Goal: Task Accomplishment & Management: Use online tool/utility

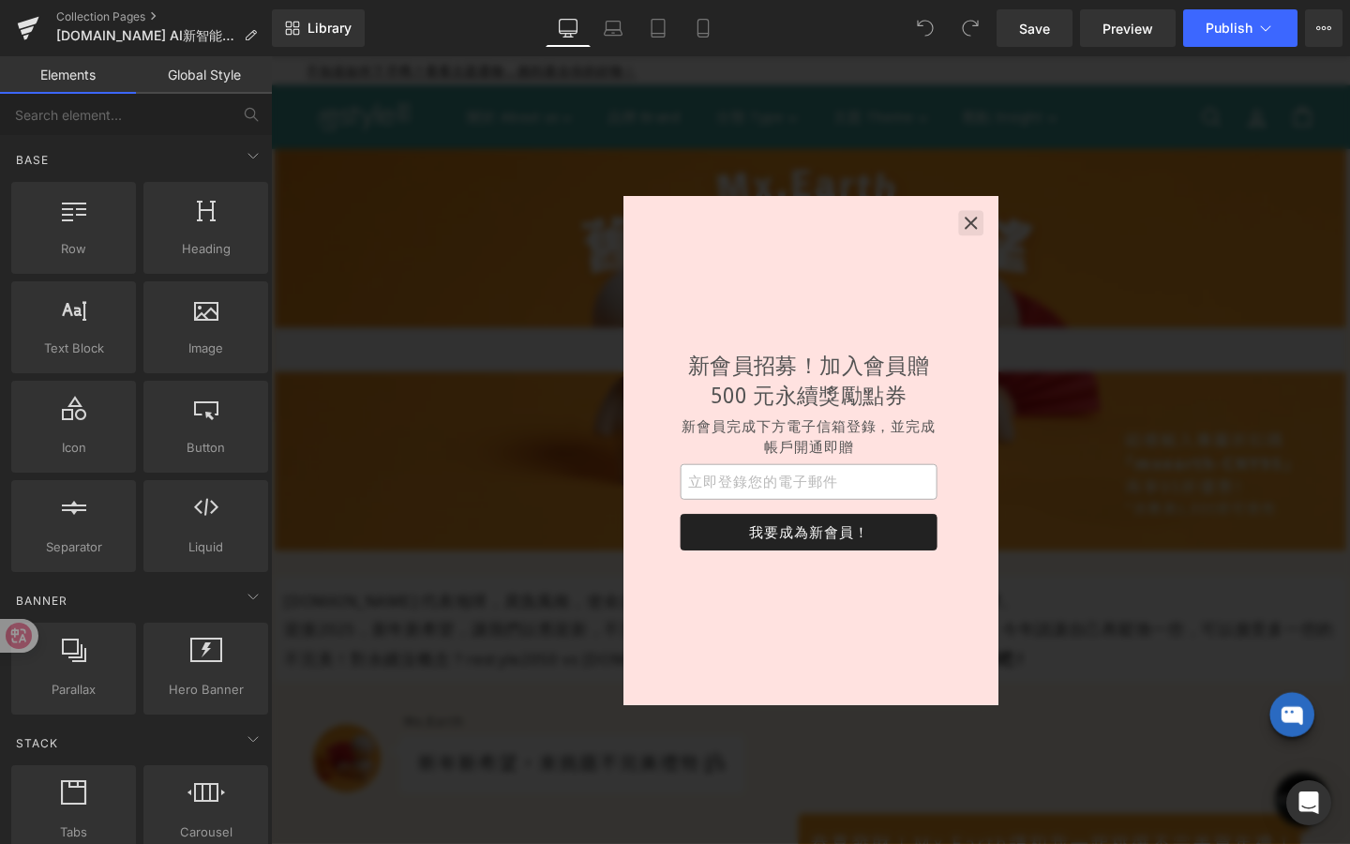
click at [1007, 237] on icon "button" at bounding box center [1007, 231] width 19 height 19
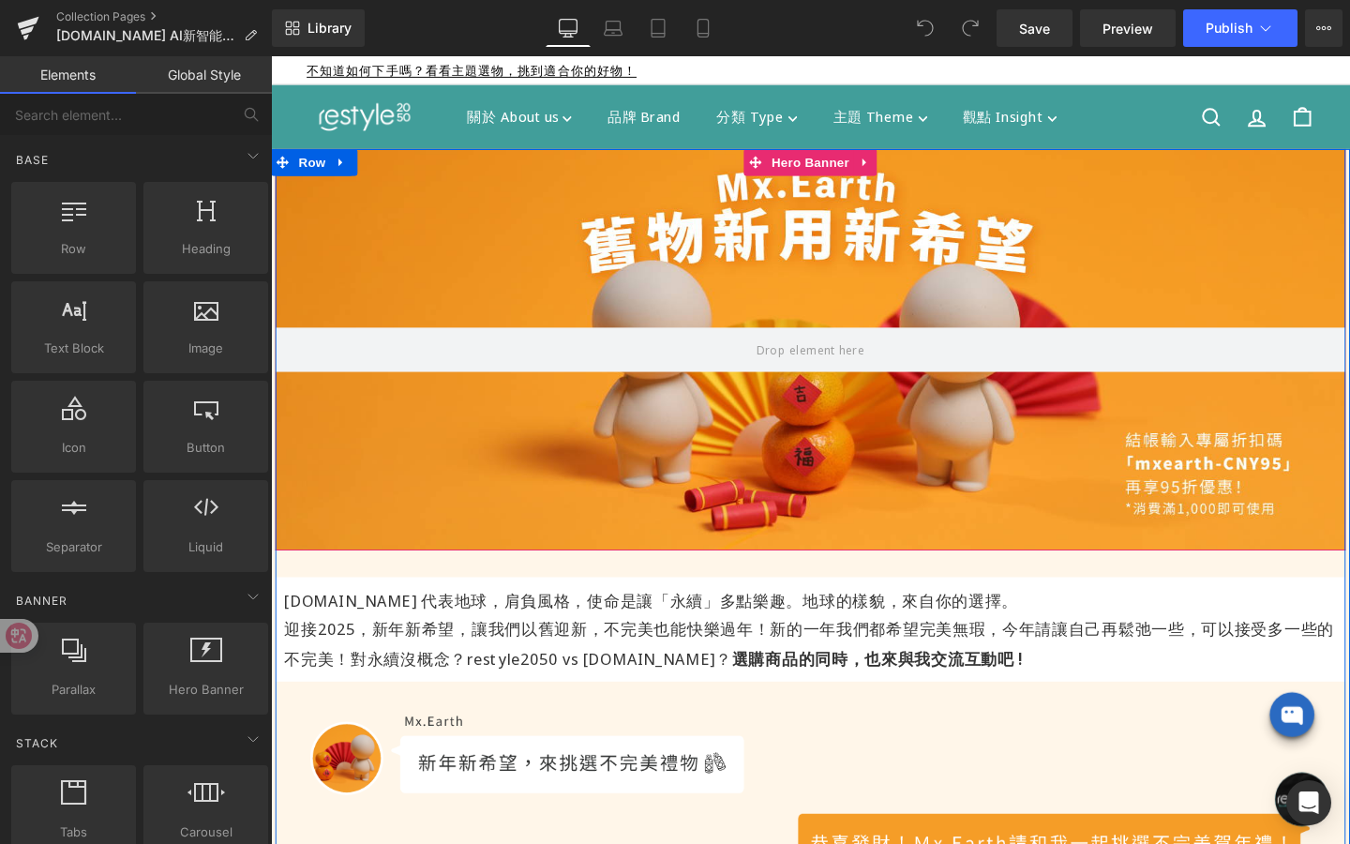
click at [910, 278] on div at bounding box center [838, 365] width 1125 height 422
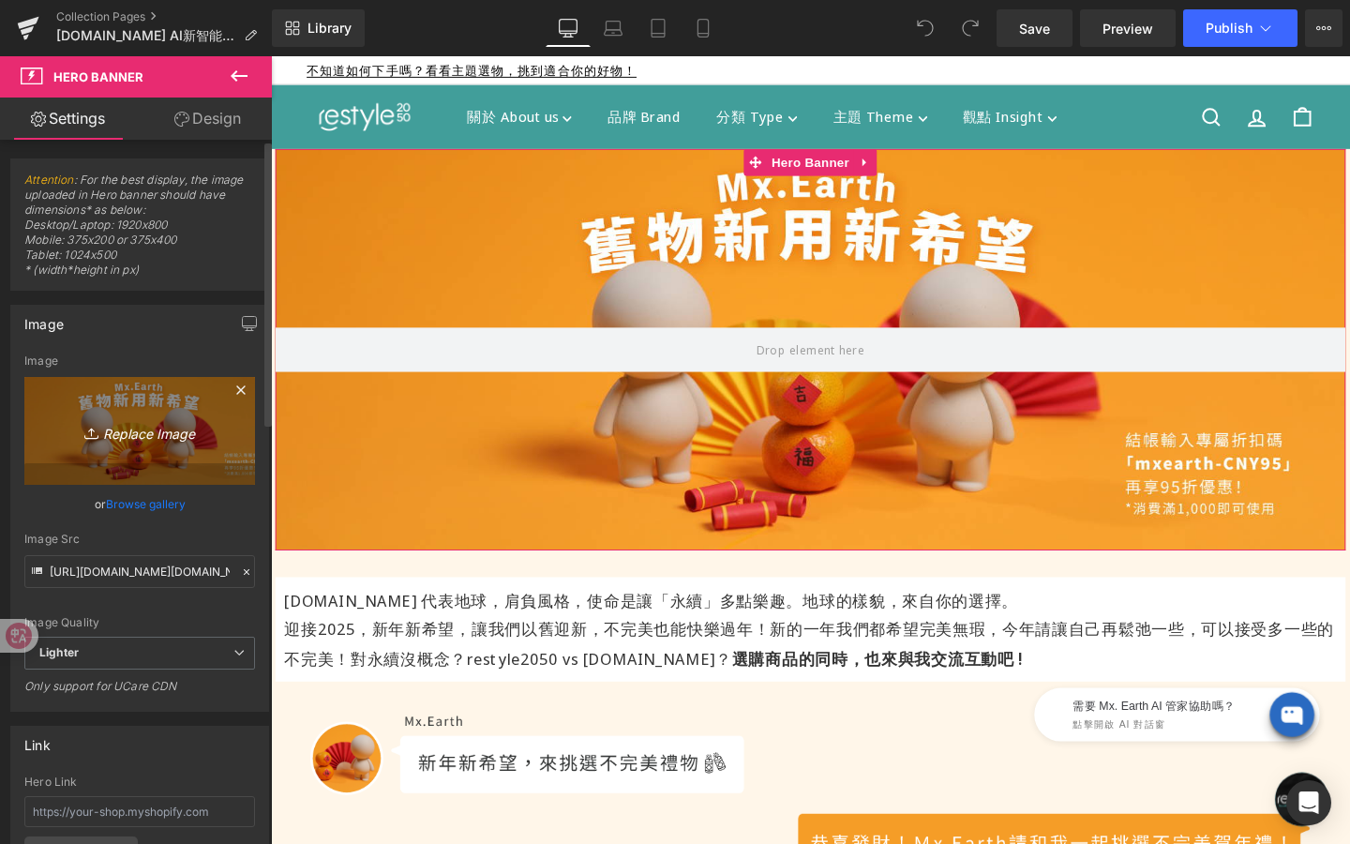
click at [175, 446] on link "Replace Image" at bounding box center [139, 431] width 231 height 108
type input "C:\fakepath\[DOMAIN_NAME] AI智能管家_banner_1920x1080.jpg"
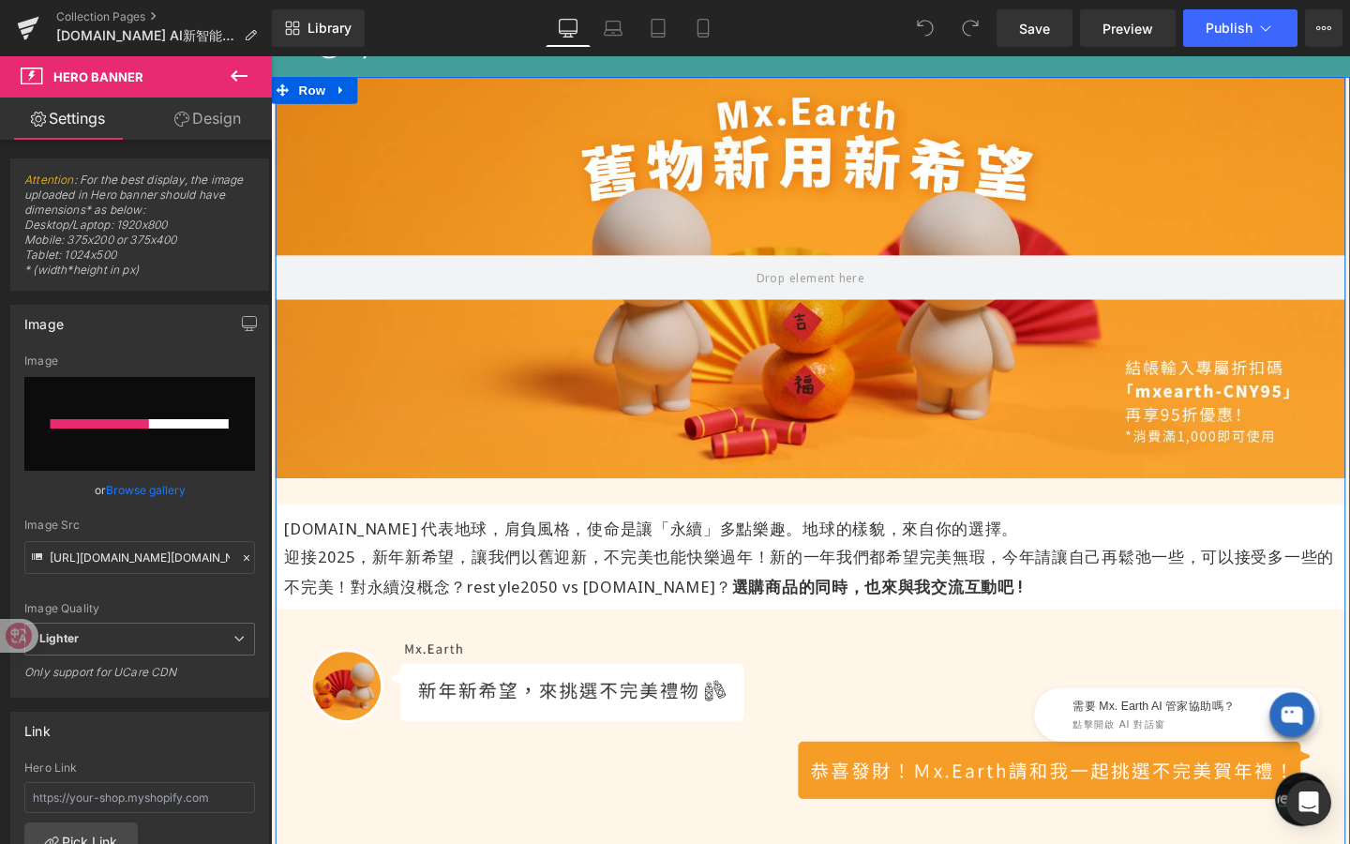
scroll to position [103, 0]
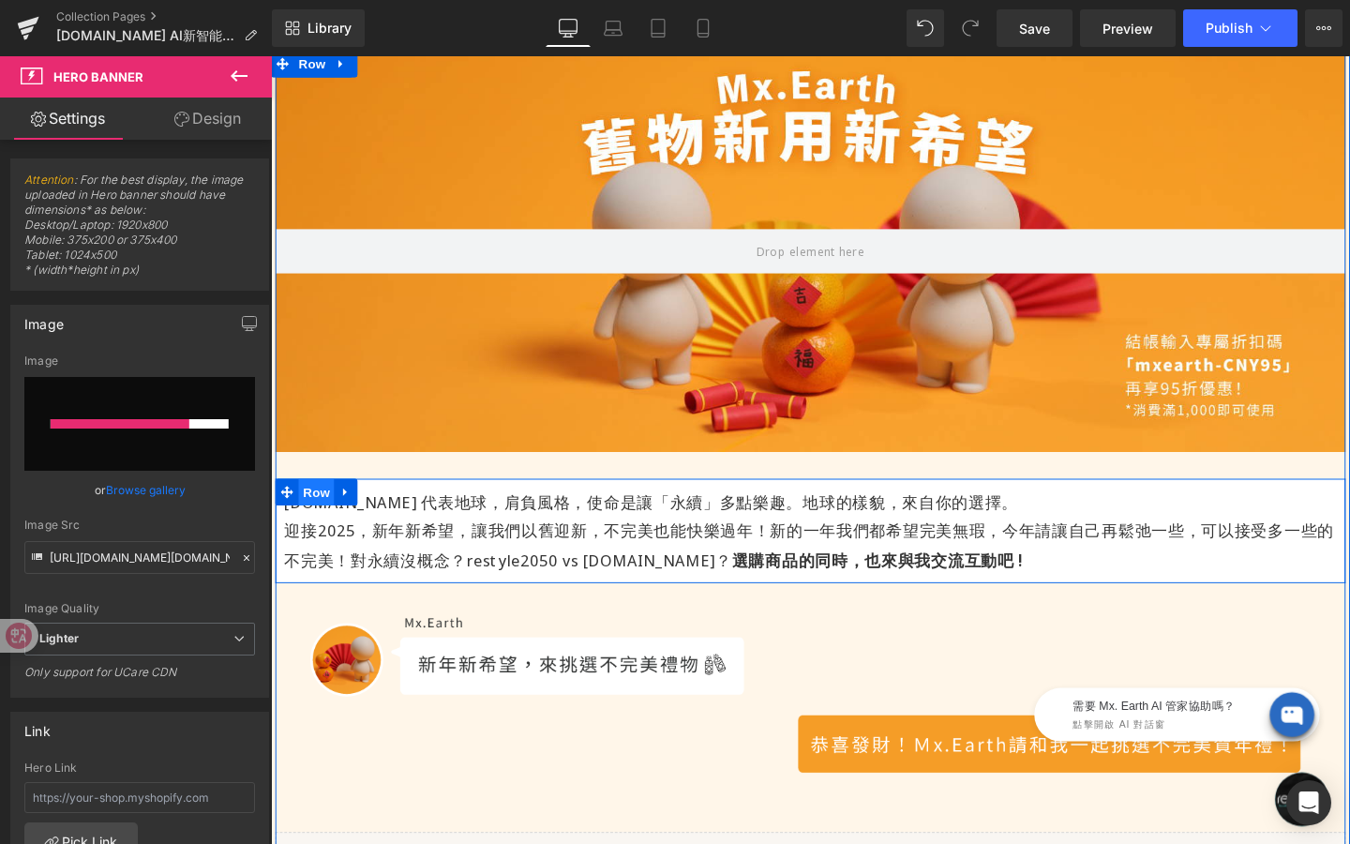
click at [323, 509] on span "Row" at bounding box center [319, 515] width 38 height 28
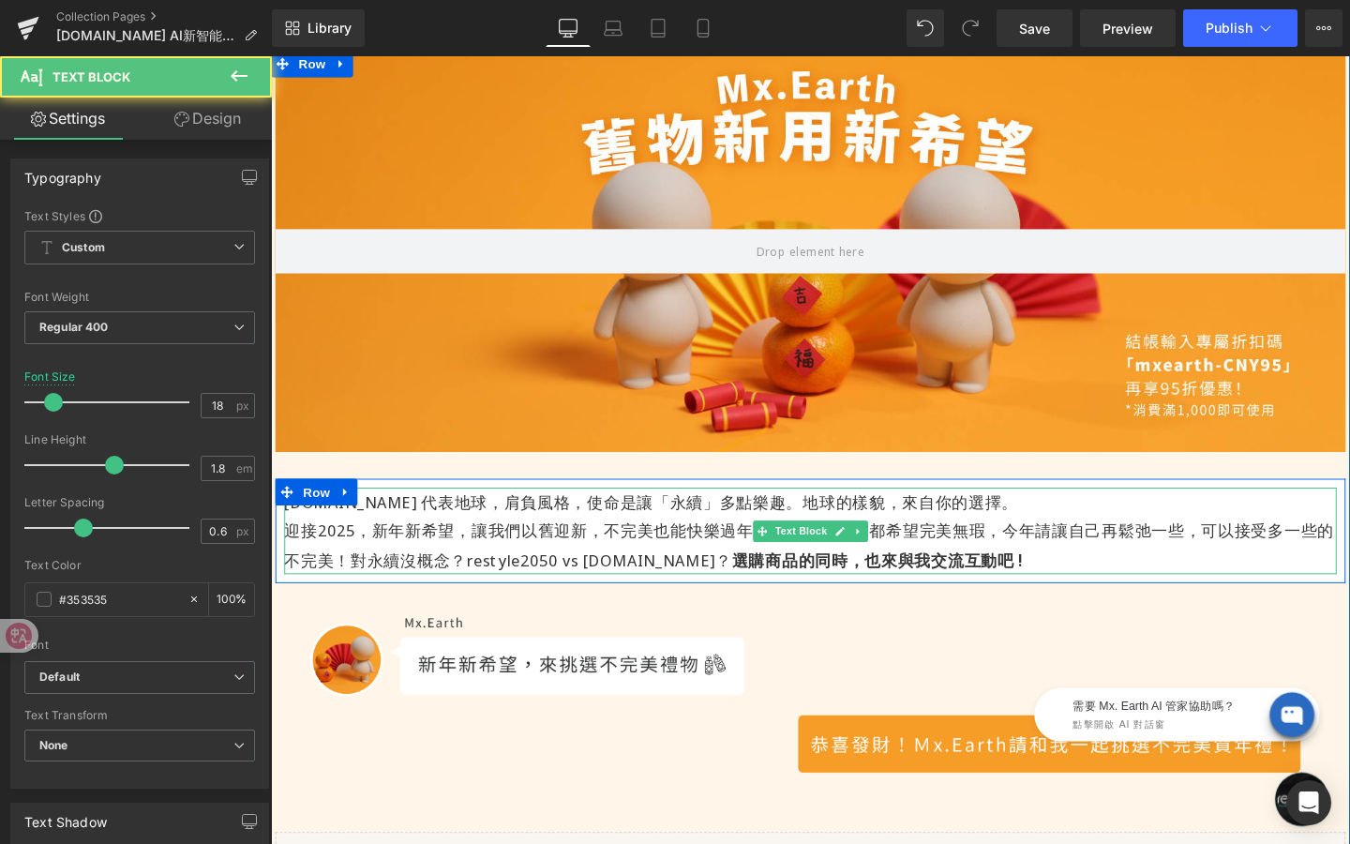
click at [417, 571] on p "迎接2025，新年新希望，讓我們以舊迎新，不完美也能快樂過年！ 新的一年我們都希望完美無瑕，今年請讓自己再鬆弛一些，可以接受多一些的不完美！ 對永續沒概念？r…" at bounding box center [838, 570] width 1106 height 61
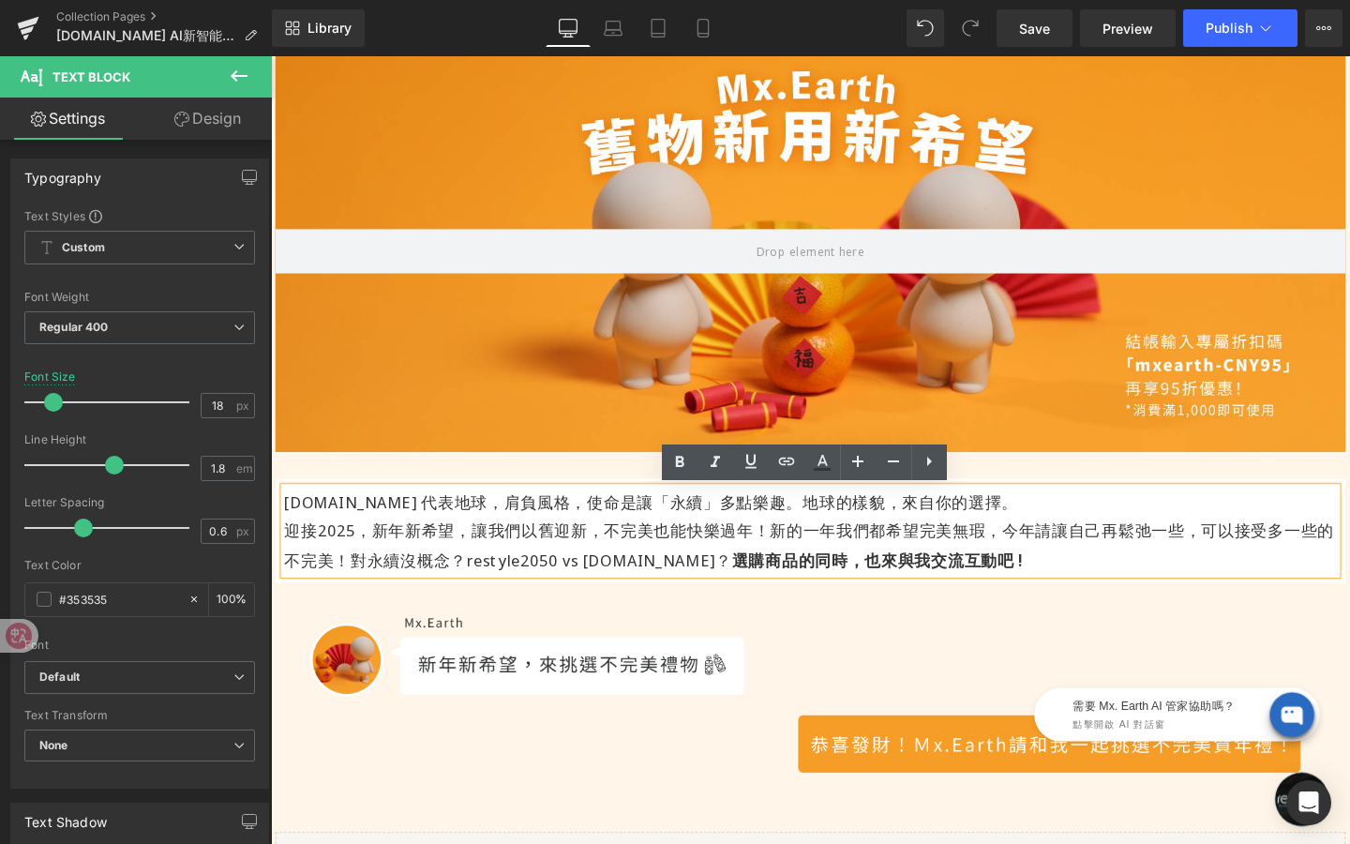
click at [311, 523] on p "[DOMAIN_NAME] 代表地球，肩負風格，使命是讓「永續」多點樂趣。地球的樣貌，來自你的選擇。" at bounding box center [838, 525] width 1106 height 30
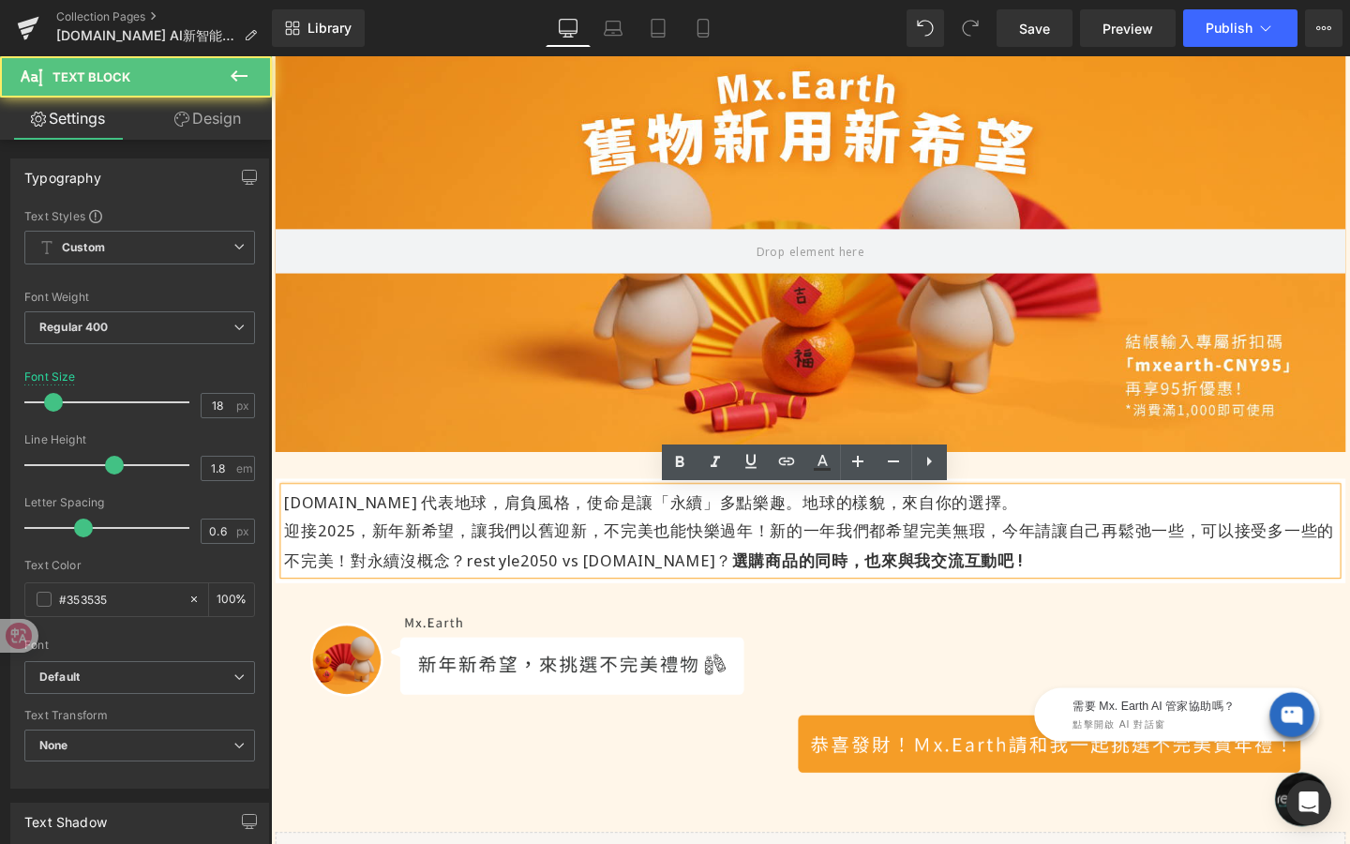
click at [354, 488] on div "Hero Banner [DOMAIN_NAME] 代表地球，肩負風格，使命是讓「永續」多點樂趣。地球的樣貌，來自你的選擇。 迎接2025，新年新希望，讓我們…" at bounding box center [838, 622] width 1125 height 1142
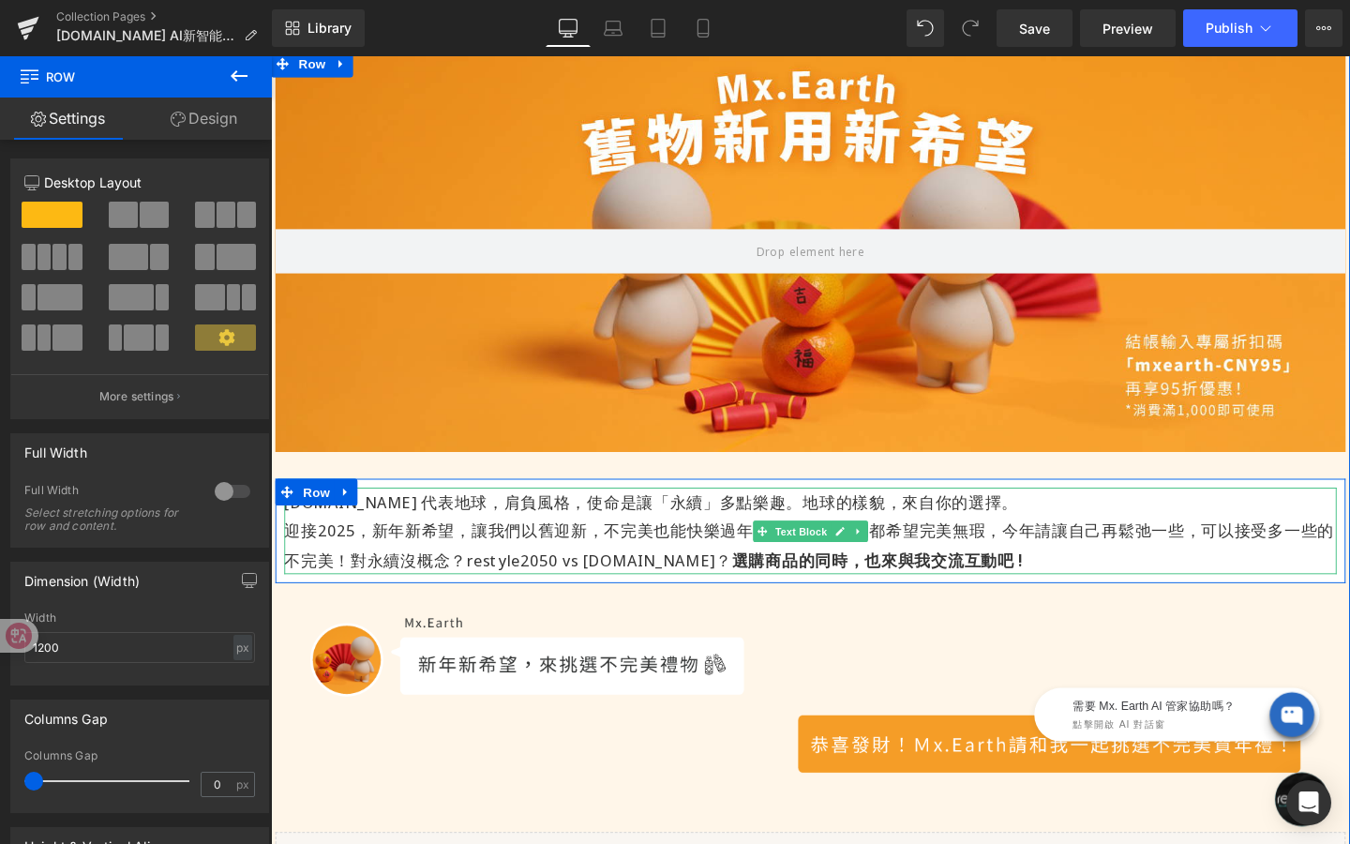
click at [828, 562] on div "[DOMAIN_NAME] 代表地球，肩負風格，使命是讓「永續」多點樂趣。地球的樣貌，來自你的選擇。 迎接2025，新年新希望，讓我們以舊迎新，不完美也能快樂…" at bounding box center [838, 555] width 1106 height 91
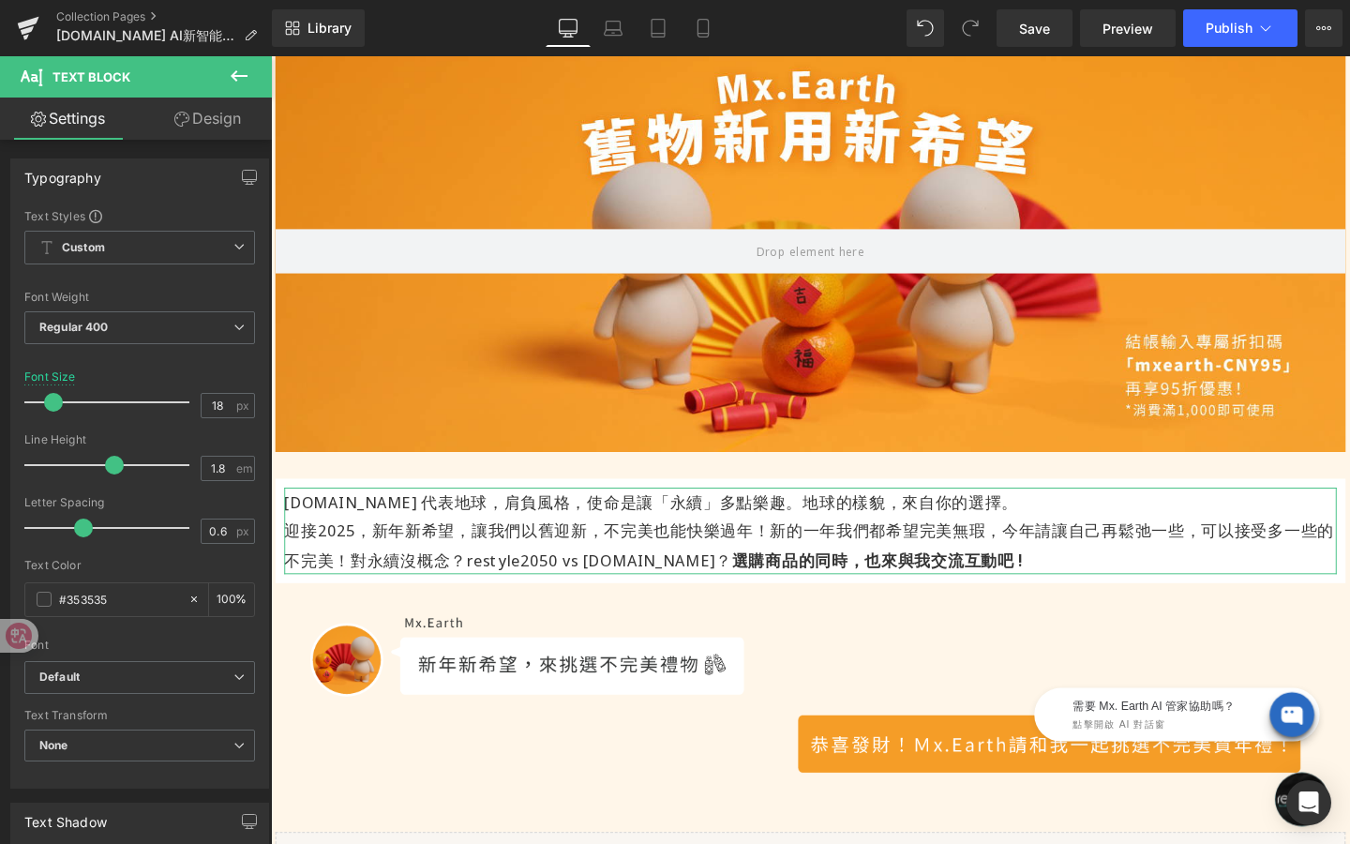
click at [431, 141] on div at bounding box center [838, 262] width 1125 height 422
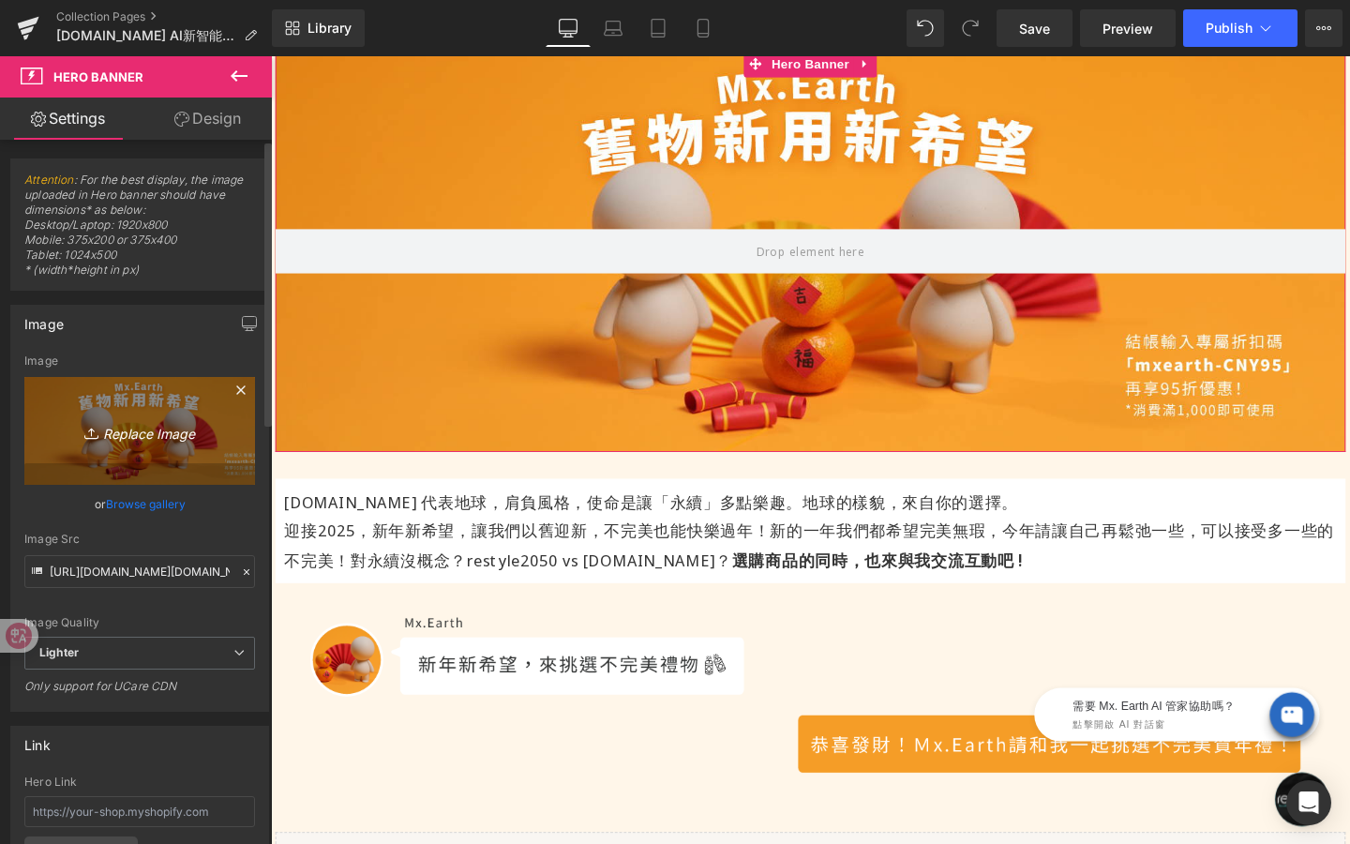
click at [184, 453] on link "Replace Image" at bounding box center [139, 431] width 231 height 108
type input "C:\fakepath\[DOMAIN_NAME] AI智能管家_banner_1920x1080.jpg"
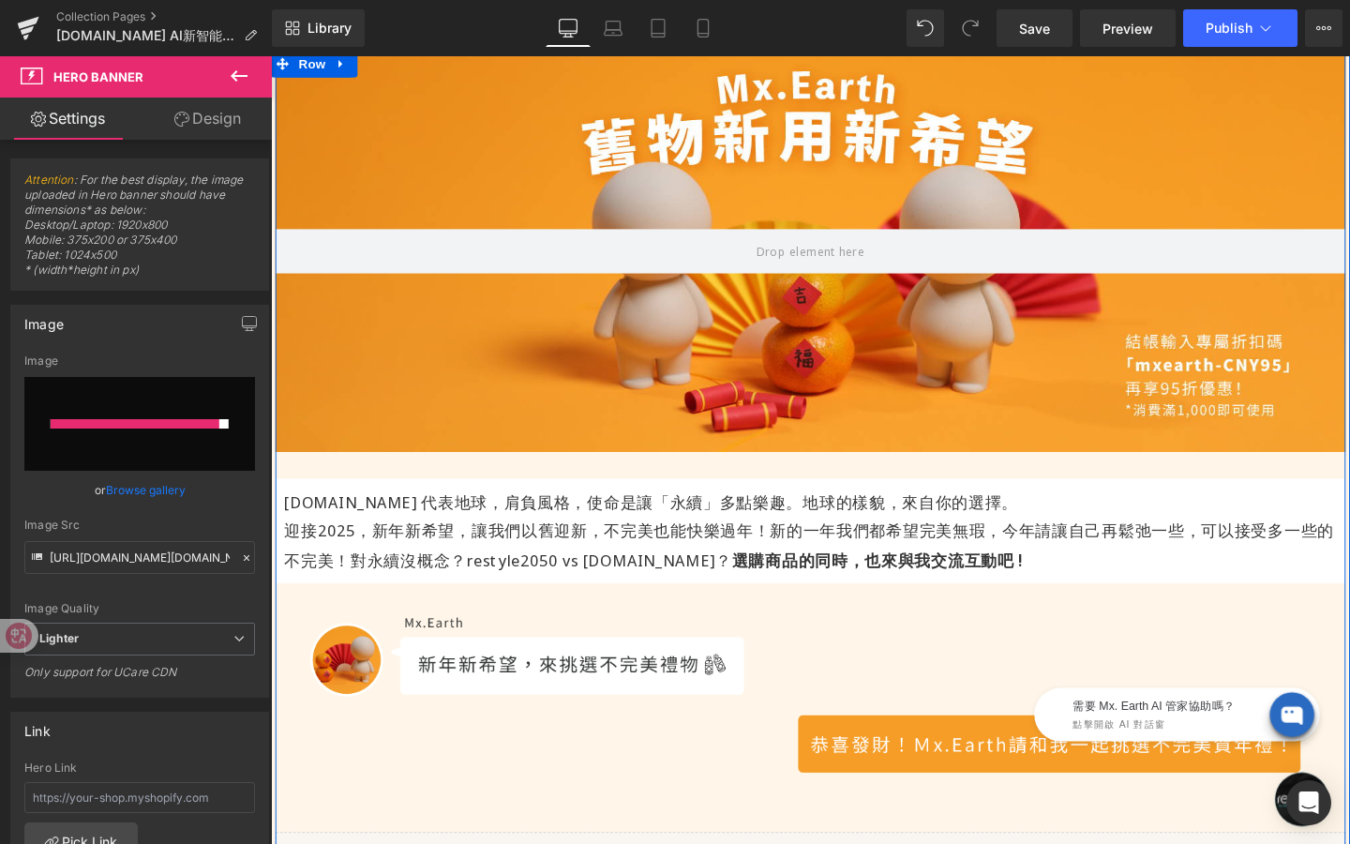
type input "[URL][DOMAIN_NAME][DOMAIN_NAME]"
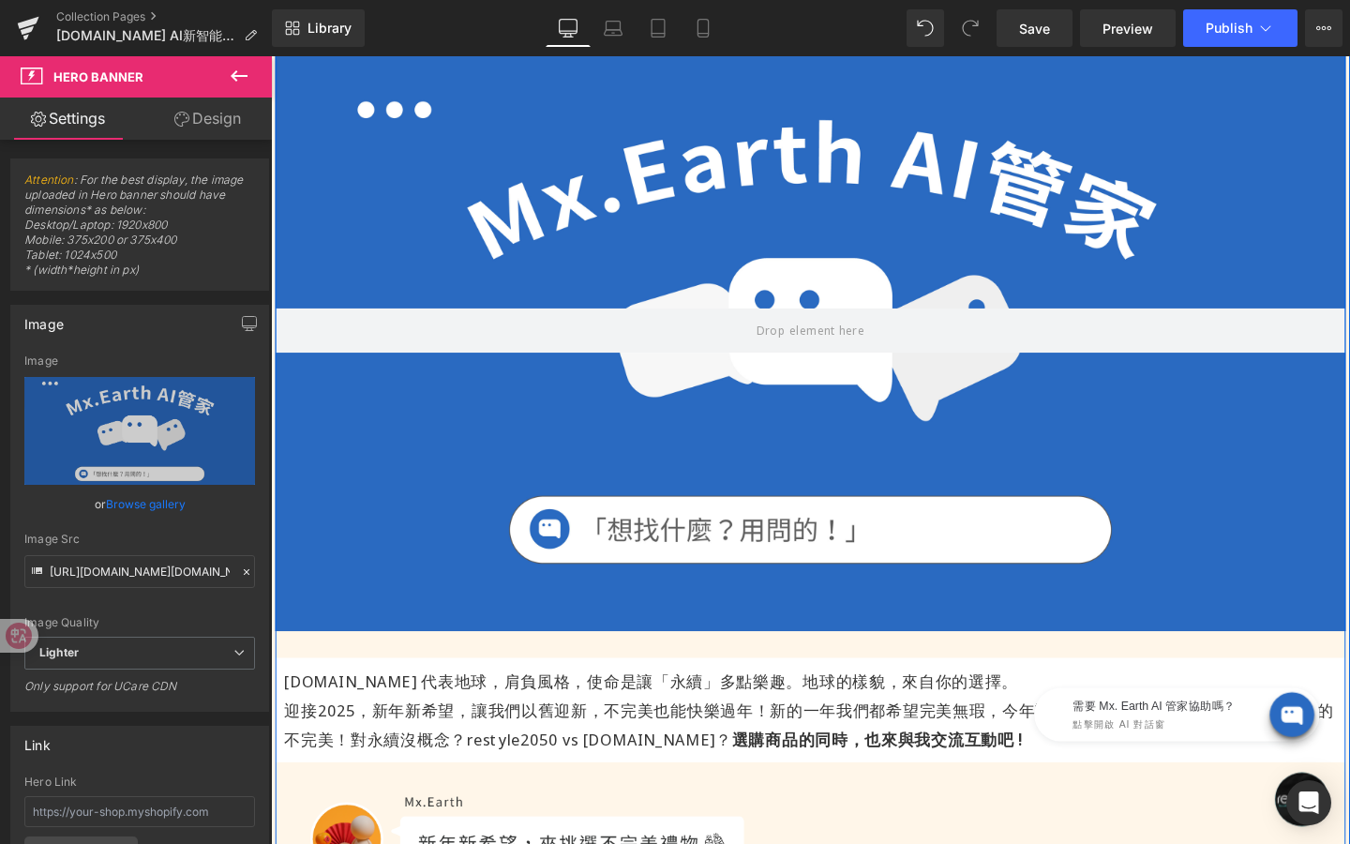
scroll to position [129, 0]
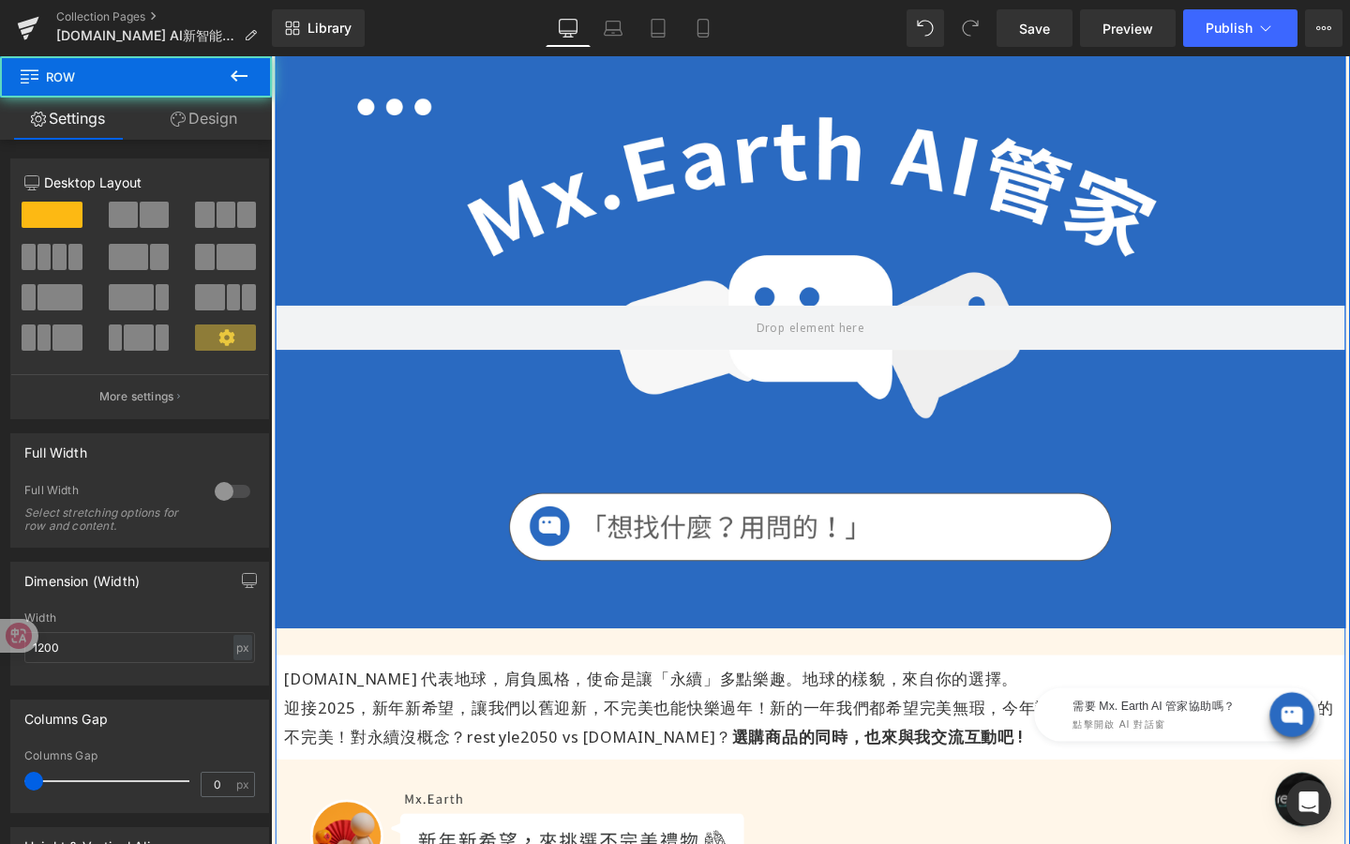
click at [865, 661] on div "Hero Banner [DOMAIN_NAME] 代表地球，肩負風格，使命是讓「永續」多點樂趣。地球的樣貌，來自你的選擇。 迎接2025，新年新希望，讓我們…" at bounding box center [838, 700] width 1125 height 1353
click at [866, 641] on div at bounding box center [838, 340] width 1125 height 633
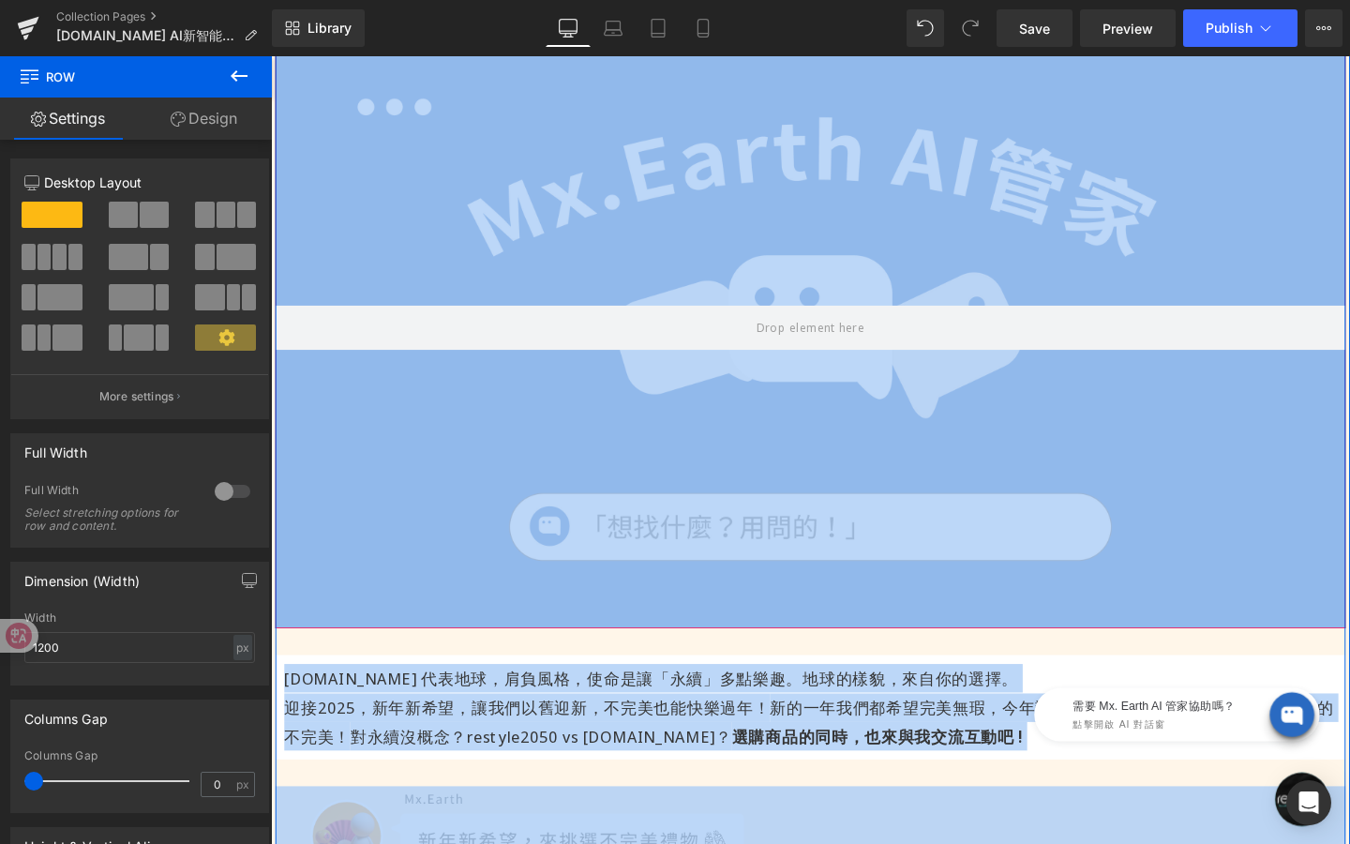
drag, startPoint x: 866, startPoint y: 658, endPoint x: 866, endPoint y: 616, distance: 42.2
click at [866, 616] on div "Hero Banner [DOMAIN_NAME] 代表地球，肩負風格，使命是讓「永續」多點樂趣。地球的樣貌，來自你的選擇。 迎接2025，新年新希望，讓我們…" at bounding box center [838, 700] width 1125 height 1353
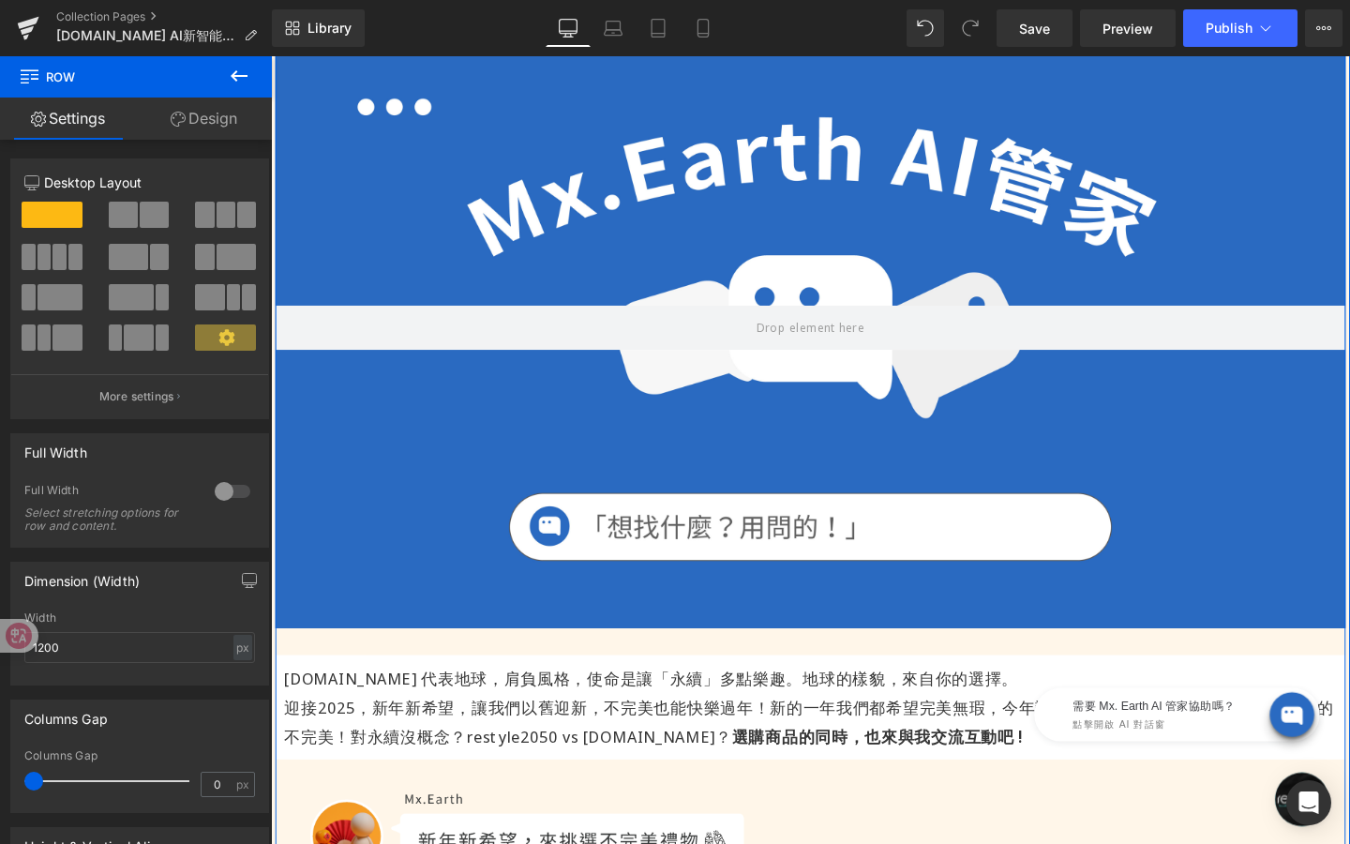
click at [862, 667] on div "Hero Banner [DOMAIN_NAME] 代表地球，肩負風格，使命是讓「永續」多點樂趣。地球的樣貌，來自你的選擇。 迎接2025，新年新希望，讓我們…" at bounding box center [838, 700] width 1125 height 1353
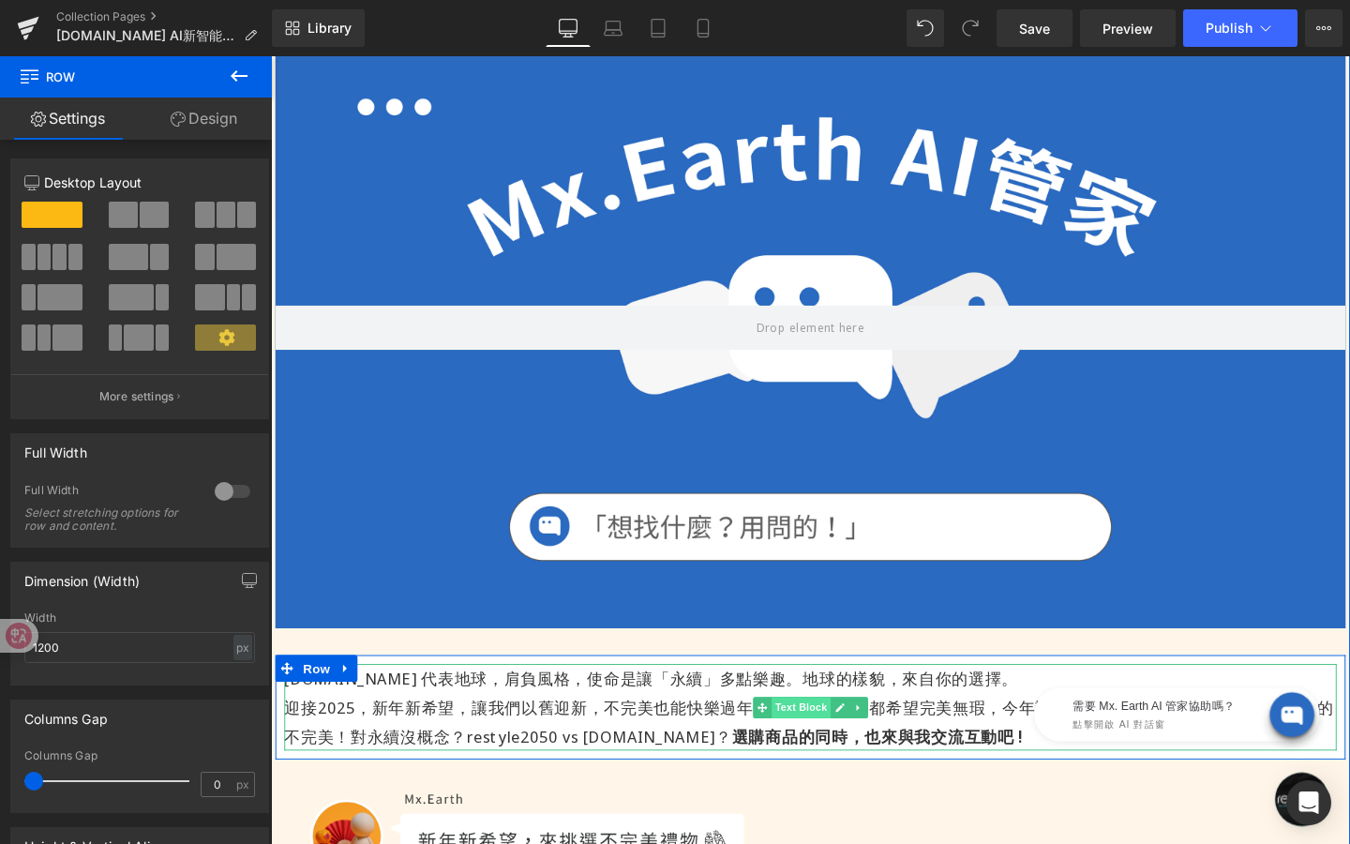
click at [830, 745] on div "[DOMAIN_NAME] 代表地球，肩負風格，使命是讓「永續」多點樂趣。地球的樣貌，來自你的選擇。 迎接2025，新年新希望，讓我們以舊迎新，不完美也能快樂…" at bounding box center [838, 740] width 1106 height 91
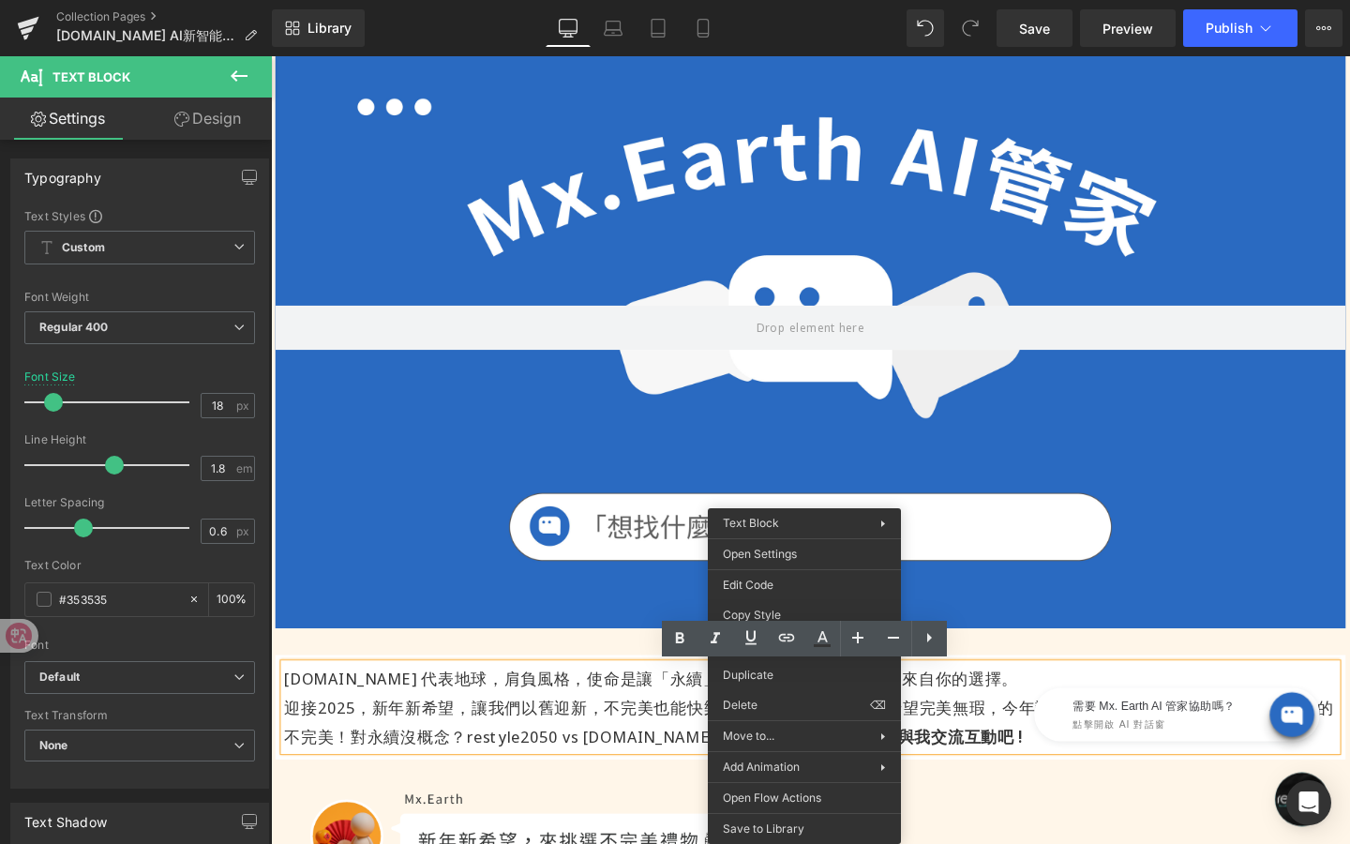
drag, startPoint x: 1055, startPoint y: 757, endPoint x: 810, endPoint y: 733, distance: 245.8
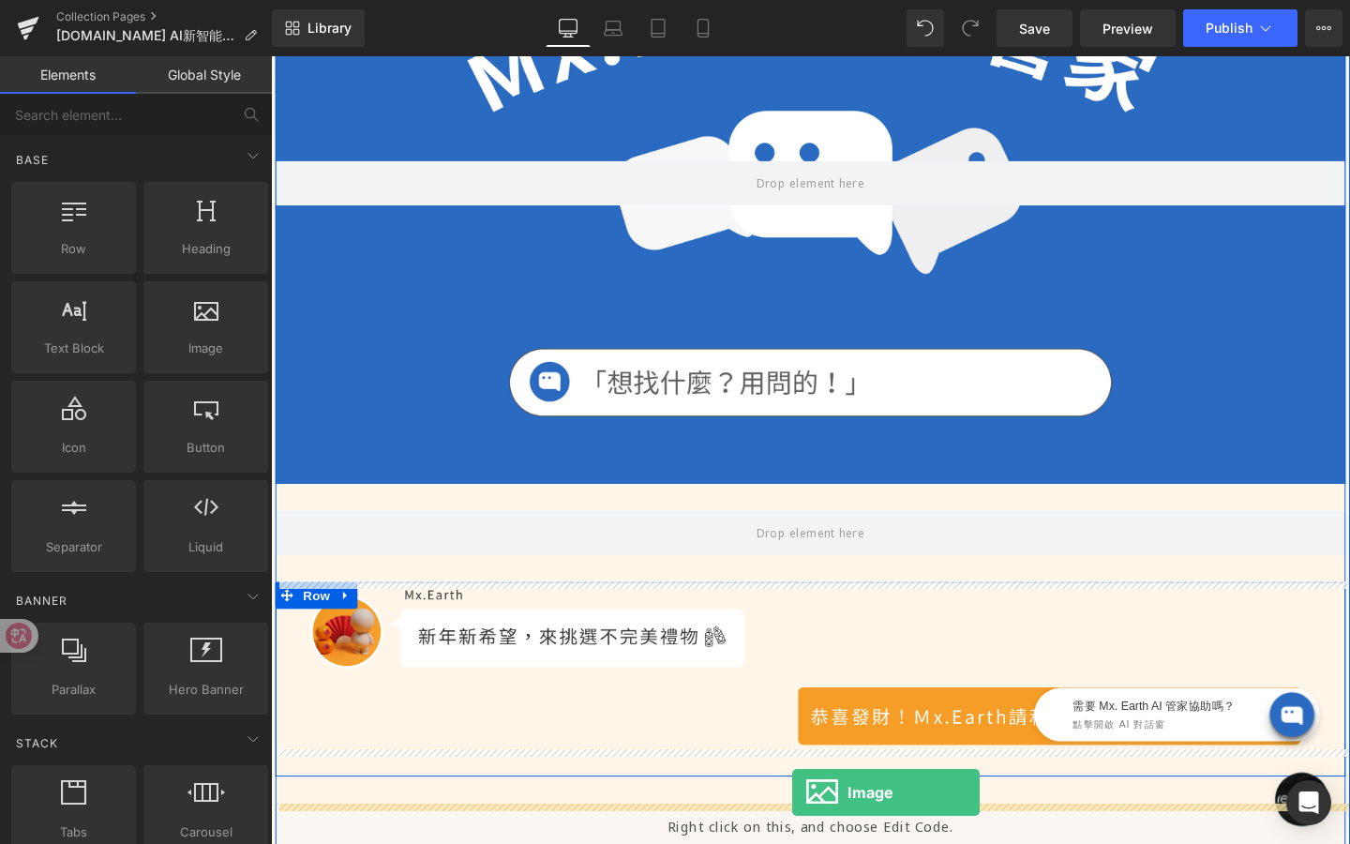
scroll to position [413, 0]
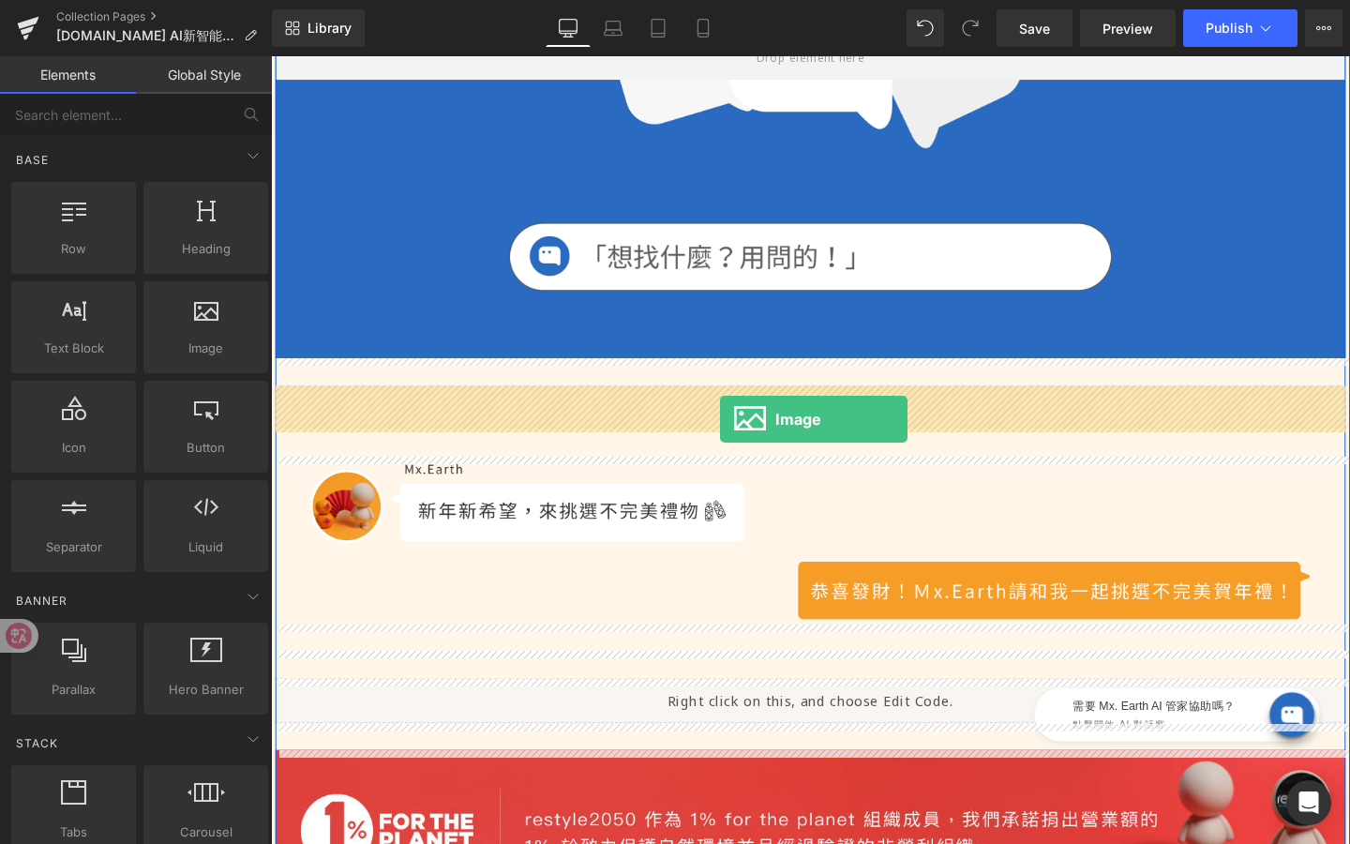
drag, startPoint x: 494, startPoint y: 374, endPoint x: 743, endPoint y: 438, distance: 257.4
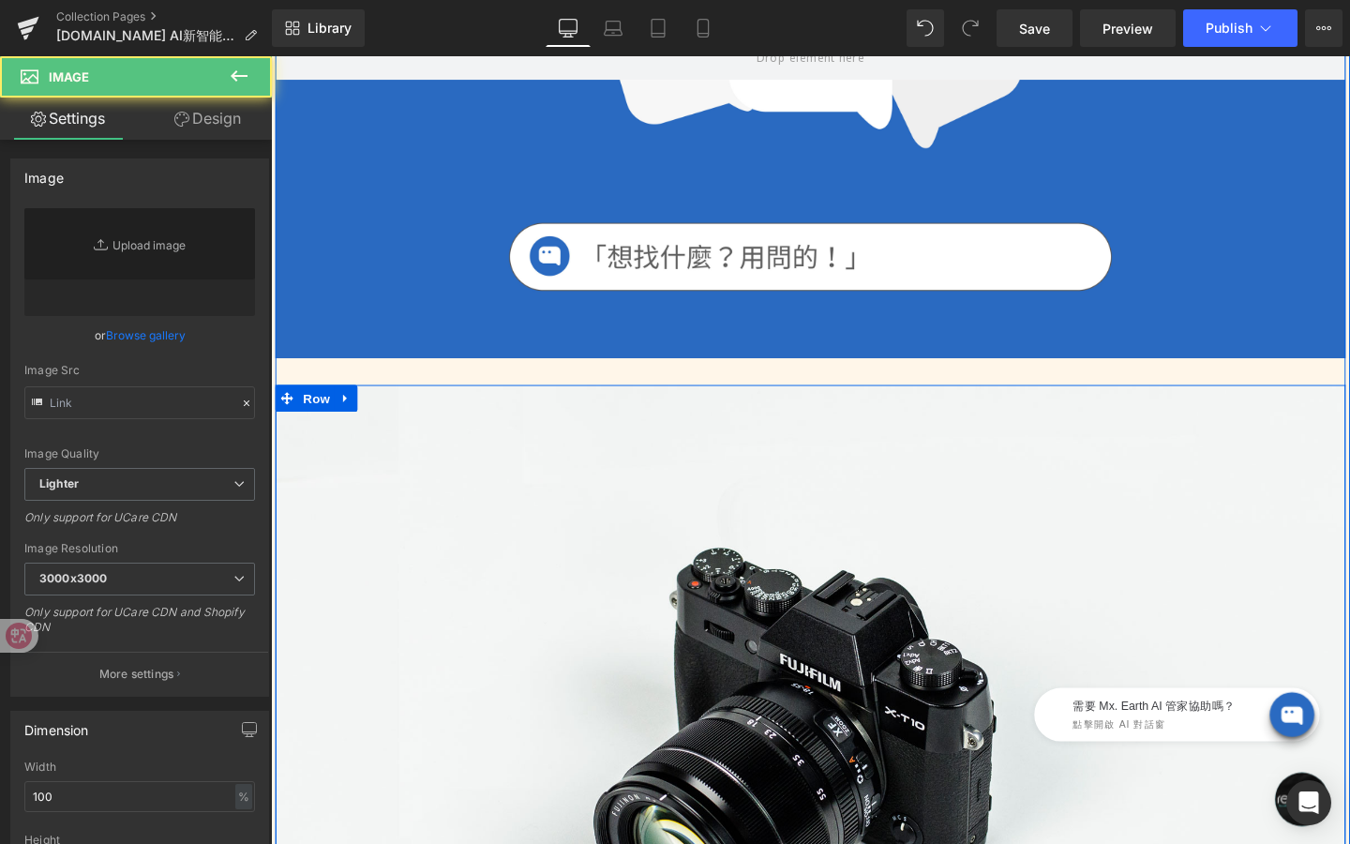
type input "//[DOMAIN_NAME][URL]"
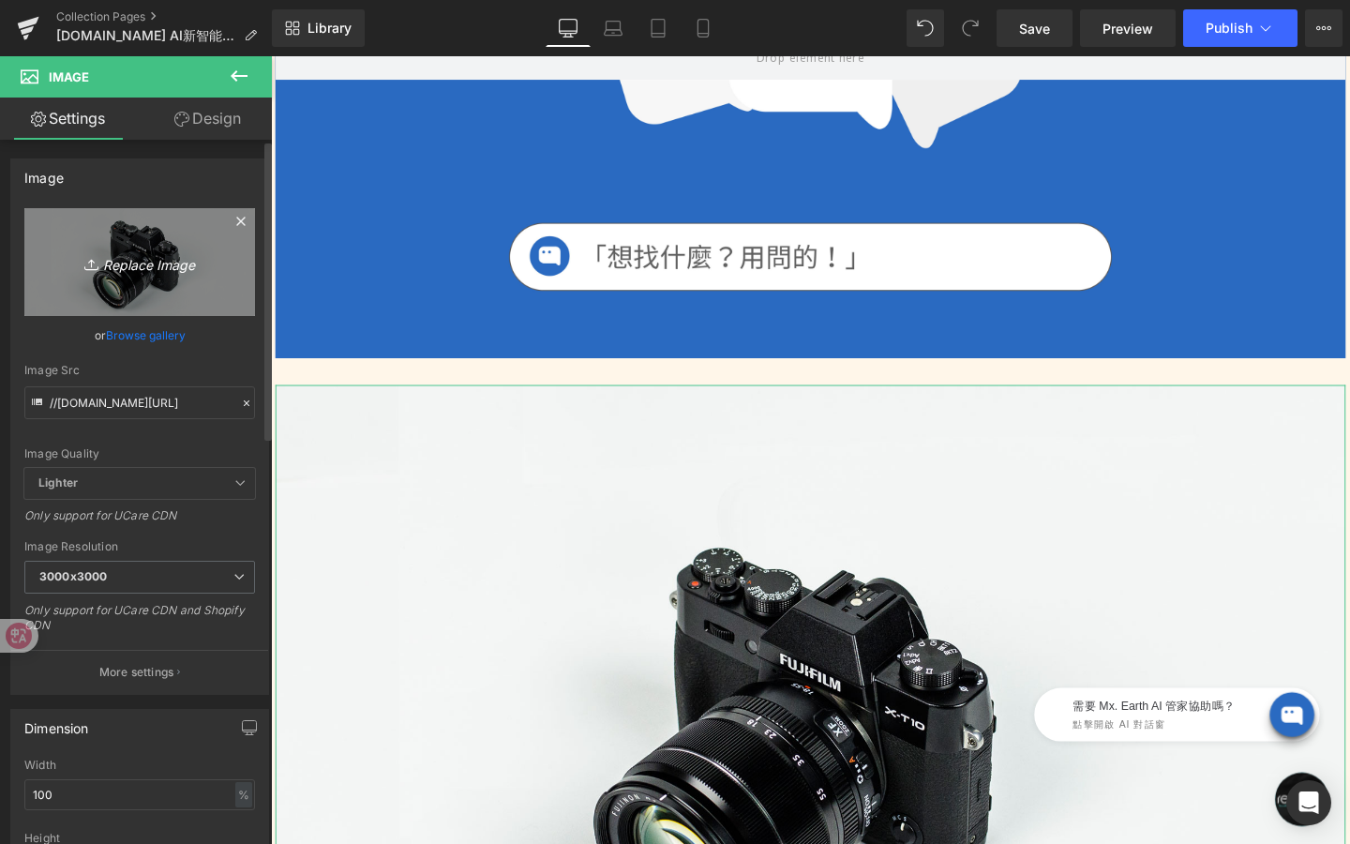
click at [191, 252] on icon "Replace Image" at bounding box center [140, 261] width 150 height 23
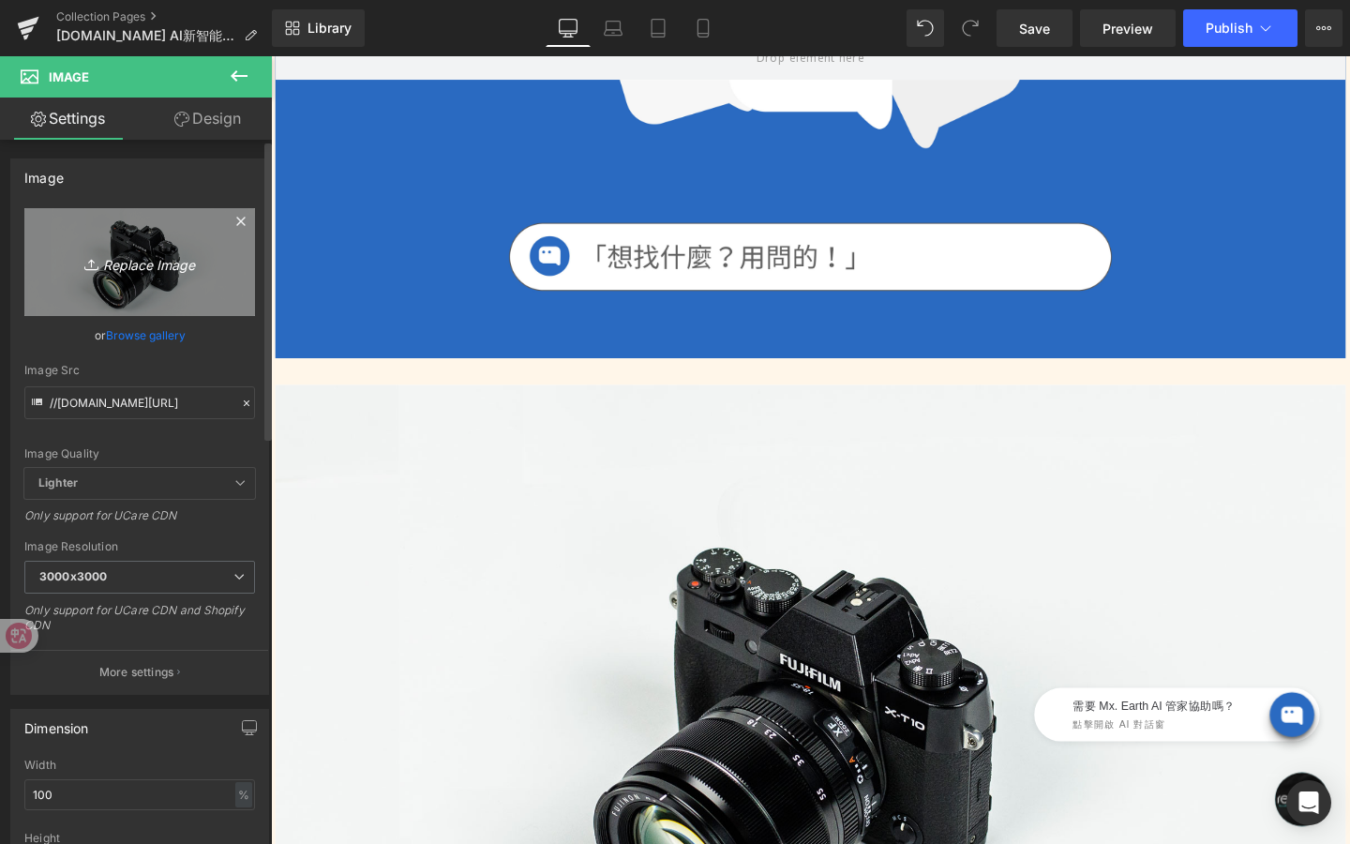
type input "C:\fakepath\資產 1.png"
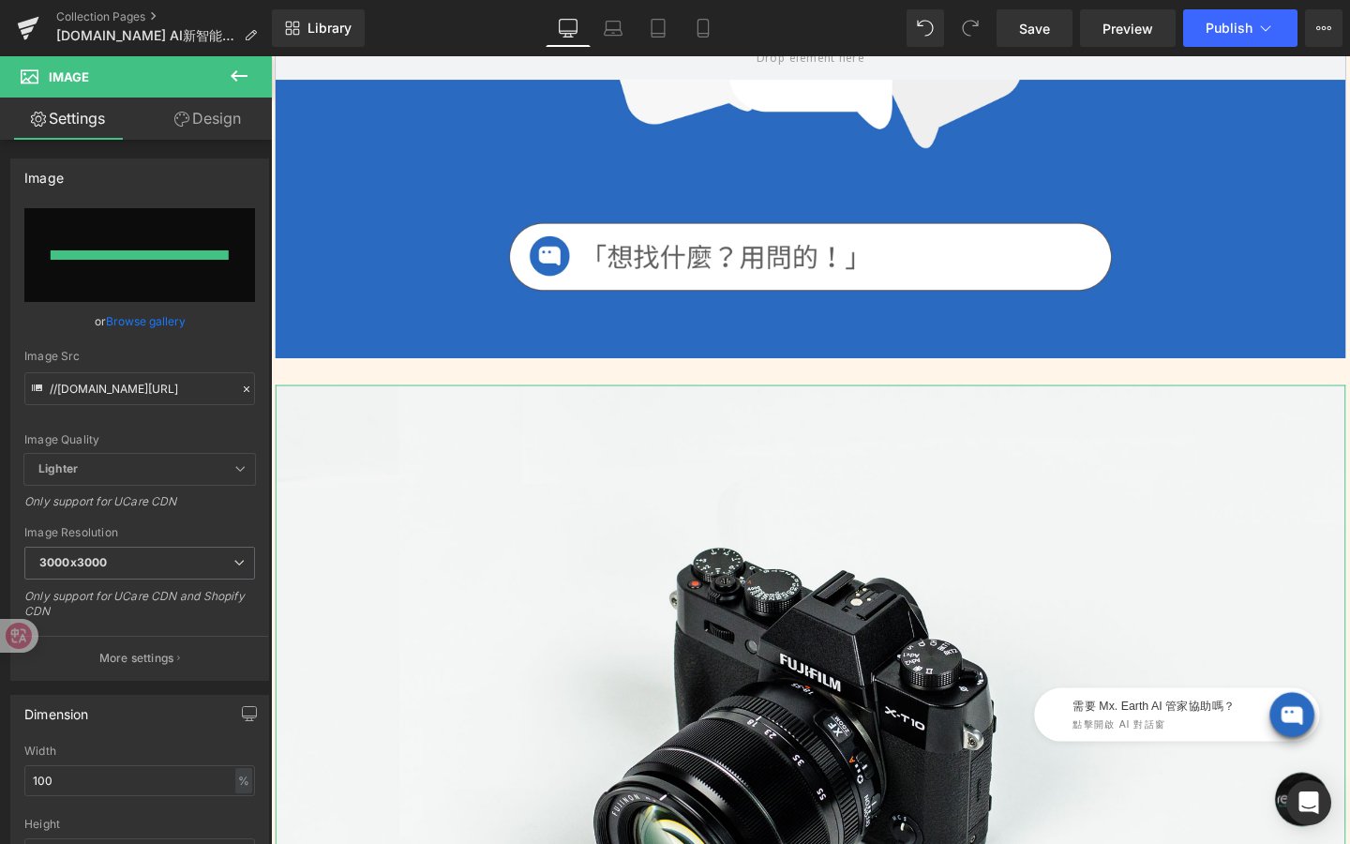
type input "[URL][DOMAIN_NAME]"
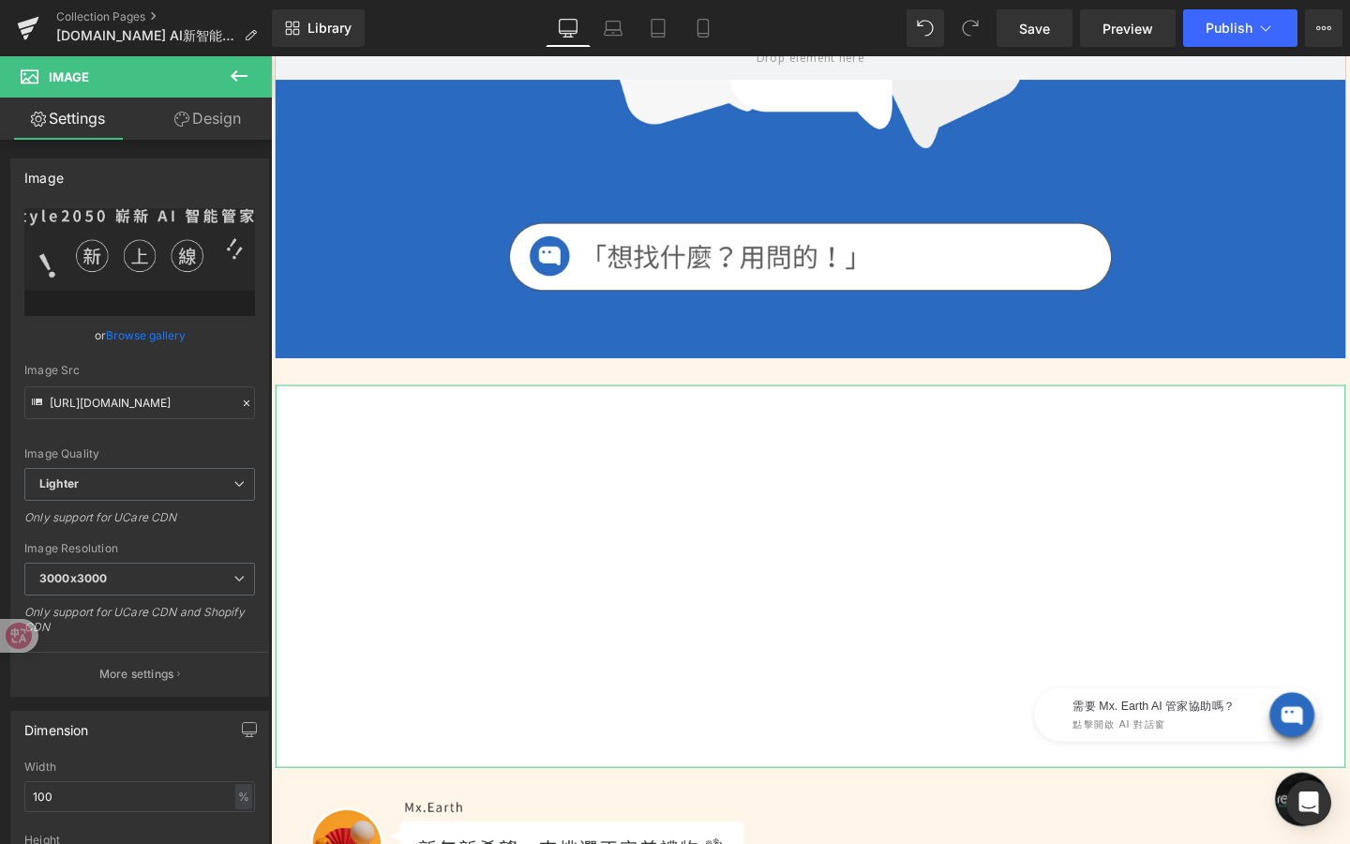
click at [219, 117] on link "Design" at bounding box center [208, 119] width 136 height 42
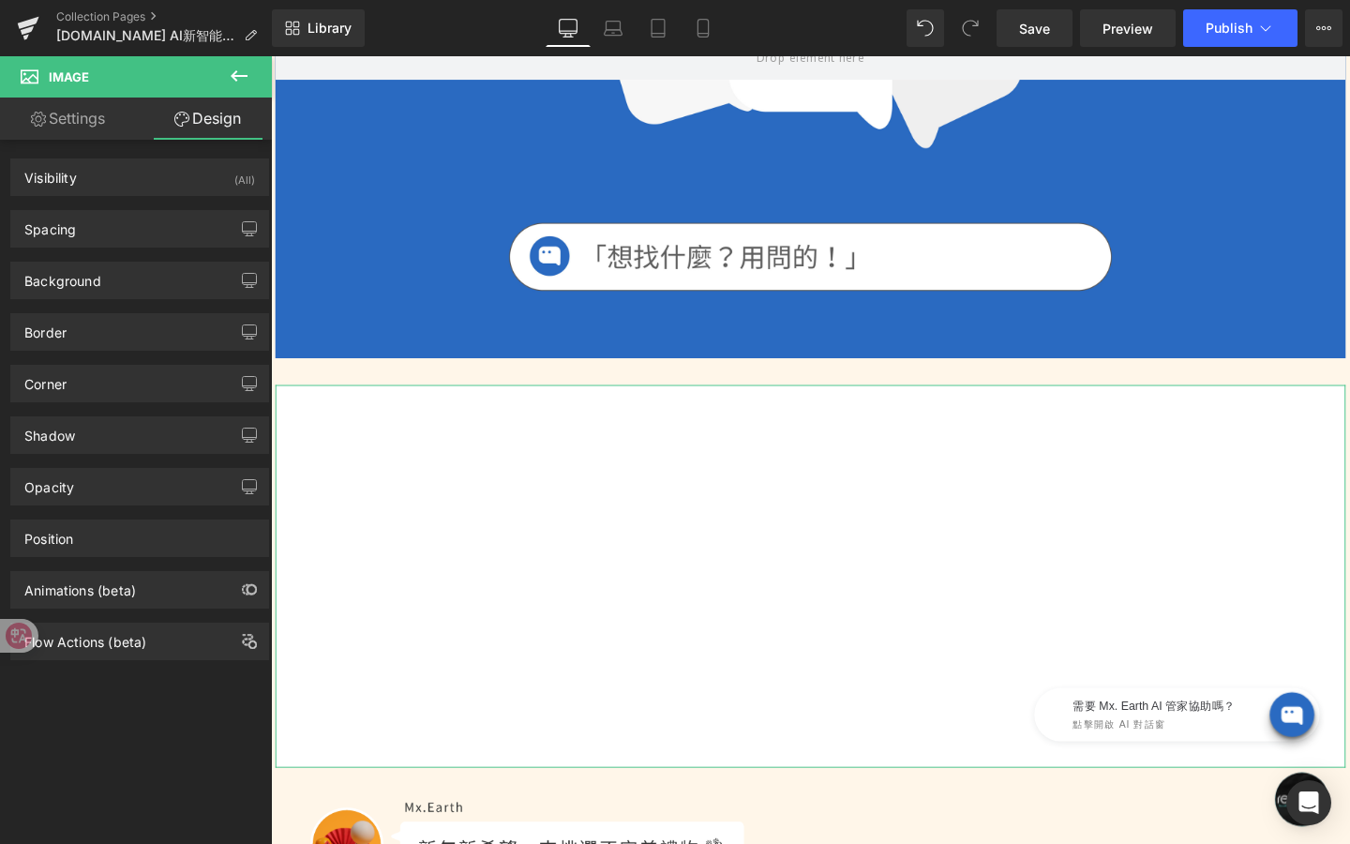
type input "transparent"
type input "0"
click at [136, 278] on div "Background" at bounding box center [139, 281] width 257 height 36
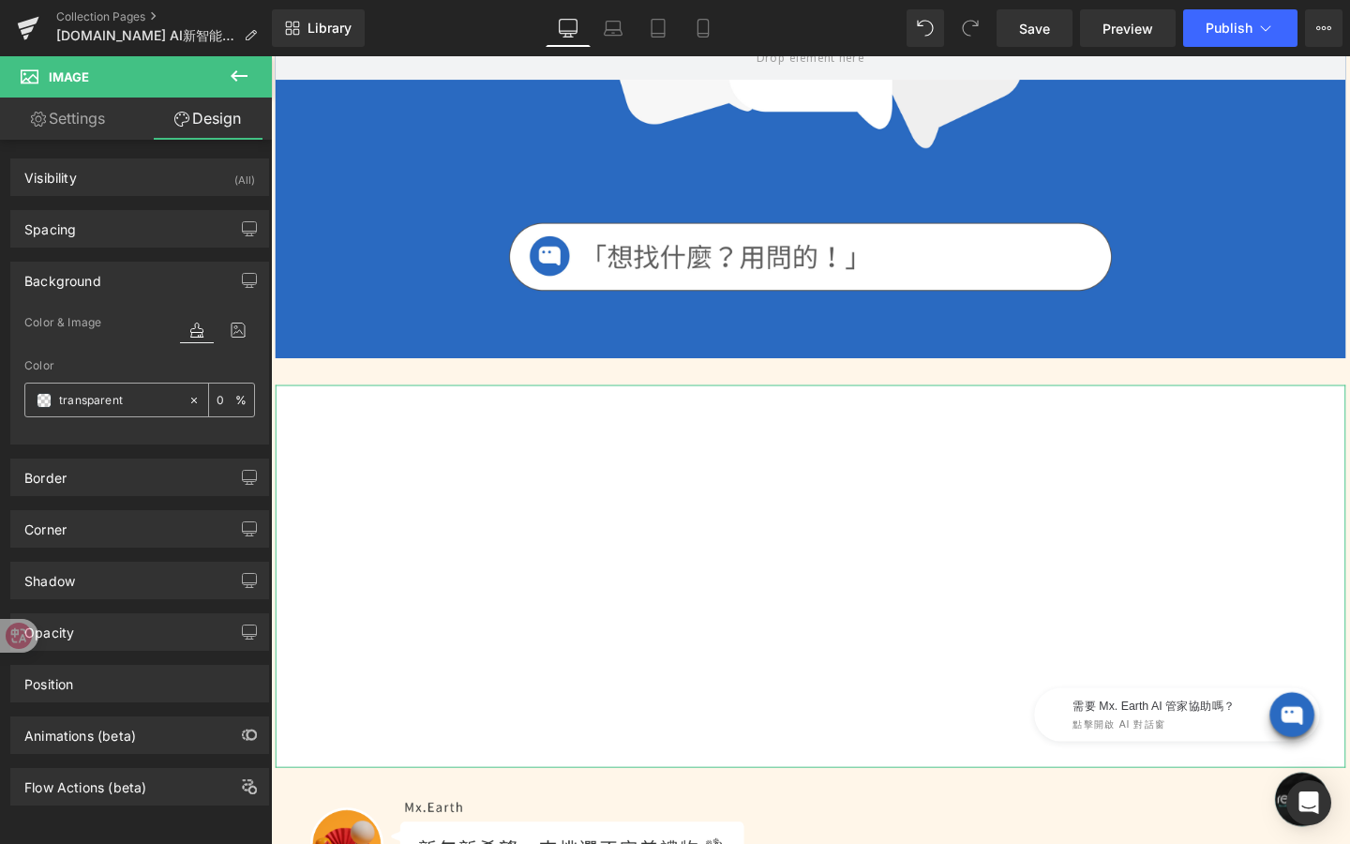
click at [156, 390] on input "transparent" at bounding box center [119, 400] width 120 height 21
paste input "2a6ac1"
type input "2a6ac1"
type input "100"
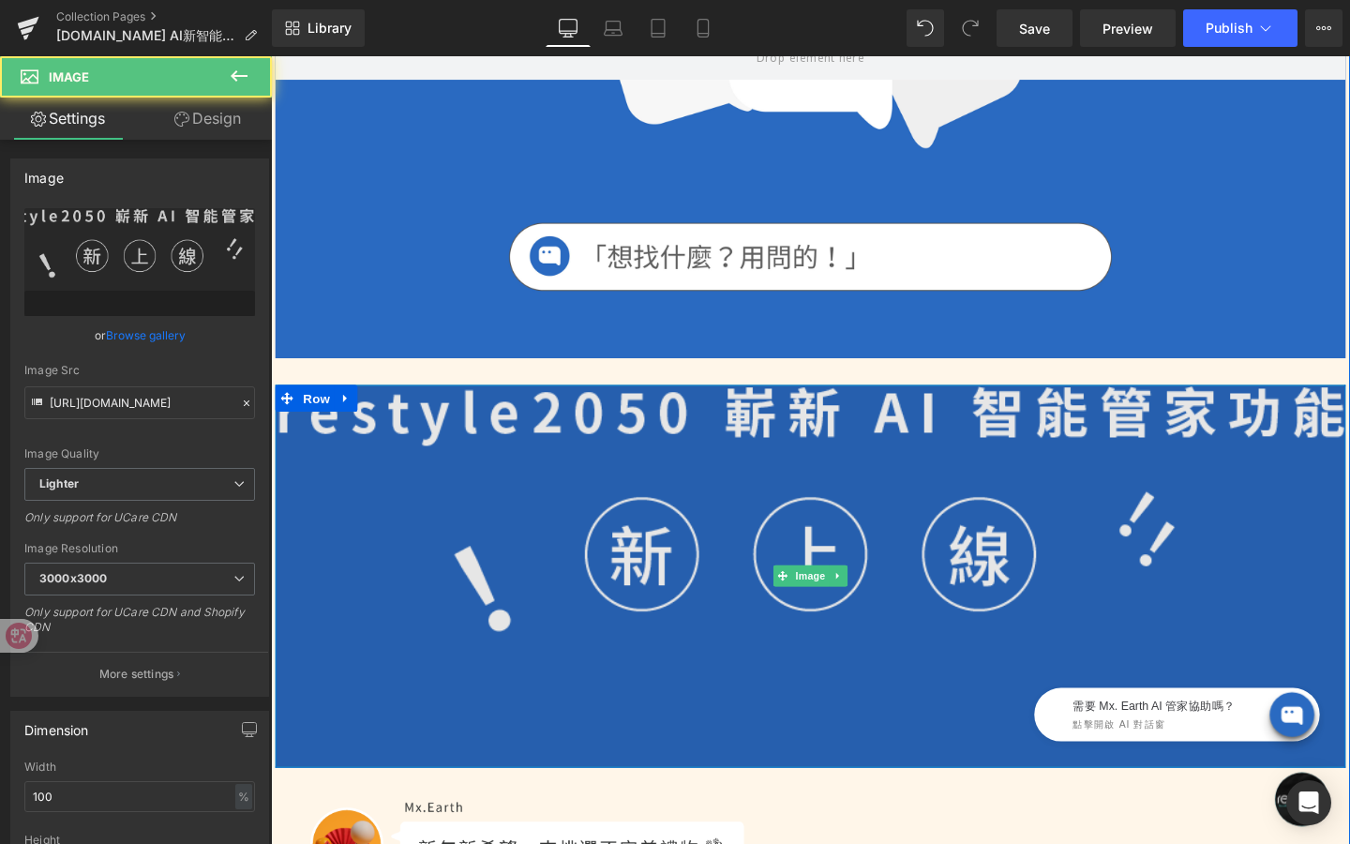
click at [668, 419] on img at bounding box center [838, 602] width 1125 height 401
click at [797, 417] on img at bounding box center [838, 602] width 1125 height 401
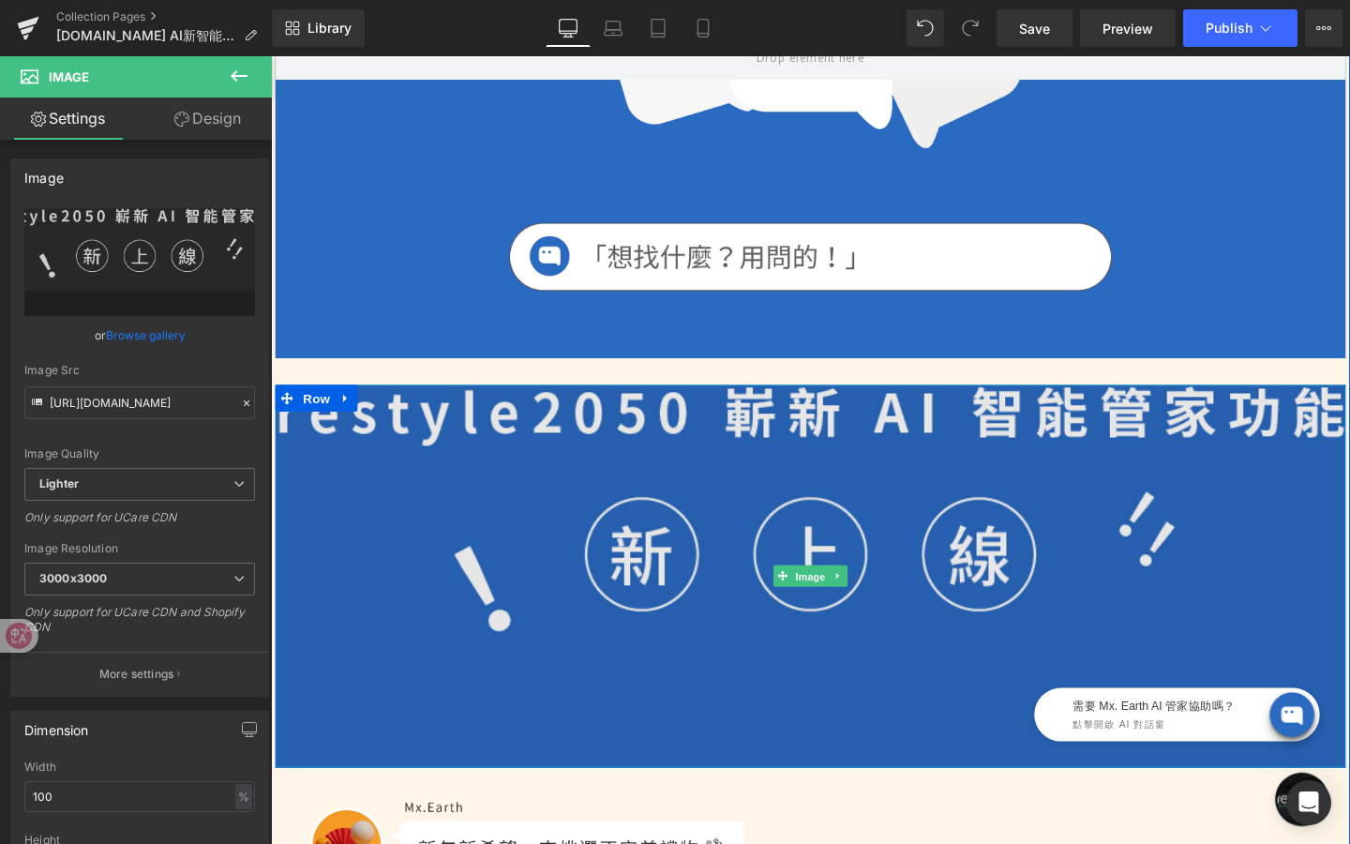
click at [836, 609] on div "Image" at bounding box center [838, 602] width 1125 height 401
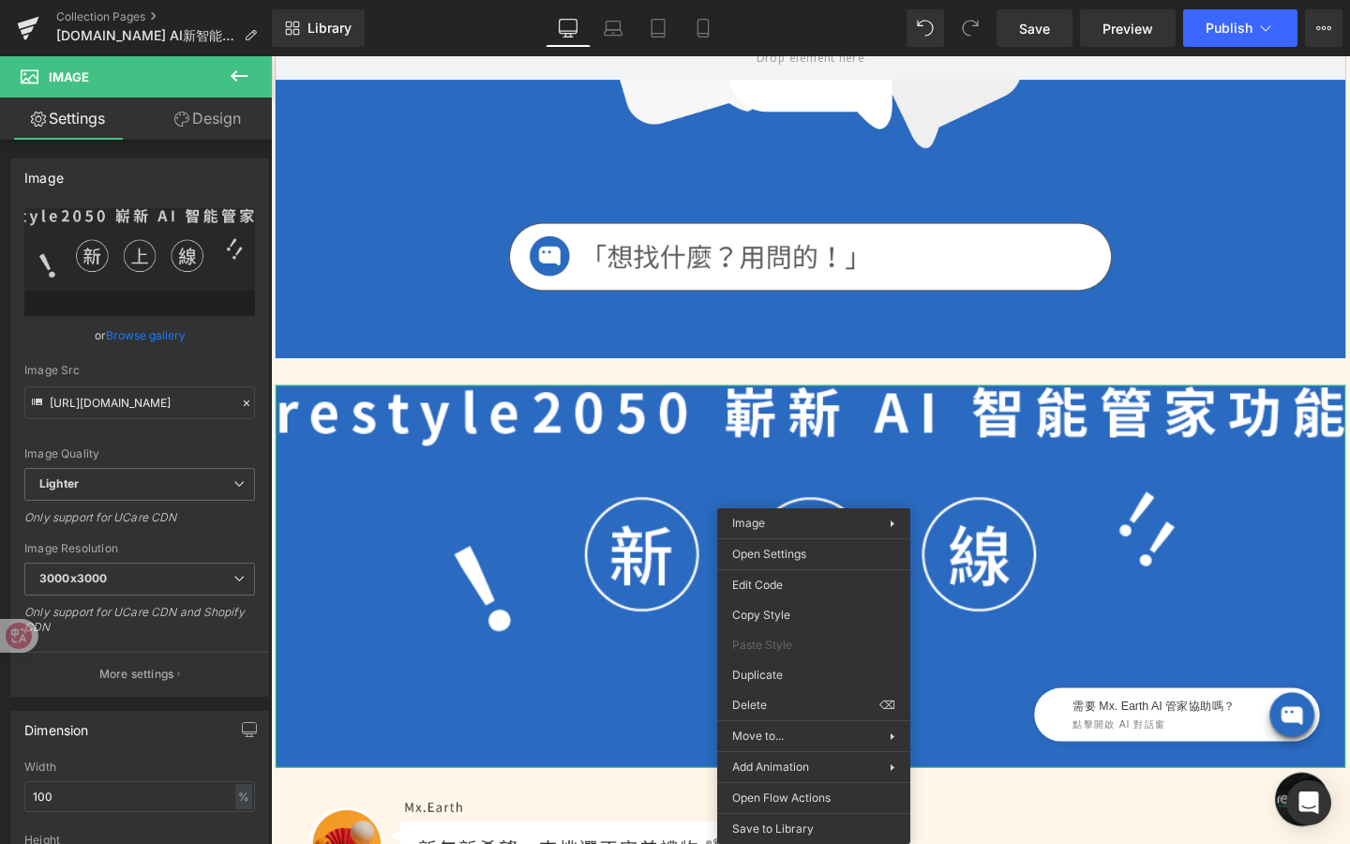
drag, startPoint x: 1097, startPoint y: 761, endPoint x: 854, endPoint y: 738, distance: 243.9
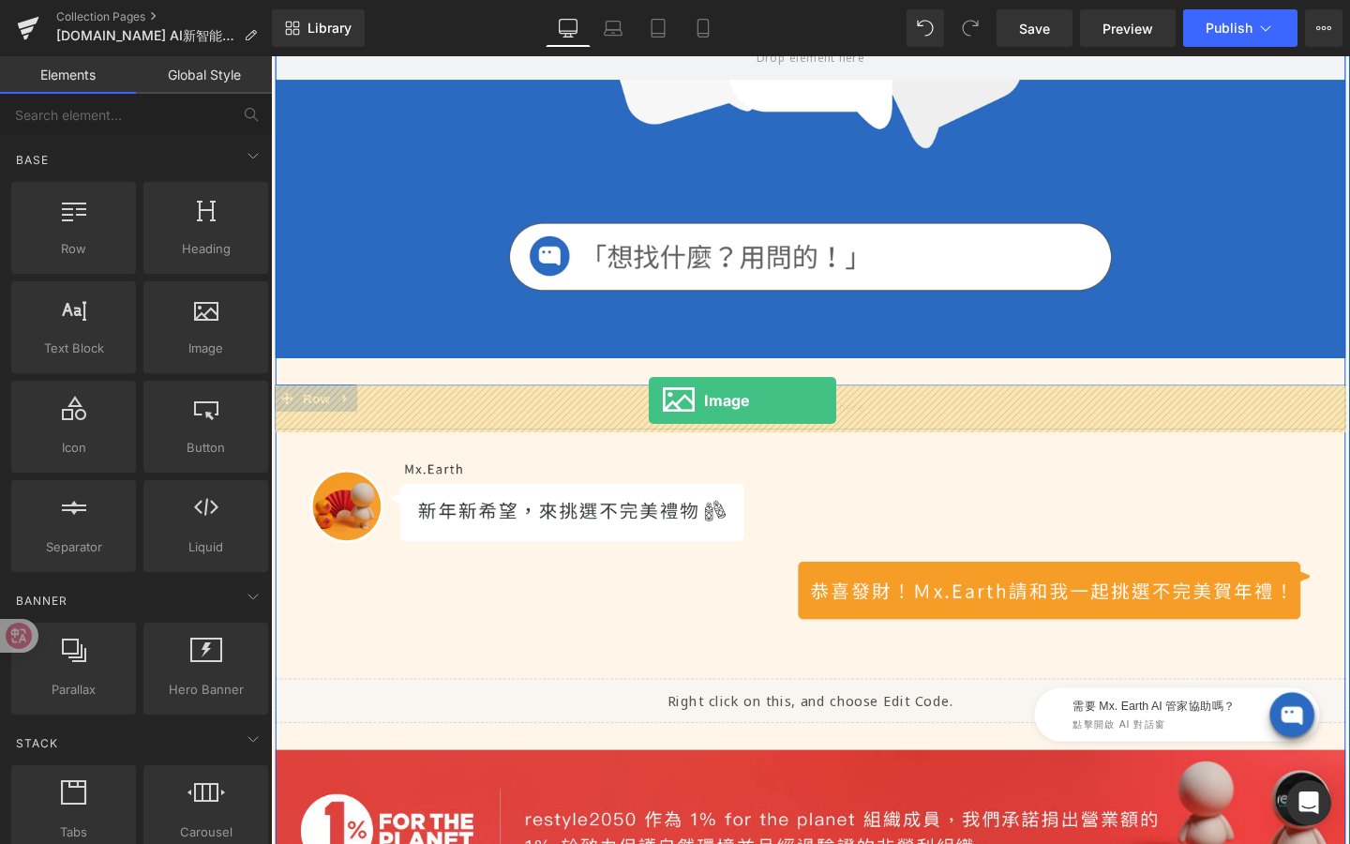
drag, startPoint x: 488, startPoint y: 395, endPoint x: 668, endPoint y: 417, distance: 182.3
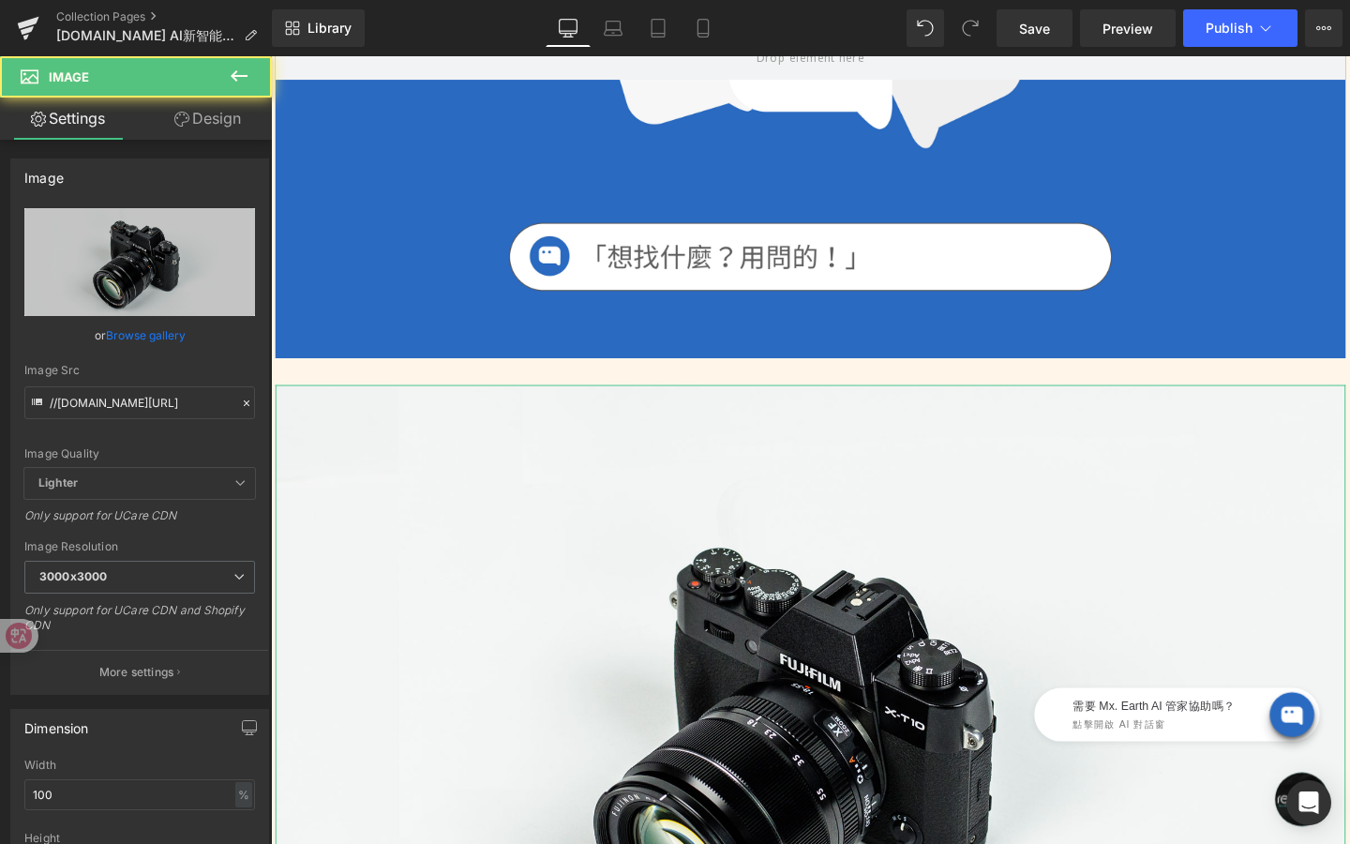
click at [218, 134] on link "Design" at bounding box center [208, 119] width 136 height 42
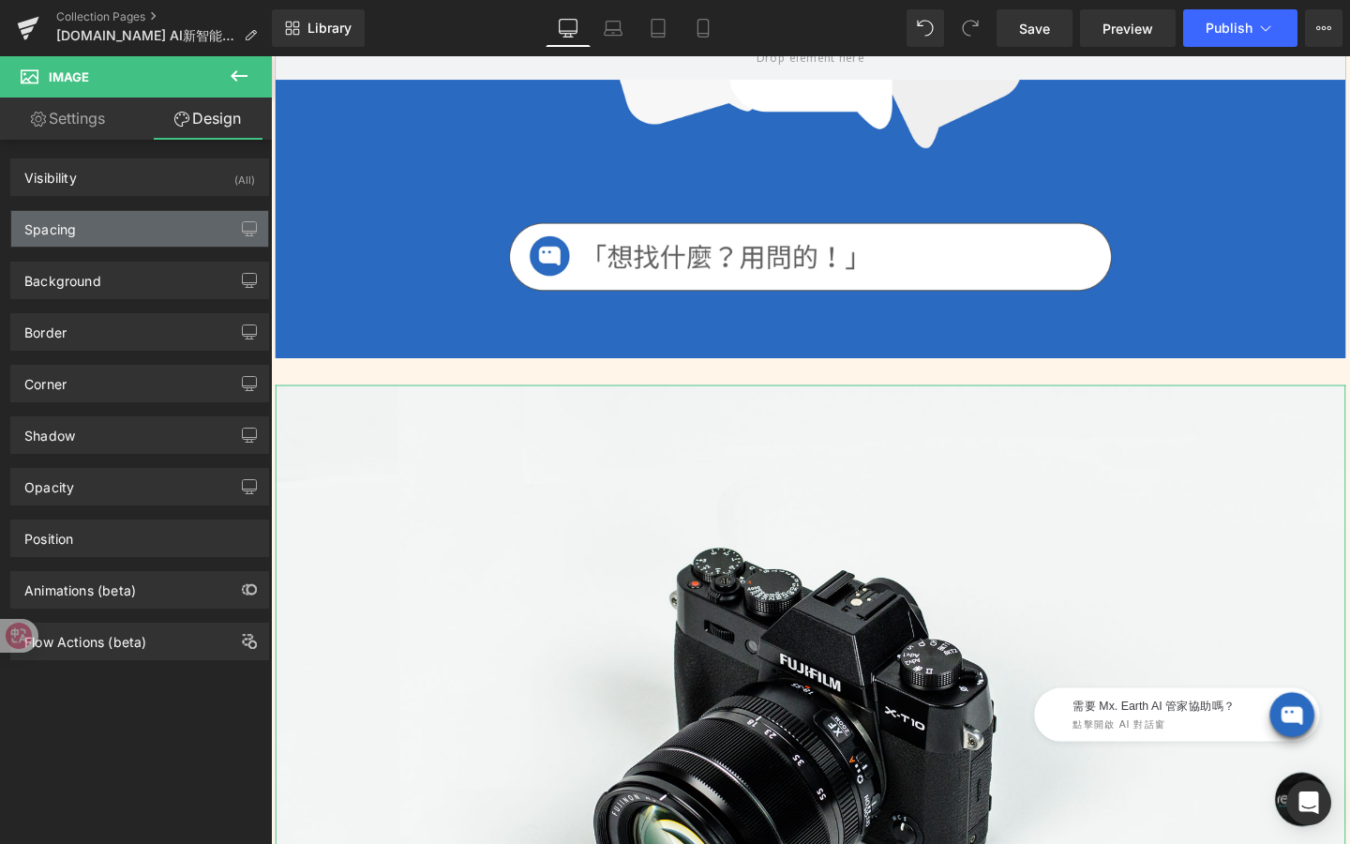
click at [157, 234] on div "Spacing" at bounding box center [139, 229] width 257 height 36
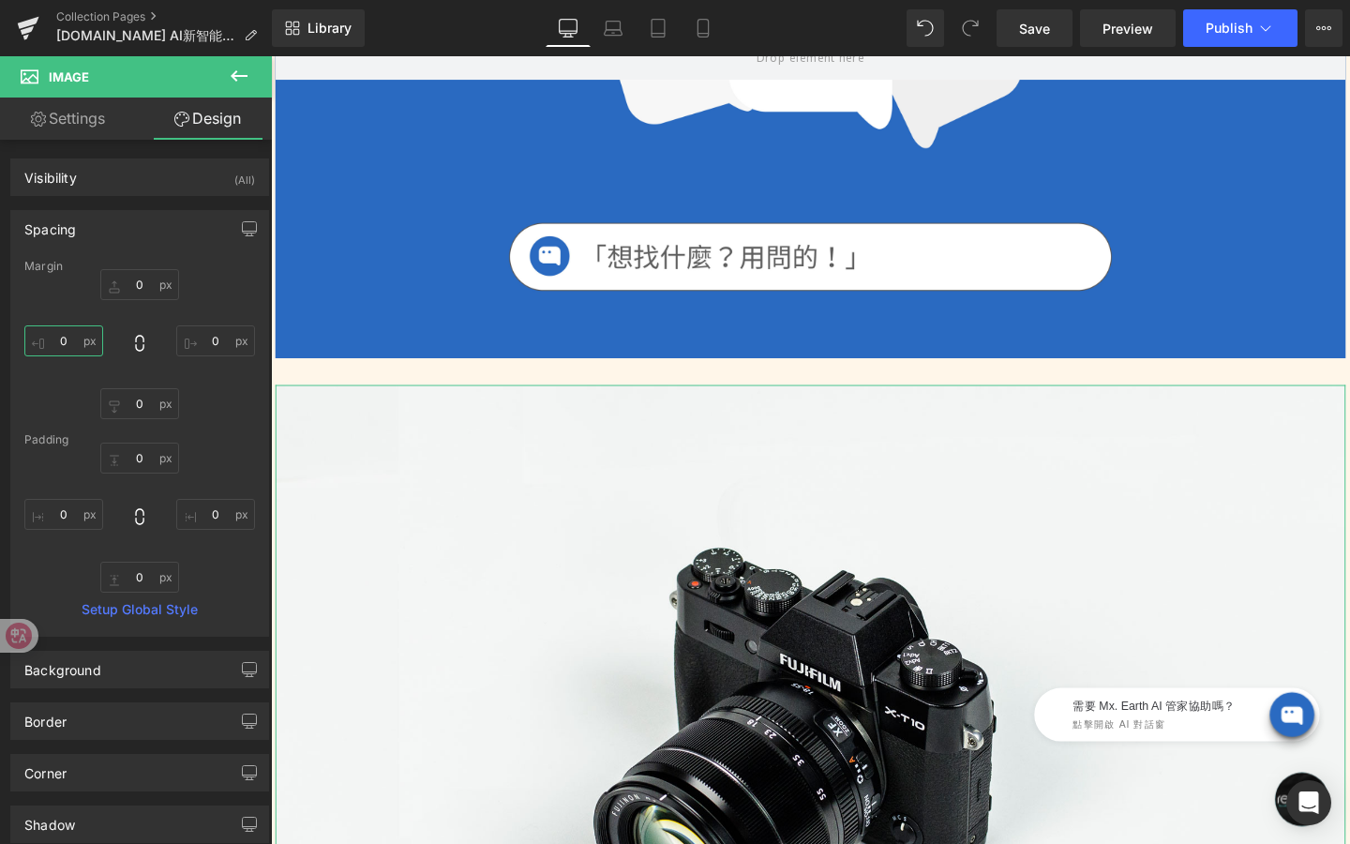
click at [80, 345] on input "0" at bounding box center [63, 340] width 79 height 31
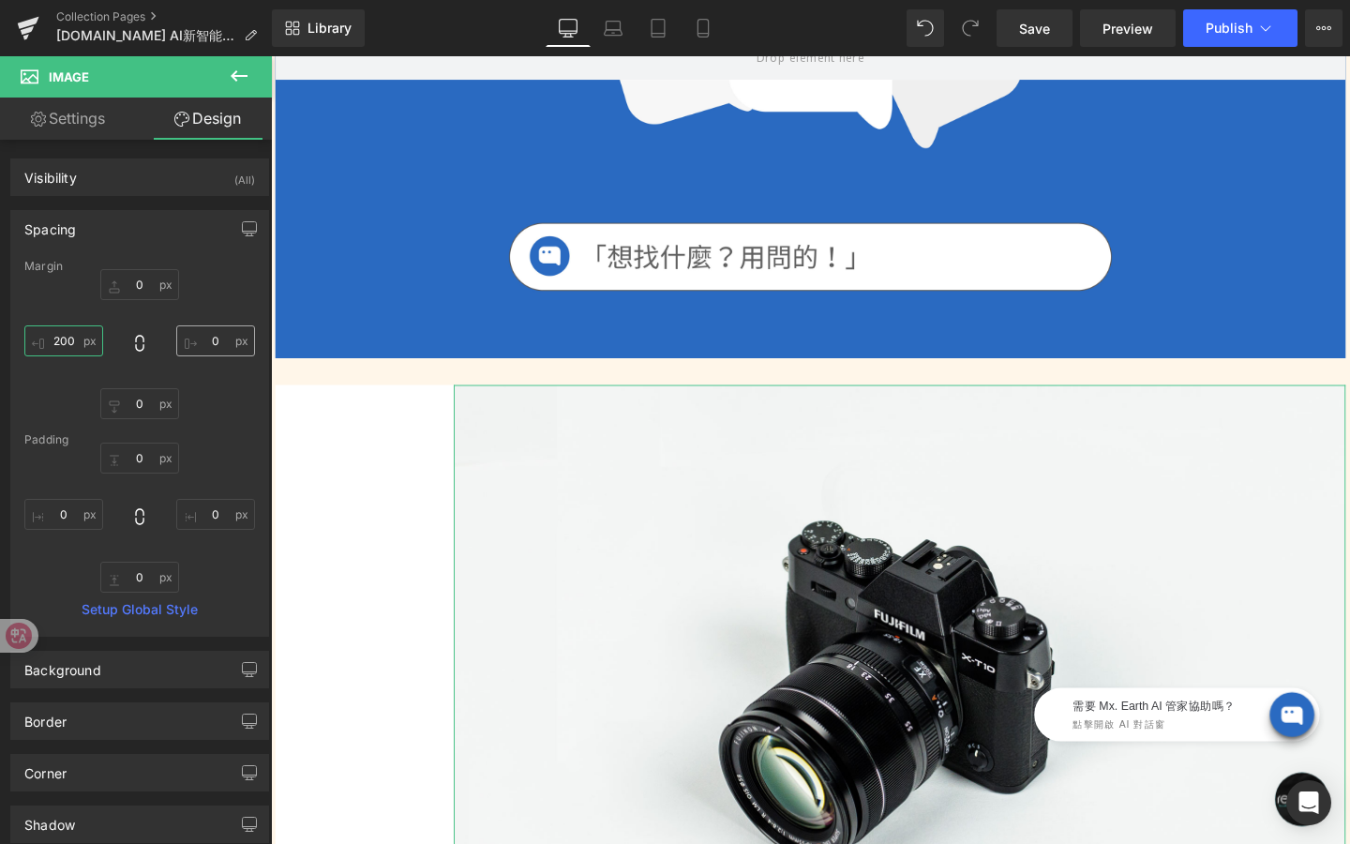
type input "200"
click at [219, 343] on input "0" at bounding box center [215, 340] width 79 height 31
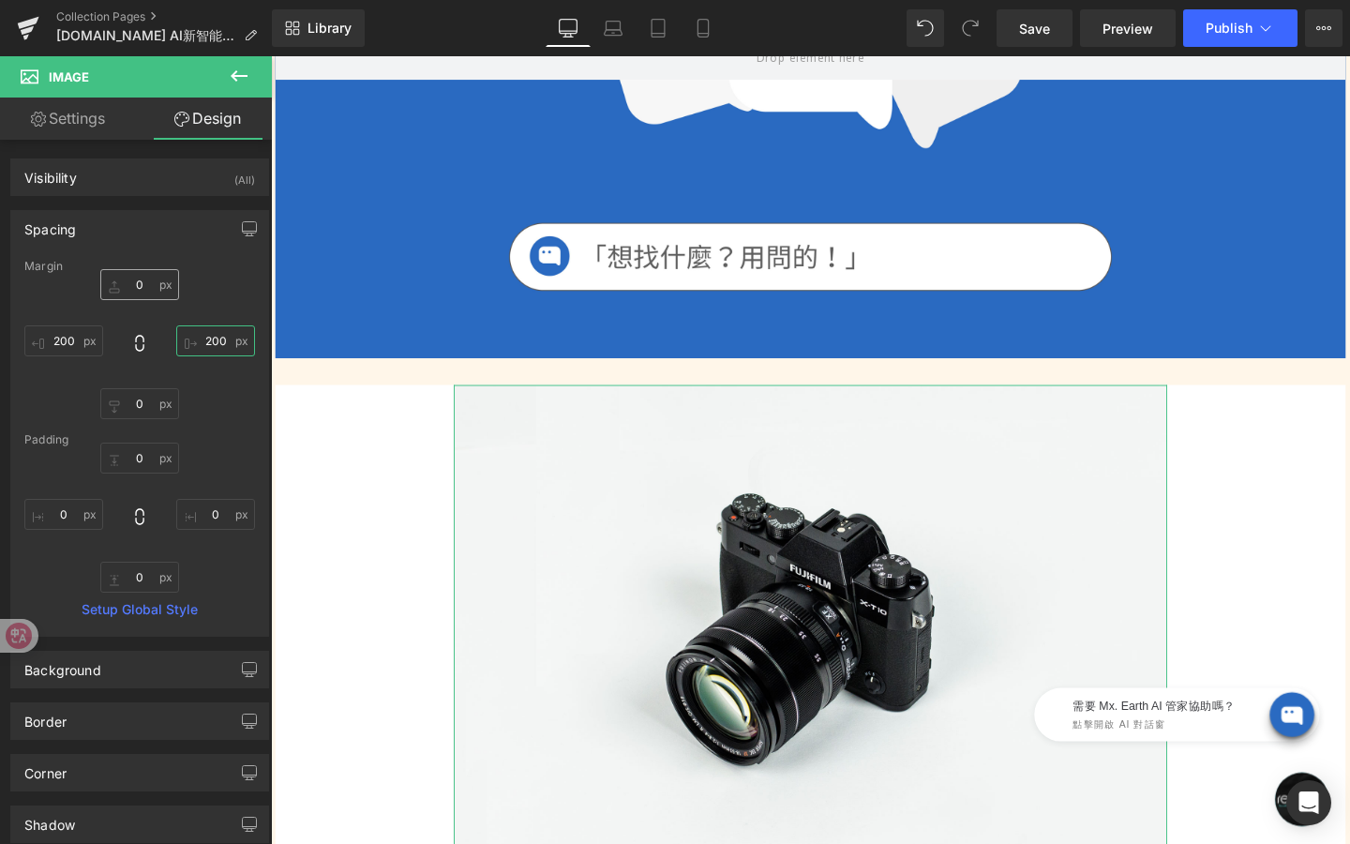
type input "200"
click at [140, 287] on input "0" at bounding box center [139, 284] width 79 height 31
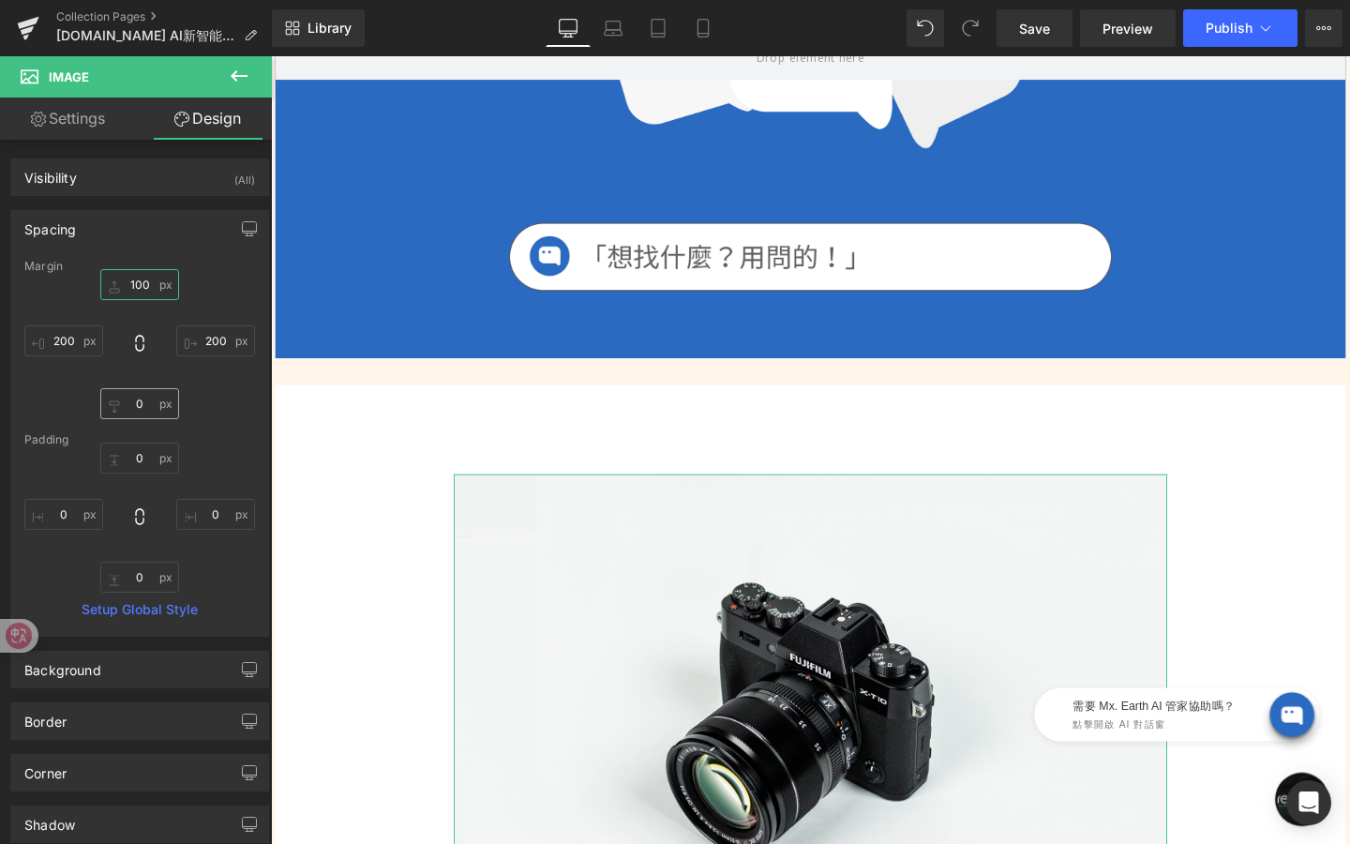
type input "100"
click at [147, 412] on input "0" at bounding box center [139, 403] width 79 height 31
type input "100"
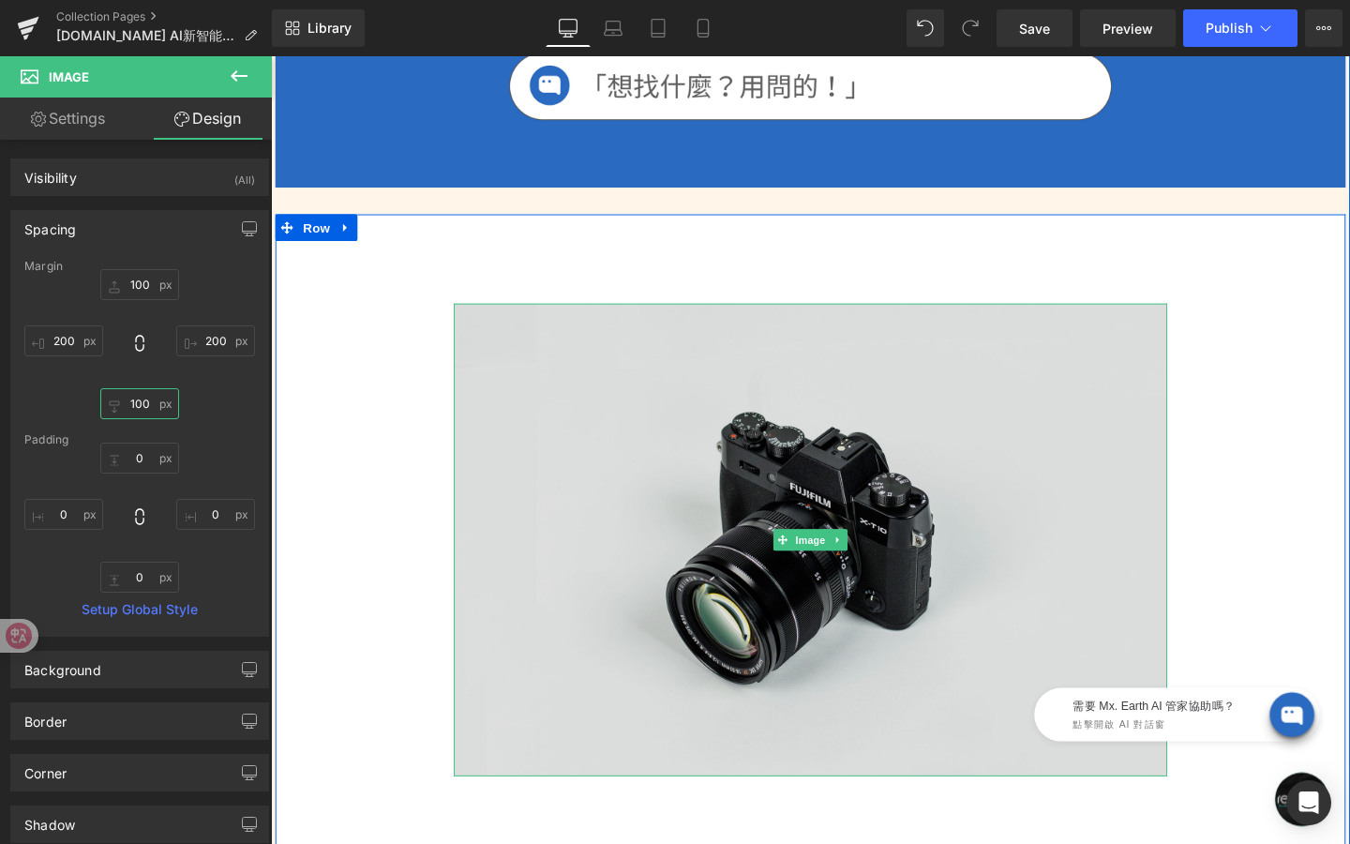
scroll to position [598, 0]
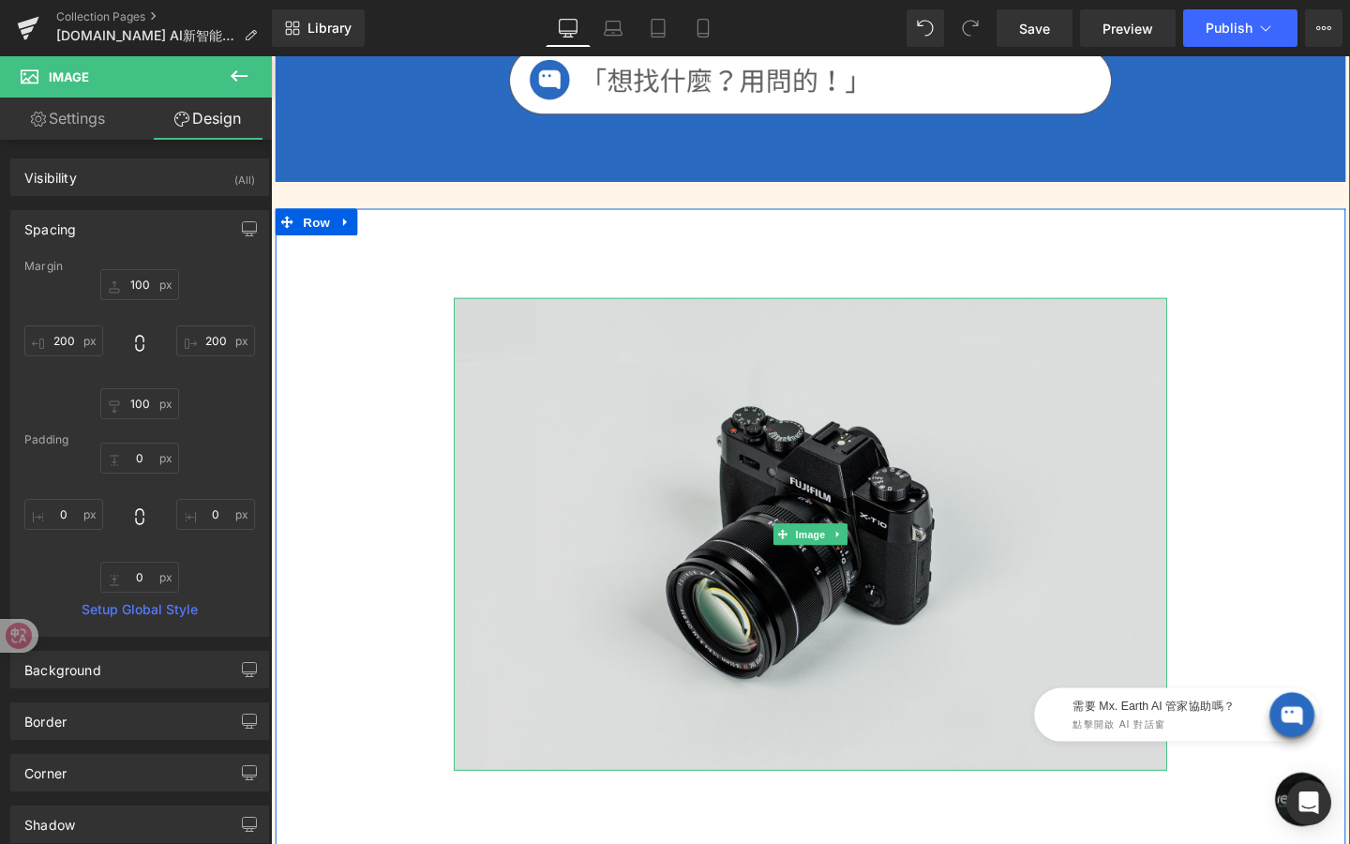
click at [827, 562] on span "Image" at bounding box center [837, 559] width 39 height 23
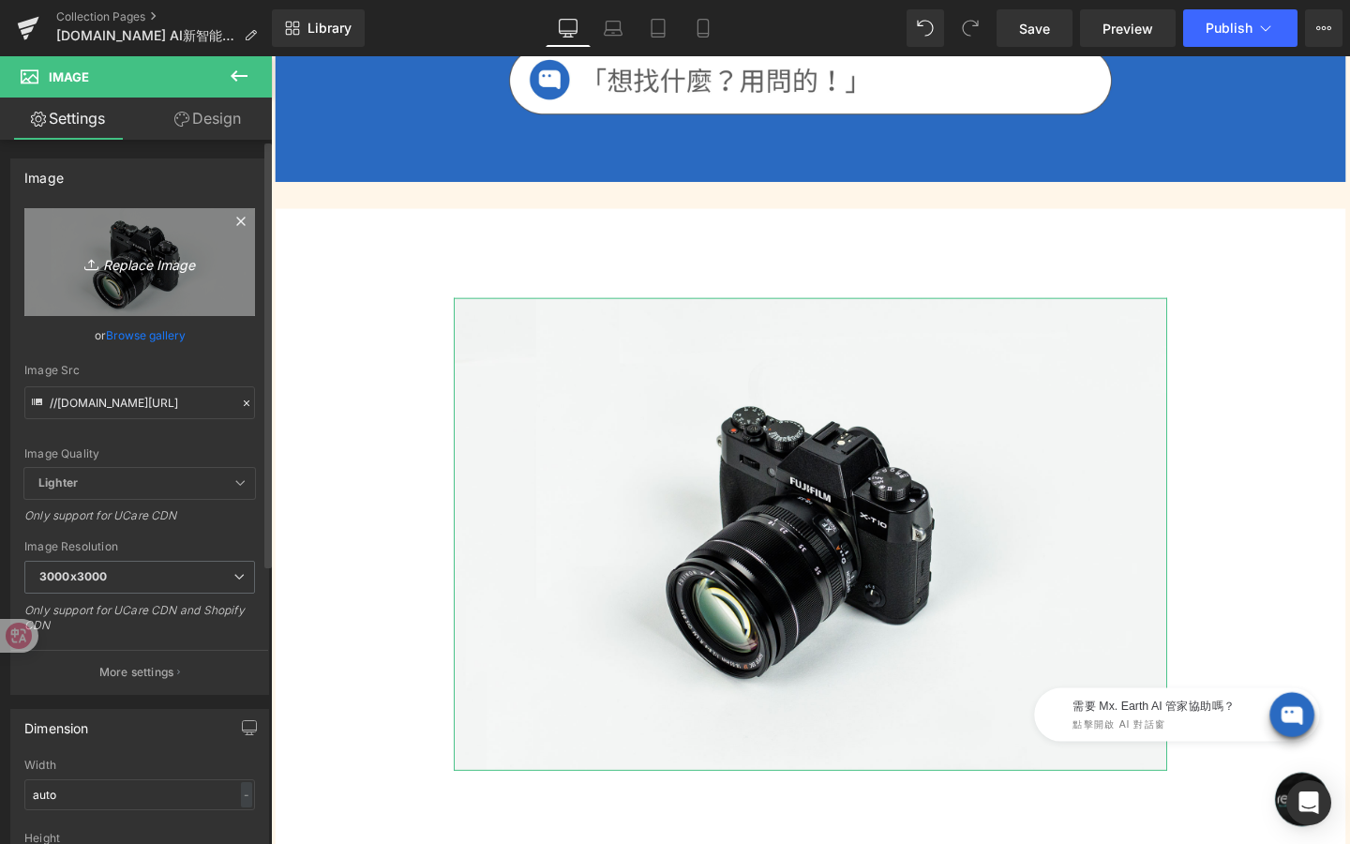
click at [188, 278] on link "Replace Image" at bounding box center [139, 262] width 231 height 108
type input "C:\fakepath\資產 1.png"
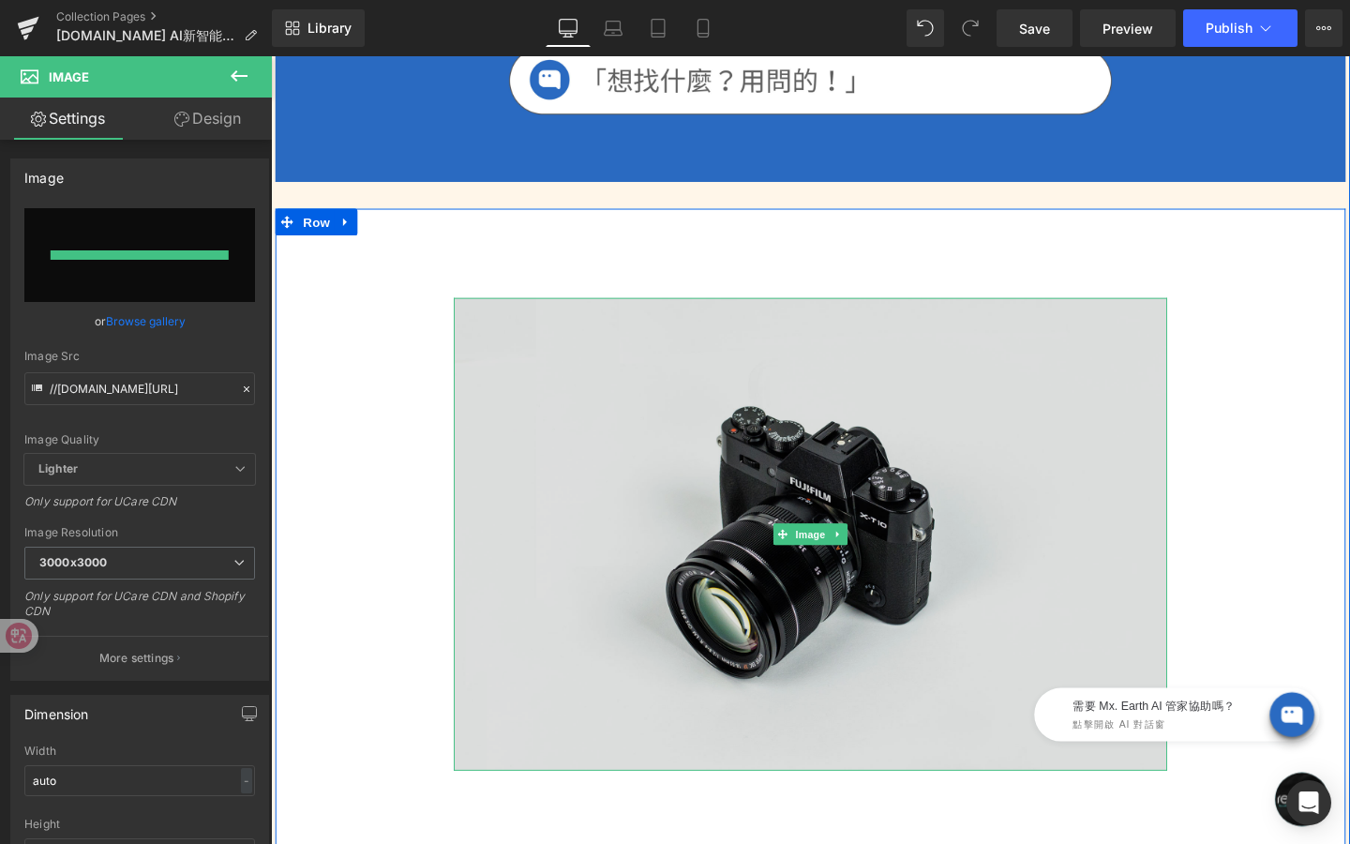
type input "[URL][DOMAIN_NAME]"
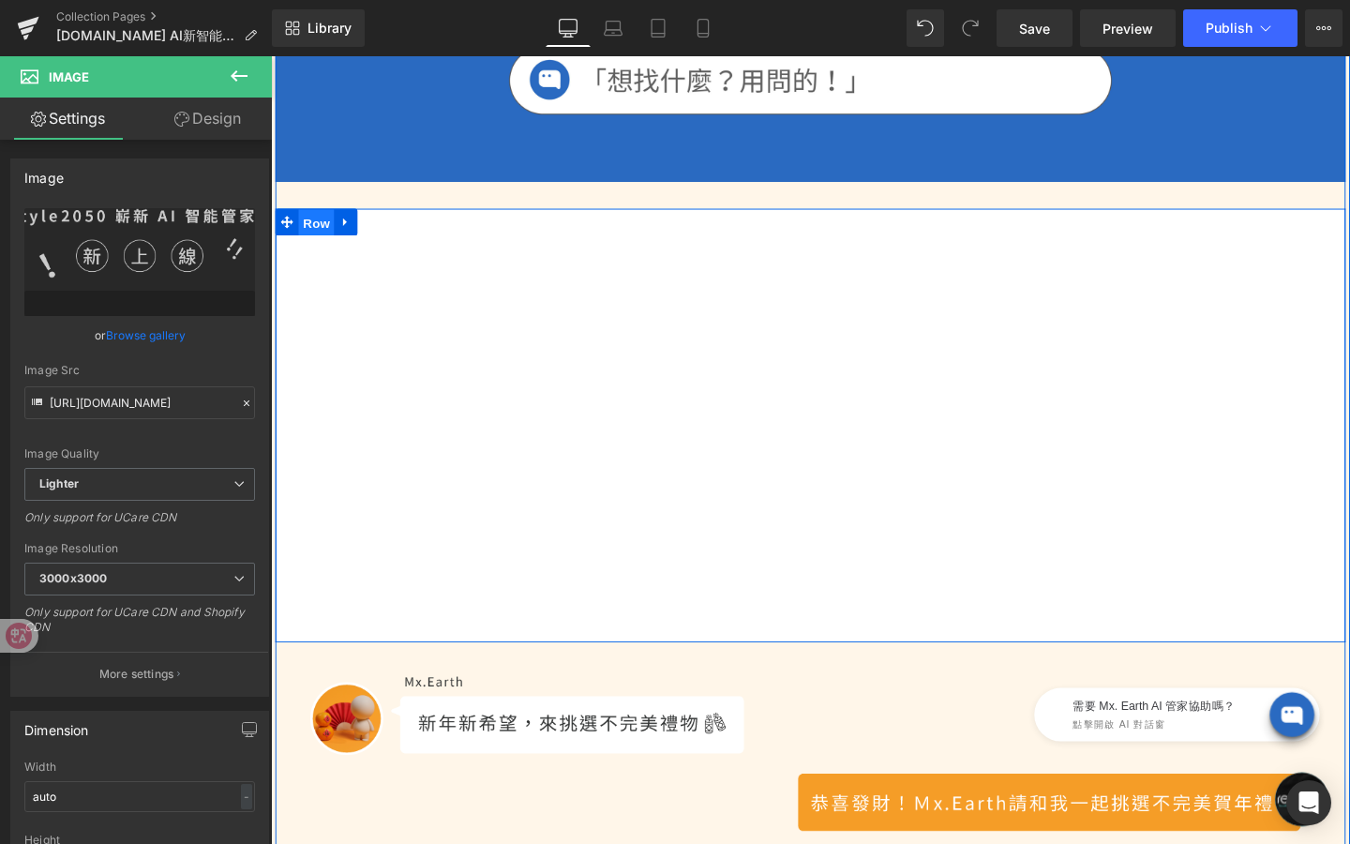
click at [323, 236] on span "Row" at bounding box center [319, 232] width 38 height 28
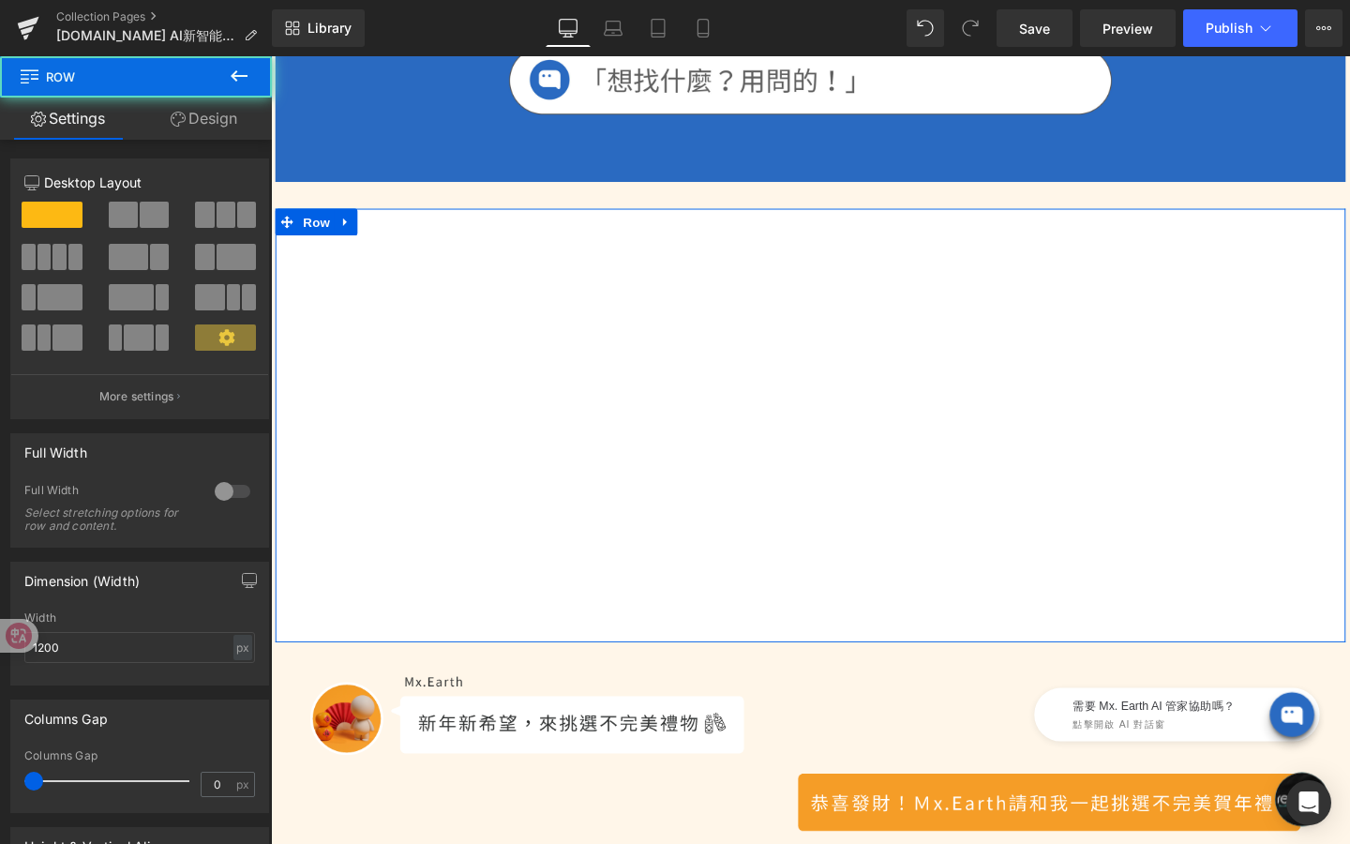
click at [193, 137] on link "Design" at bounding box center [204, 119] width 136 height 42
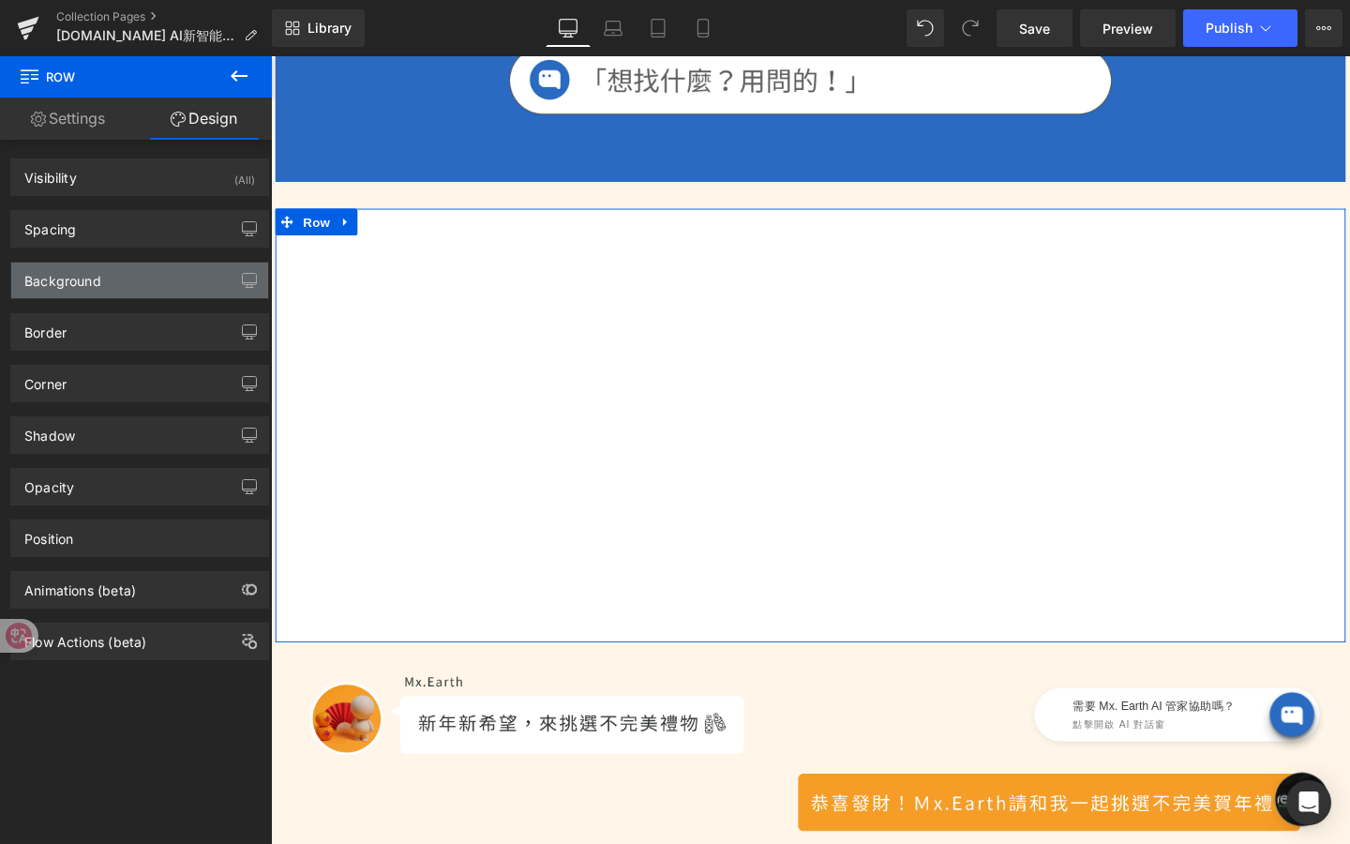
click at [134, 293] on div "Background" at bounding box center [139, 281] width 257 height 36
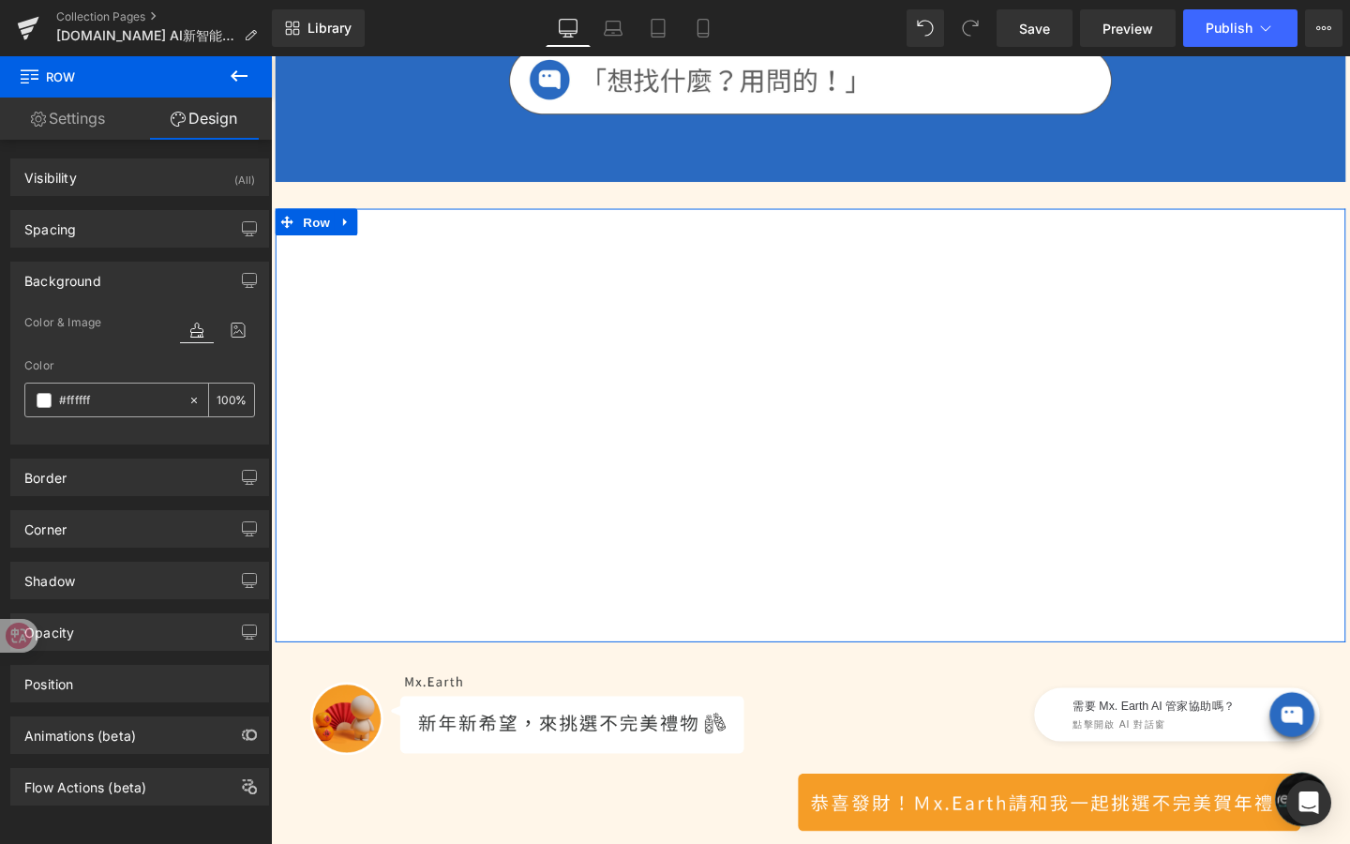
click at [128, 402] on input "#ffffff" at bounding box center [119, 400] width 120 height 21
paste input "2a6ac1"
type input "2a6ac1"
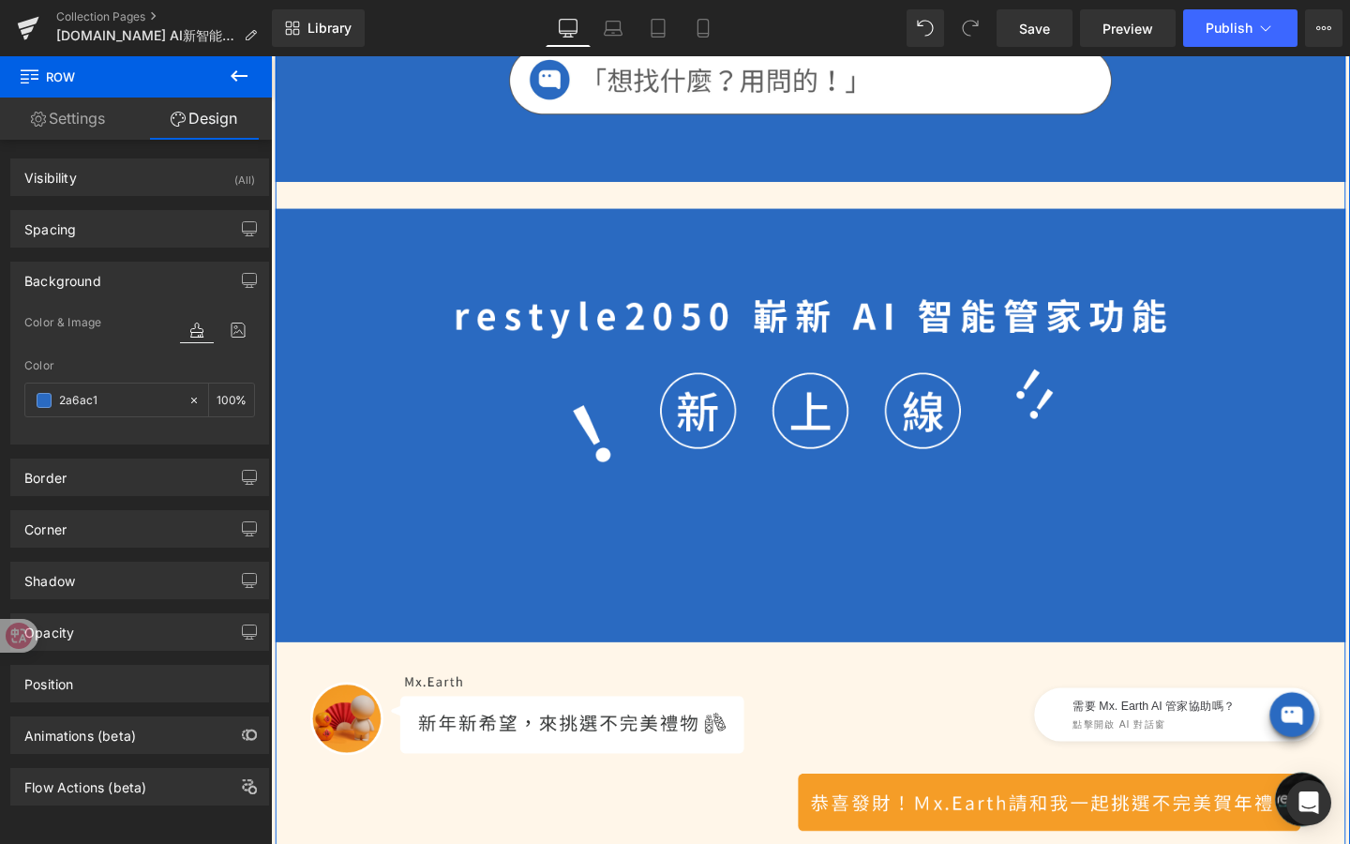
click at [621, 213] on div "Hero Banner Image Row Image Row Image Row Liquid Image Row Image Row 結帳輸入專屬折扣碼「…" at bounding box center [838, 405] width 1125 height 1698
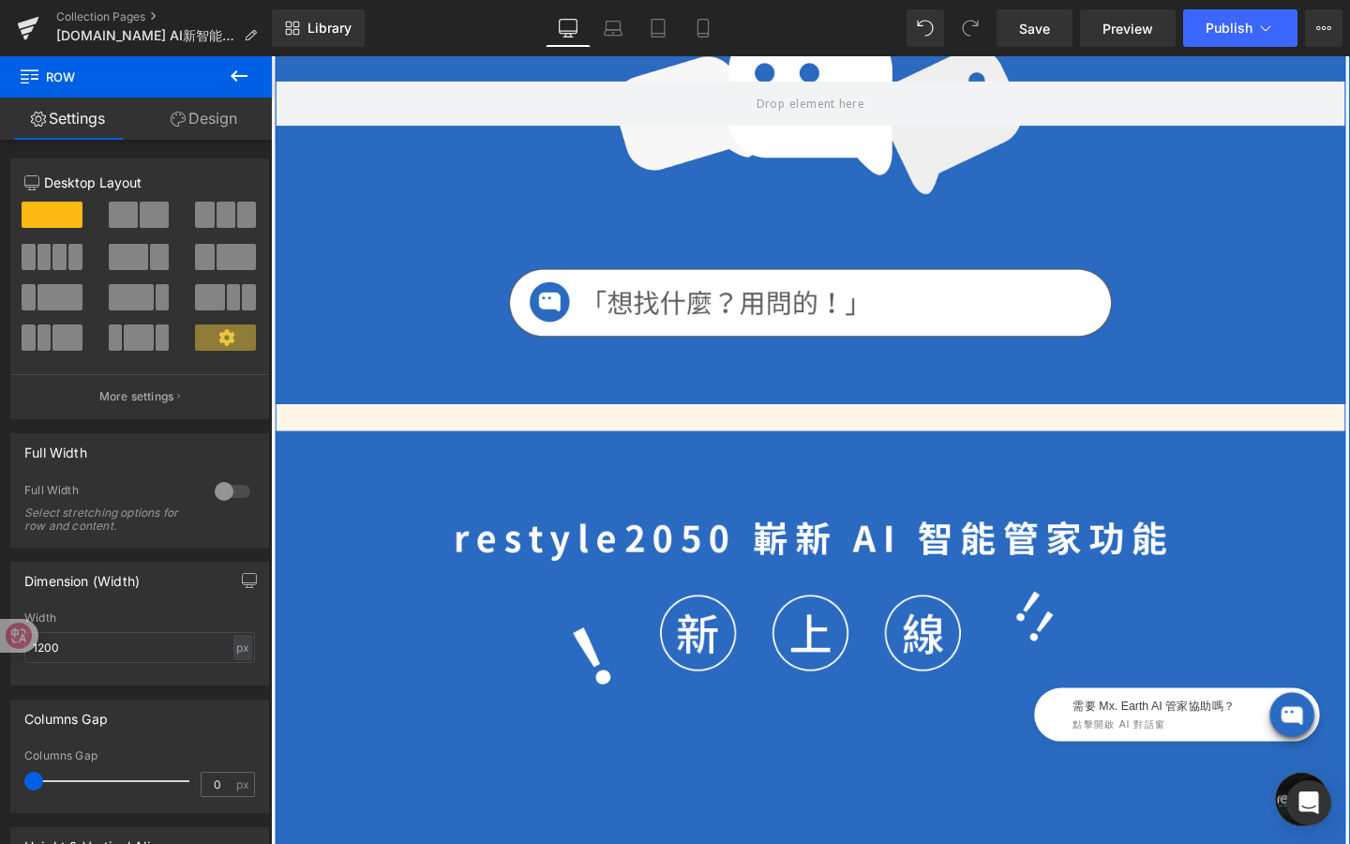
scroll to position [0, 0]
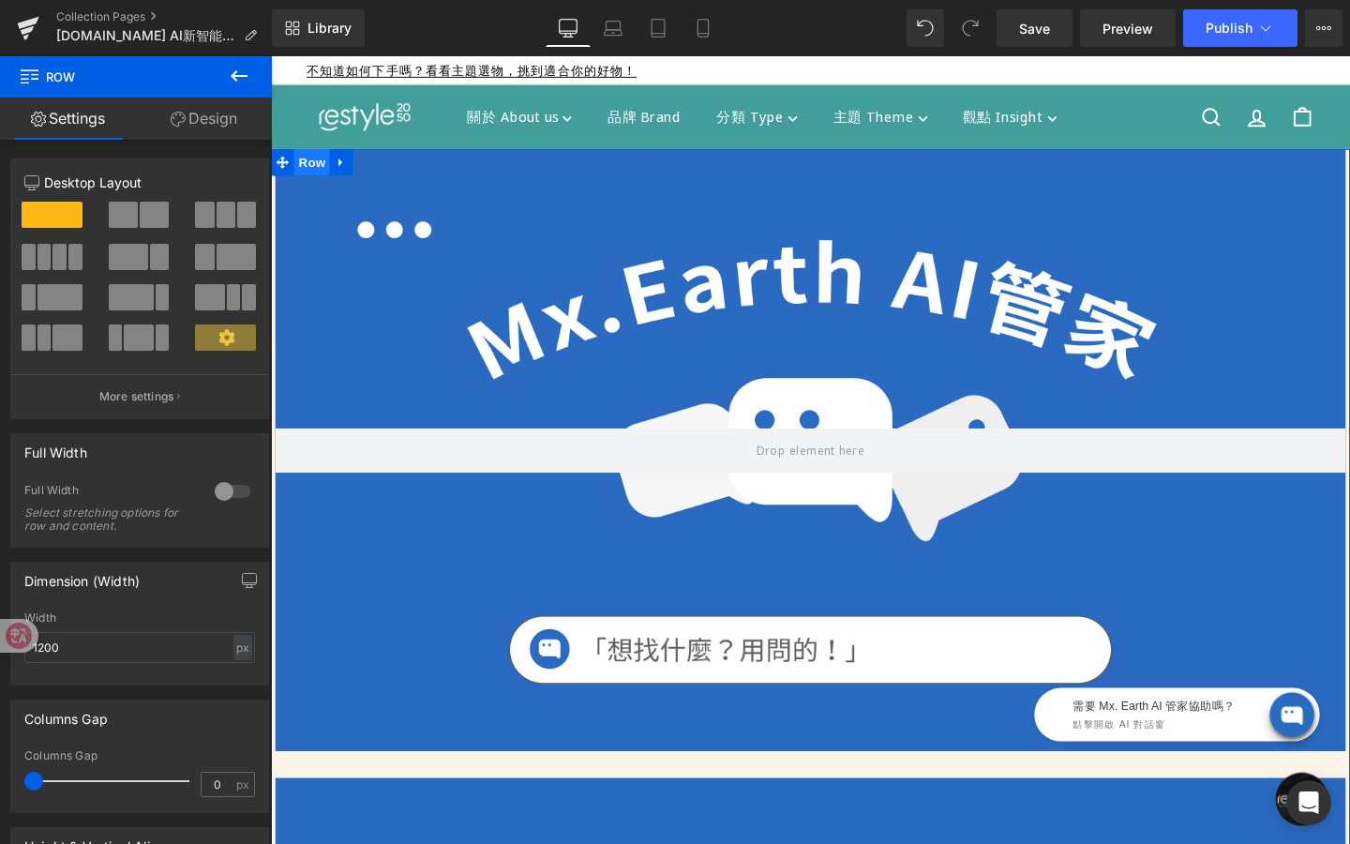
click at [313, 169] on span "Row" at bounding box center [314, 168] width 38 height 28
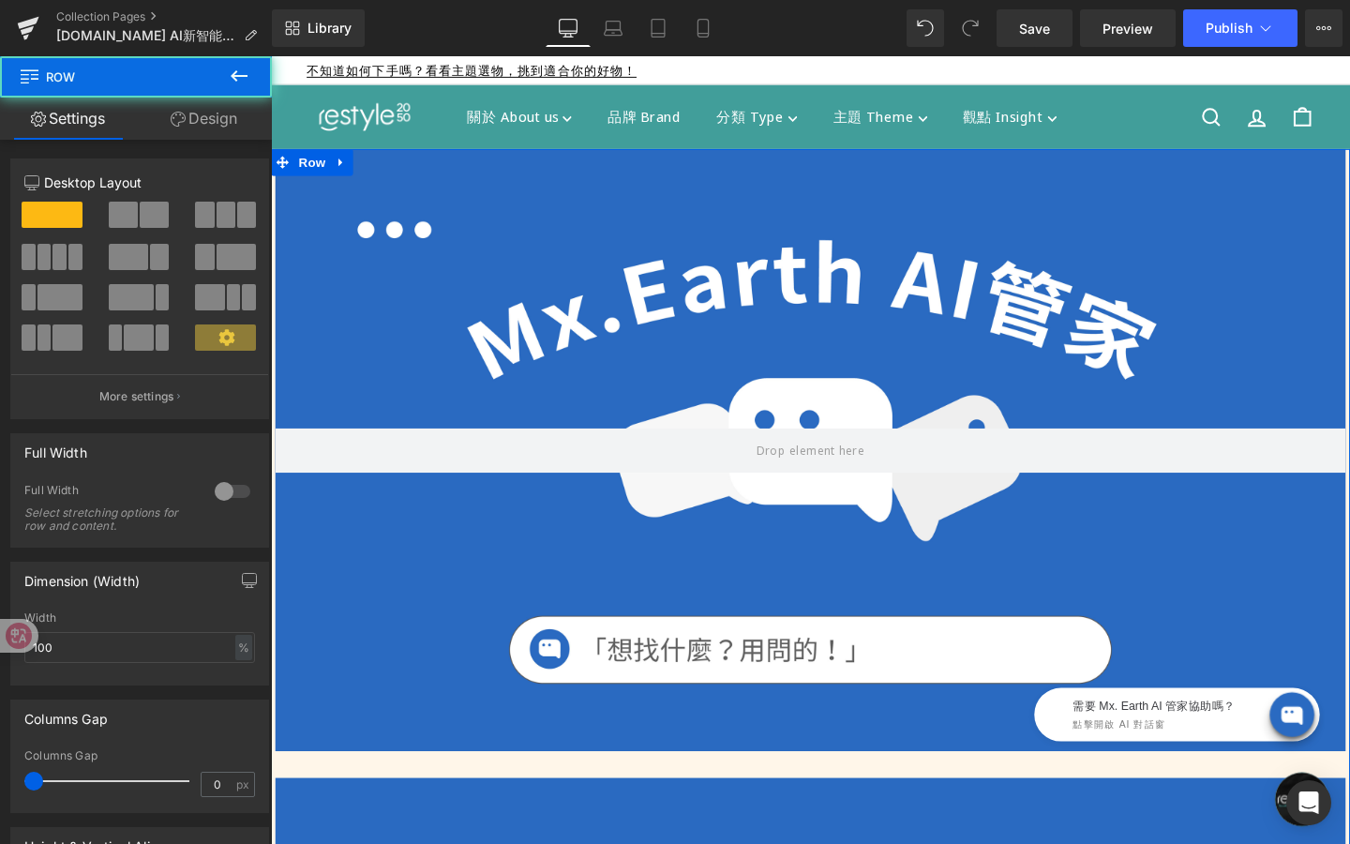
click at [209, 128] on link "Design" at bounding box center [204, 119] width 136 height 42
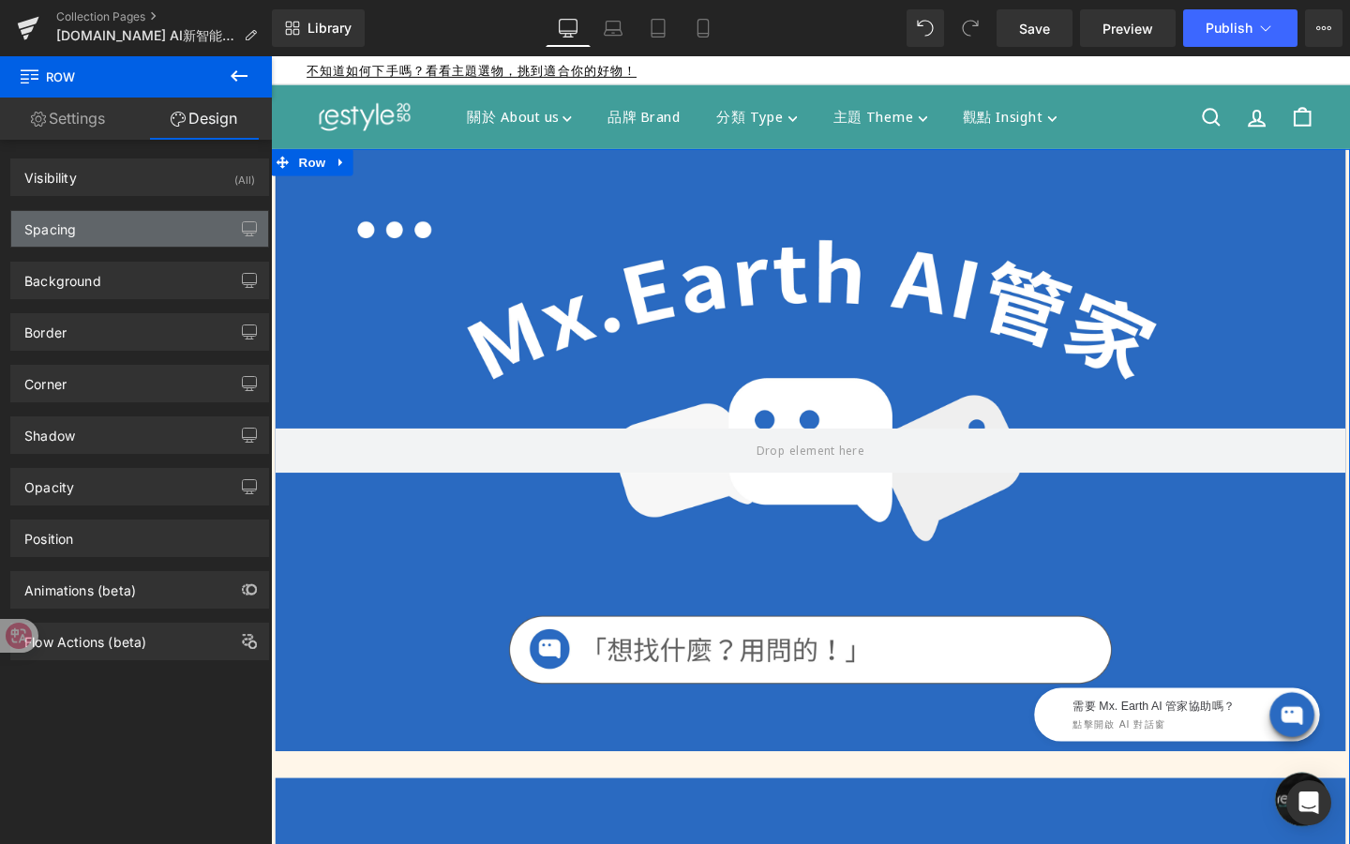
click at [166, 229] on div "Spacing" at bounding box center [139, 229] width 257 height 36
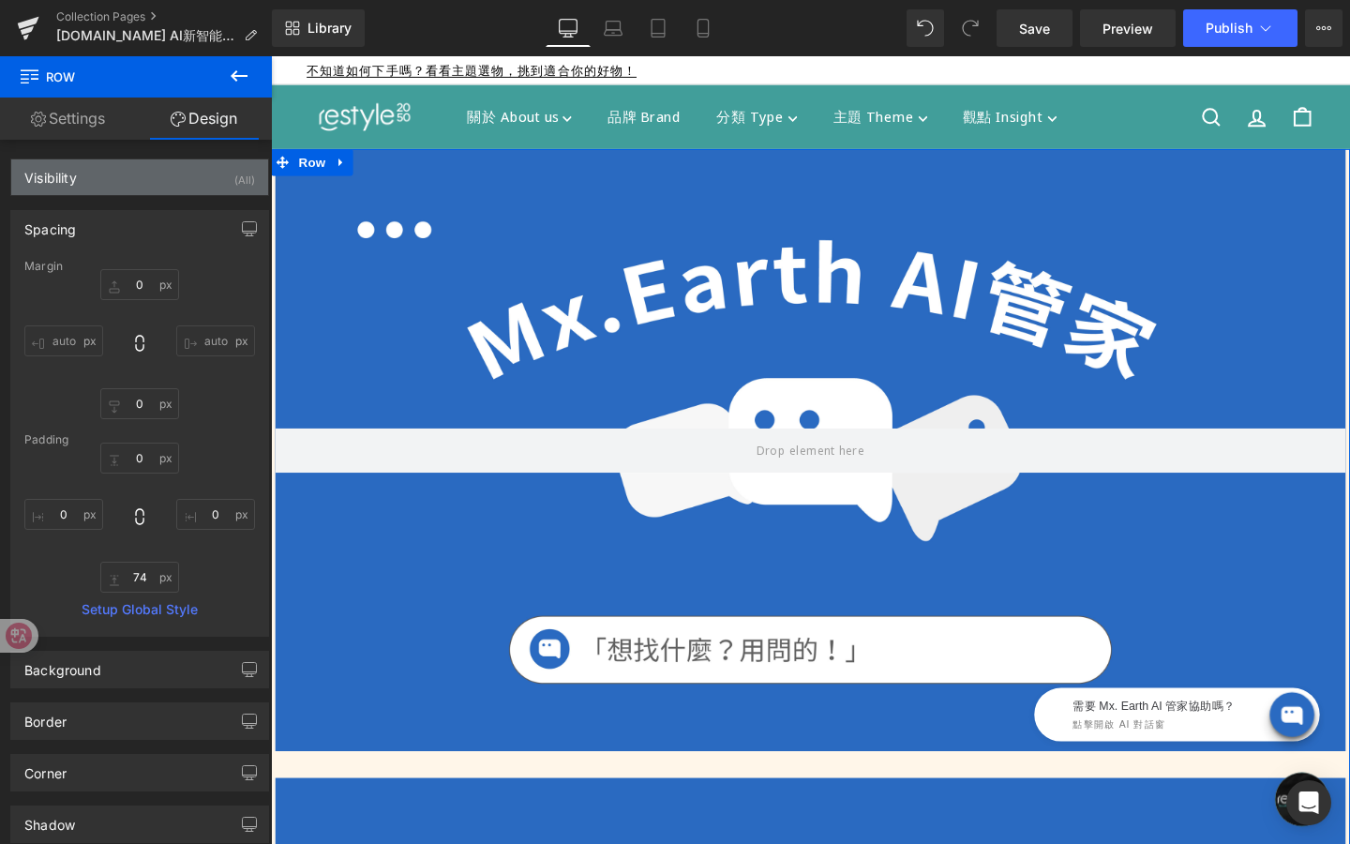
click at [104, 177] on div "Visibility (All)" at bounding box center [139, 177] width 257 height 36
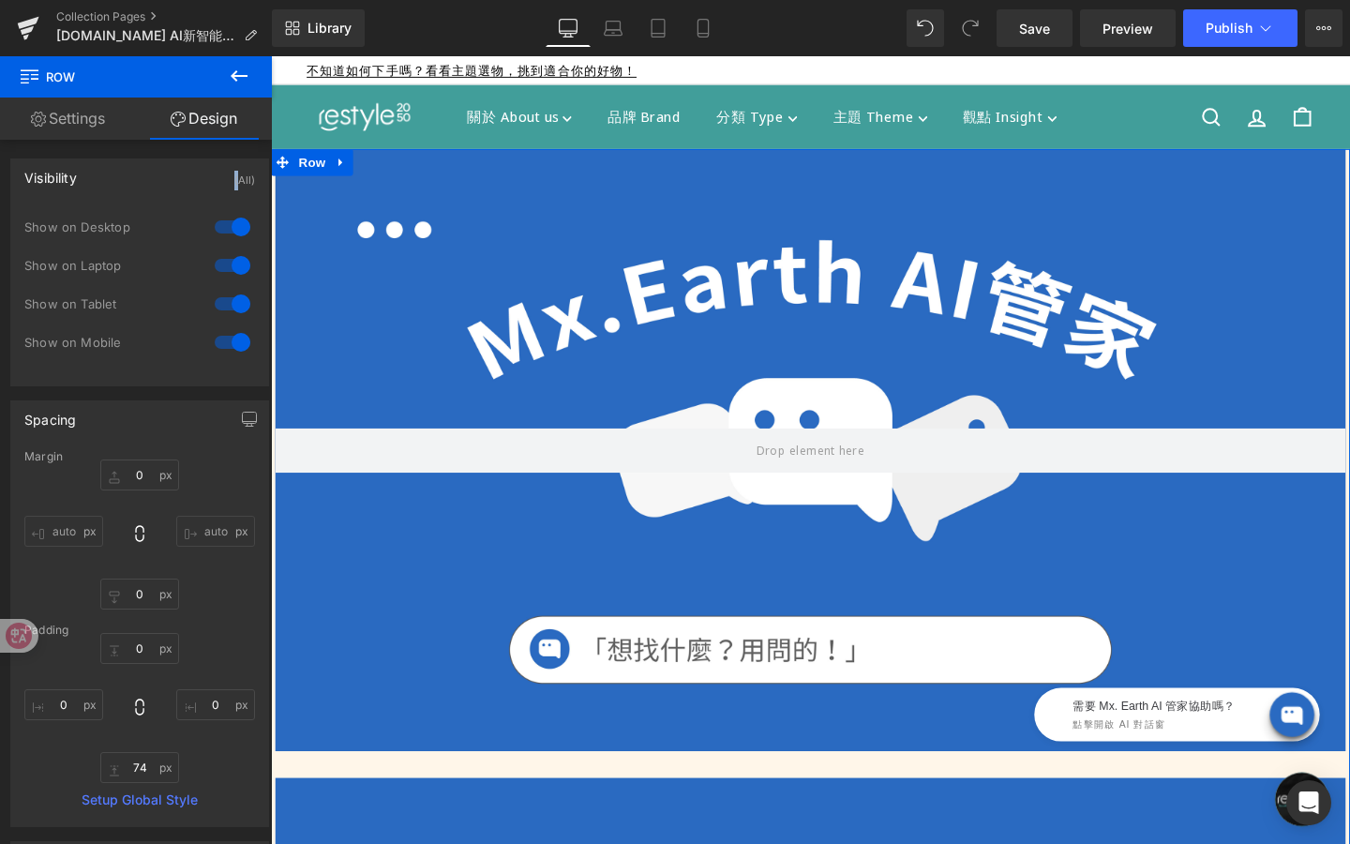
click at [104, 177] on div "Visibility (All)" at bounding box center [139, 177] width 257 height 36
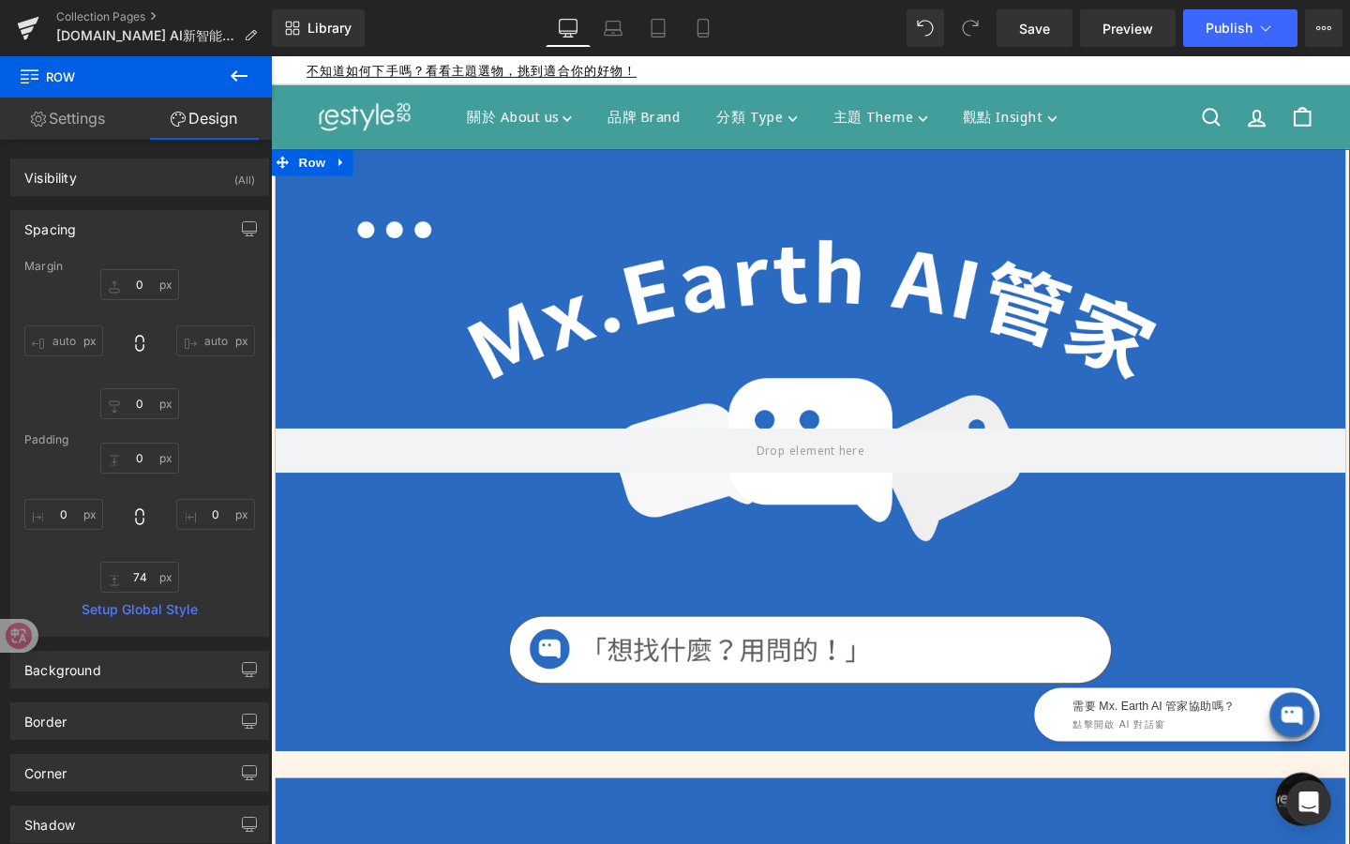
click at [118, 218] on div "Spacing" at bounding box center [139, 229] width 257 height 36
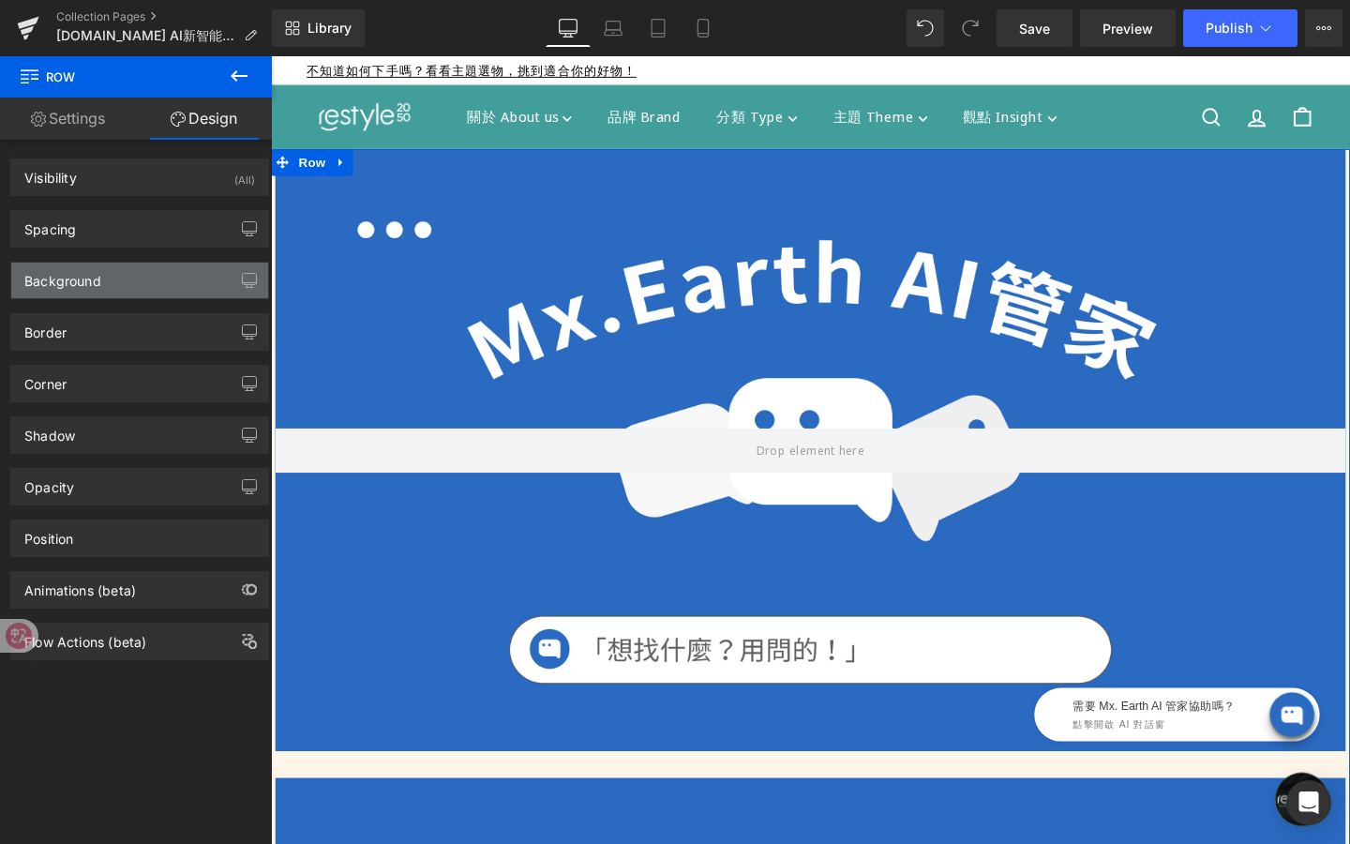
click at [113, 284] on div "Background" at bounding box center [139, 281] width 257 height 36
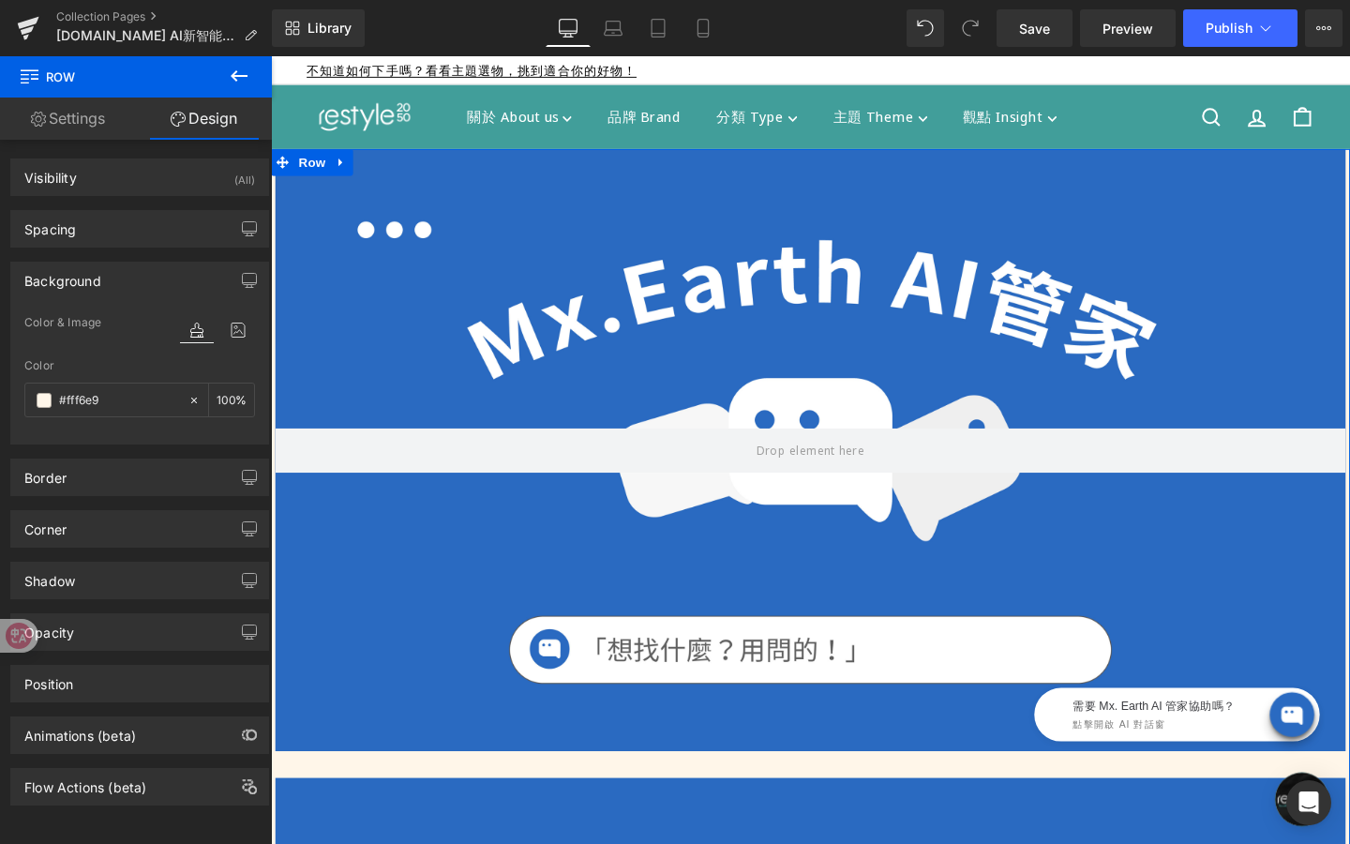
drag, startPoint x: 119, startPoint y: 394, endPoint x: 0, endPoint y: 387, distance: 119.2
click at [0, 387] on div "Background Color & Image color rgba(255, 246, 233, 1) Color #fff6e9 100 % Image…" at bounding box center [140, 346] width 280 height 197
drag, startPoint x: 116, startPoint y: 402, endPoint x: 0, endPoint y: 400, distance: 116.3
click at [0, 400] on div "Background Color & Image color rgba(255, 246, 233, 1) Color #fff6e9 100 % Image…" at bounding box center [140, 346] width 280 height 197
paste input "2a6ac1"
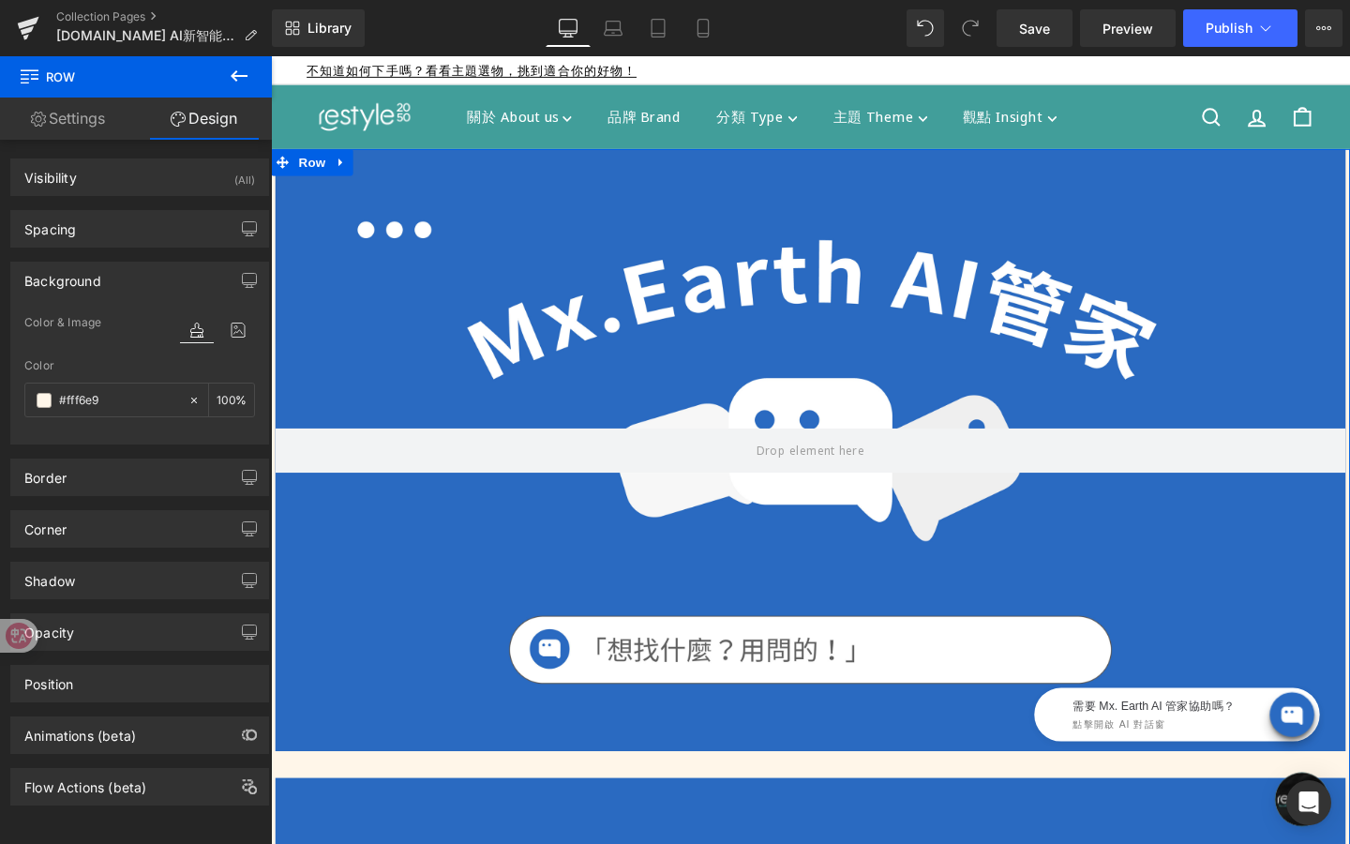
type input "2a6ac1"
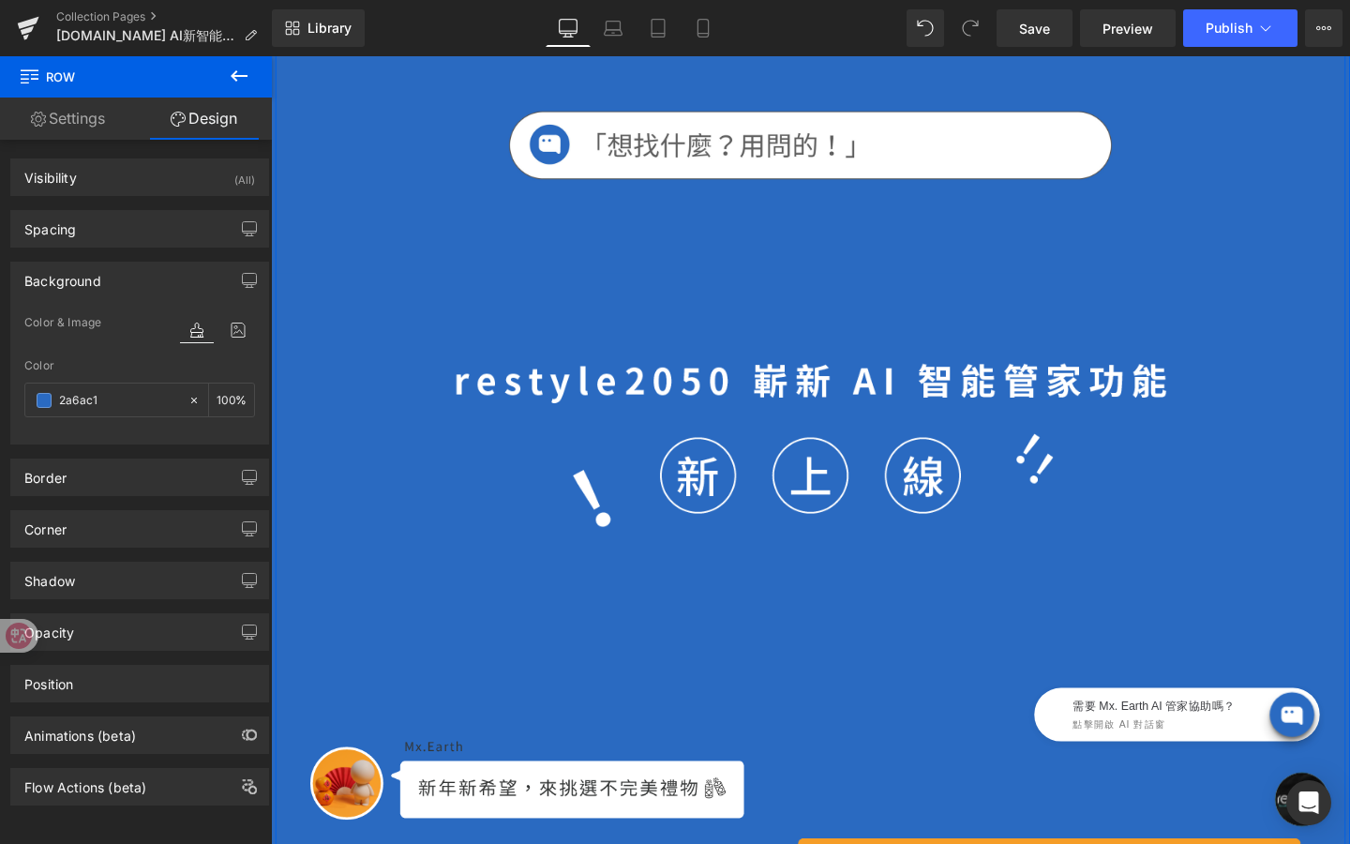
scroll to position [532, 0]
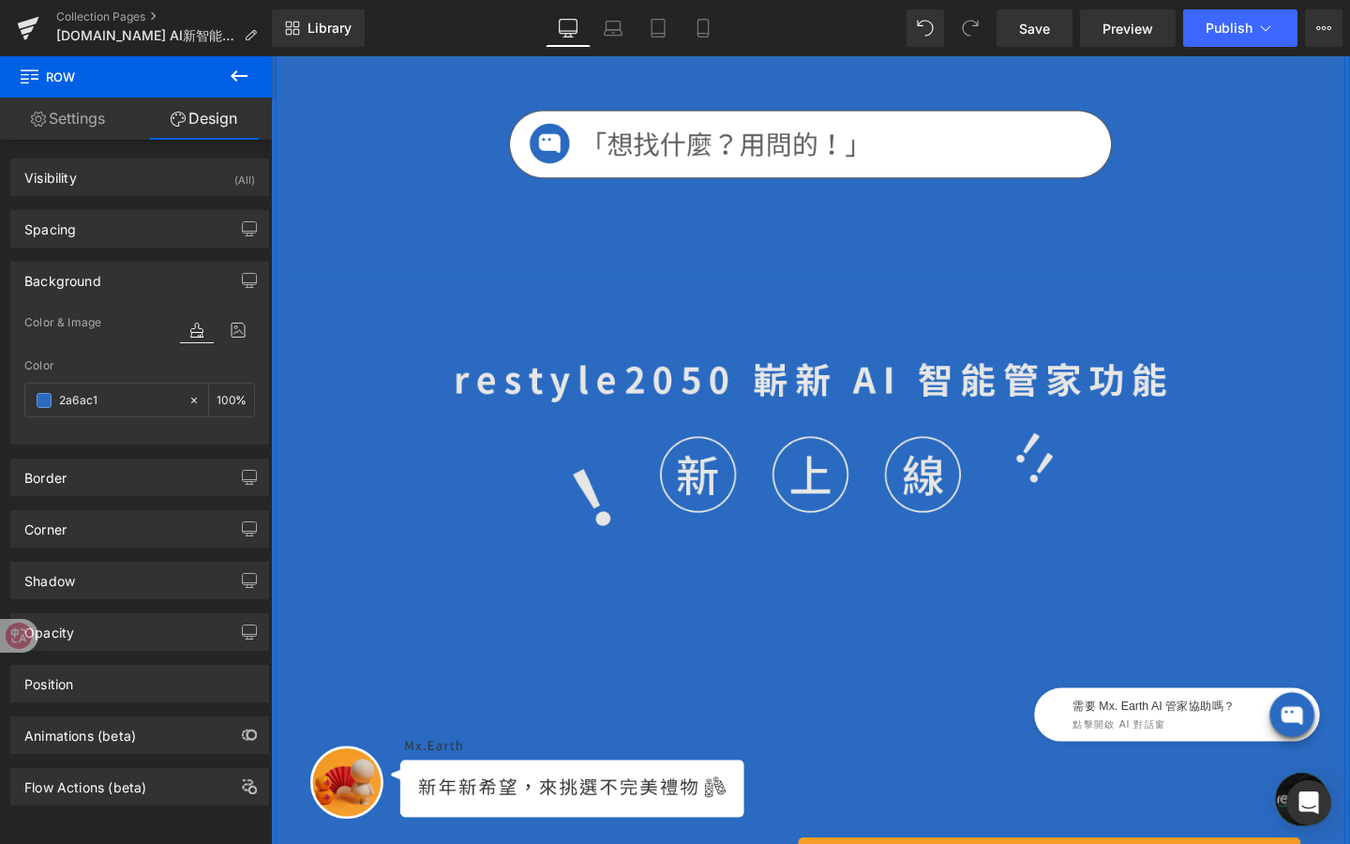
click at [841, 476] on img at bounding box center [838, 511] width 750 height 268
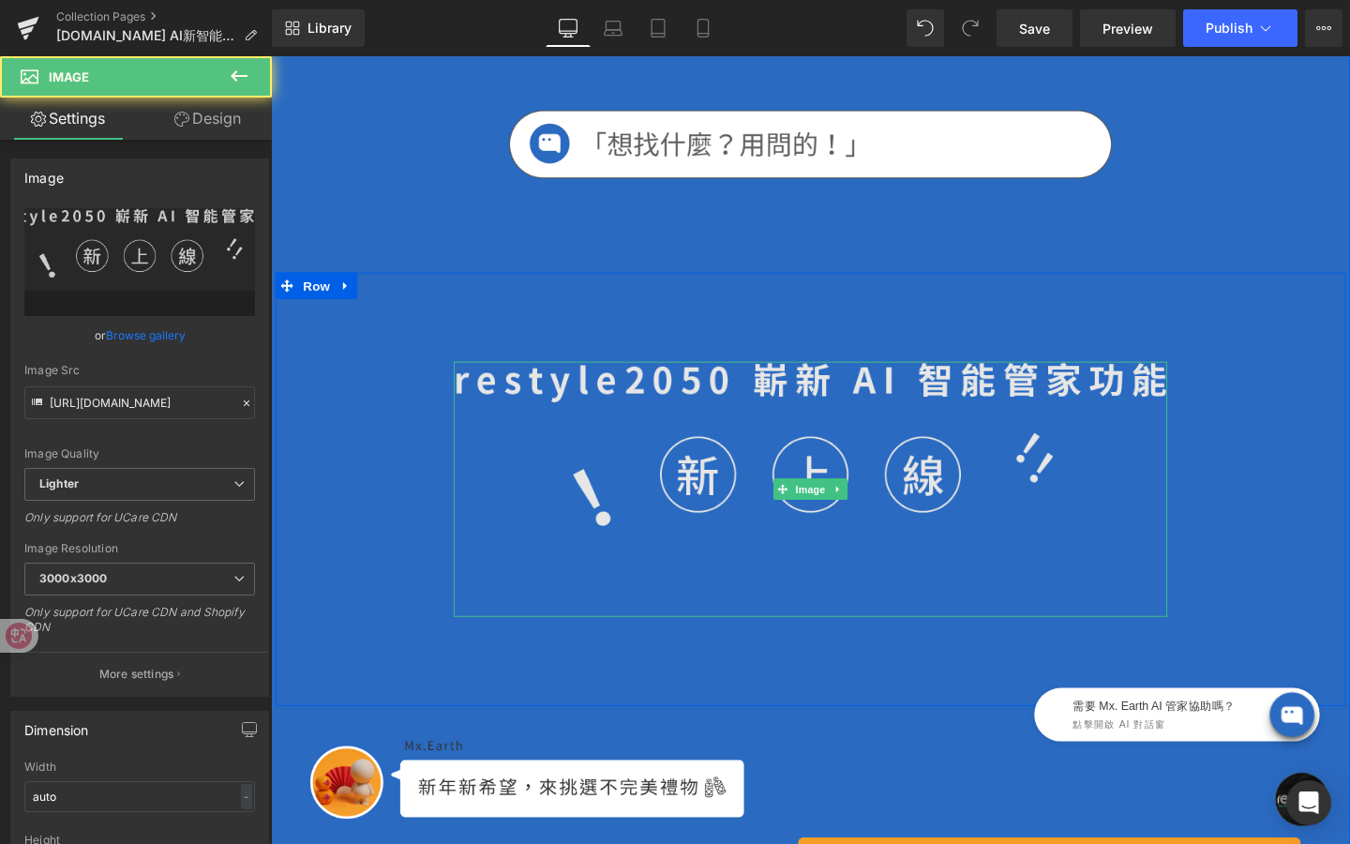
click at [833, 495] on img at bounding box center [838, 511] width 750 height 268
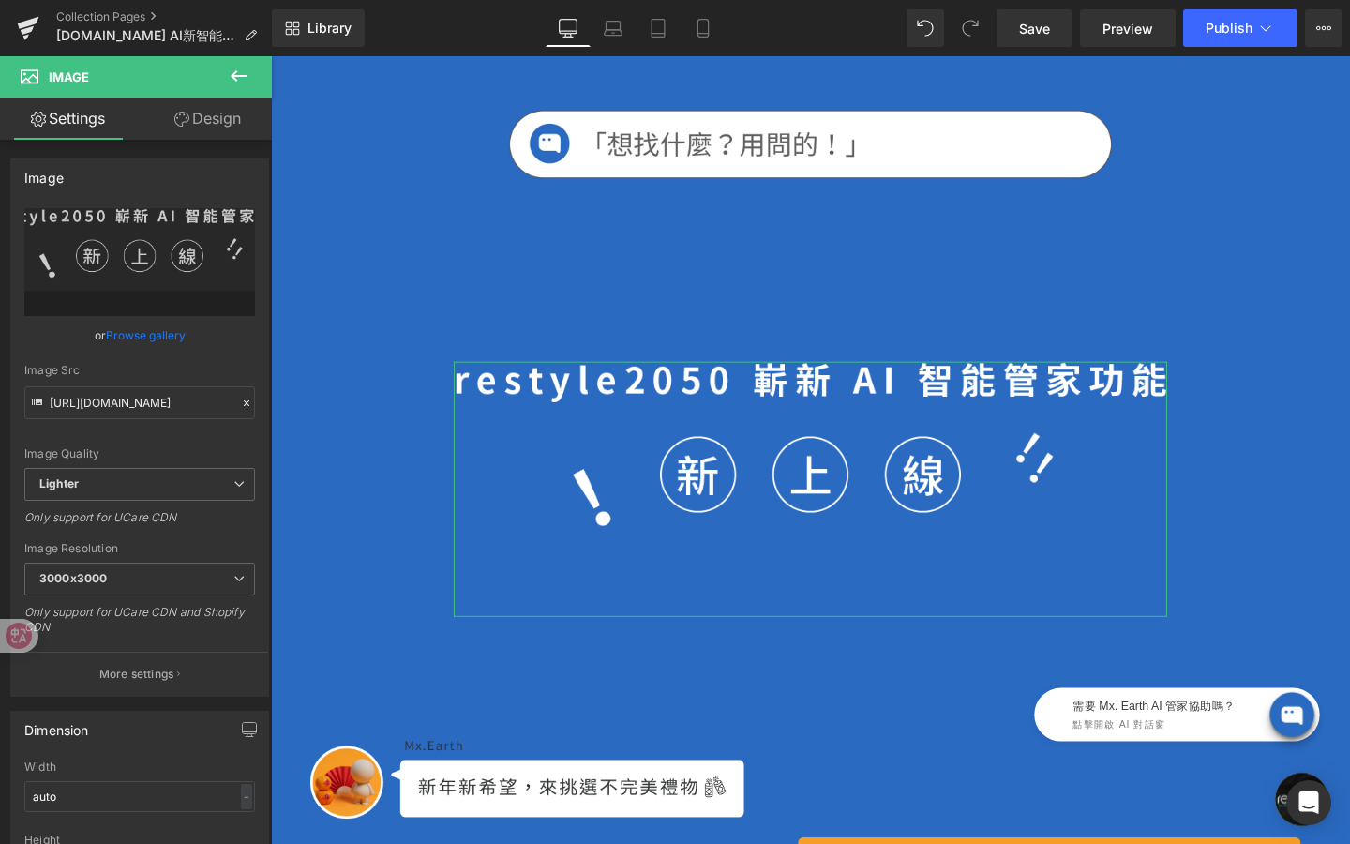
click at [188, 113] on link "Design" at bounding box center [208, 119] width 136 height 42
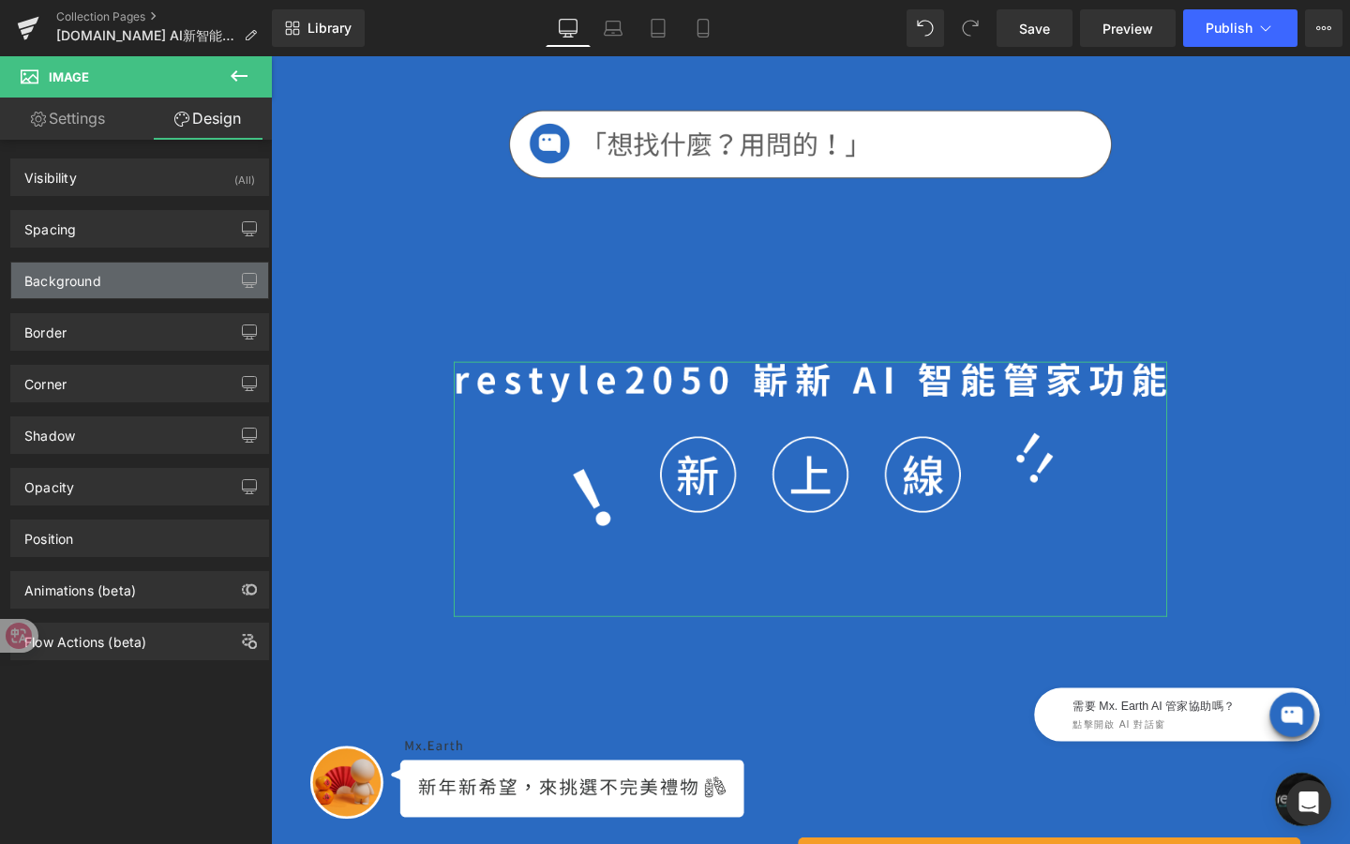
type input "100"
type input "200"
type input "100"
type input "200"
type input "0"
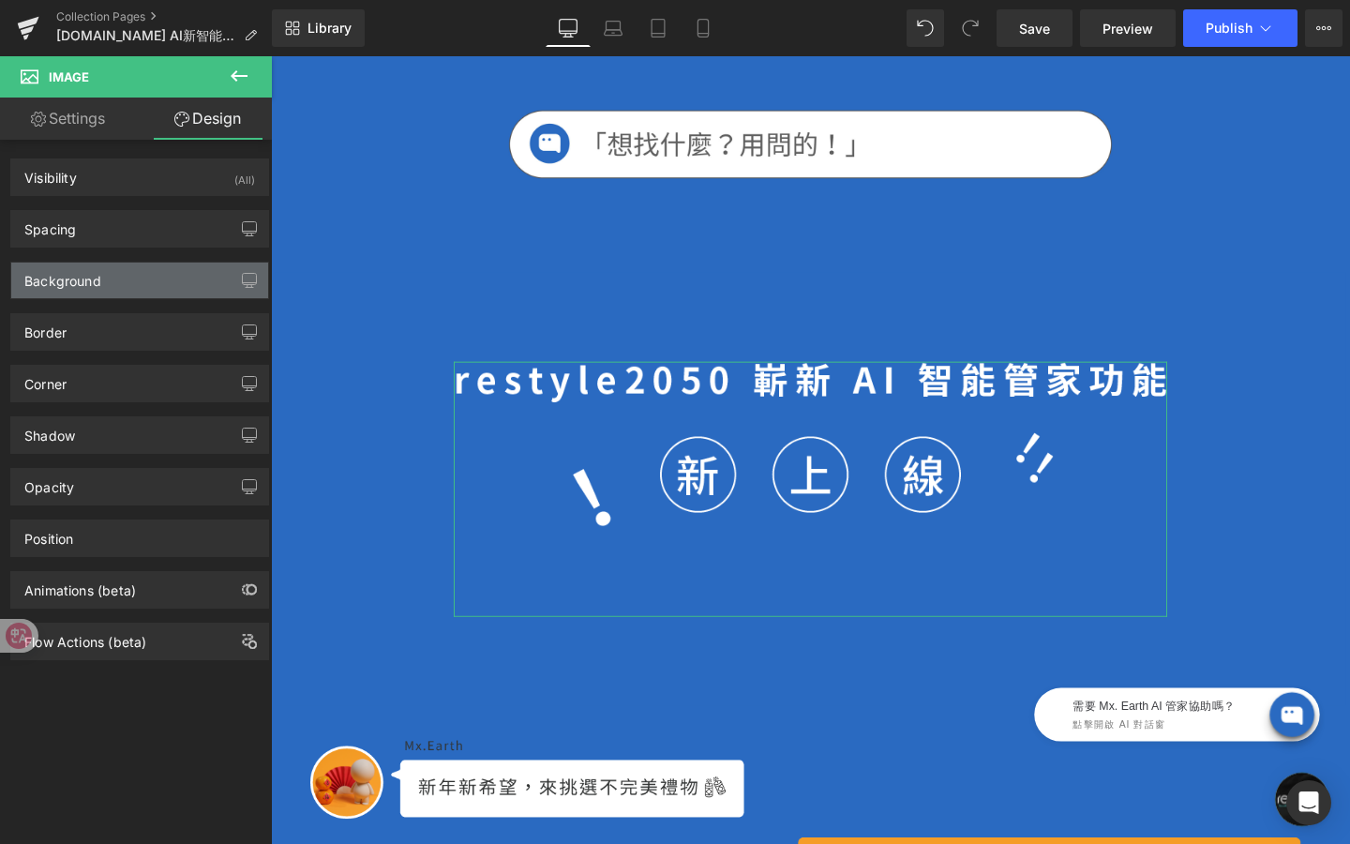
type input "0"
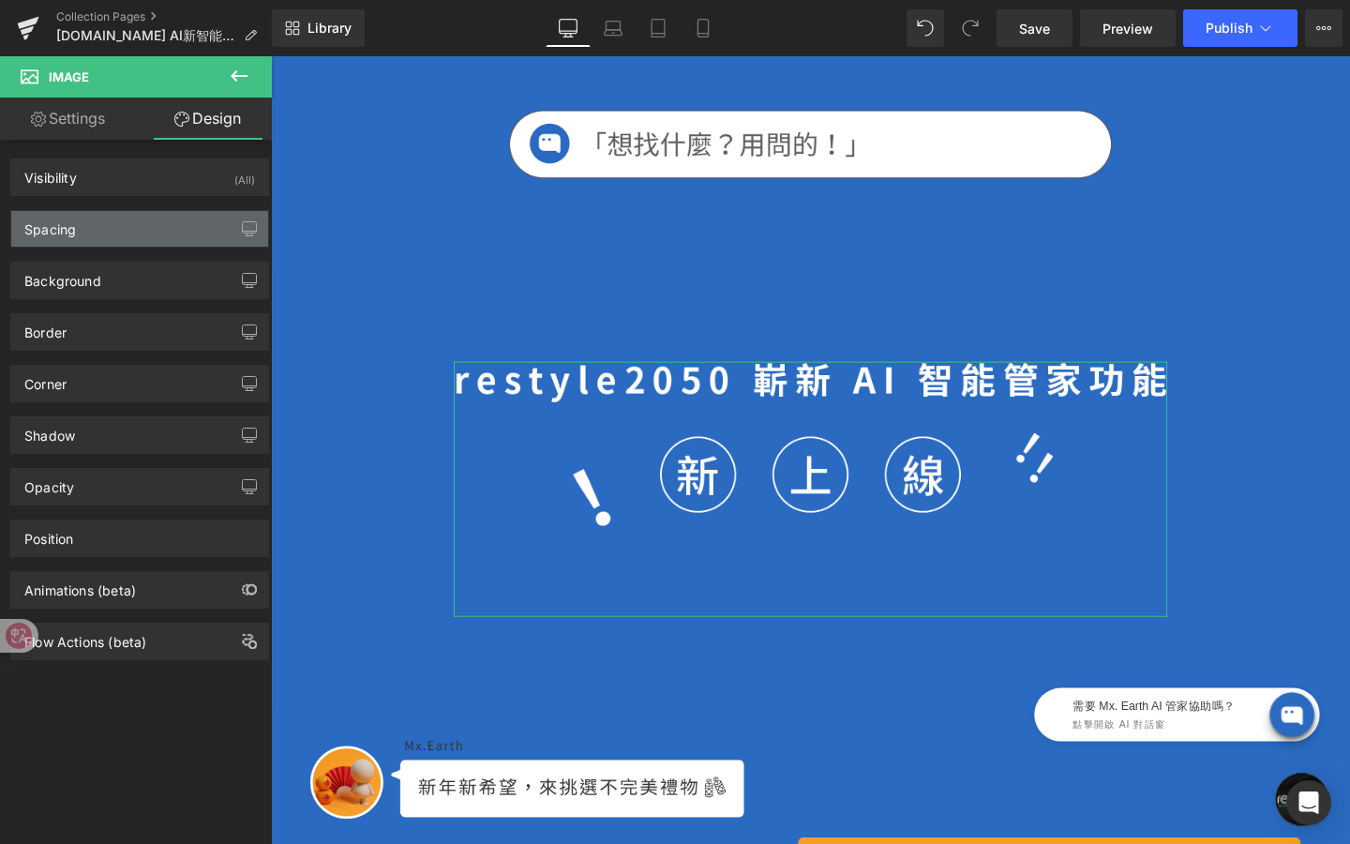
click at [115, 232] on div "Spacing" at bounding box center [139, 229] width 257 height 36
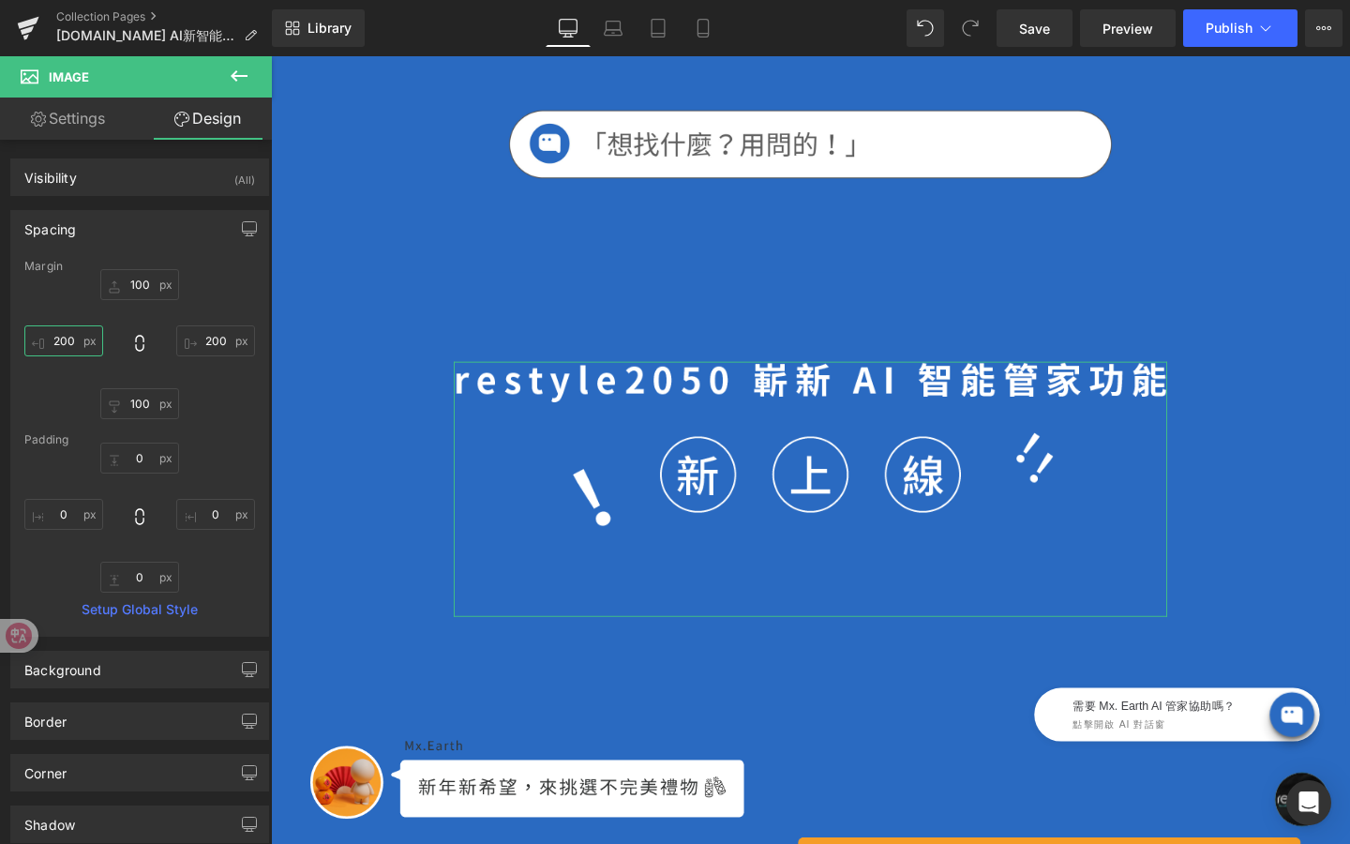
click at [69, 342] on input "200" at bounding box center [63, 340] width 79 height 31
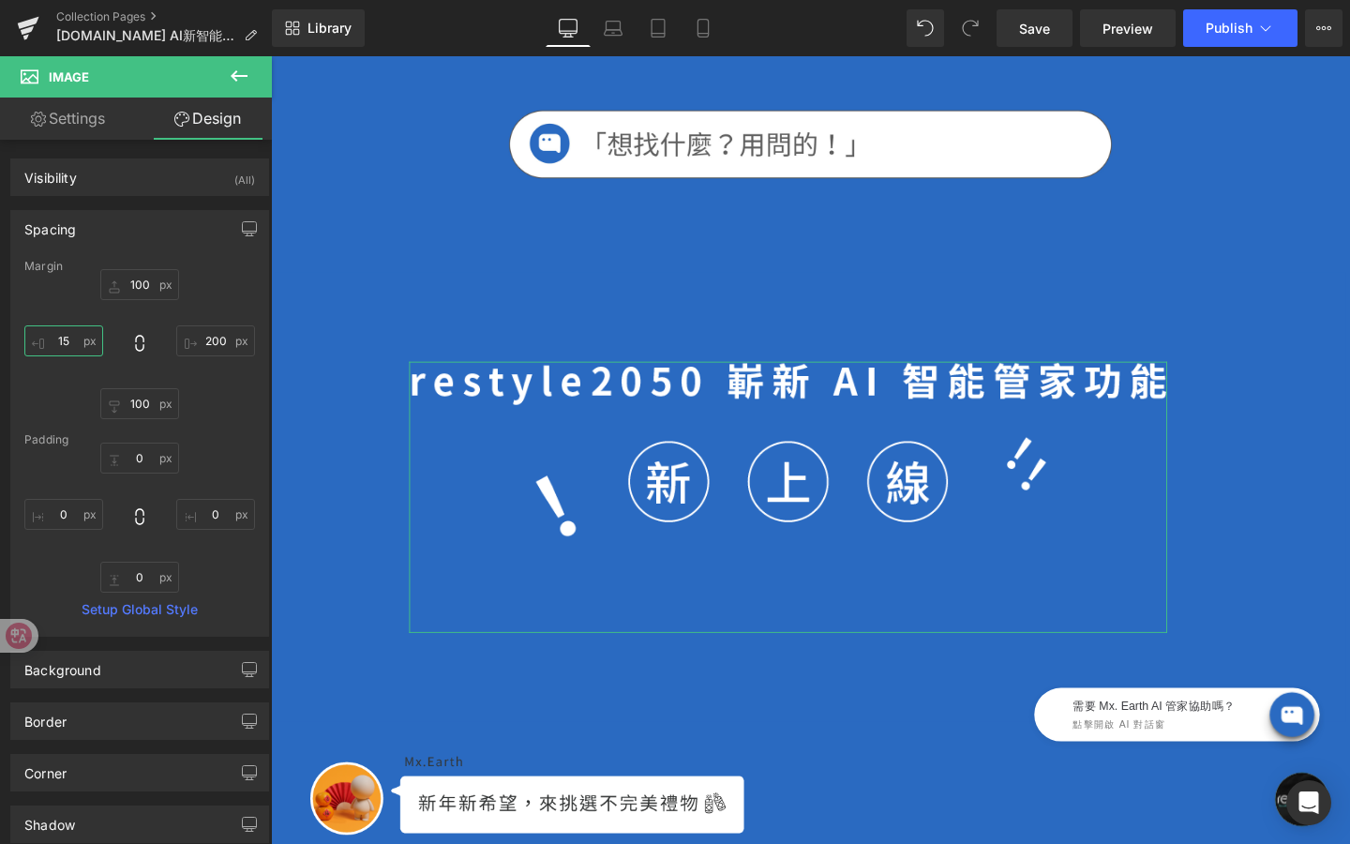
type input "1"
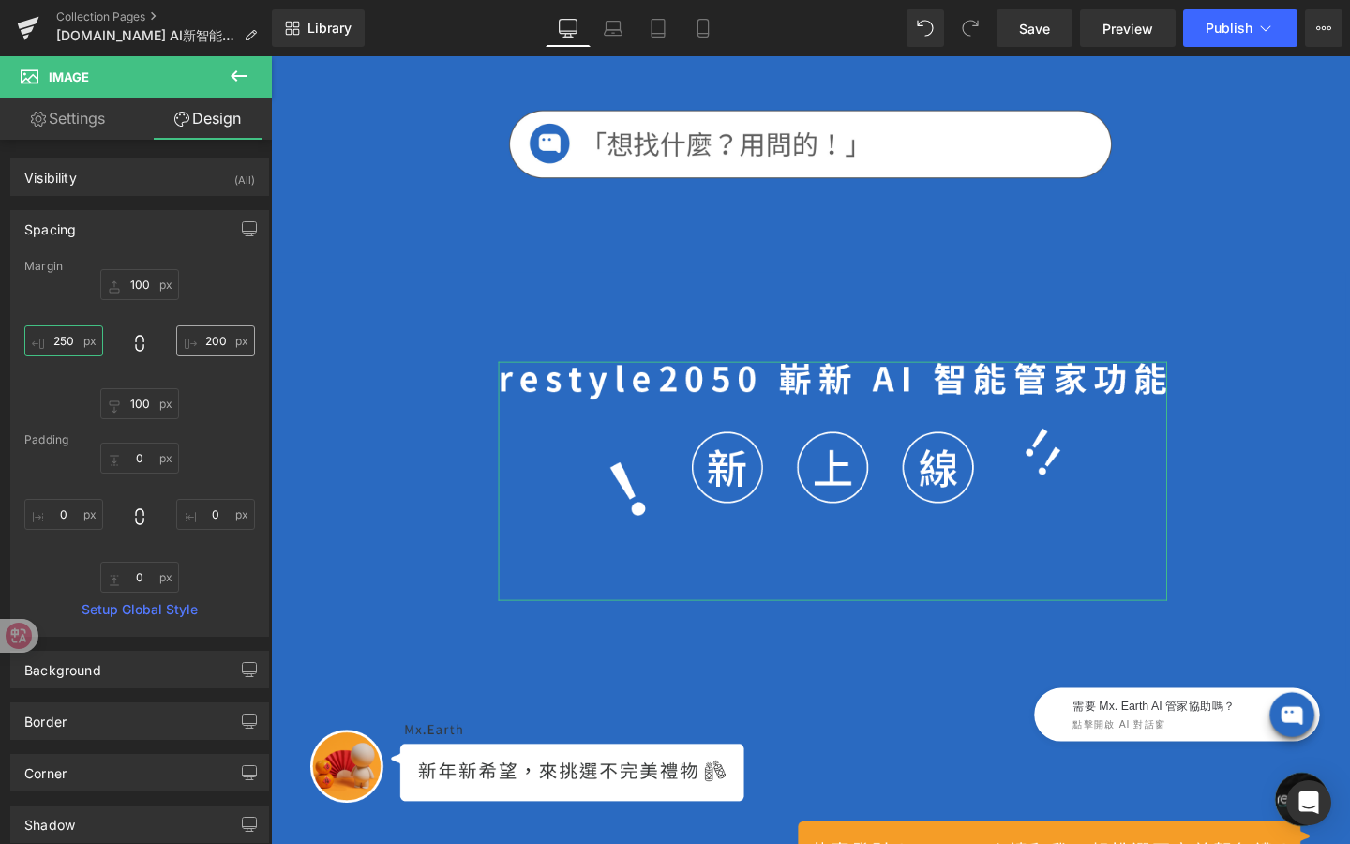
type input "250"
click at [215, 344] on input "200" at bounding box center [215, 340] width 79 height 31
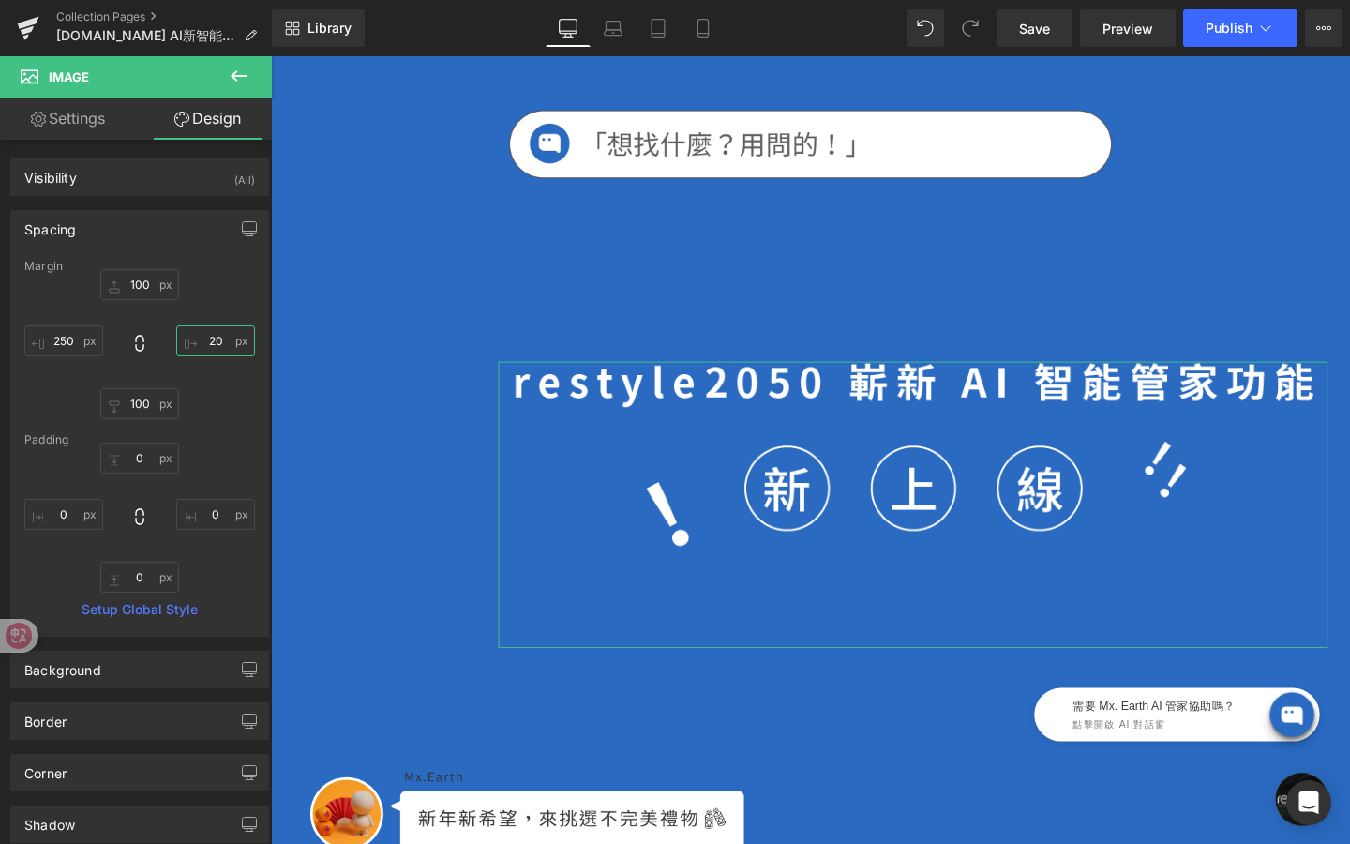
type input "250"
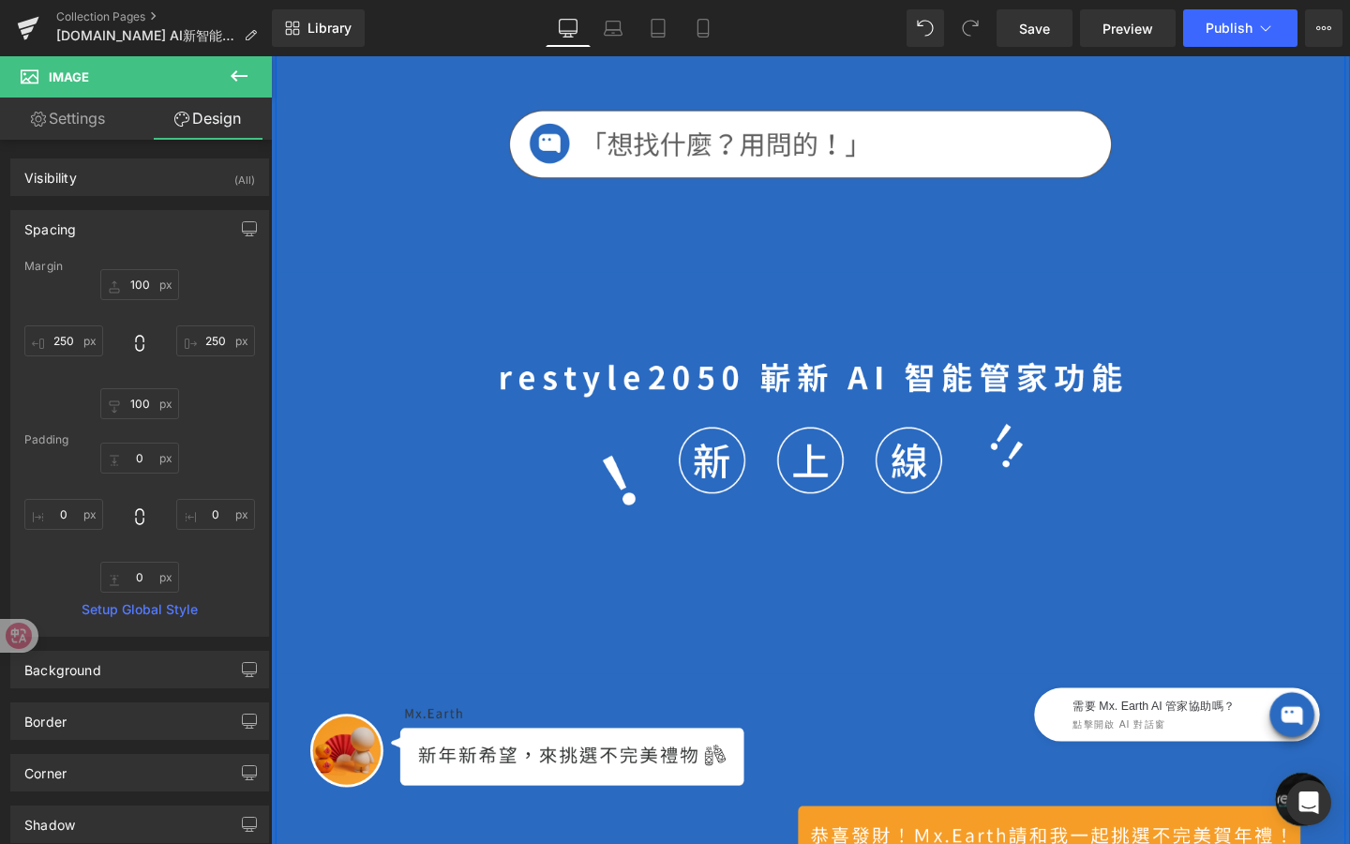
click at [997, 272] on div "Hero Banner Image Row Image Row Image Row Liquid Image Row Image Row 結帳輸入專屬折扣碼「…" at bounding box center [838, 454] width 1125 height 1664
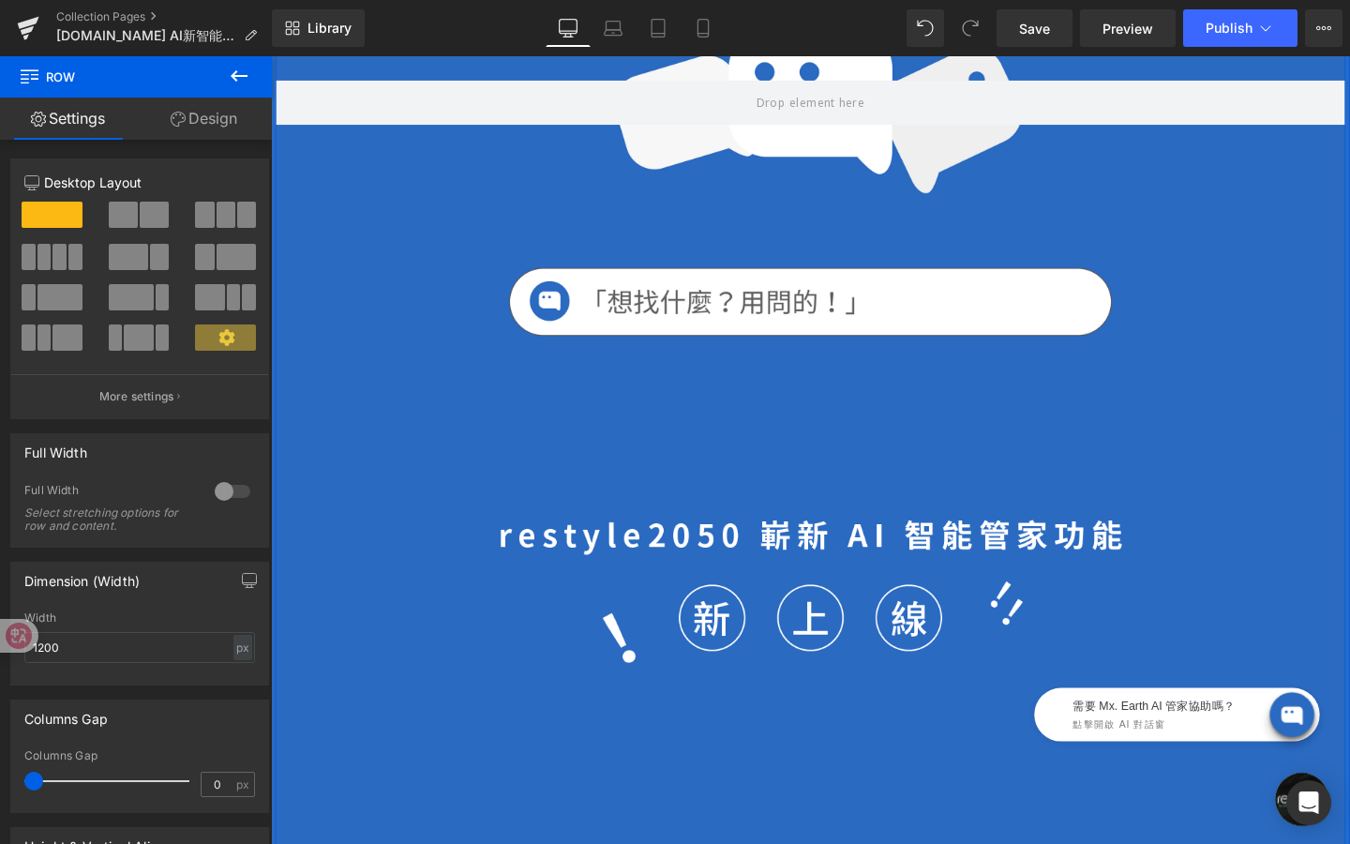
scroll to position [362, 0]
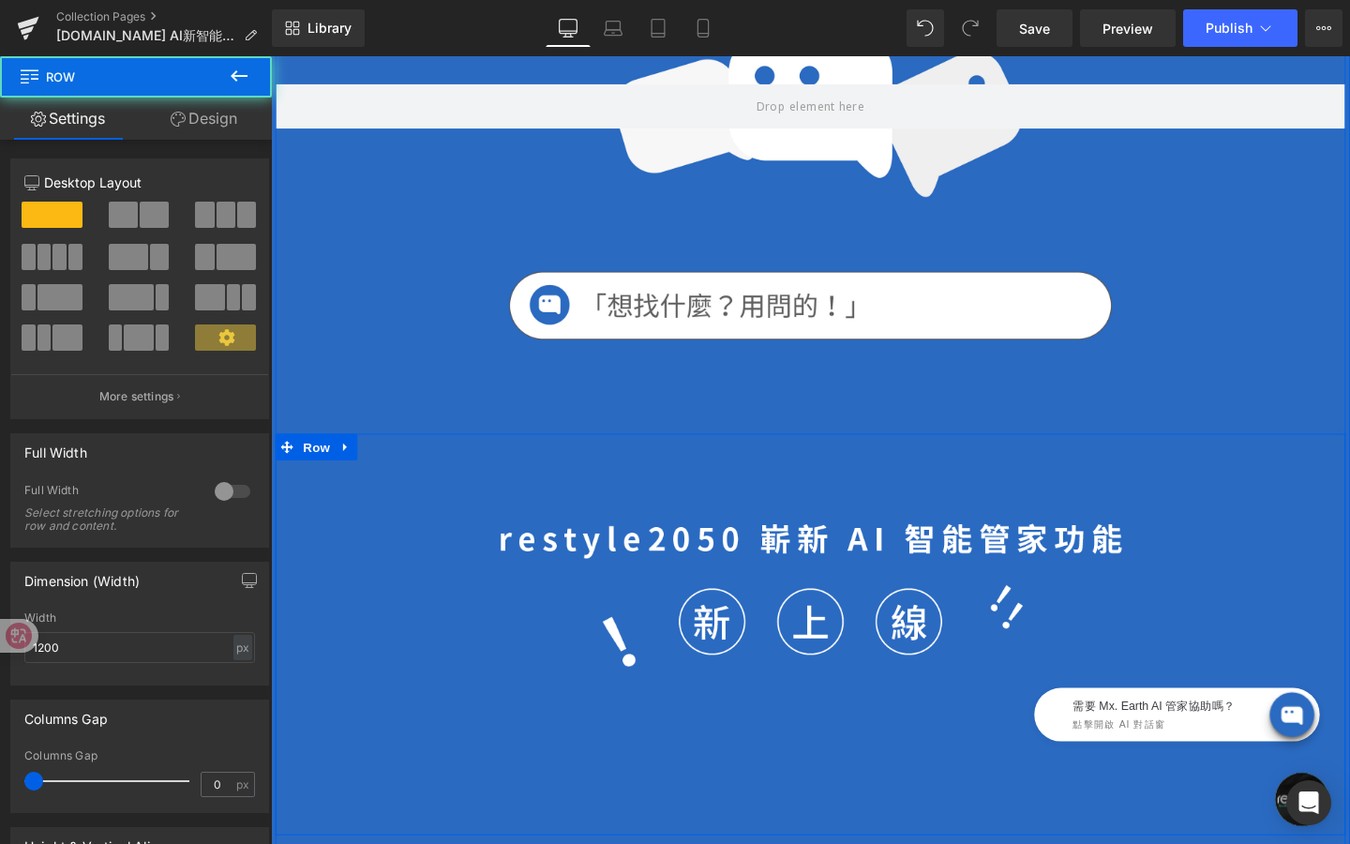
click at [857, 513] on div "Image" at bounding box center [838, 664] width 1125 height 422
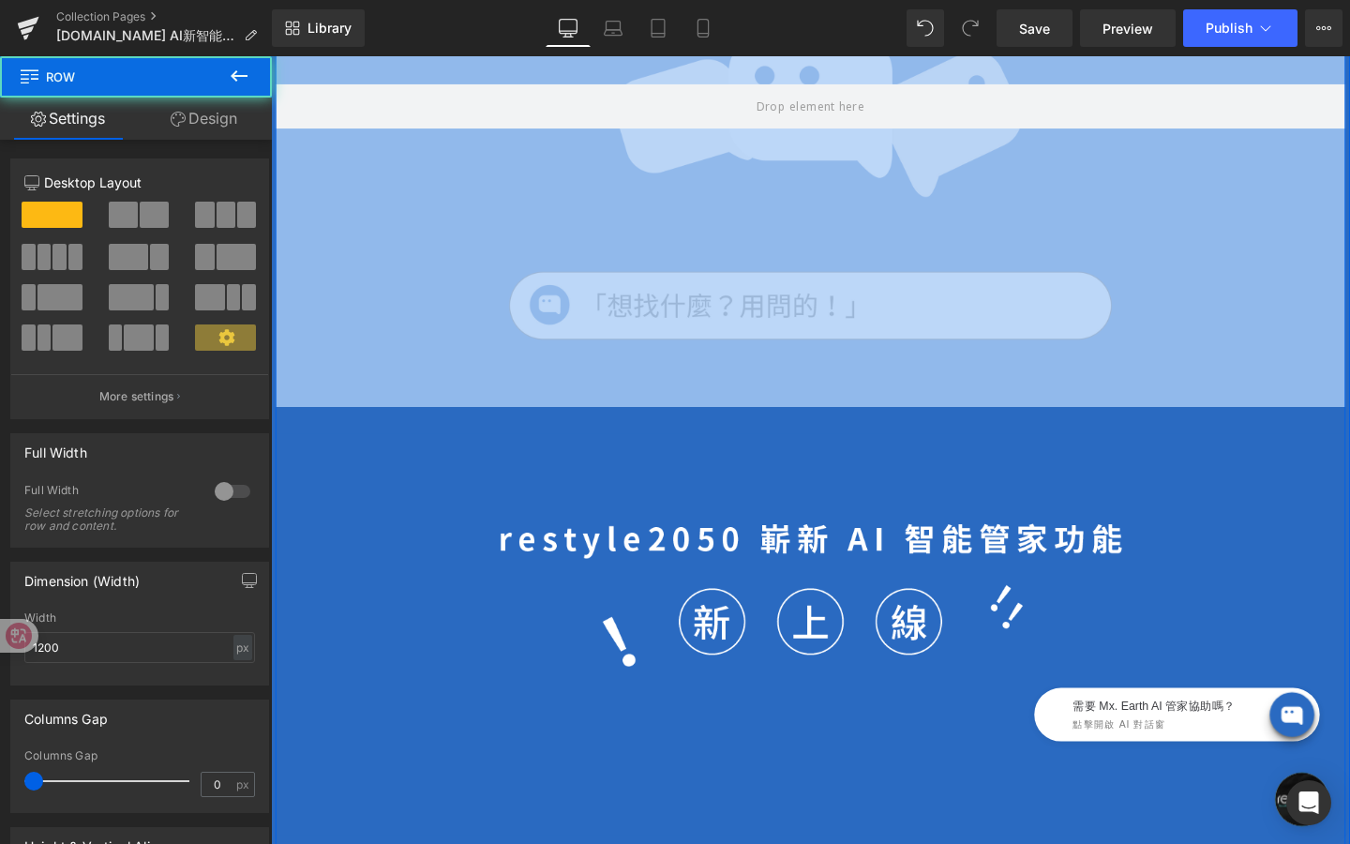
drag, startPoint x: 828, startPoint y: 452, endPoint x: 826, endPoint y: 419, distance: 32.9
click at [826, 419] on div "Hero Banner Image Row Image Row Image Row Liquid Image Row Image Row 結帳輸入專屬折扣碼「…" at bounding box center [838, 624] width 1125 height 1664
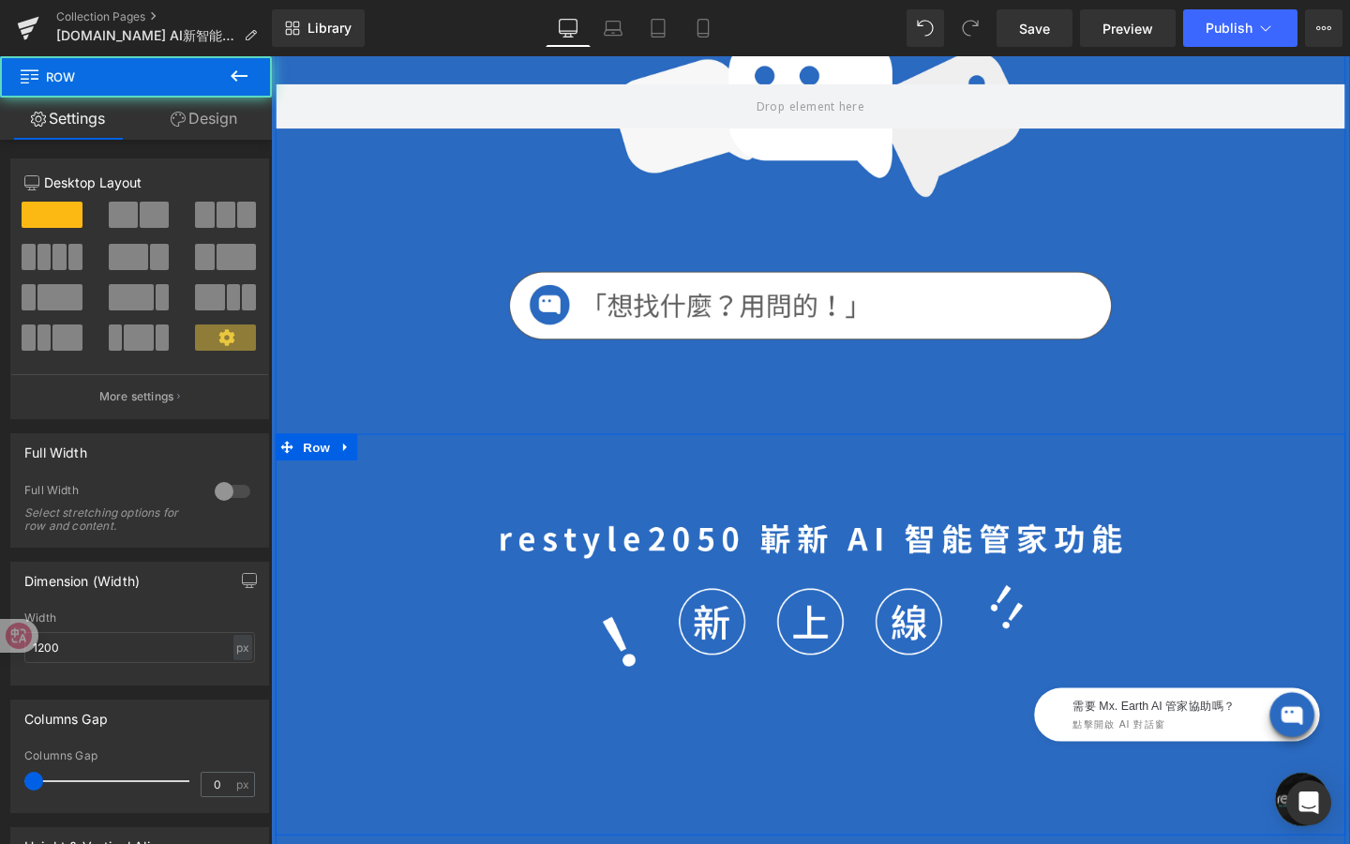
click at [839, 535] on div "Image" at bounding box center [838, 664] width 1125 height 422
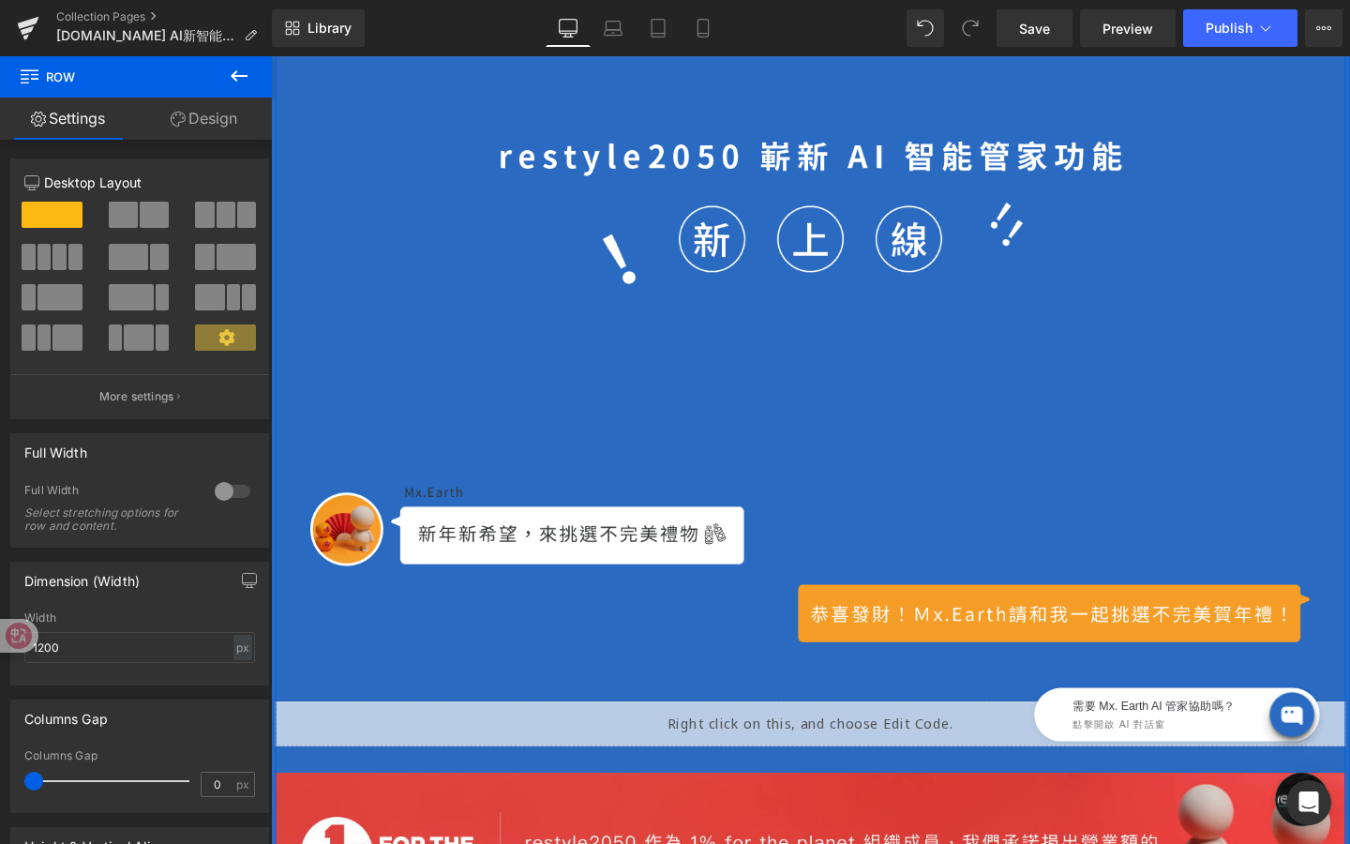
scroll to position [774, 0]
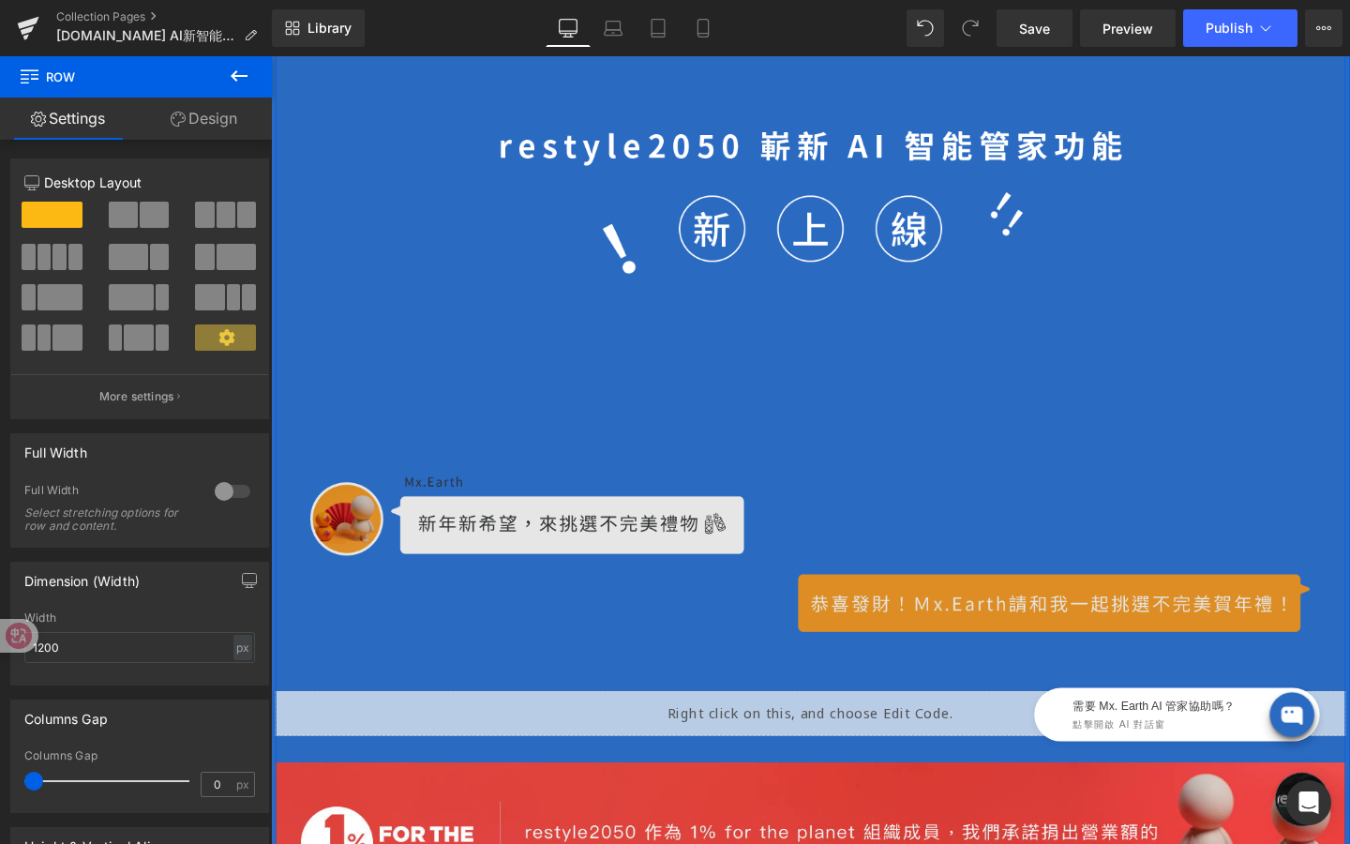
click at [532, 560] on img at bounding box center [838, 578] width 1125 height 176
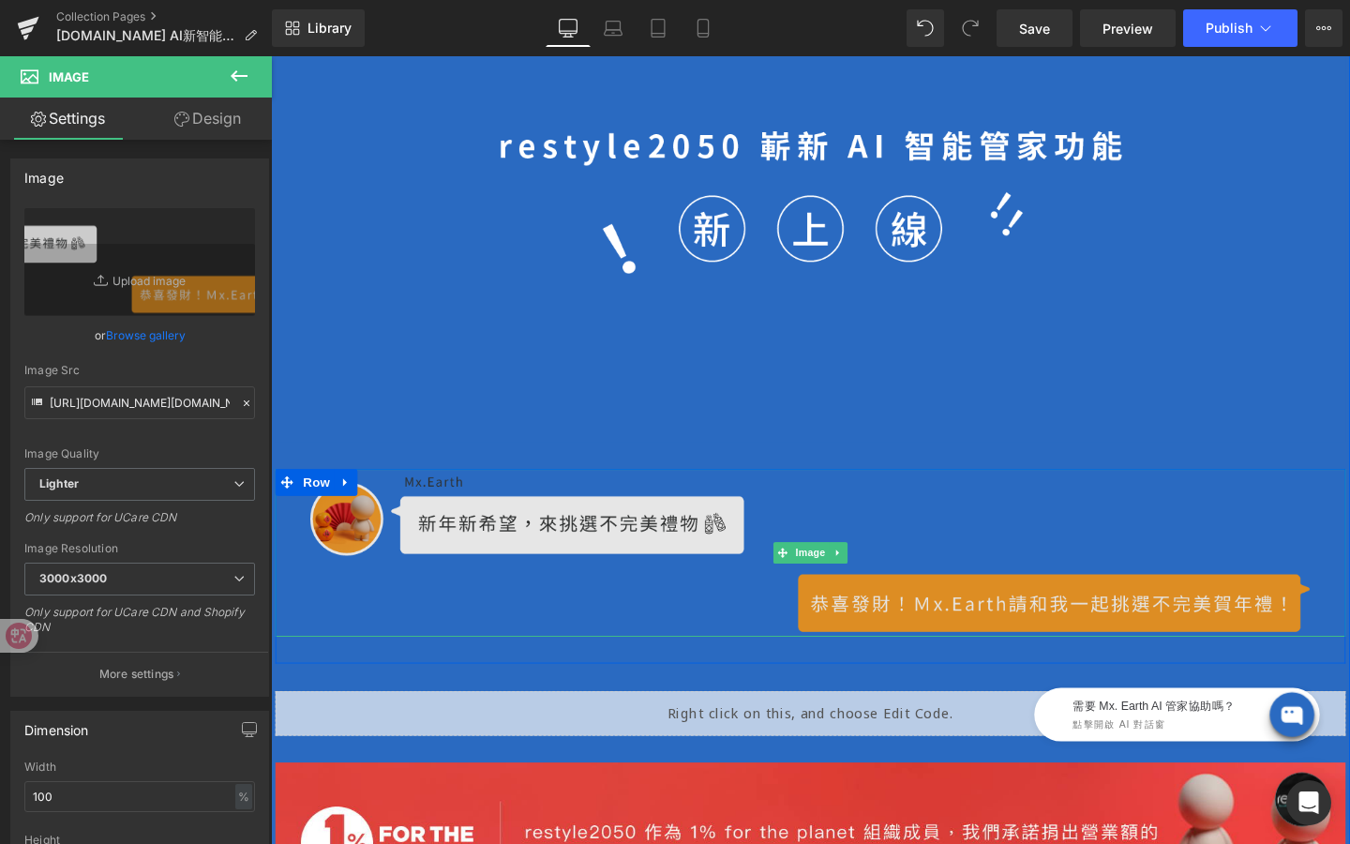
click at [843, 575] on span "Image" at bounding box center [837, 578] width 39 height 23
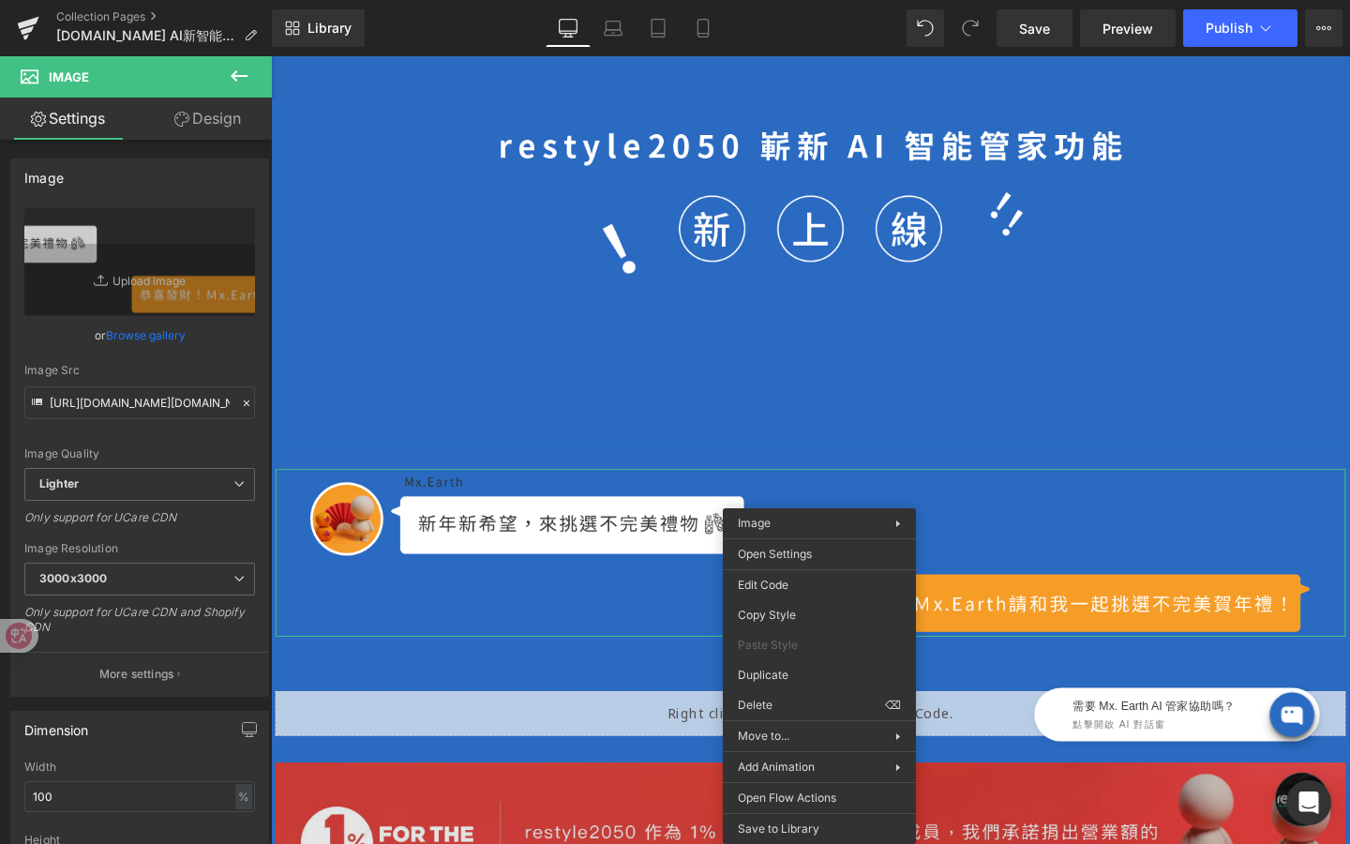
drag, startPoint x: 1080, startPoint y: 753, endPoint x: 837, endPoint y: 729, distance: 243.9
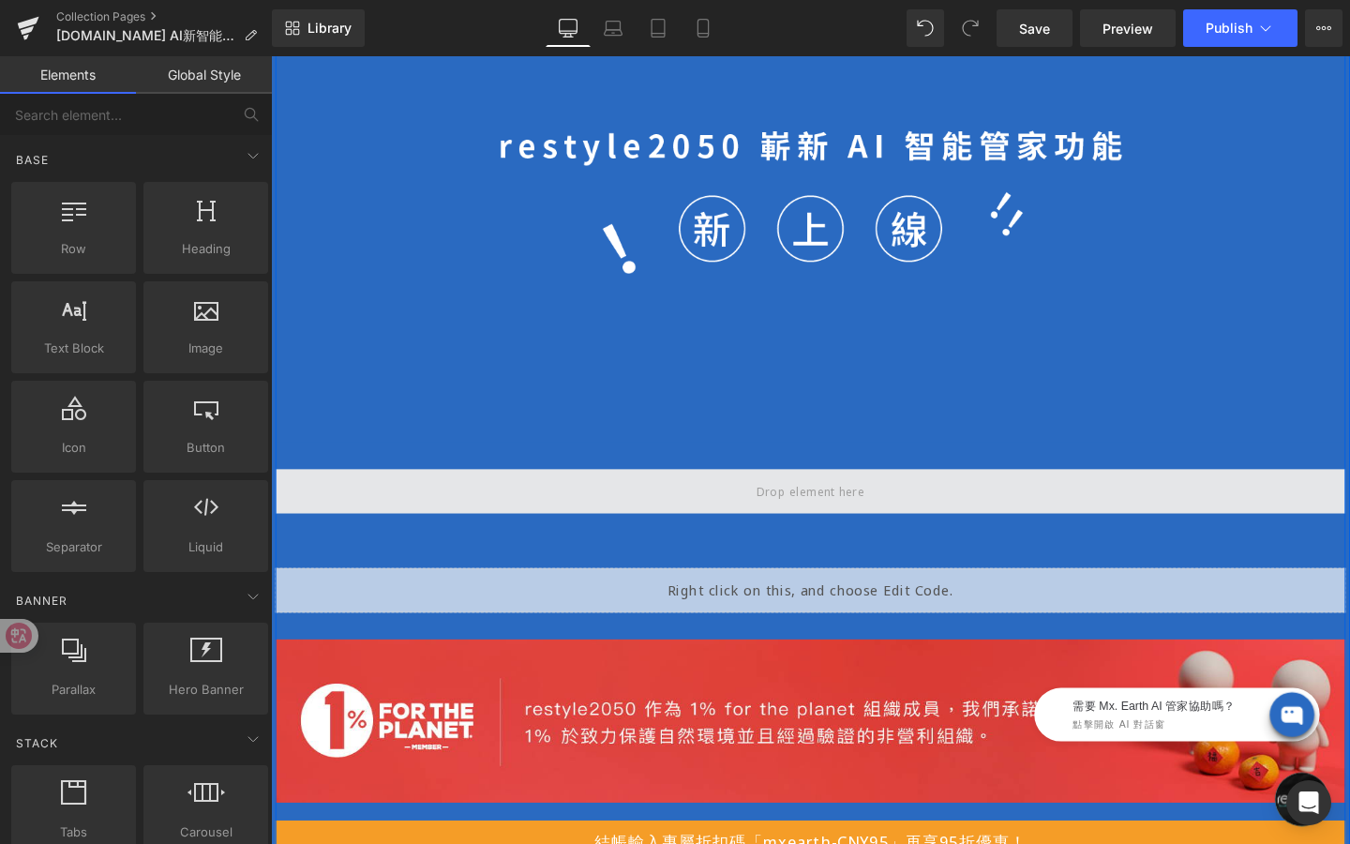
click at [775, 510] on span at bounding box center [838, 514] width 128 height 26
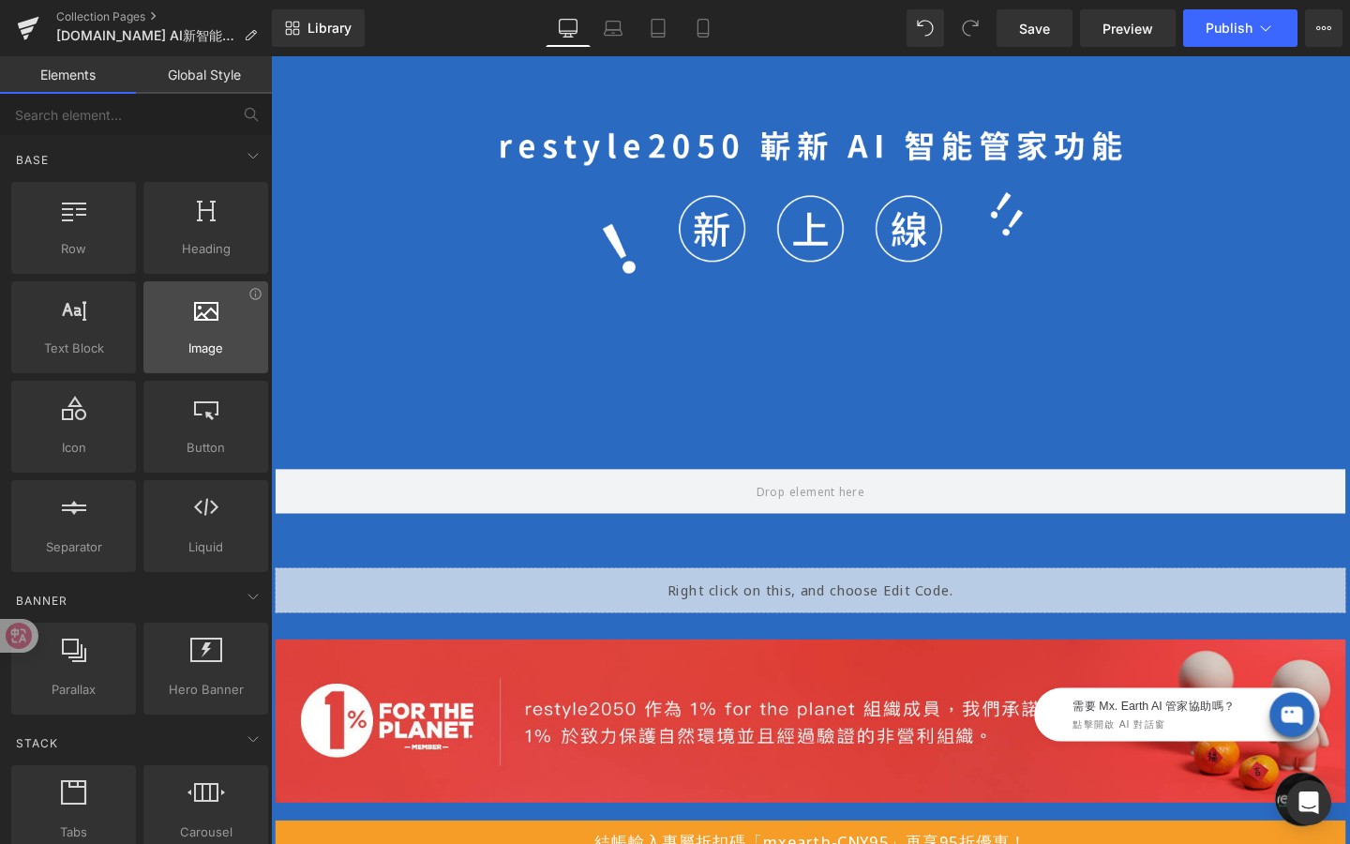
click at [221, 324] on div at bounding box center [205, 317] width 113 height 42
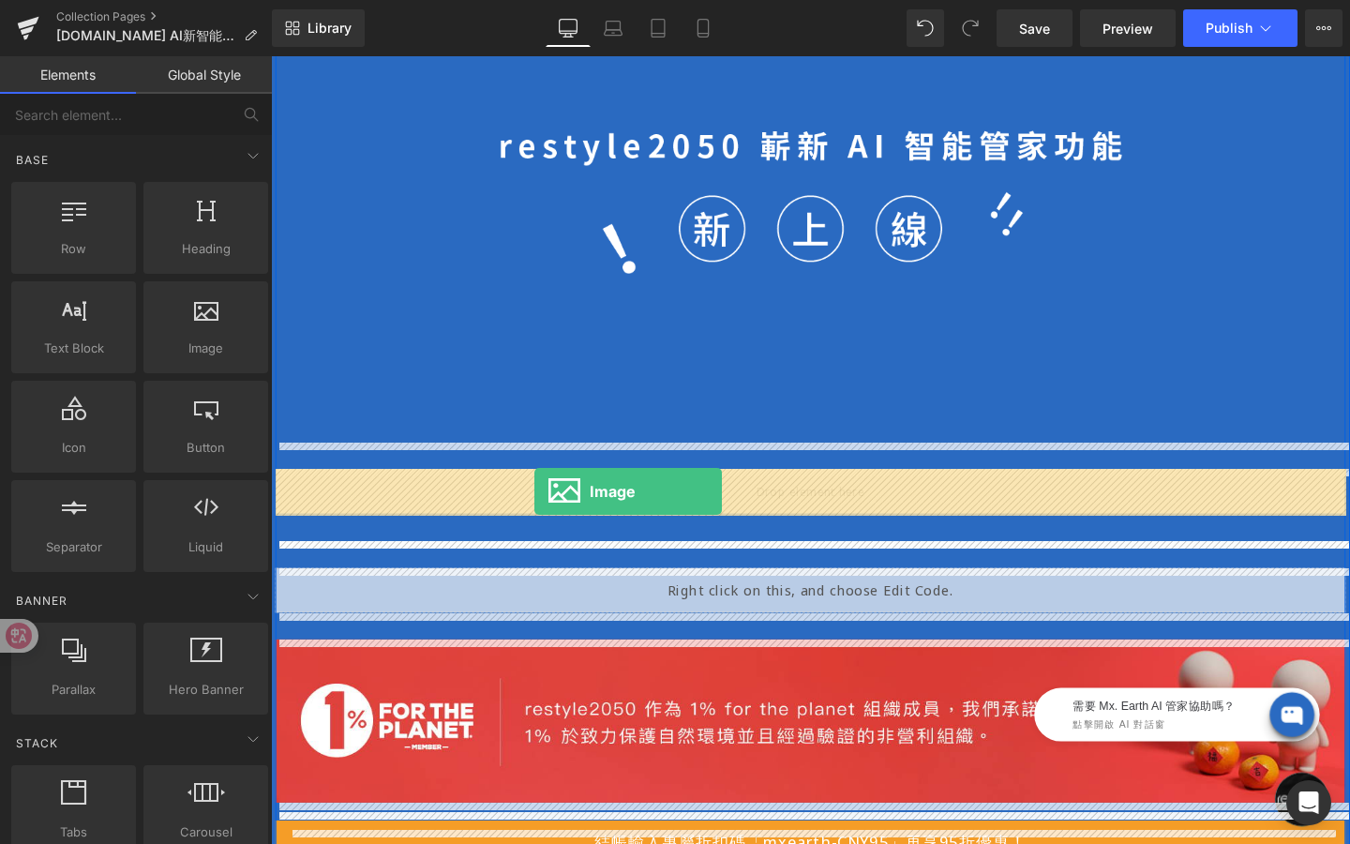
drag, startPoint x: 492, startPoint y: 381, endPoint x: 546, endPoint y: 512, distance: 141.7
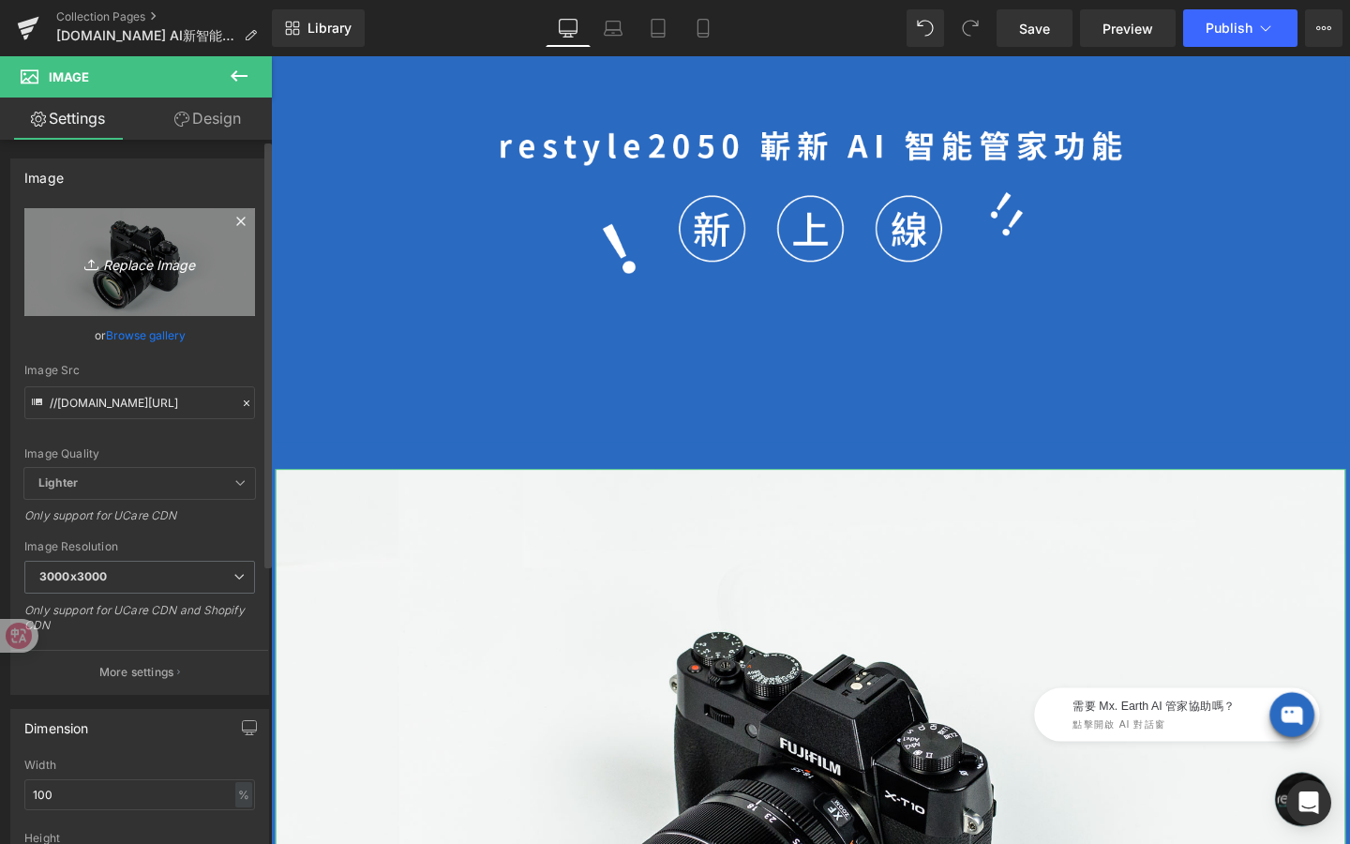
click at [180, 308] on link "Replace Image" at bounding box center [139, 262] width 231 height 108
type input "C:\fakepath\資產 2.png"
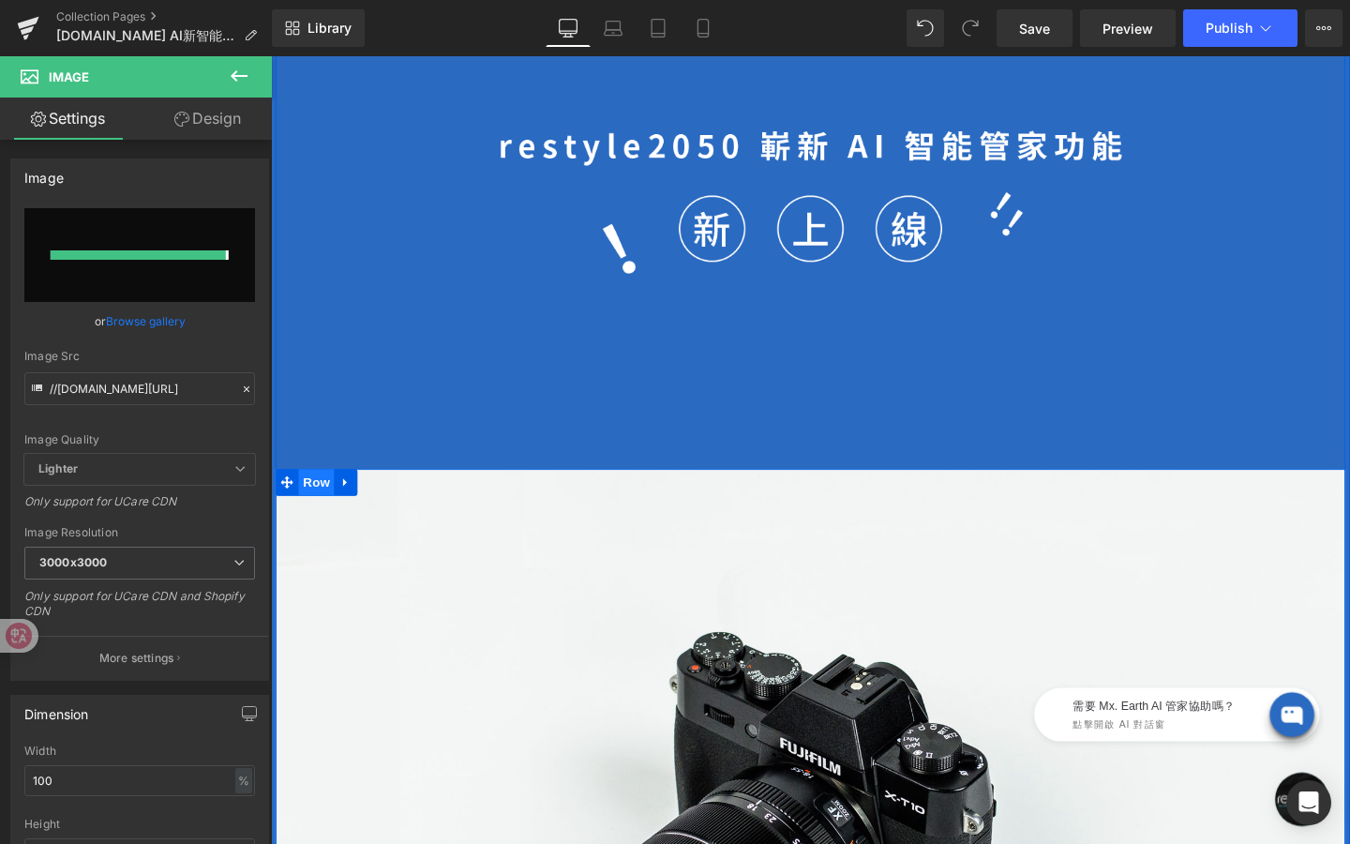
type input "[URL][DOMAIN_NAME]"
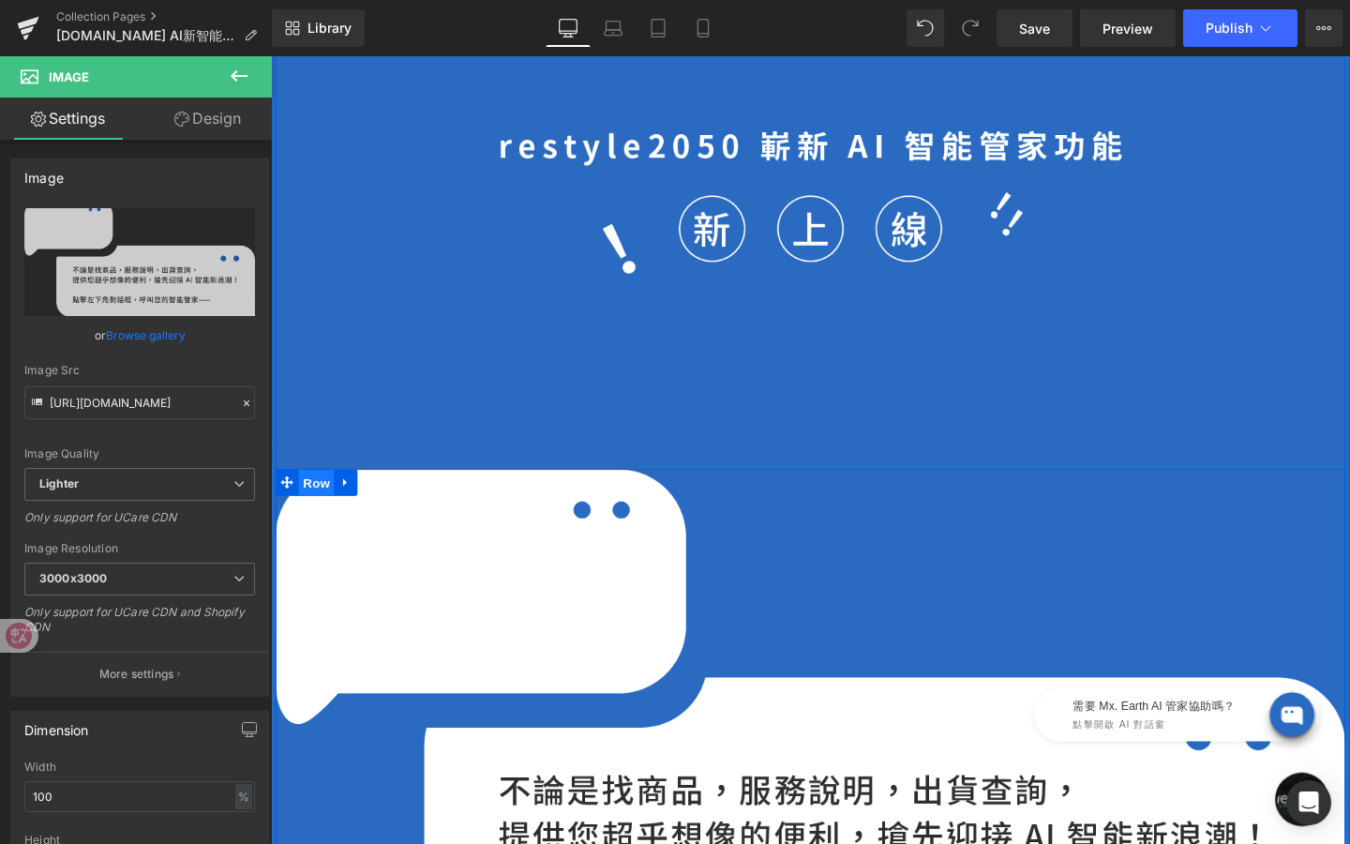
click at [323, 503] on span "Row" at bounding box center [319, 505] width 38 height 28
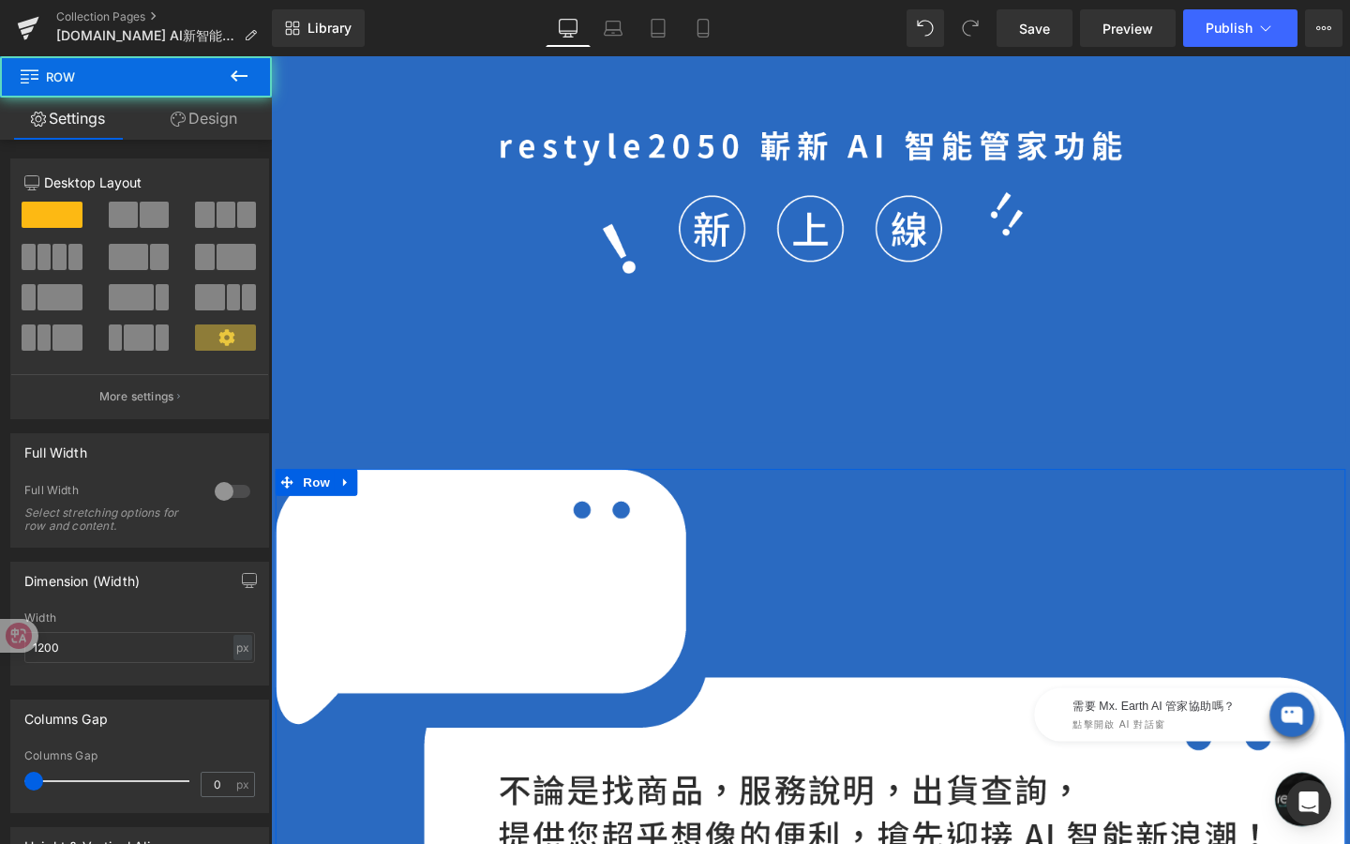
click at [204, 122] on link "Design" at bounding box center [204, 119] width 136 height 42
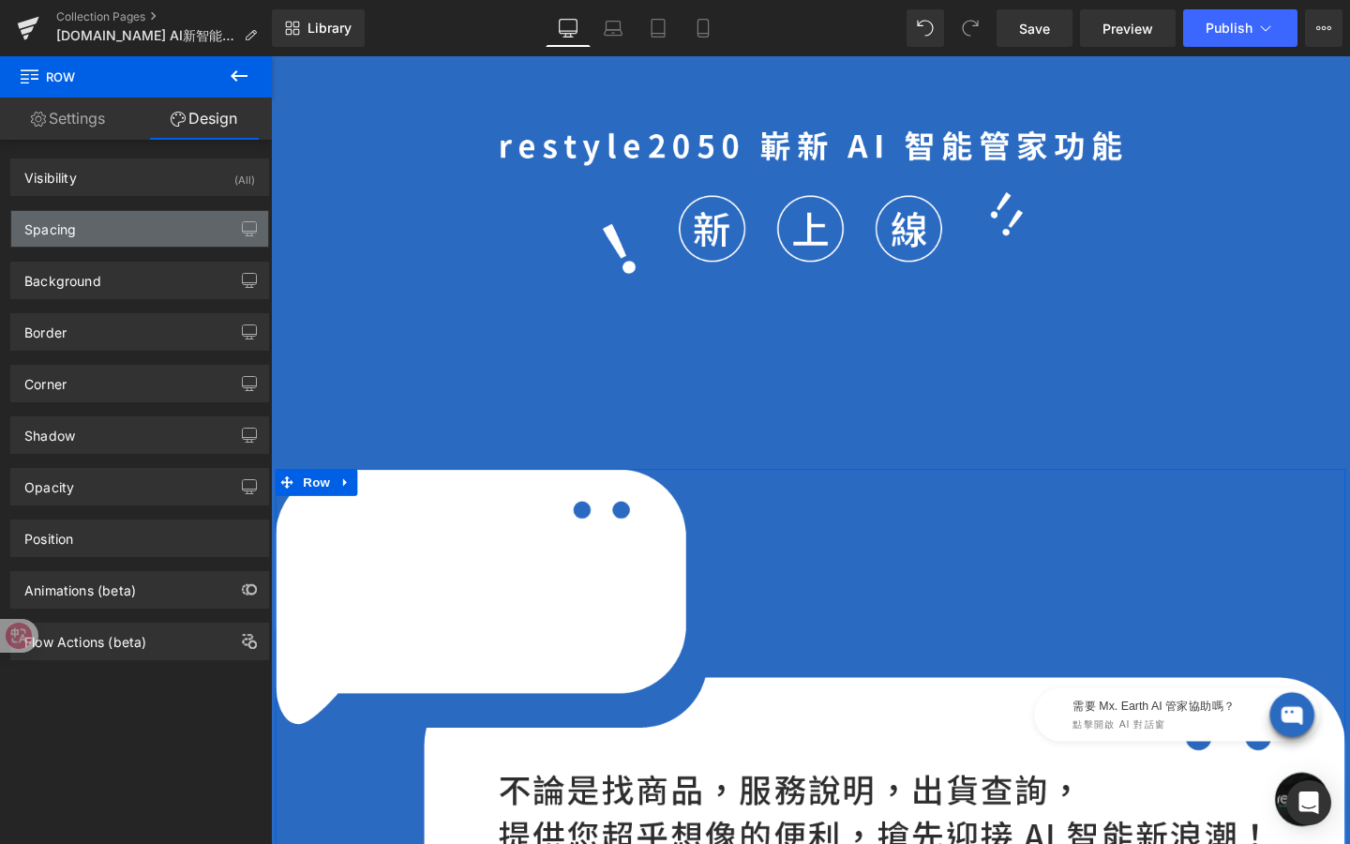
click at [166, 233] on div "Spacing" at bounding box center [139, 229] width 257 height 36
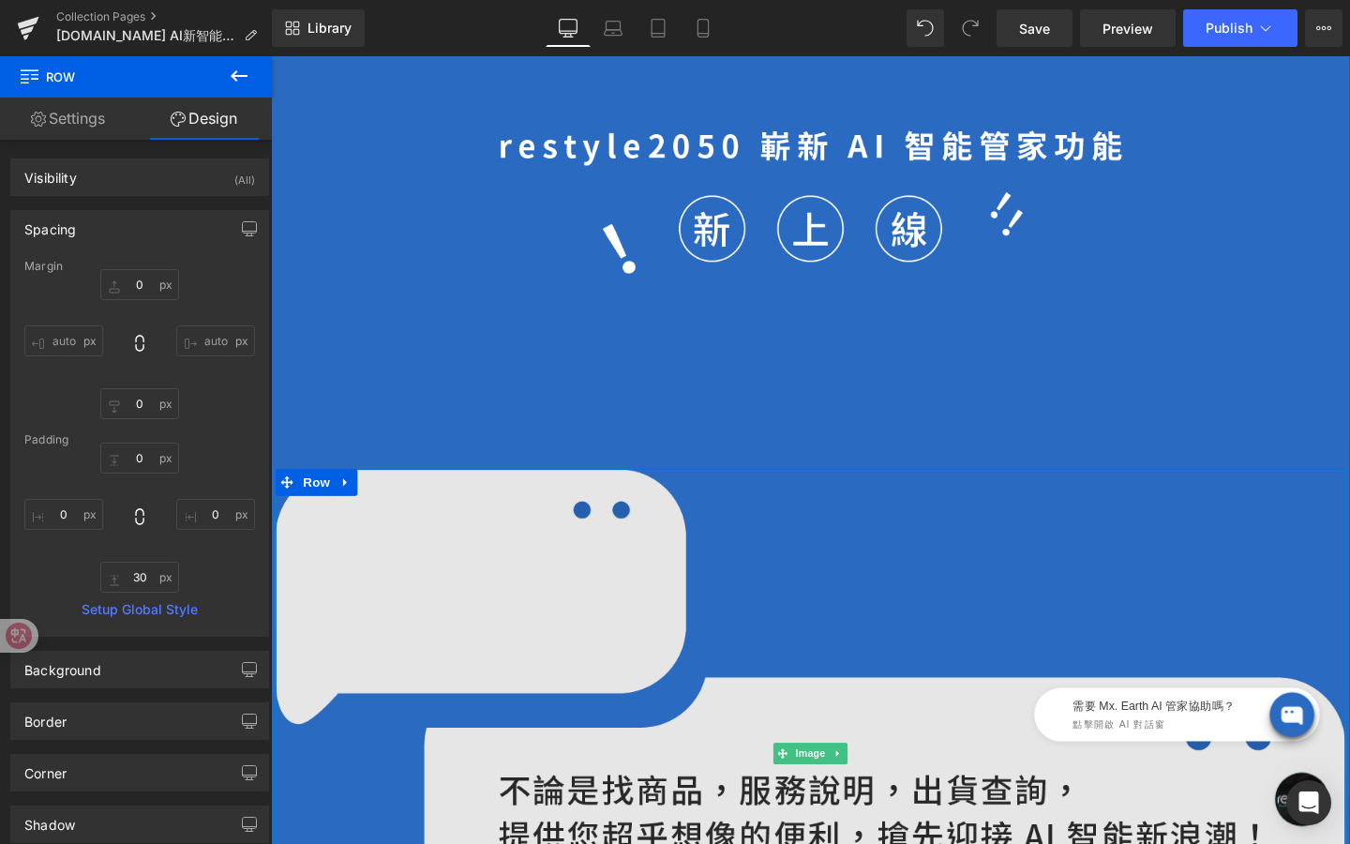
click at [837, 788] on span "Image" at bounding box center [837, 789] width 39 height 23
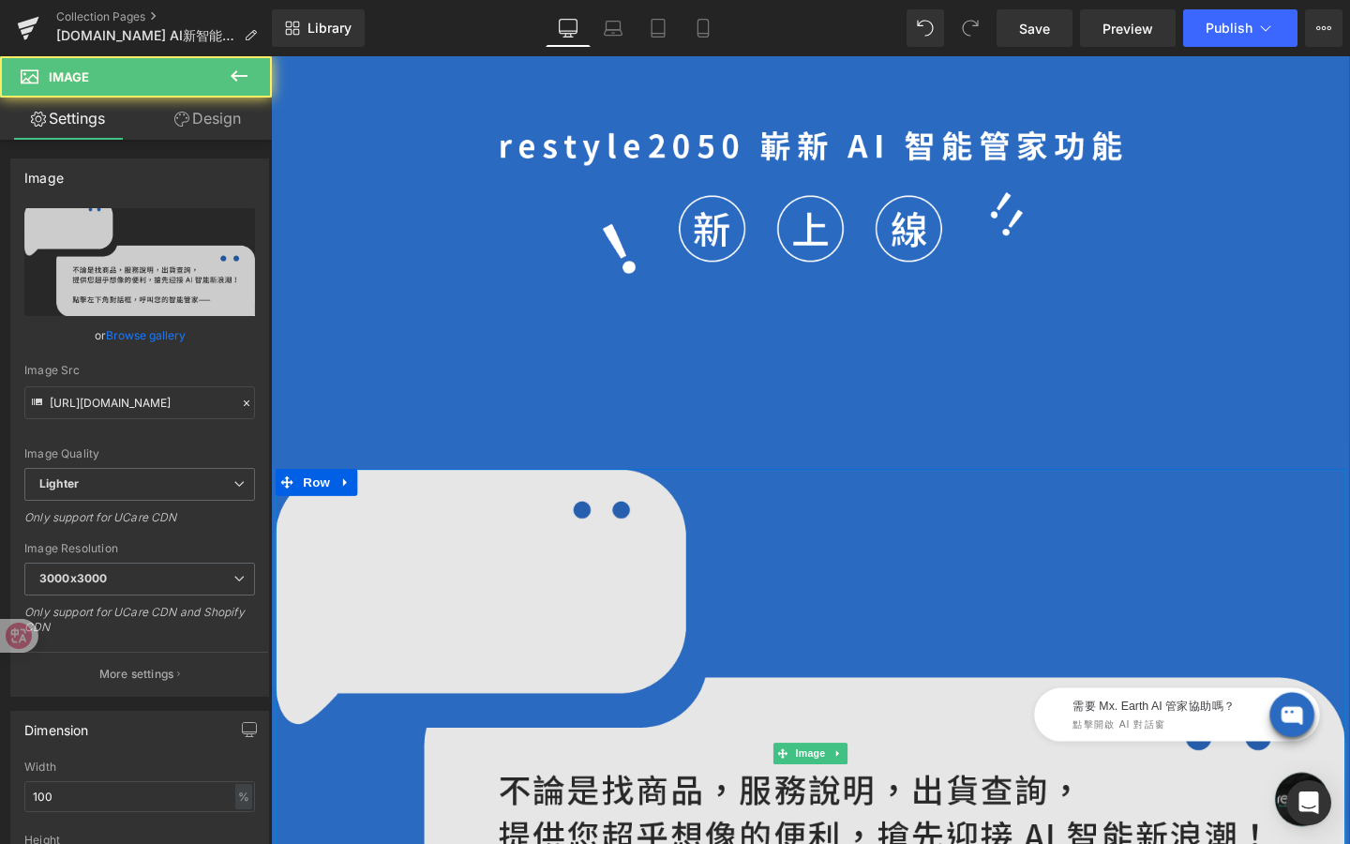
click at [837, 788] on span "Image" at bounding box center [837, 789] width 39 height 23
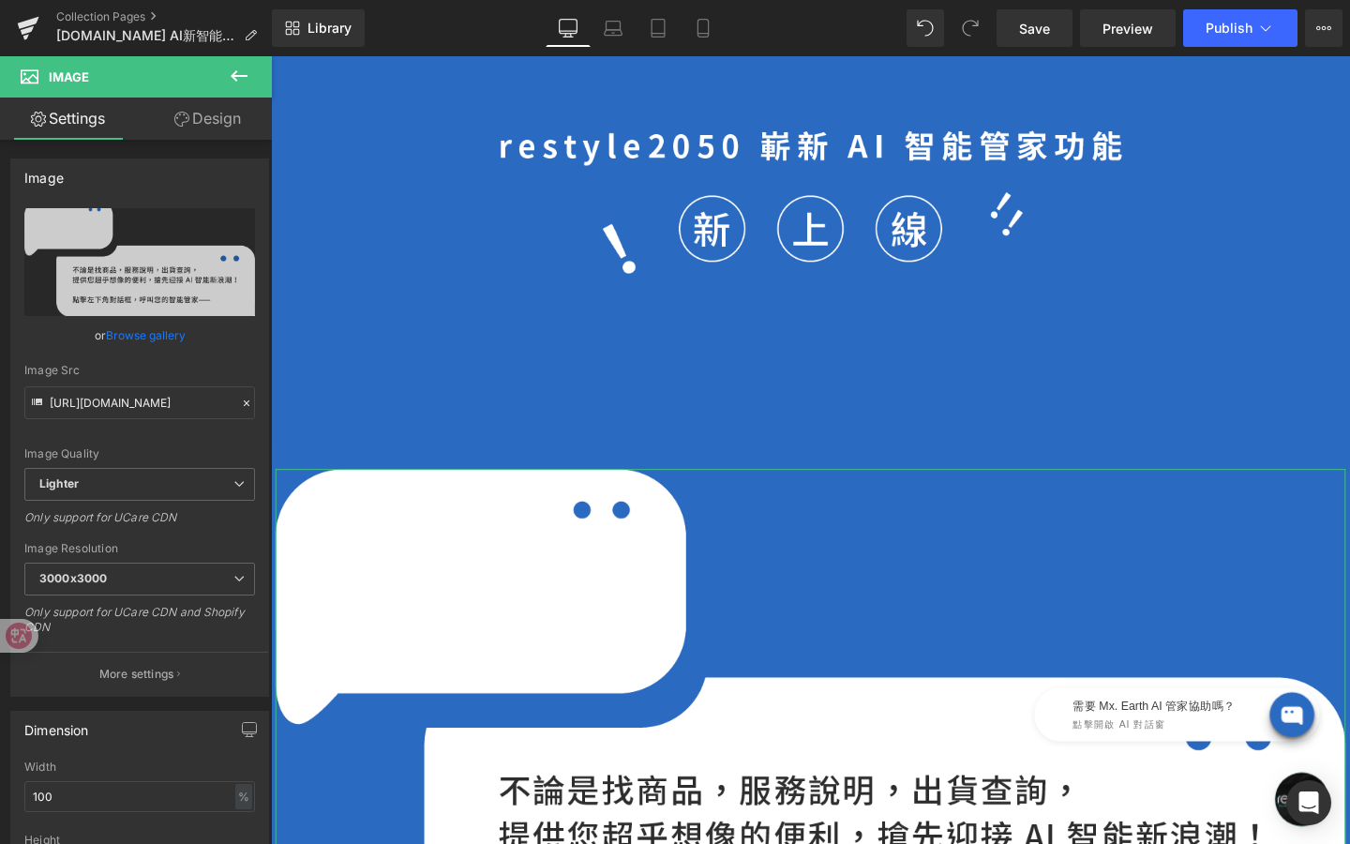
click at [203, 118] on link "Design" at bounding box center [208, 119] width 136 height 42
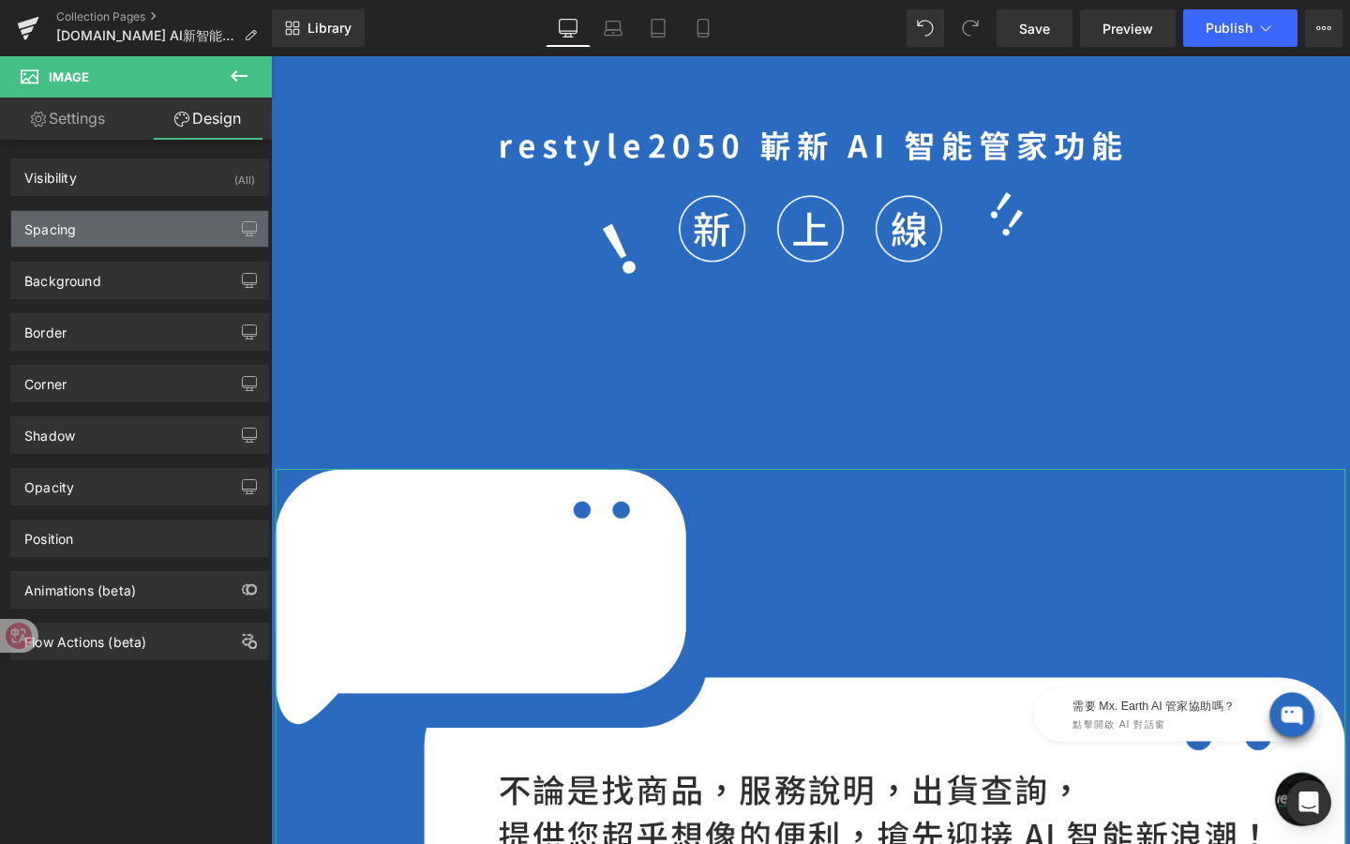
click at [113, 231] on div "Spacing" at bounding box center [139, 229] width 257 height 36
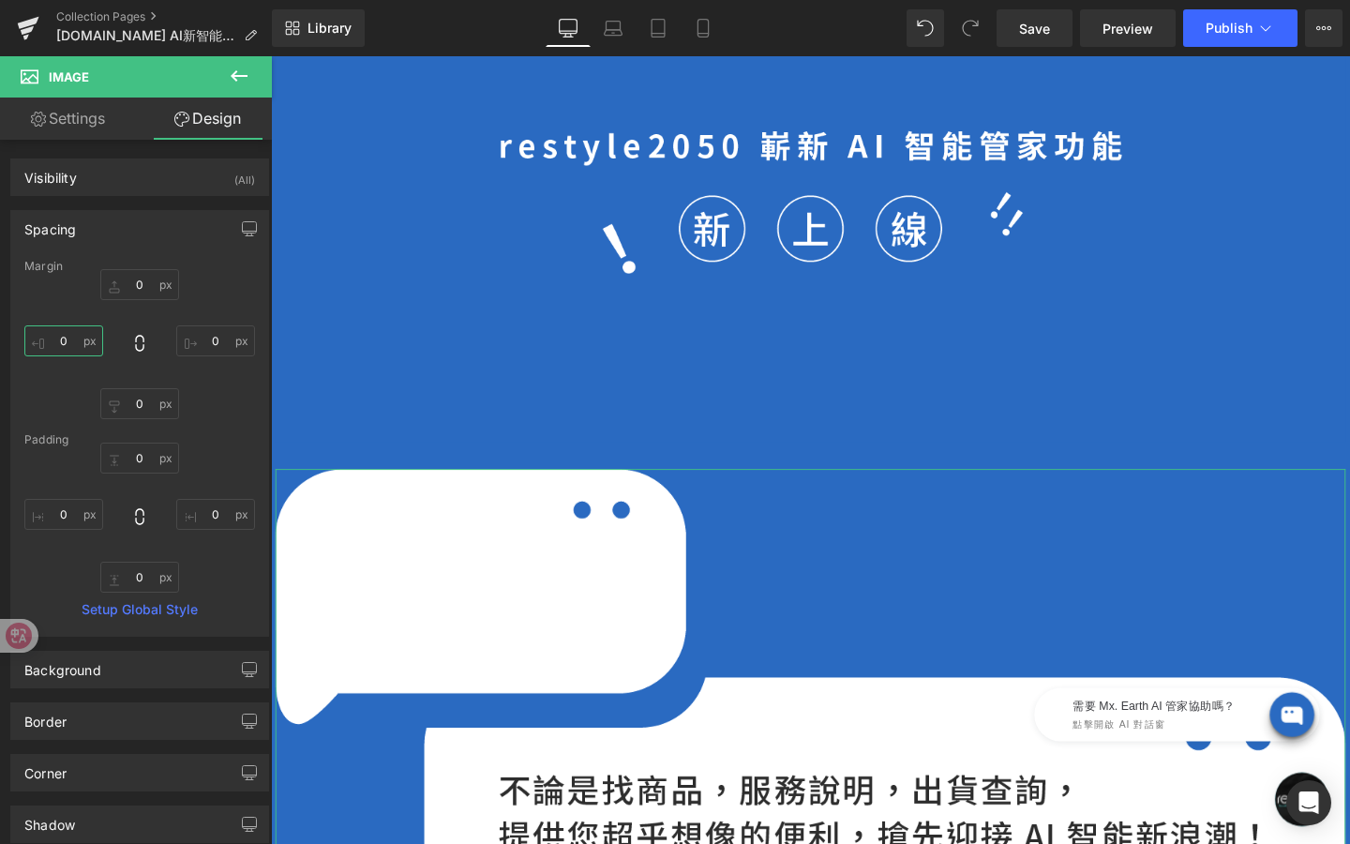
click at [72, 337] on input "0" at bounding box center [63, 340] width 79 height 31
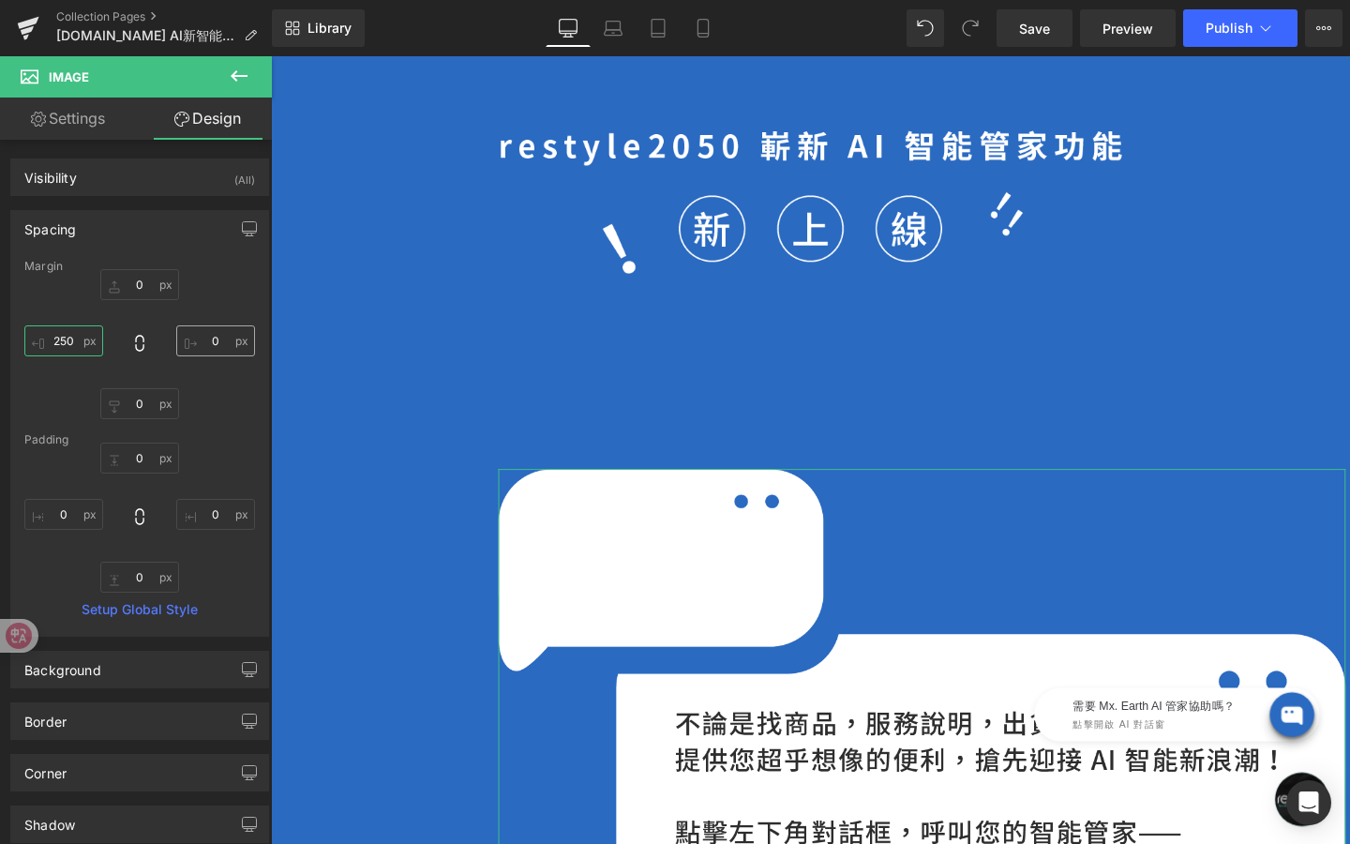
type input "250"
click at [205, 340] on input "0" at bounding box center [215, 340] width 79 height 31
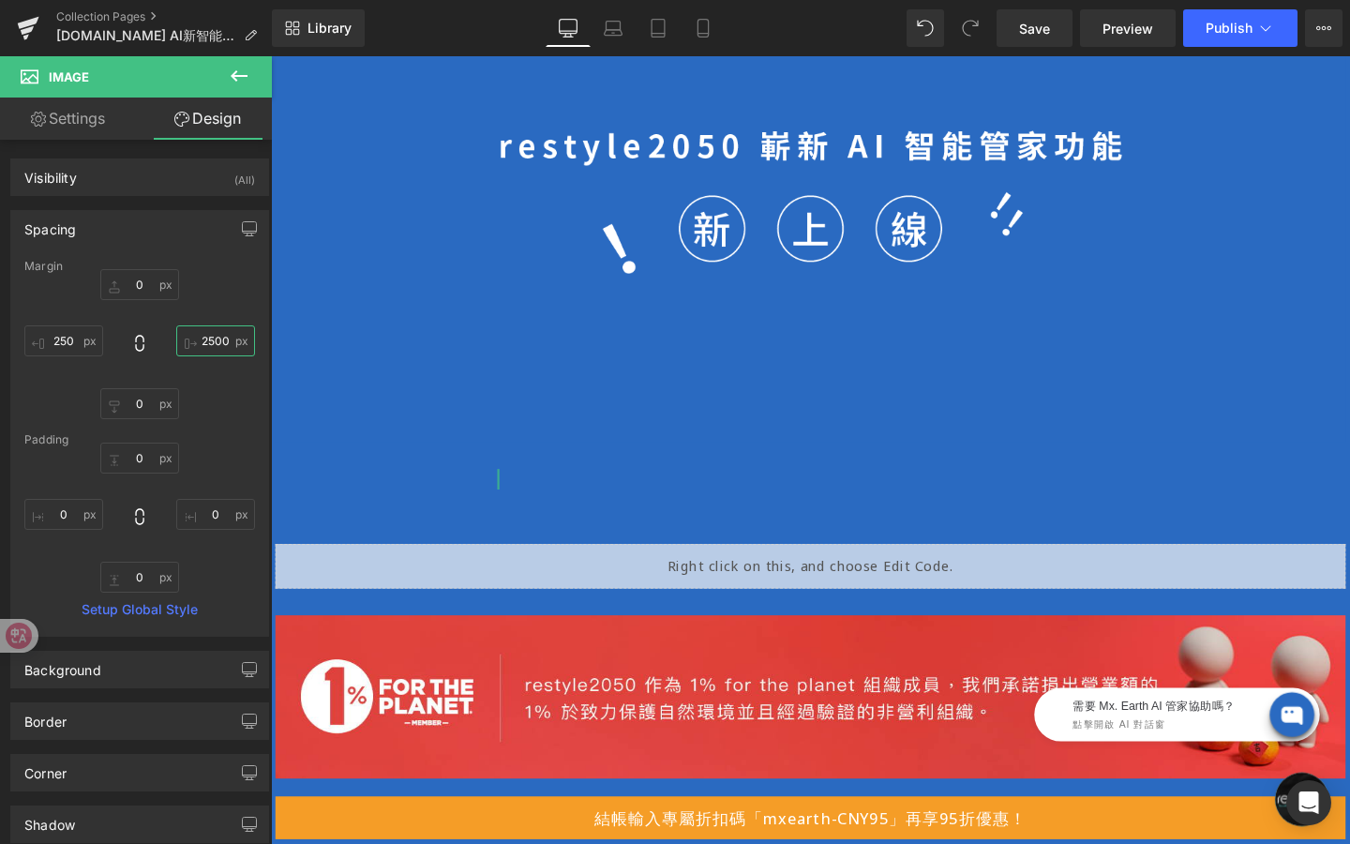
type input "250"
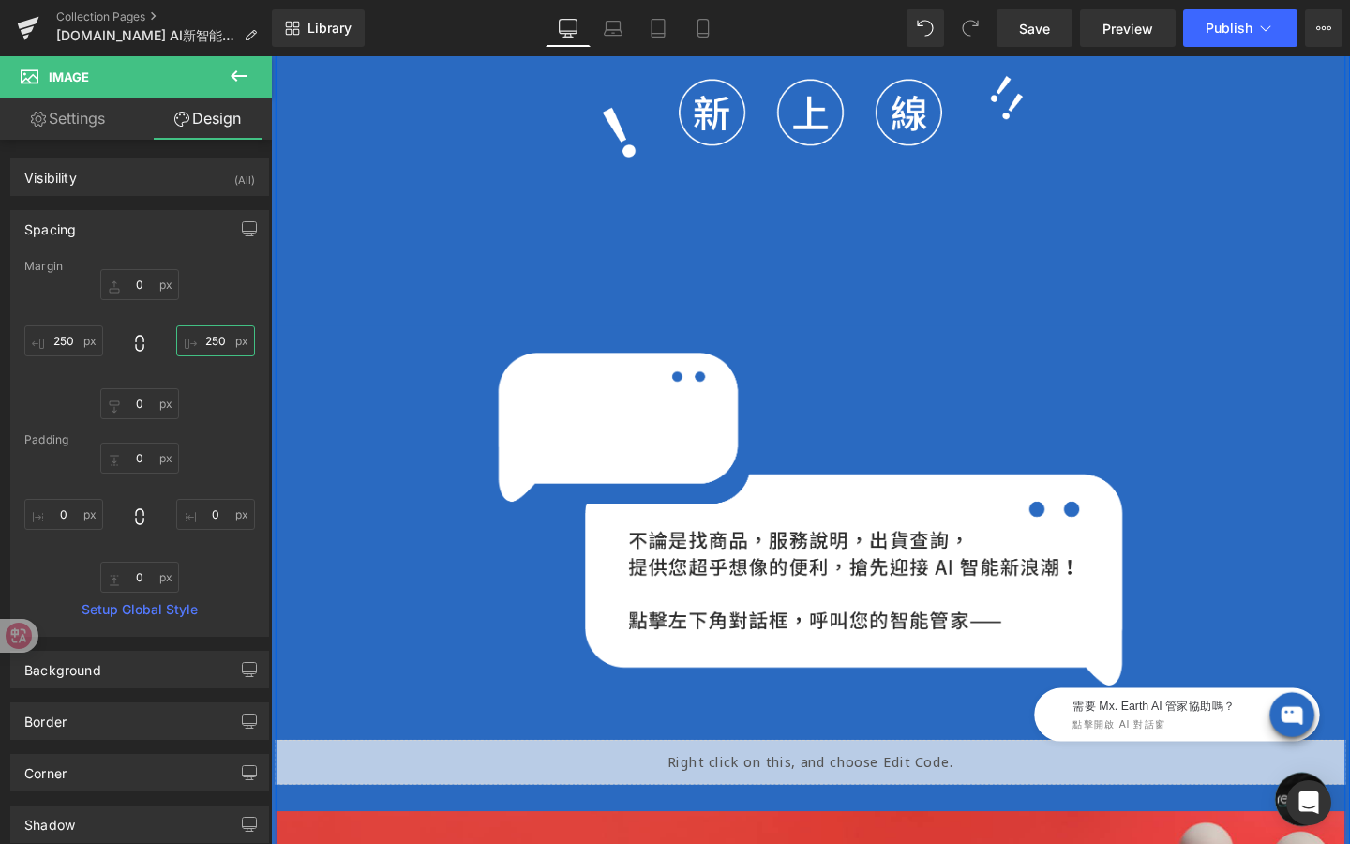
scroll to position [905, 0]
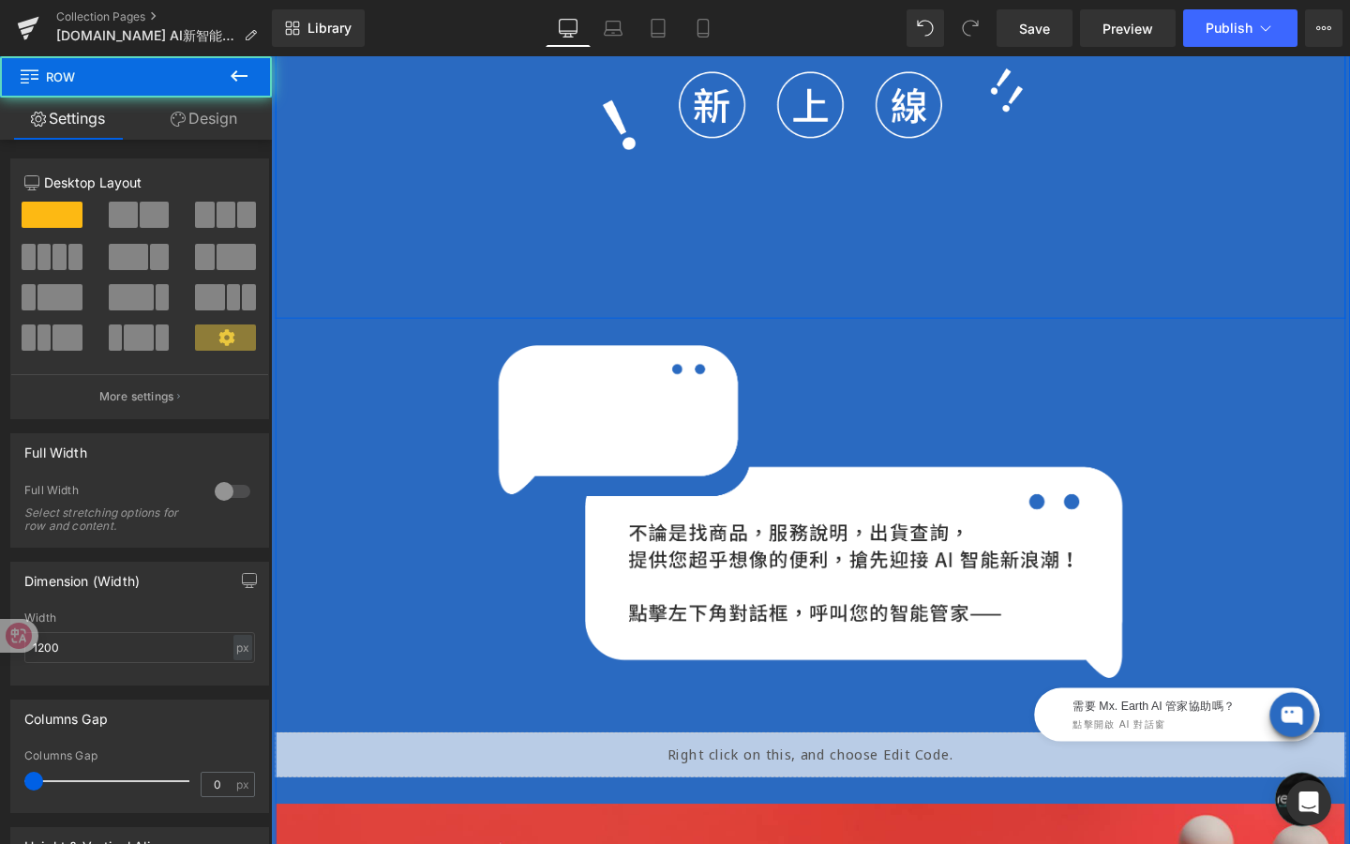
click at [832, 254] on div "Image" at bounding box center [838, 121] width 1125 height 422
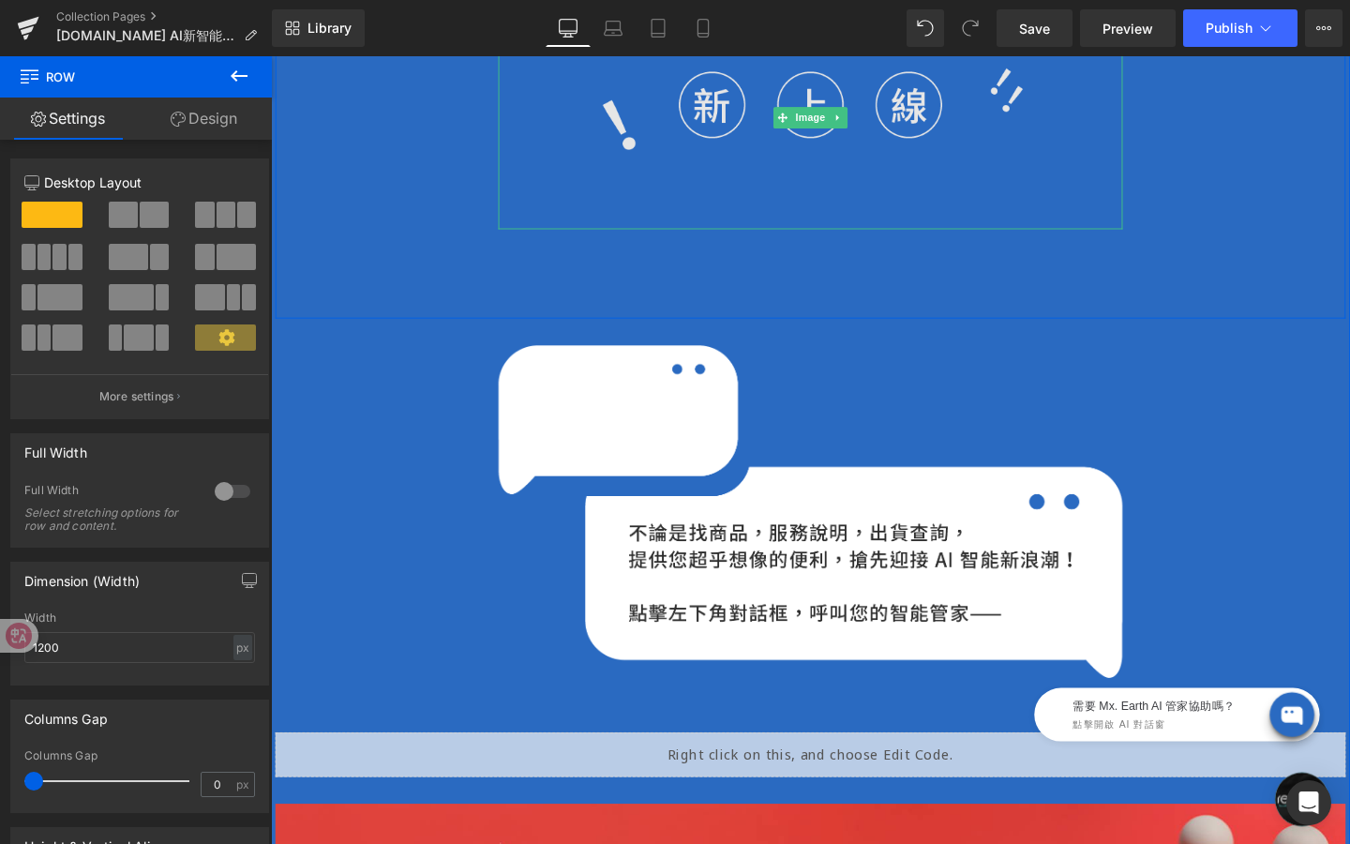
click at [823, 183] on img at bounding box center [838, 121] width 656 height 234
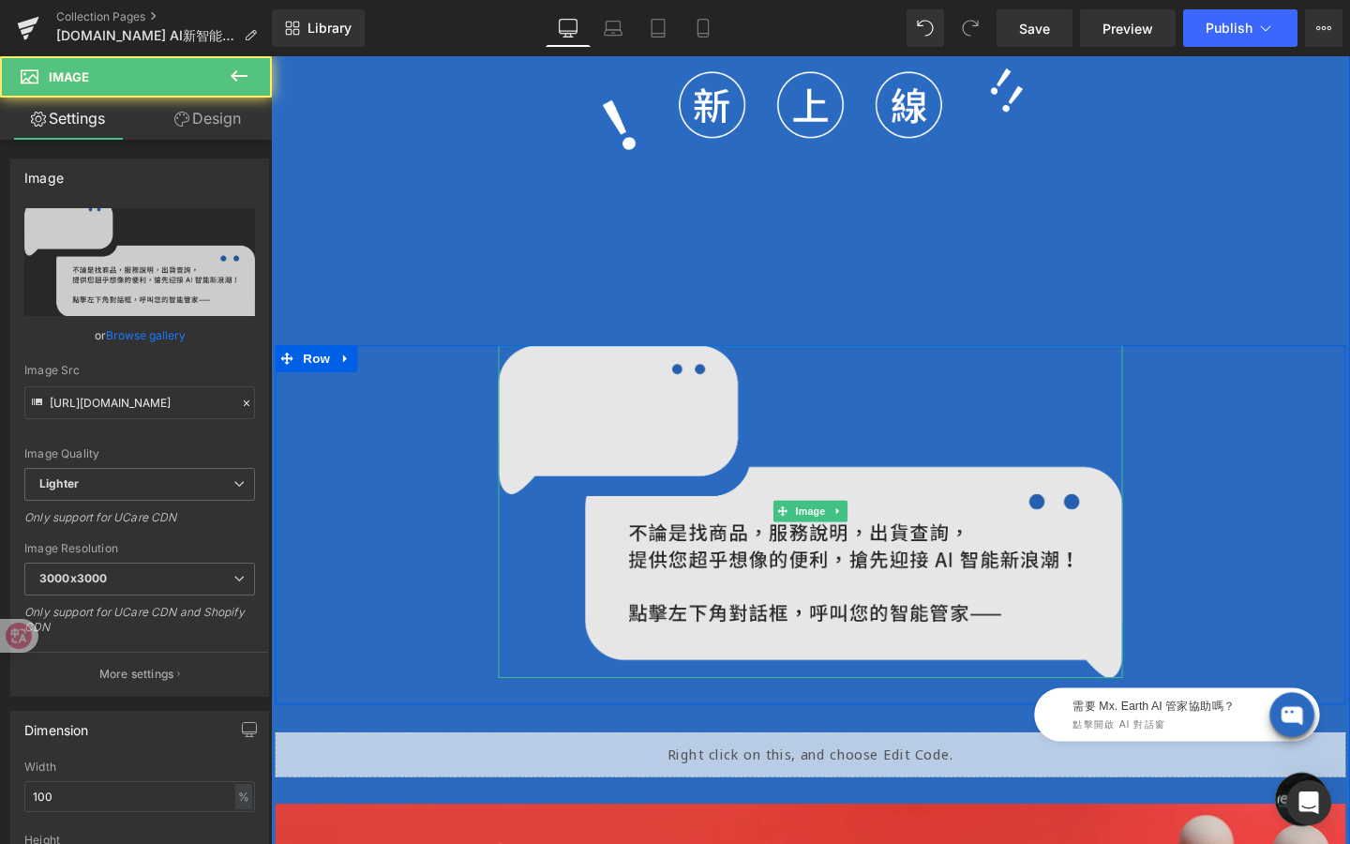
click at [737, 419] on img at bounding box center [838, 535] width 656 height 350
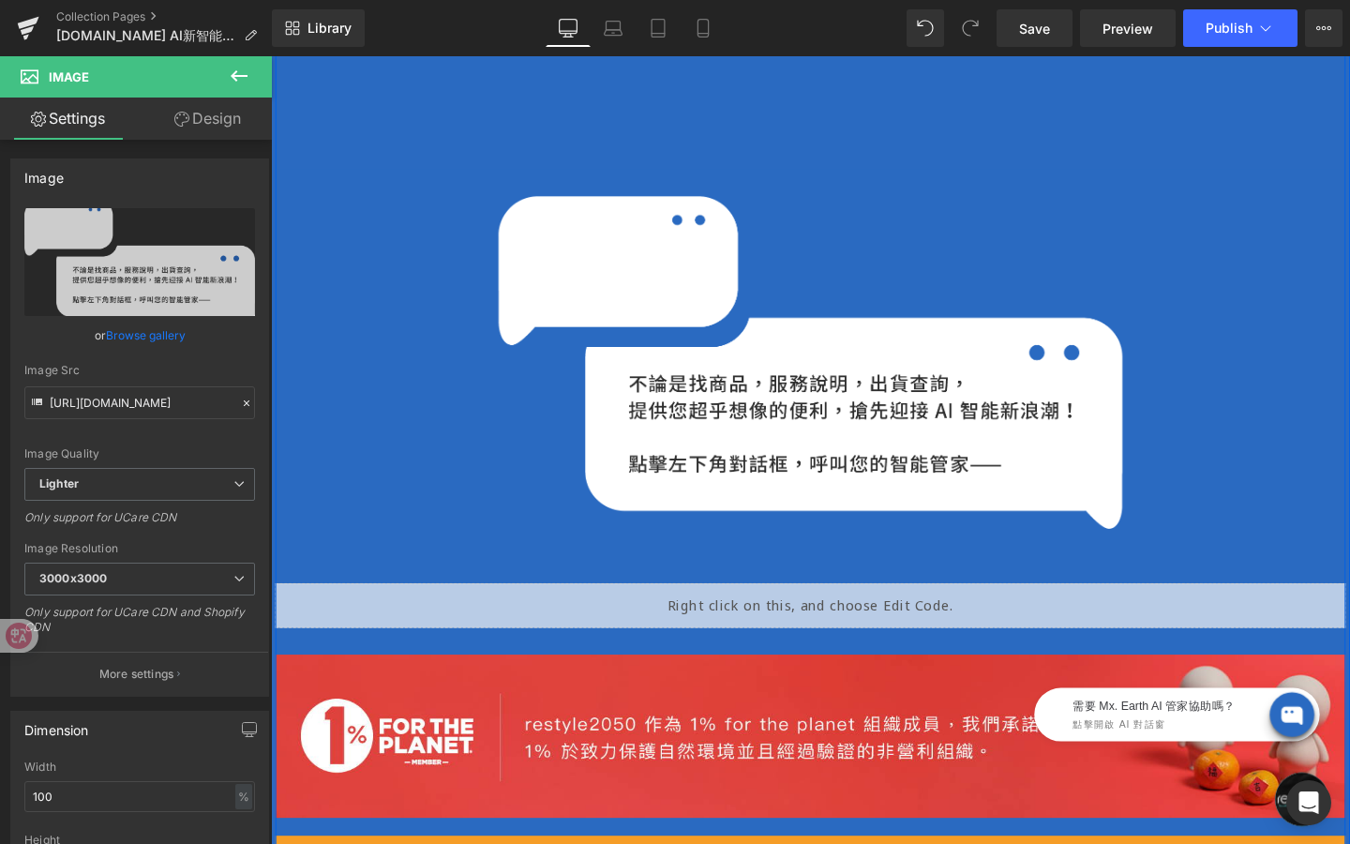
scroll to position [1075, 0]
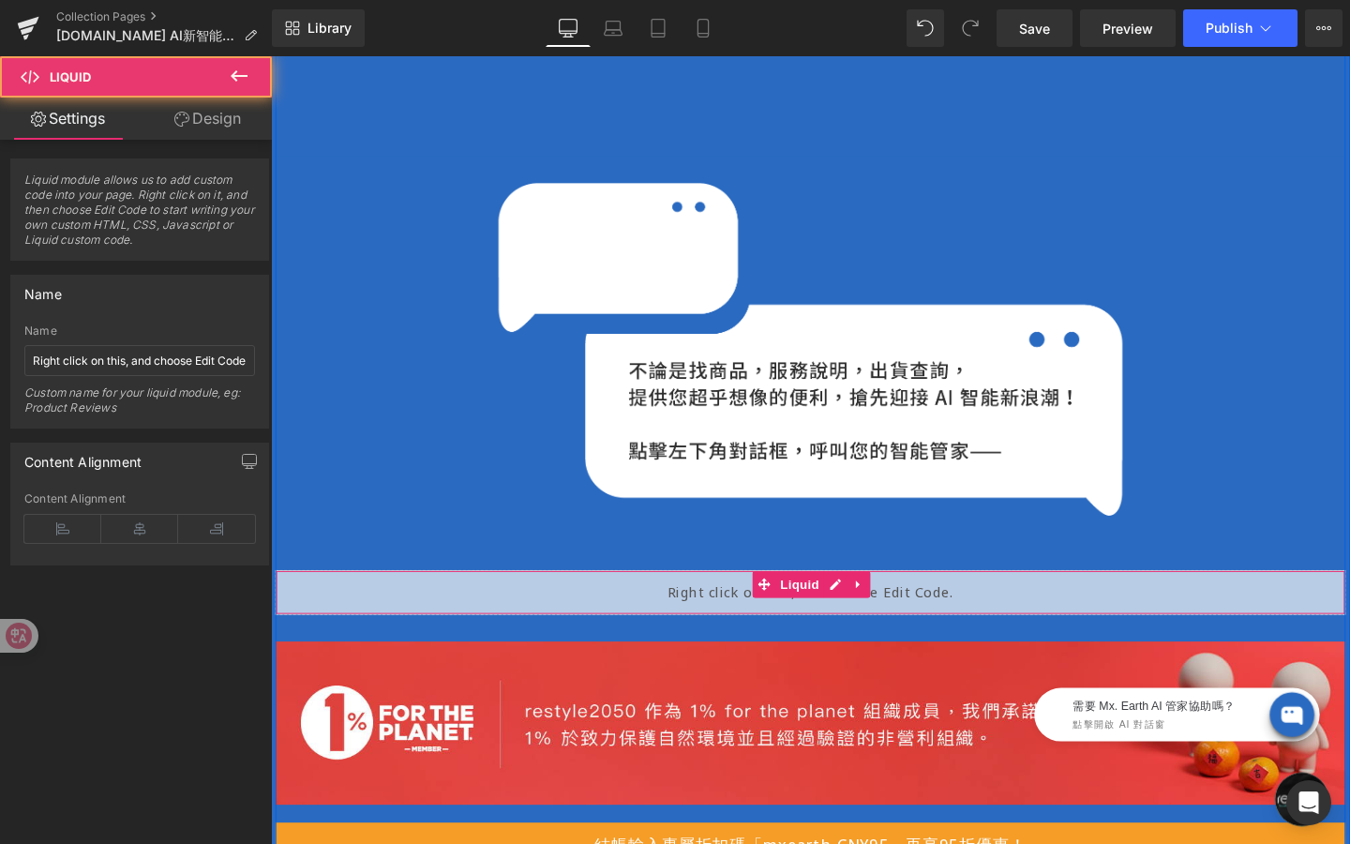
click at [702, 632] on div "Liquid" at bounding box center [838, 619] width 1125 height 47
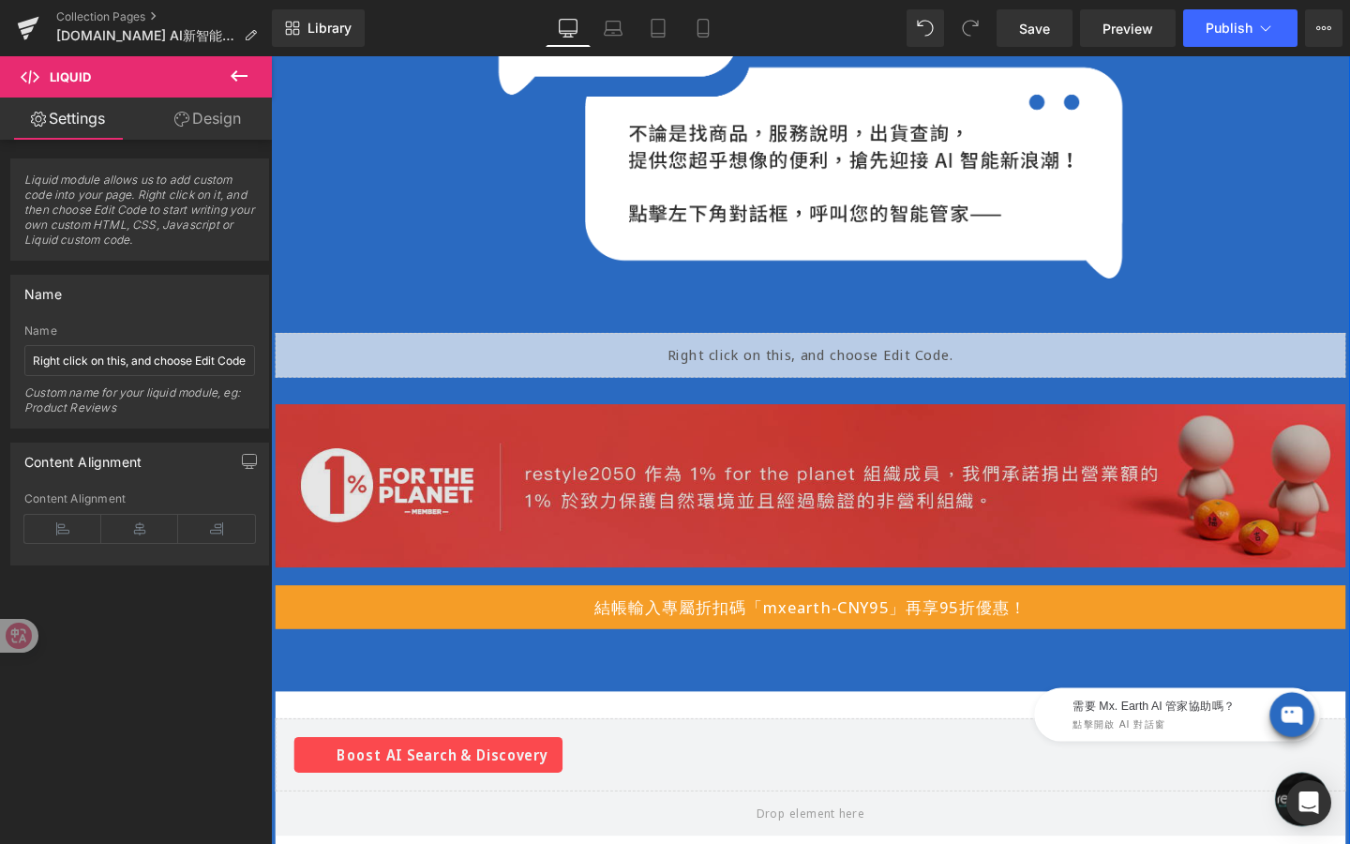
scroll to position [1303, 0]
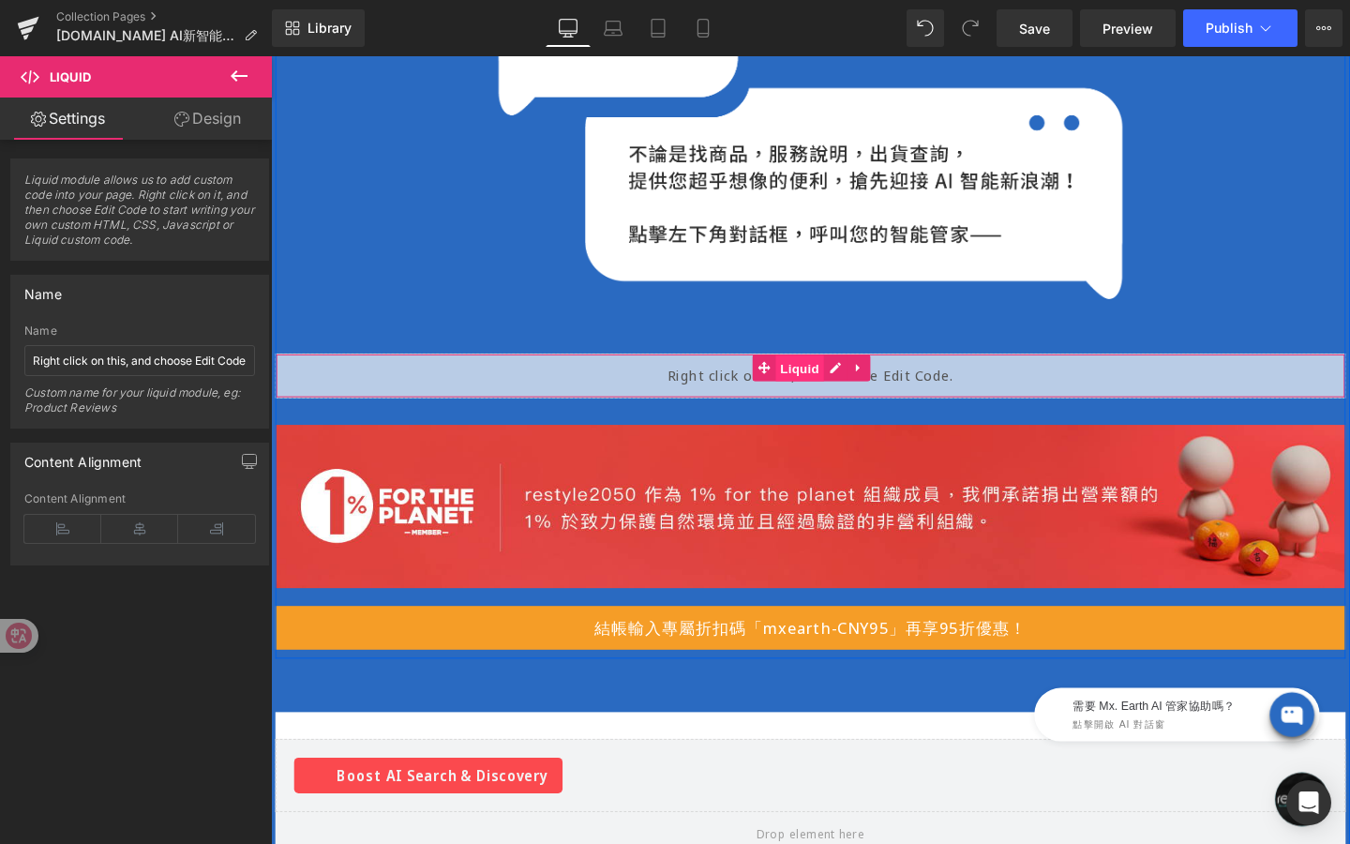
click at [837, 390] on span "Liquid" at bounding box center [827, 384] width 51 height 28
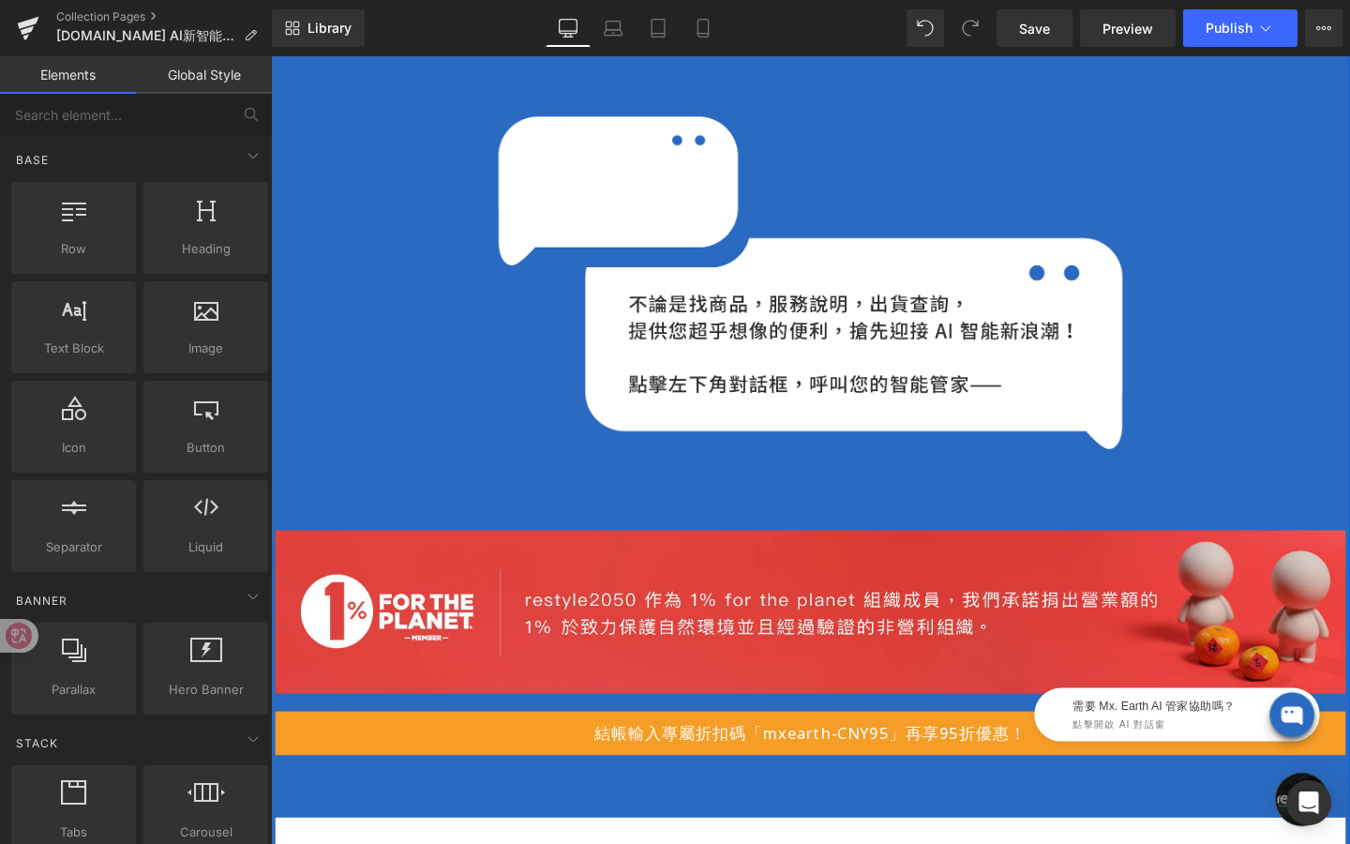
scroll to position [1163, 0]
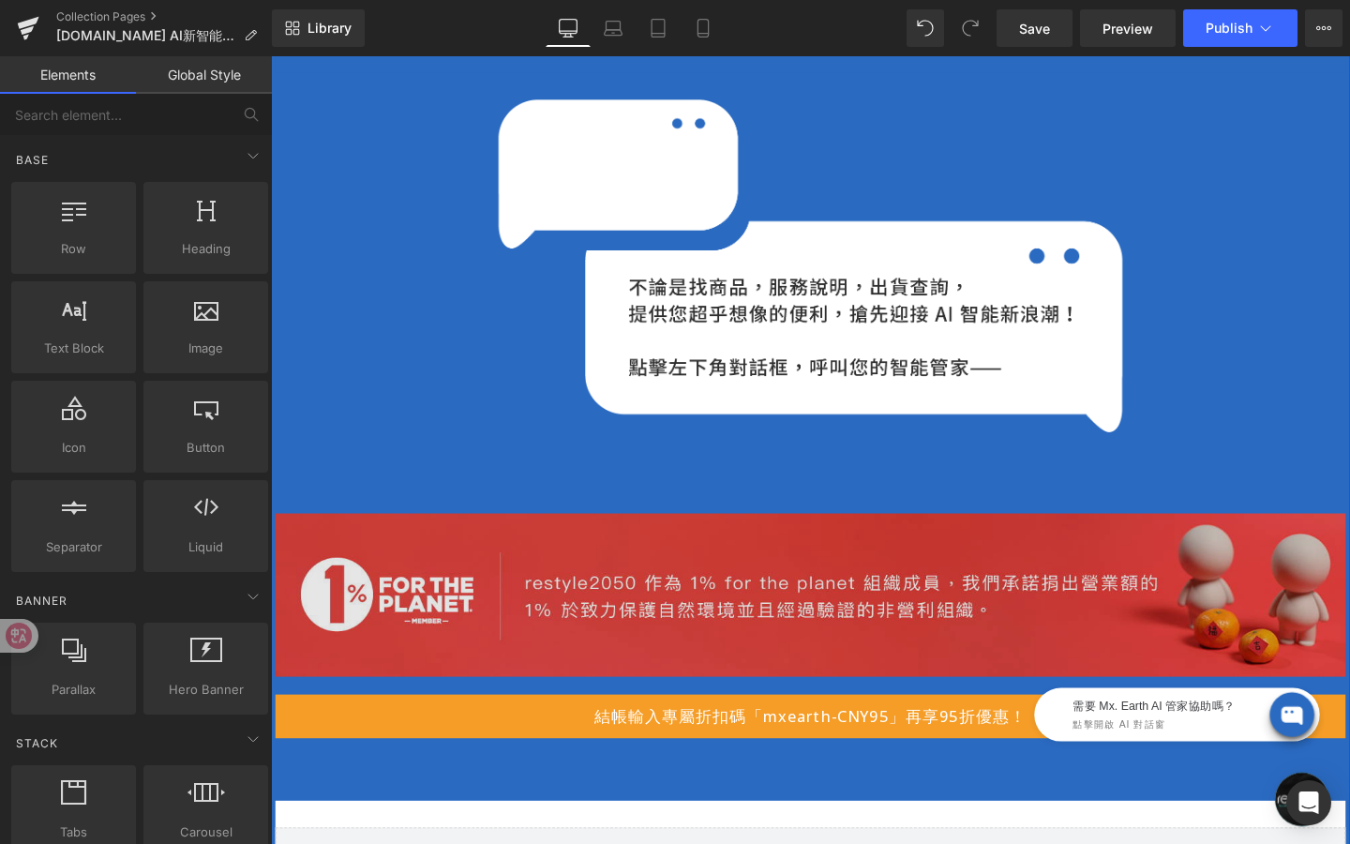
click at [828, 595] on img at bounding box center [838, 622] width 1125 height 172
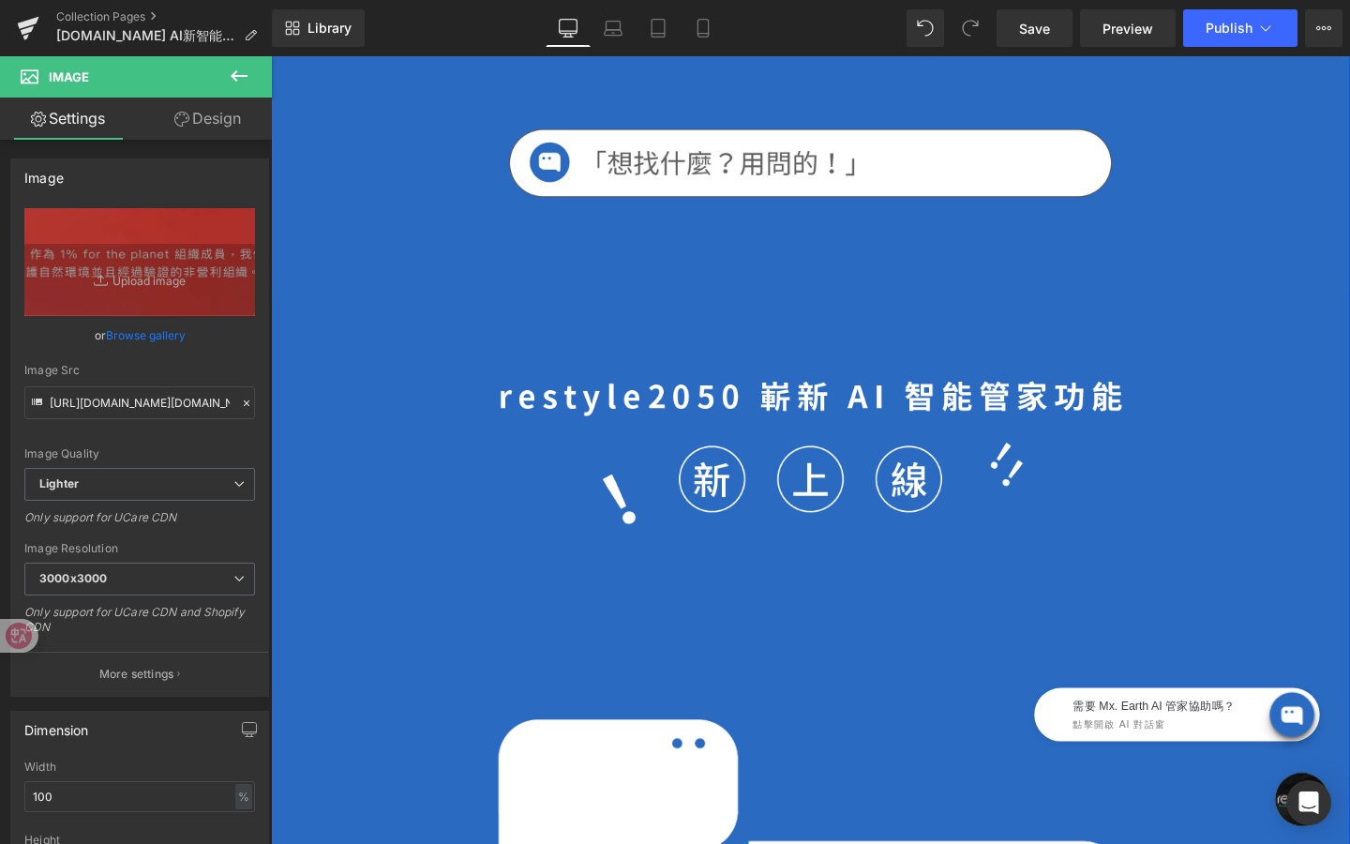
scroll to position [0, 0]
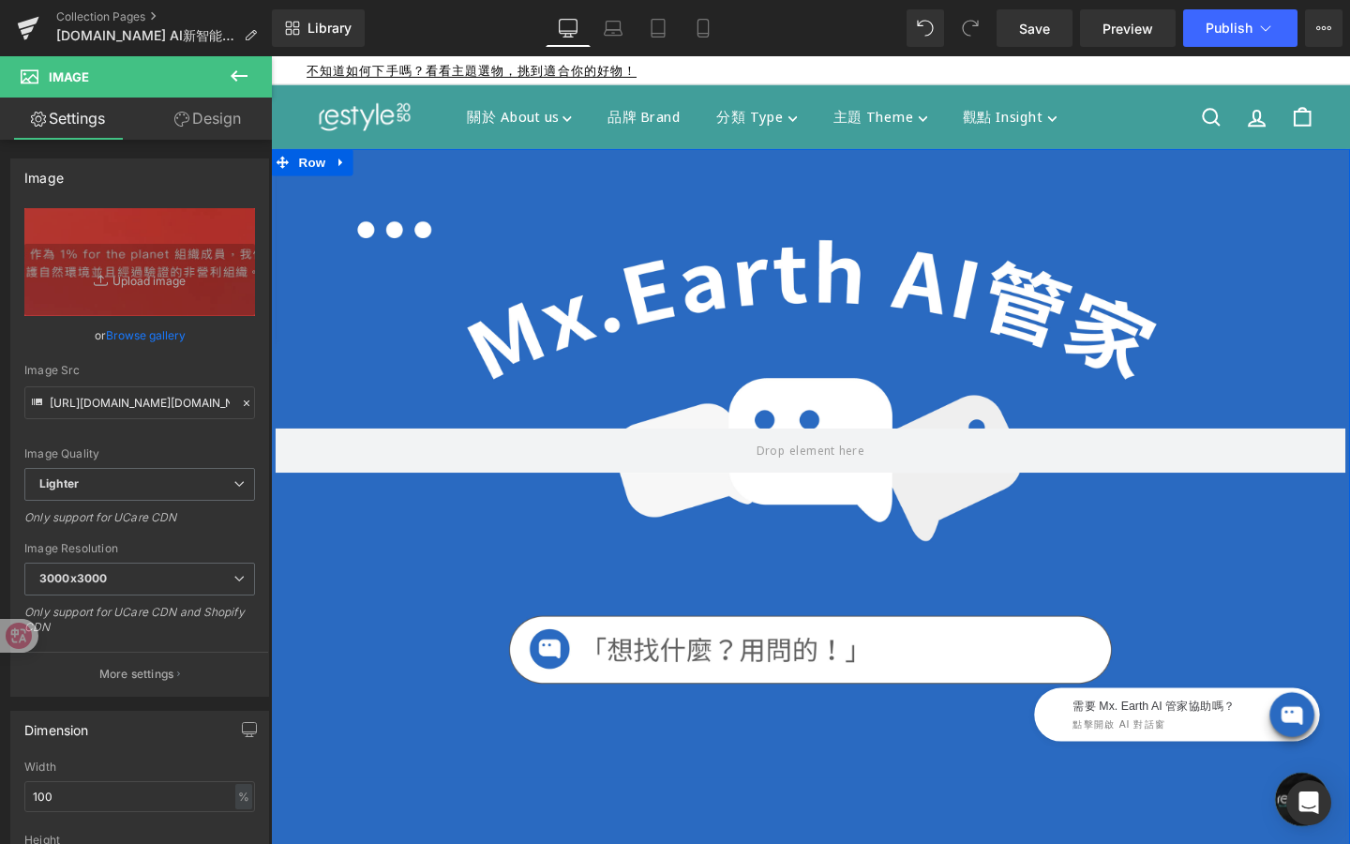
click at [499, 270] on div at bounding box center [838, 470] width 1125 height 633
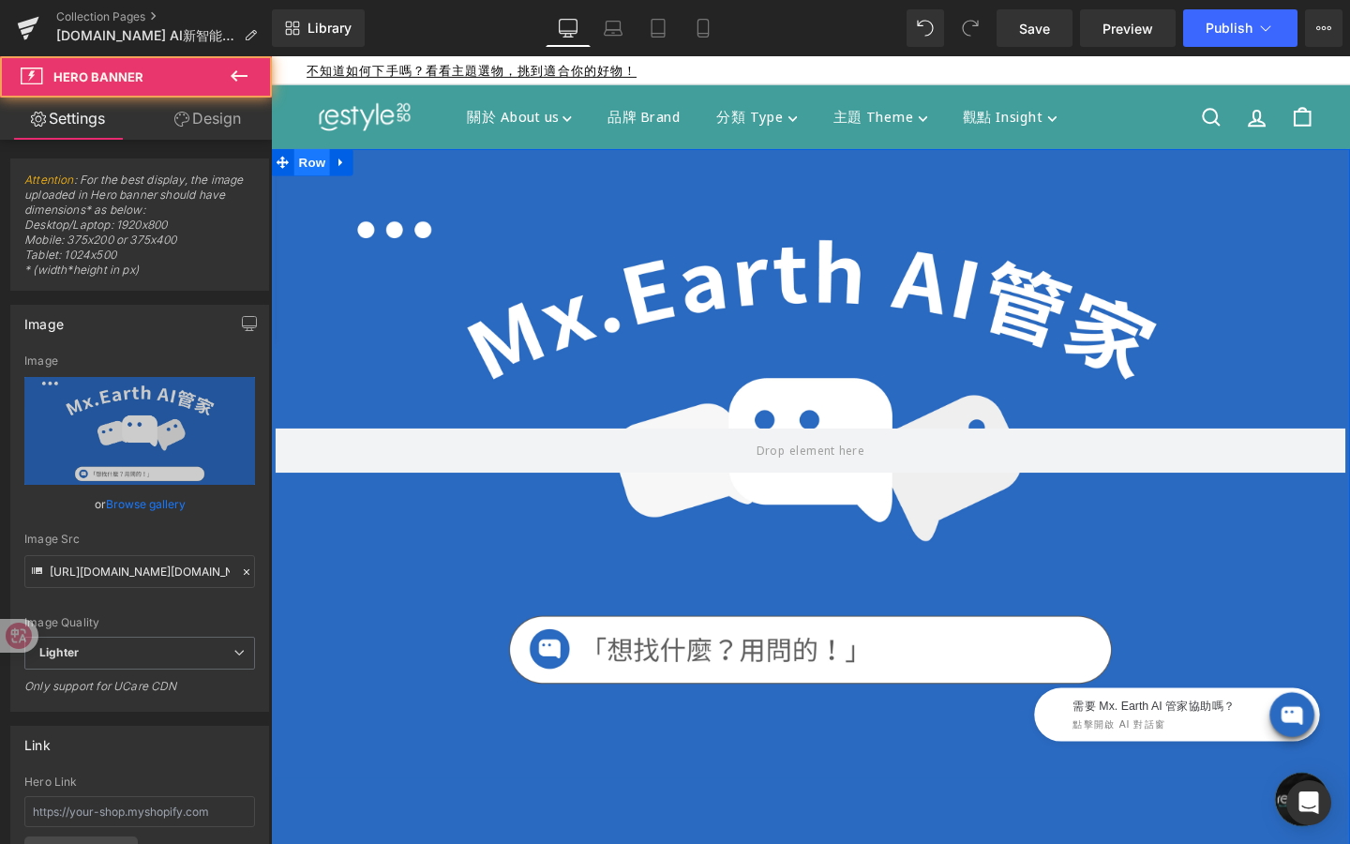
click at [315, 173] on span "Row" at bounding box center [314, 168] width 38 height 28
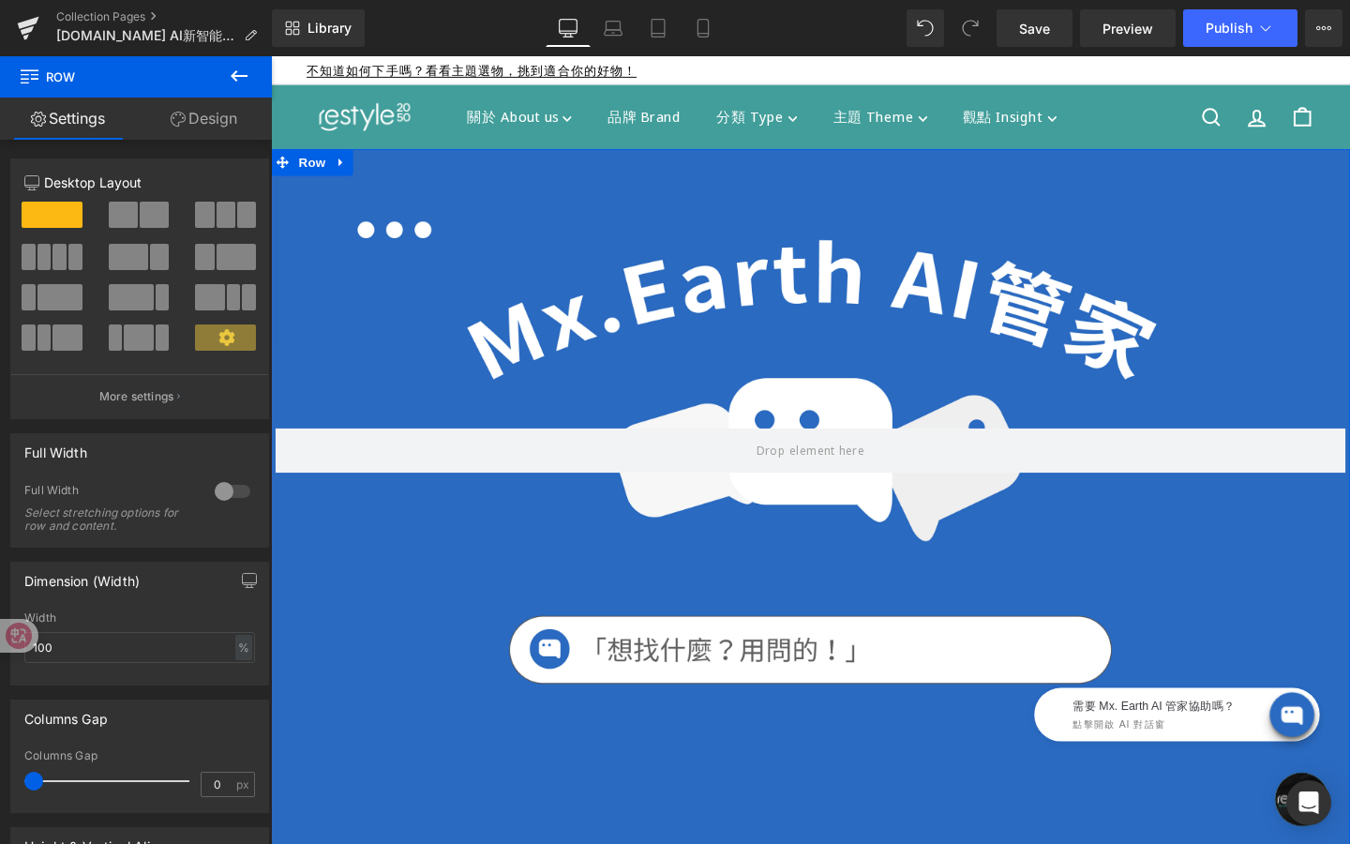
click at [228, 124] on link "Design" at bounding box center [204, 119] width 136 height 42
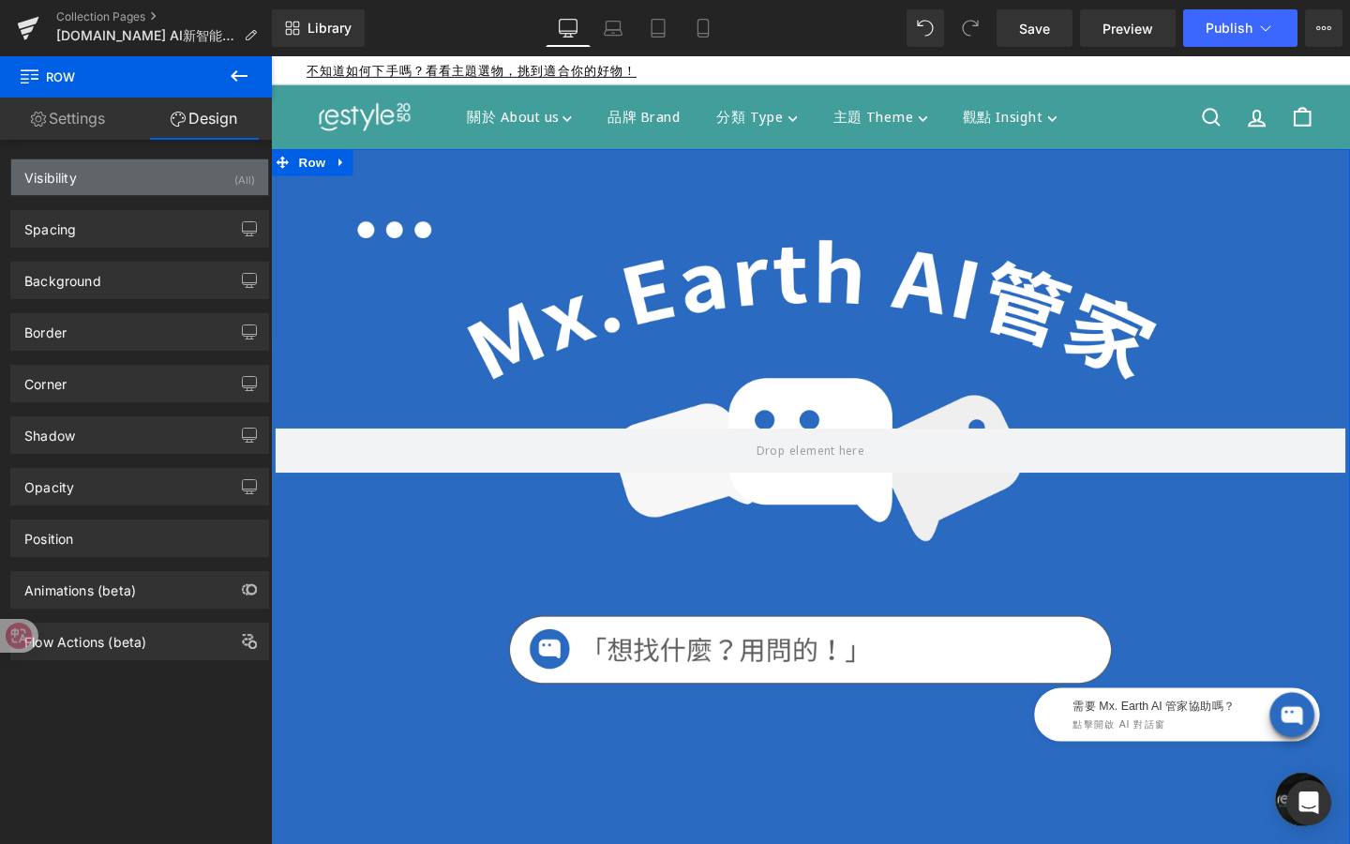
click at [207, 173] on div "Visibility (All)" at bounding box center [139, 177] width 257 height 36
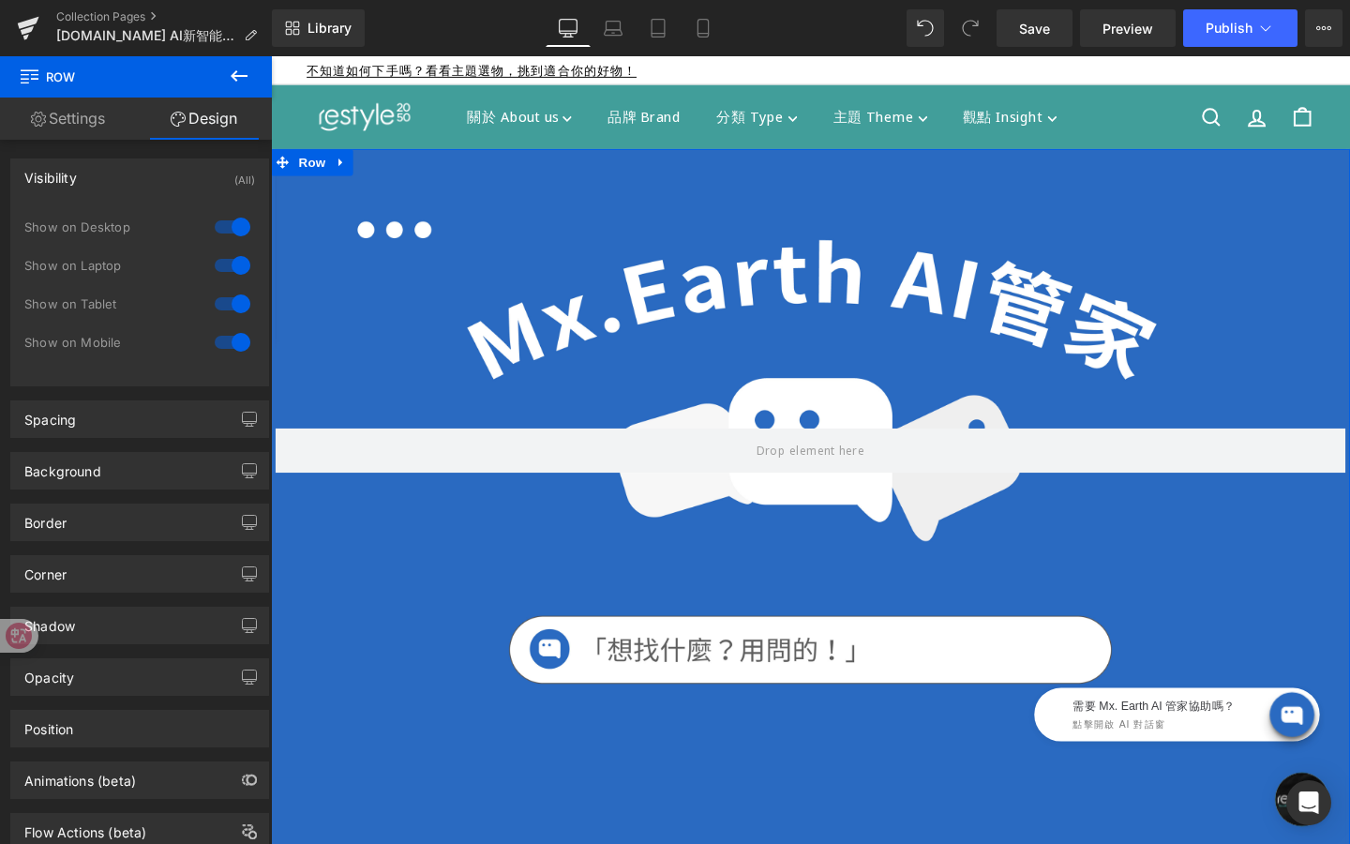
click at [233, 260] on div at bounding box center [232, 265] width 45 height 30
click at [233, 296] on div at bounding box center [232, 304] width 45 height 30
click at [233, 332] on div at bounding box center [232, 342] width 45 height 30
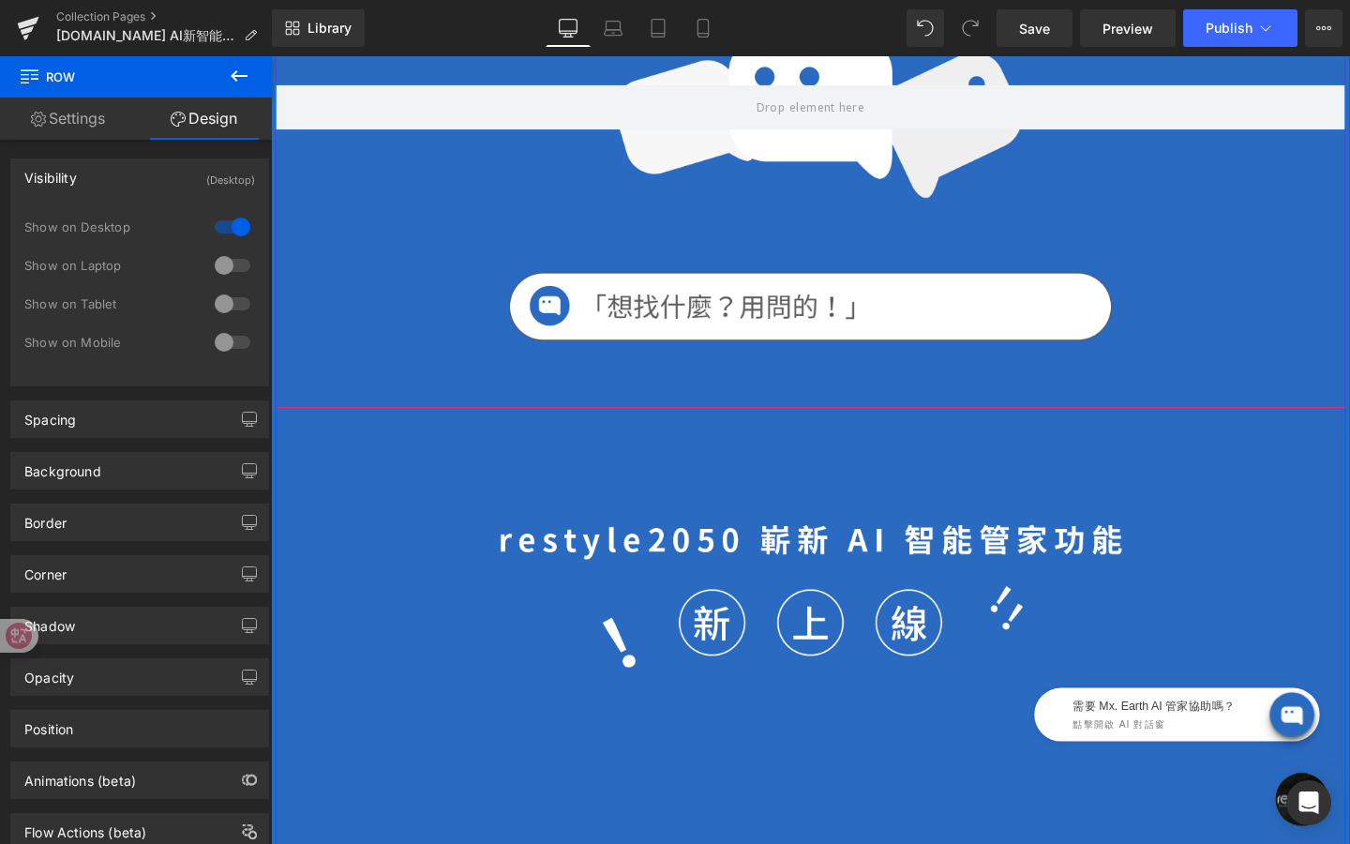
scroll to position [368, 0]
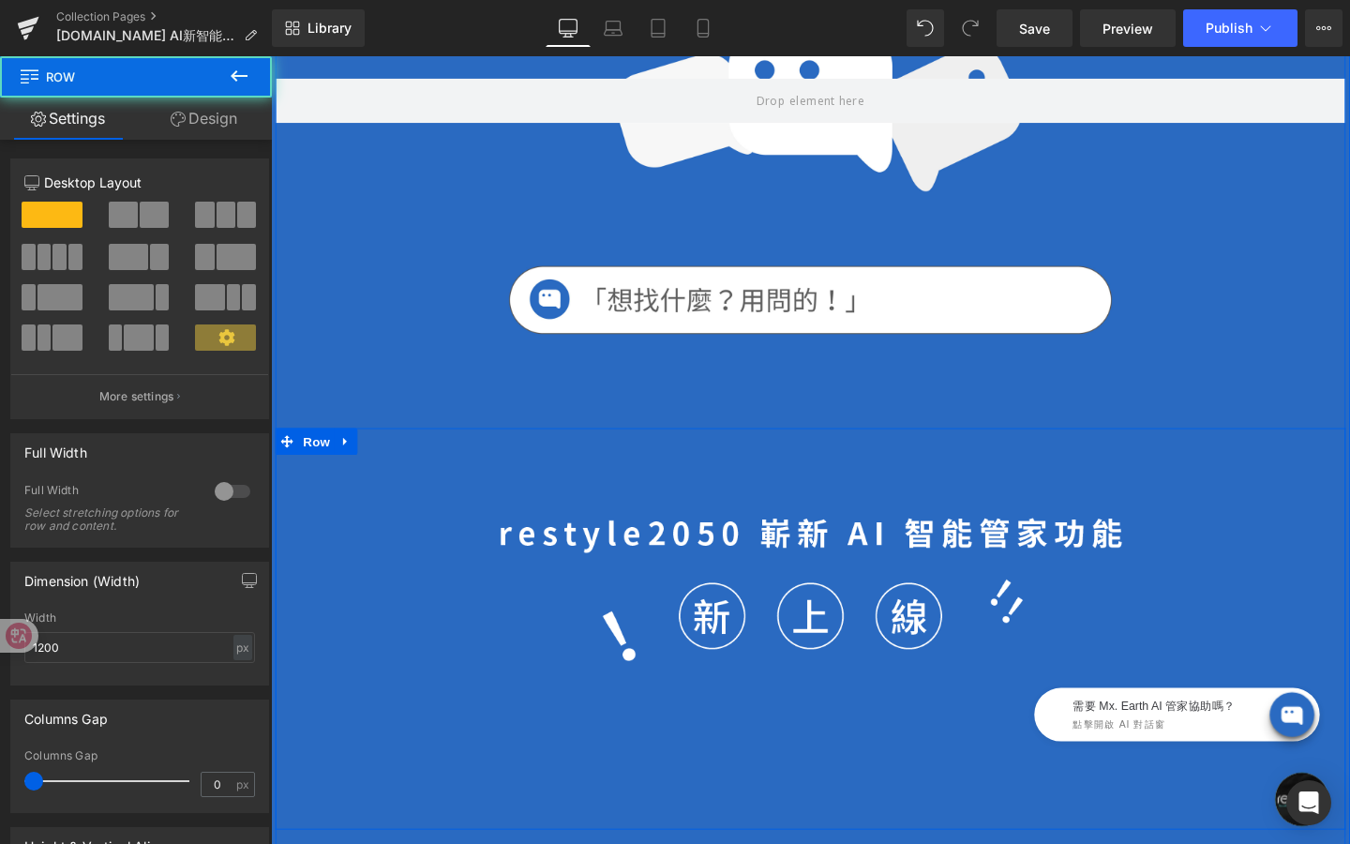
click at [382, 487] on div "Image" at bounding box center [838, 658] width 1125 height 422
click at [319, 450] on span "Row" at bounding box center [319, 461] width 38 height 28
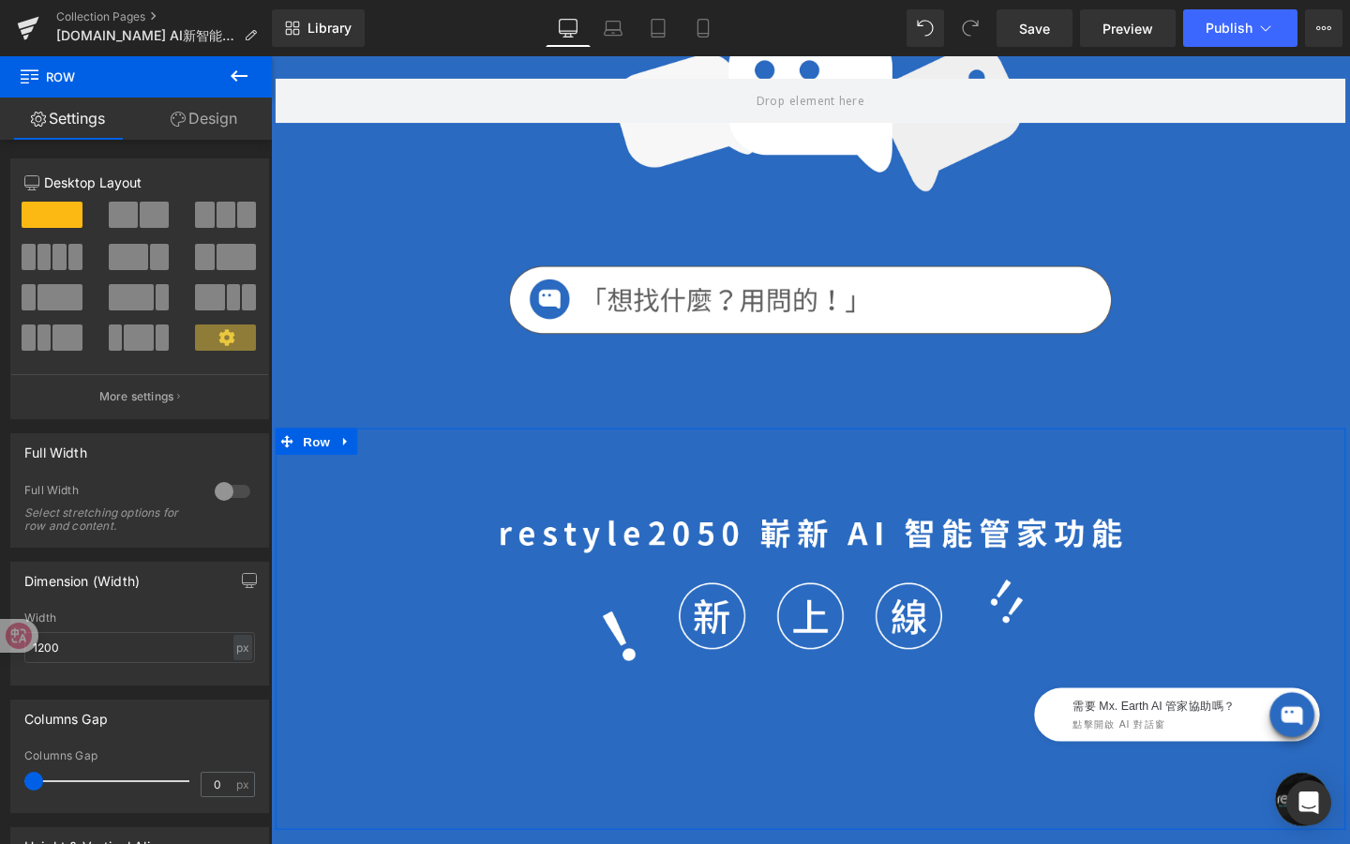
click at [202, 126] on link "Design" at bounding box center [204, 119] width 136 height 42
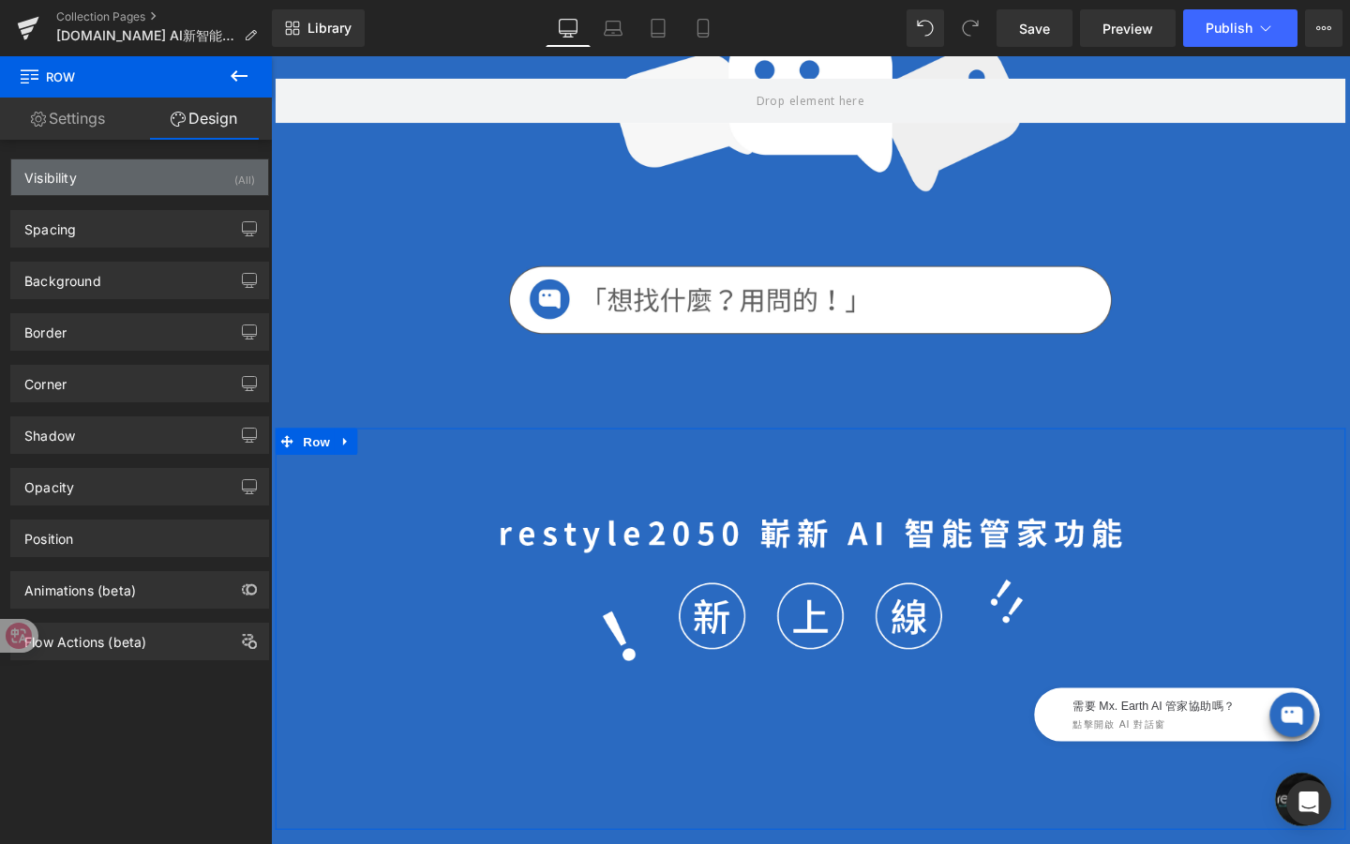
click at [205, 172] on div "Visibility (All)" at bounding box center [139, 177] width 257 height 36
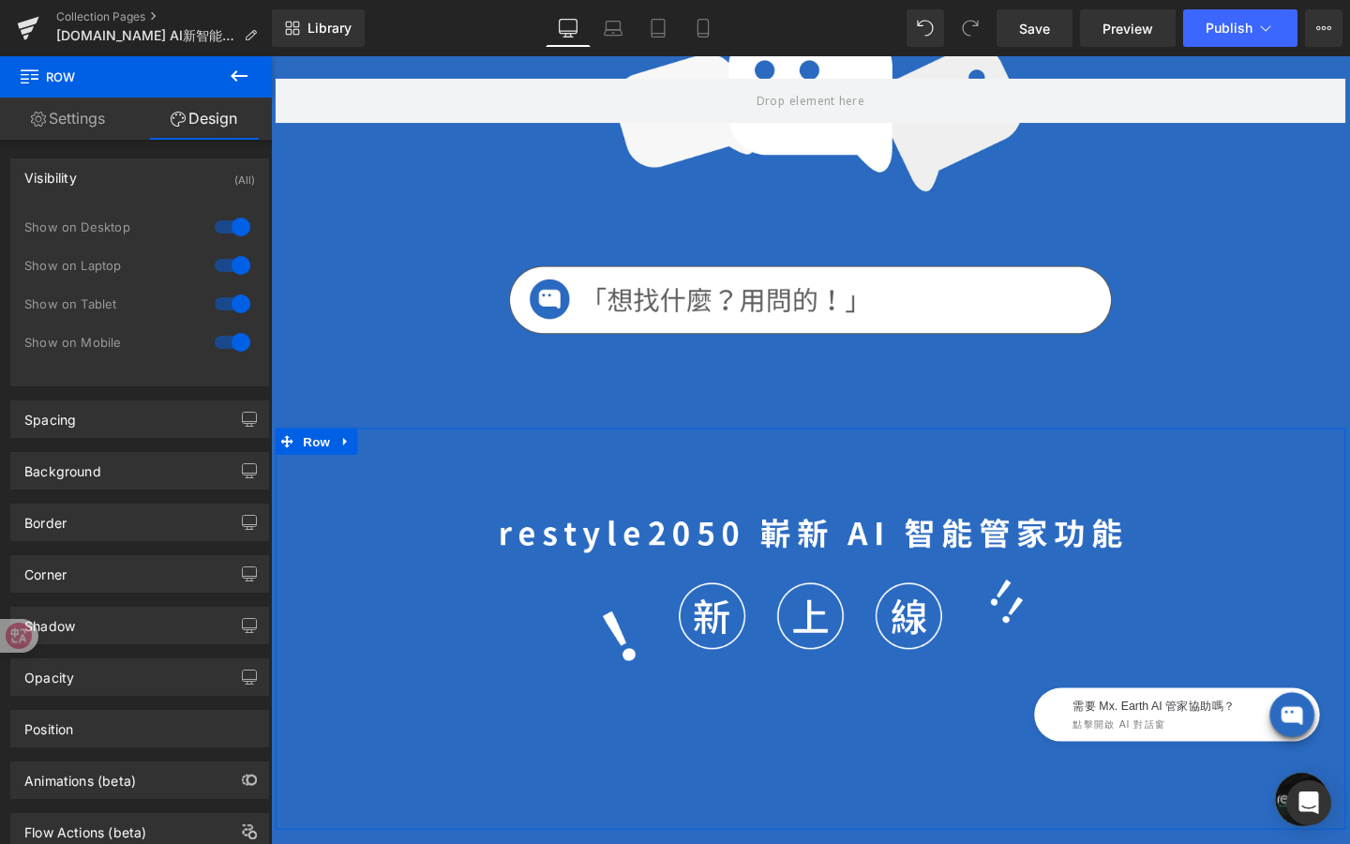
click at [221, 262] on div at bounding box center [232, 265] width 45 height 30
click at [222, 298] on div at bounding box center [232, 304] width 45 height 30
click at [224, 334] on div at bounding box center [232, 342] width 45 height 30
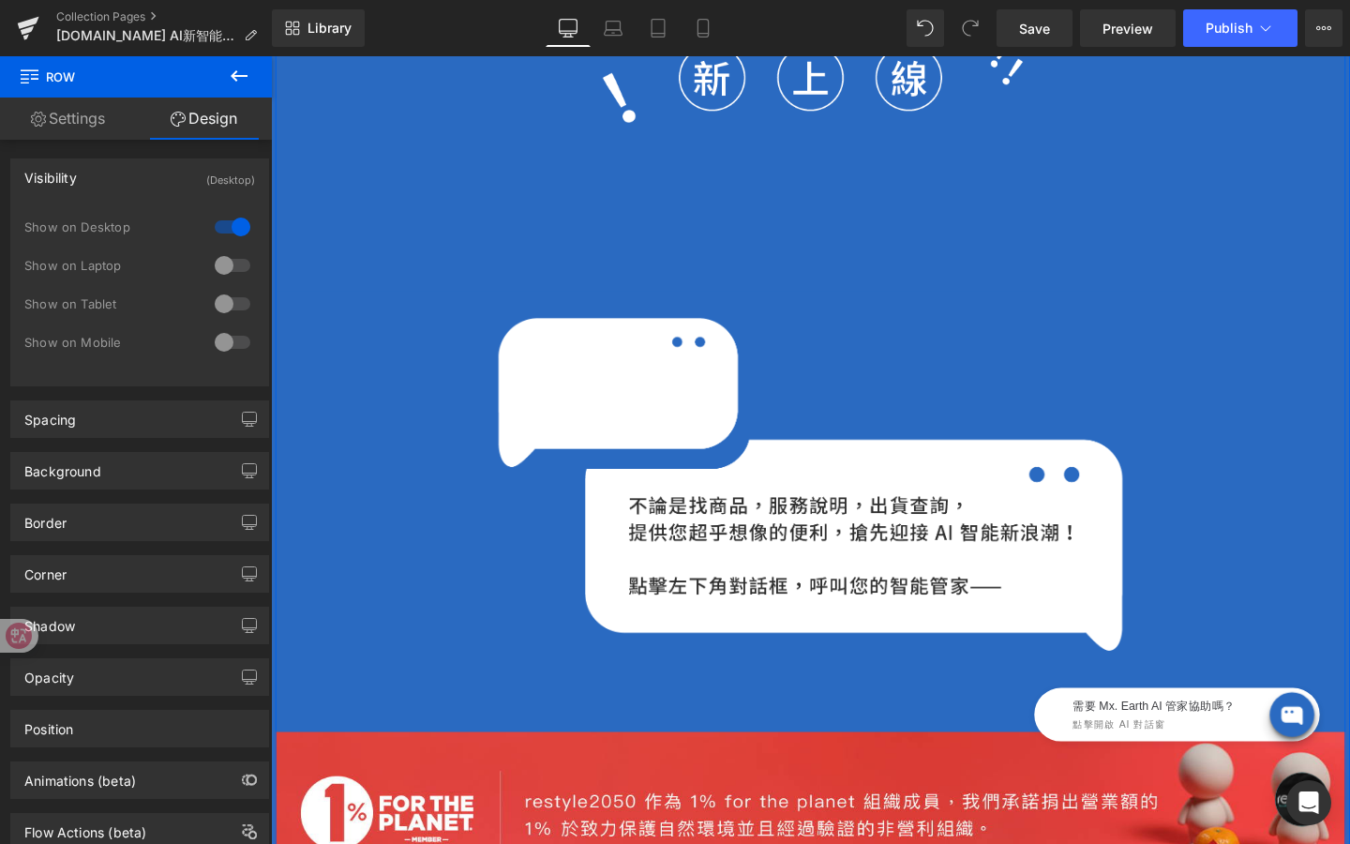
scroll to position [954, 0]
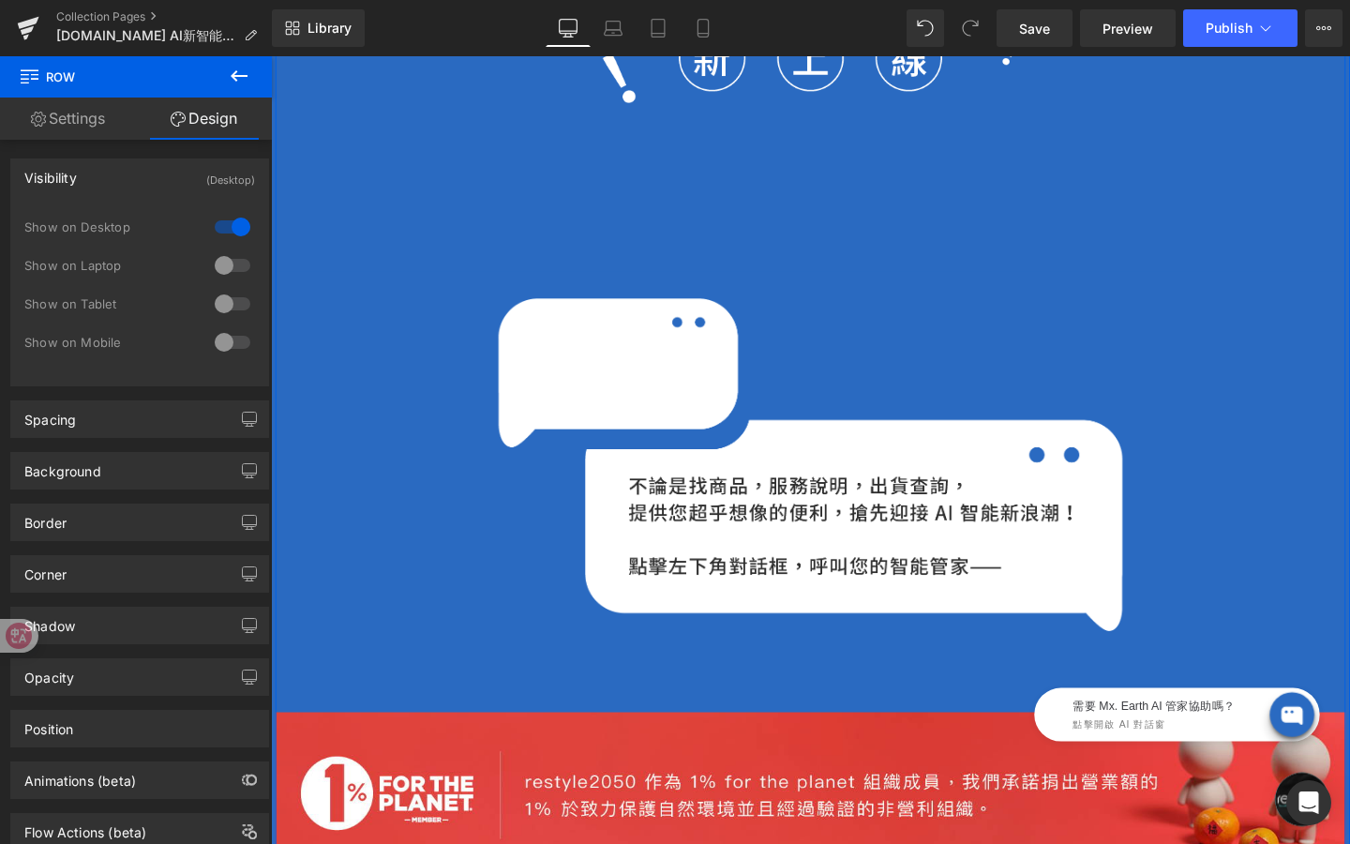
click at [454, 443] on div "Image" at bounding box center [838, 485] width 1125 height 350
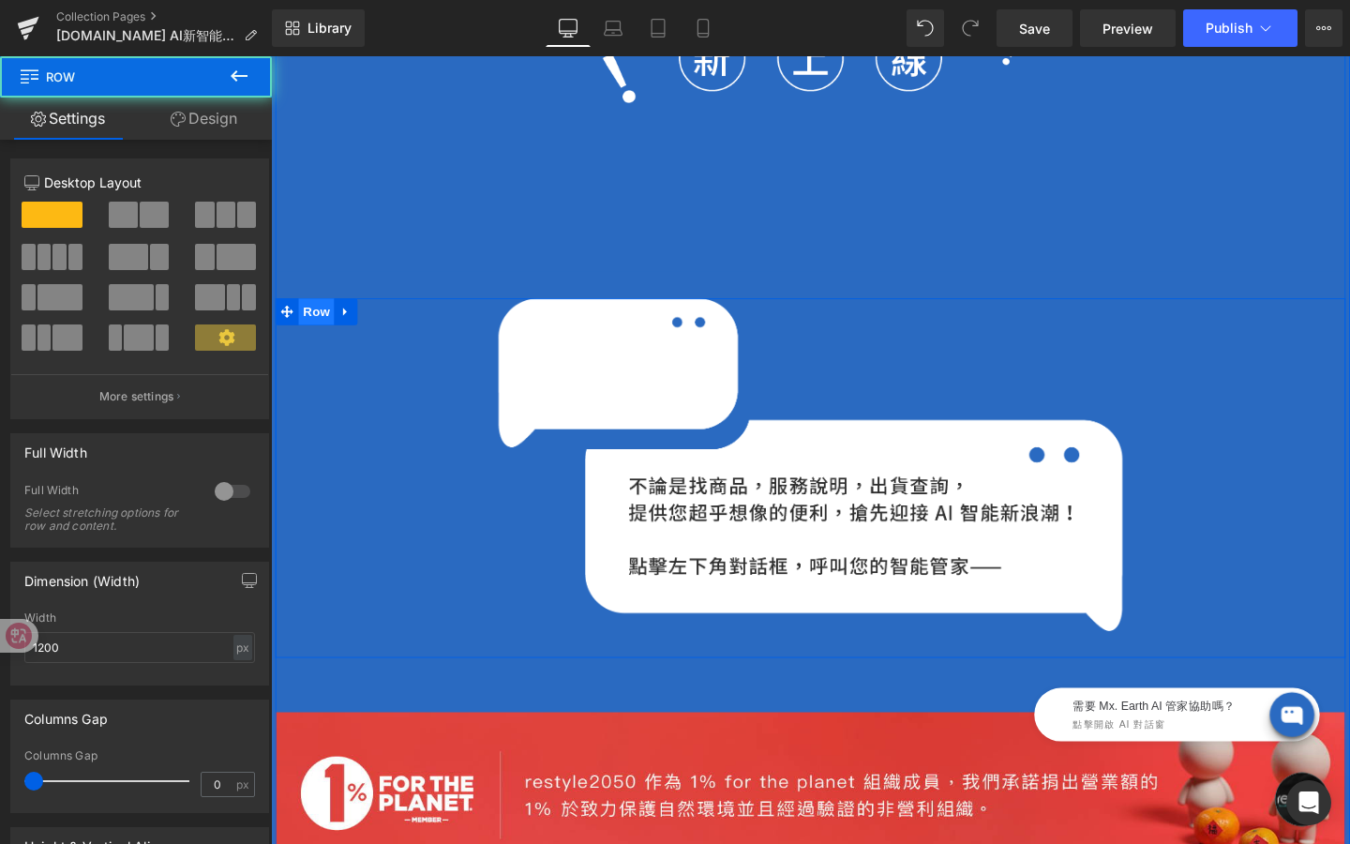
click at [317, 331] on span "Row" at bounding box center [319, 324] width 38 height 28
click at [227, 128] on link "Design" at bounding box center [204, 119] width 136 height 42
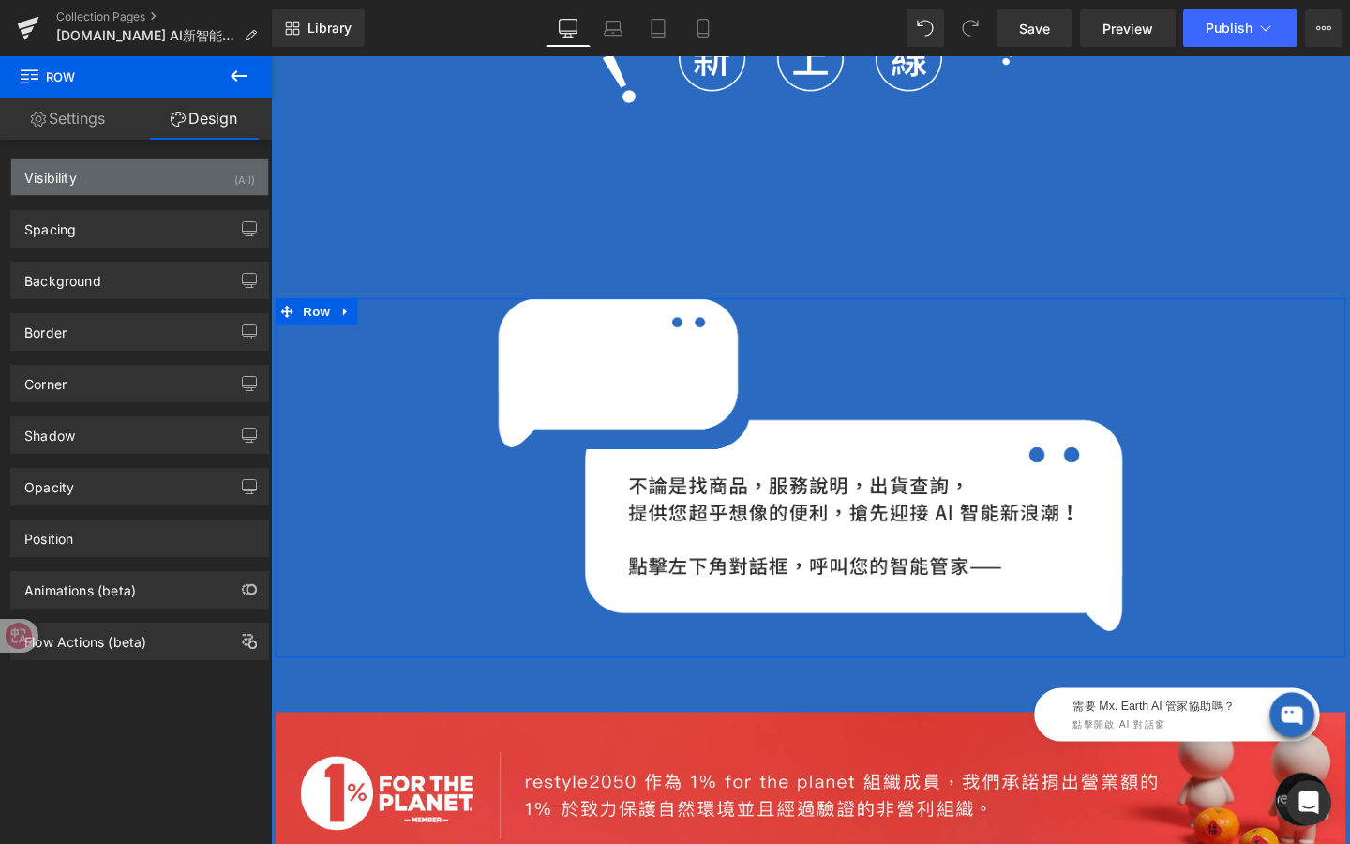
click at [219, 169] on div "Visibility (All)" at bounding box center [139, 177] width 257 height 36
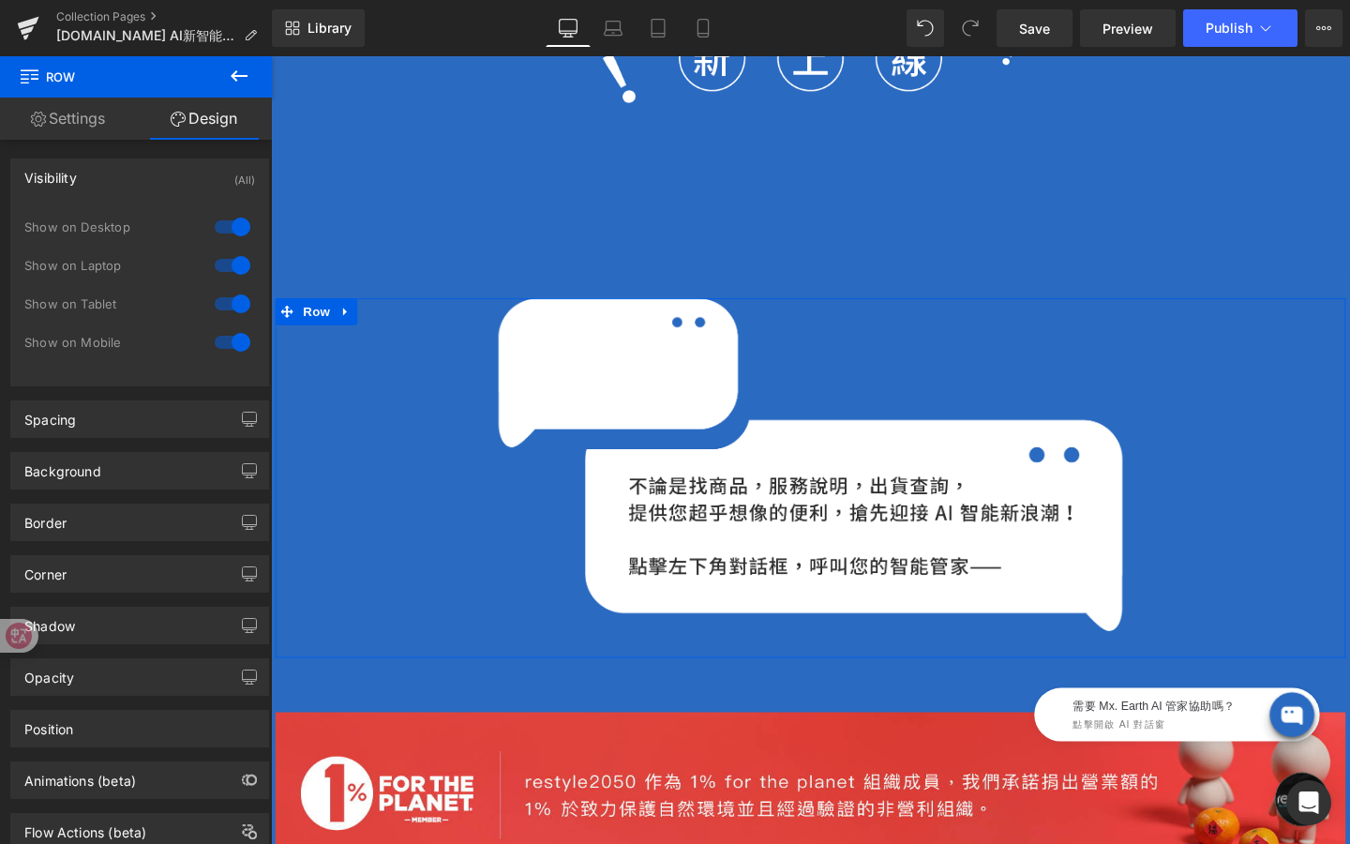
click at [229, 259] on div at bounding box center [232, 265] width 45 height 30
click at [228, 295] on div at bounding box center [232, 304] width 45 height 30
click at [227, 345] on div at bounding box center [232, 342] width 45 height 30
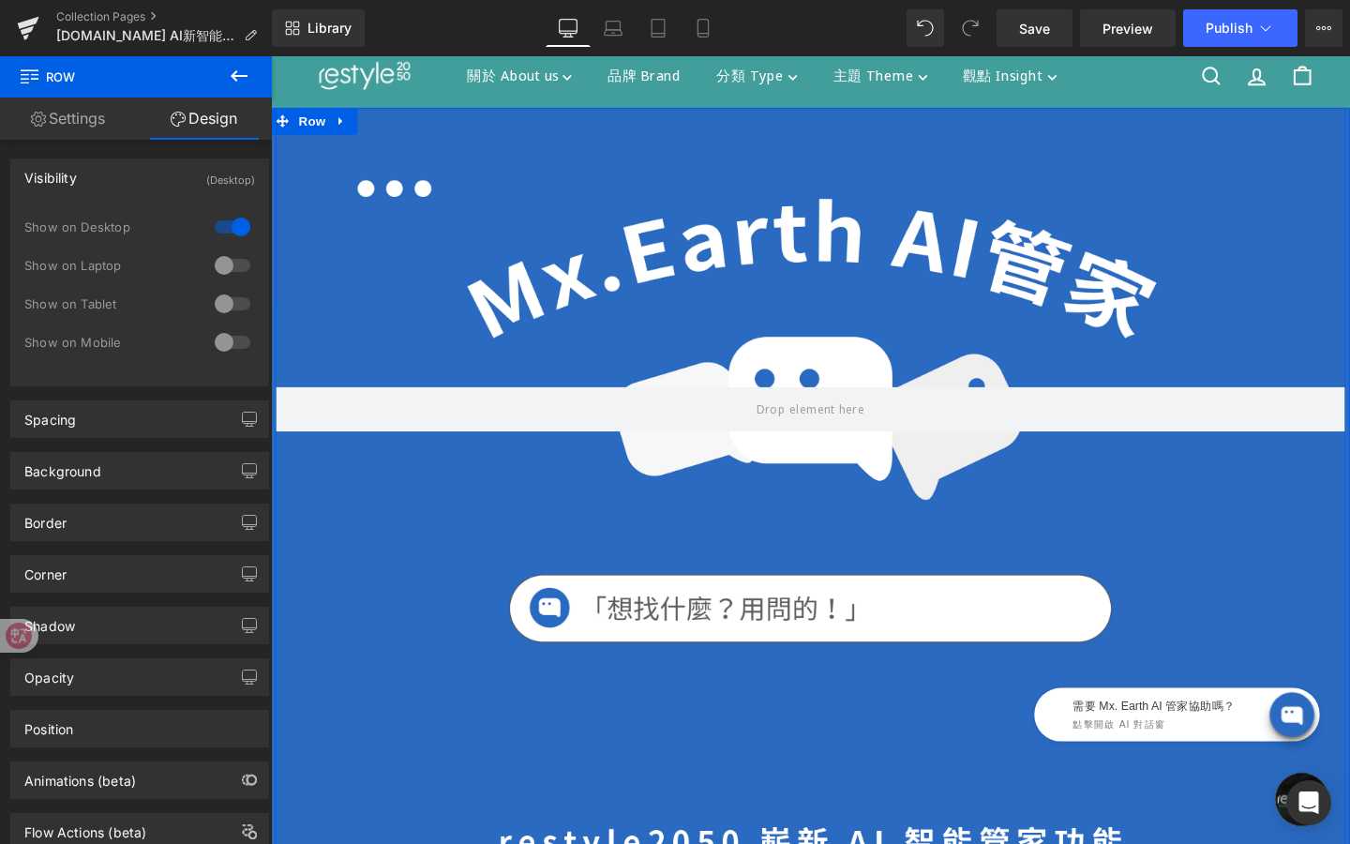
scroll to position [0, 0]
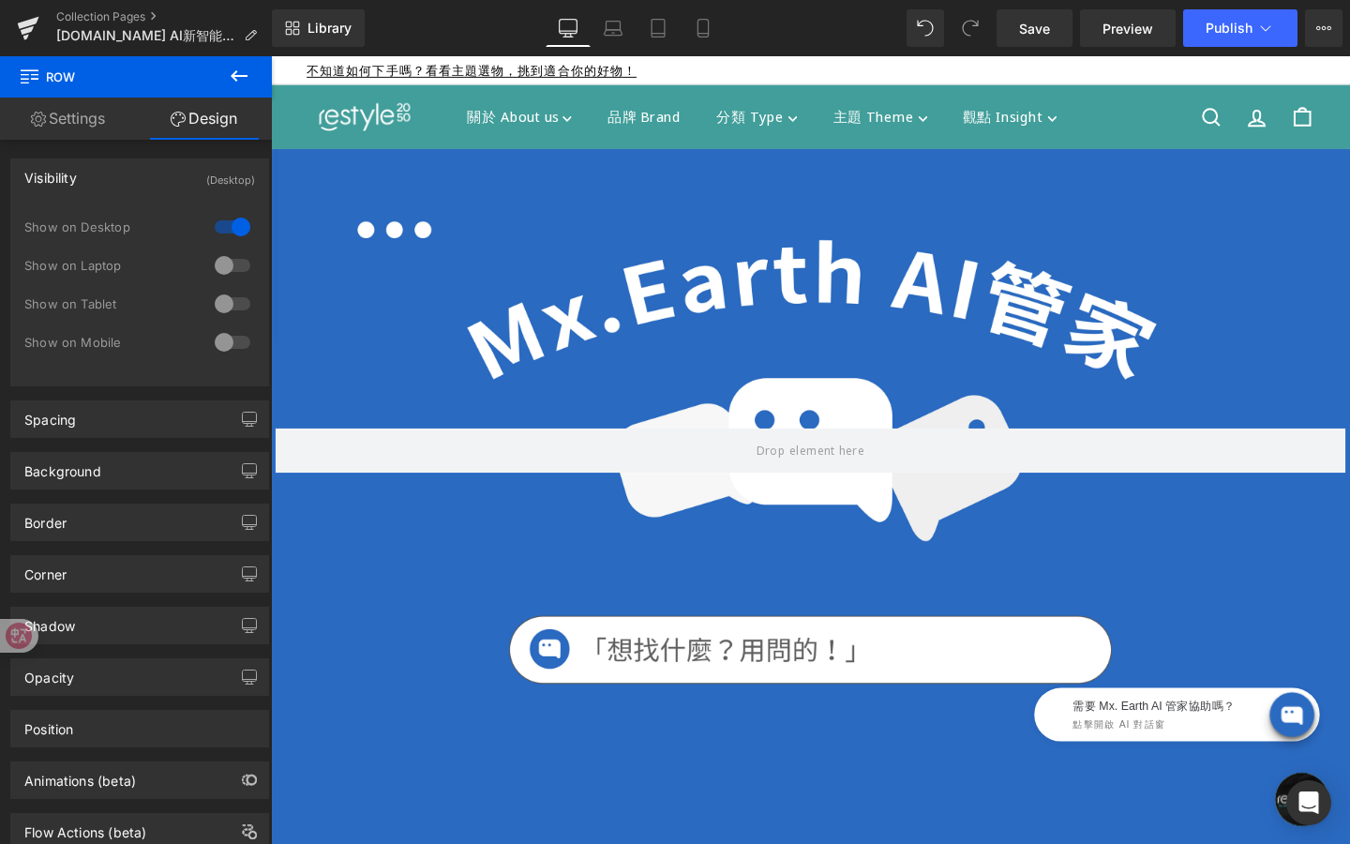
click at [233, 258] on div at bounding box center [232, 265] width 45 height 30
click at [314, 172] on span "Row" at bounding box center [314, 169] width 38 height 28
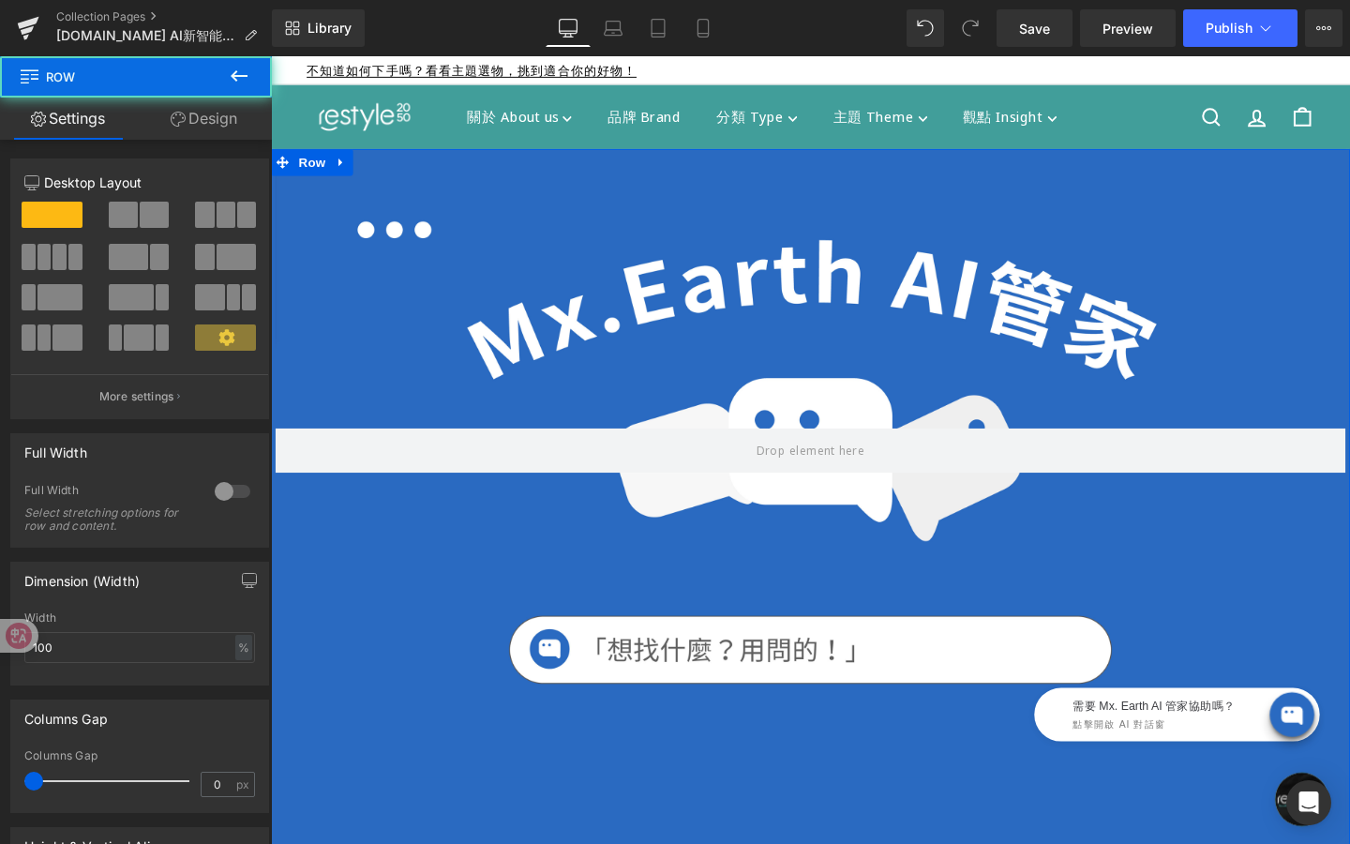
click at [224, 115] on link "Design" at bounding box center [204, 119] width 136 height 42
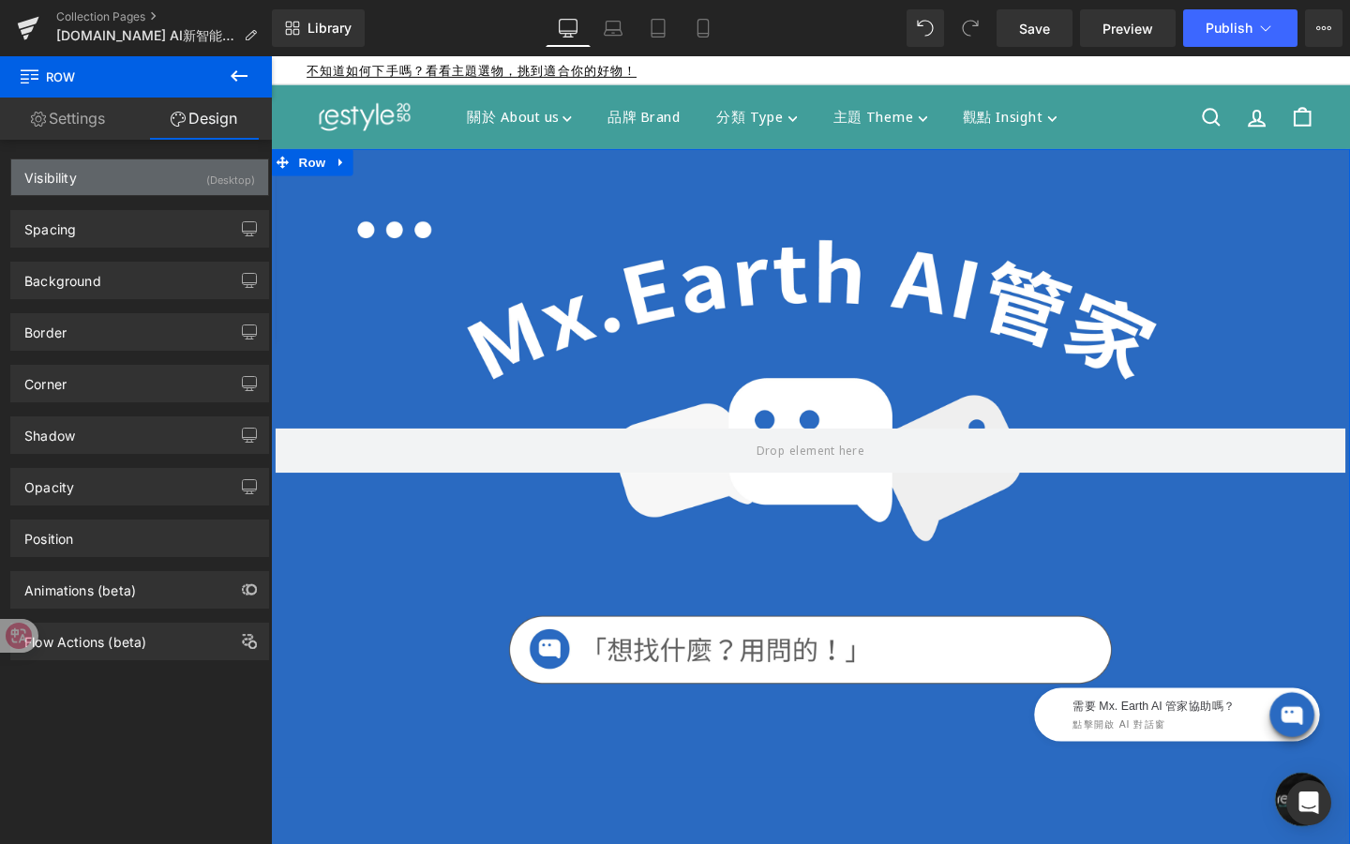
click at [206, 167] on div "(Desktop)" at bounding box center [230, 174] width 49 height 31
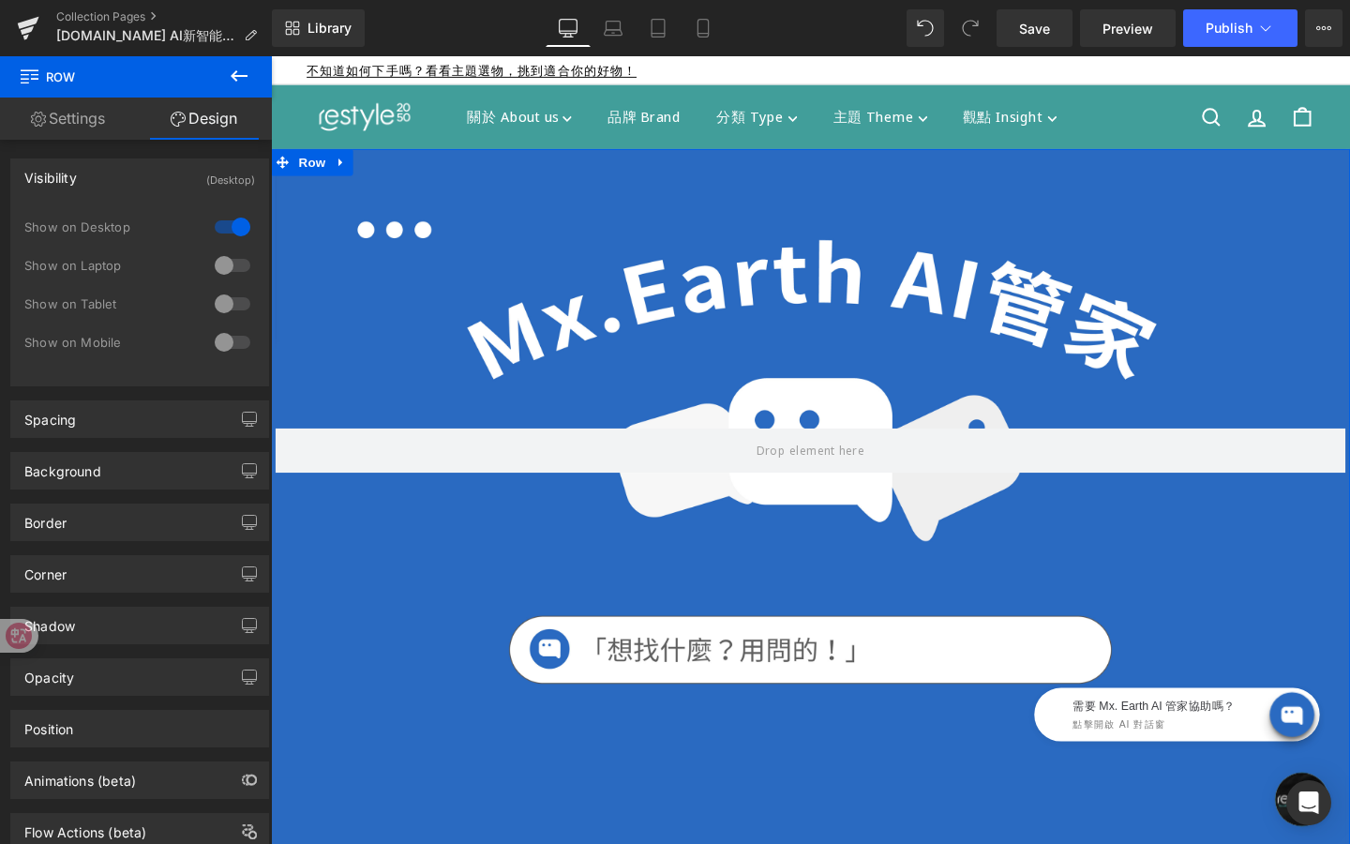
click at [227, 261] on div at bounding box center [232, 265] width 45 height 30
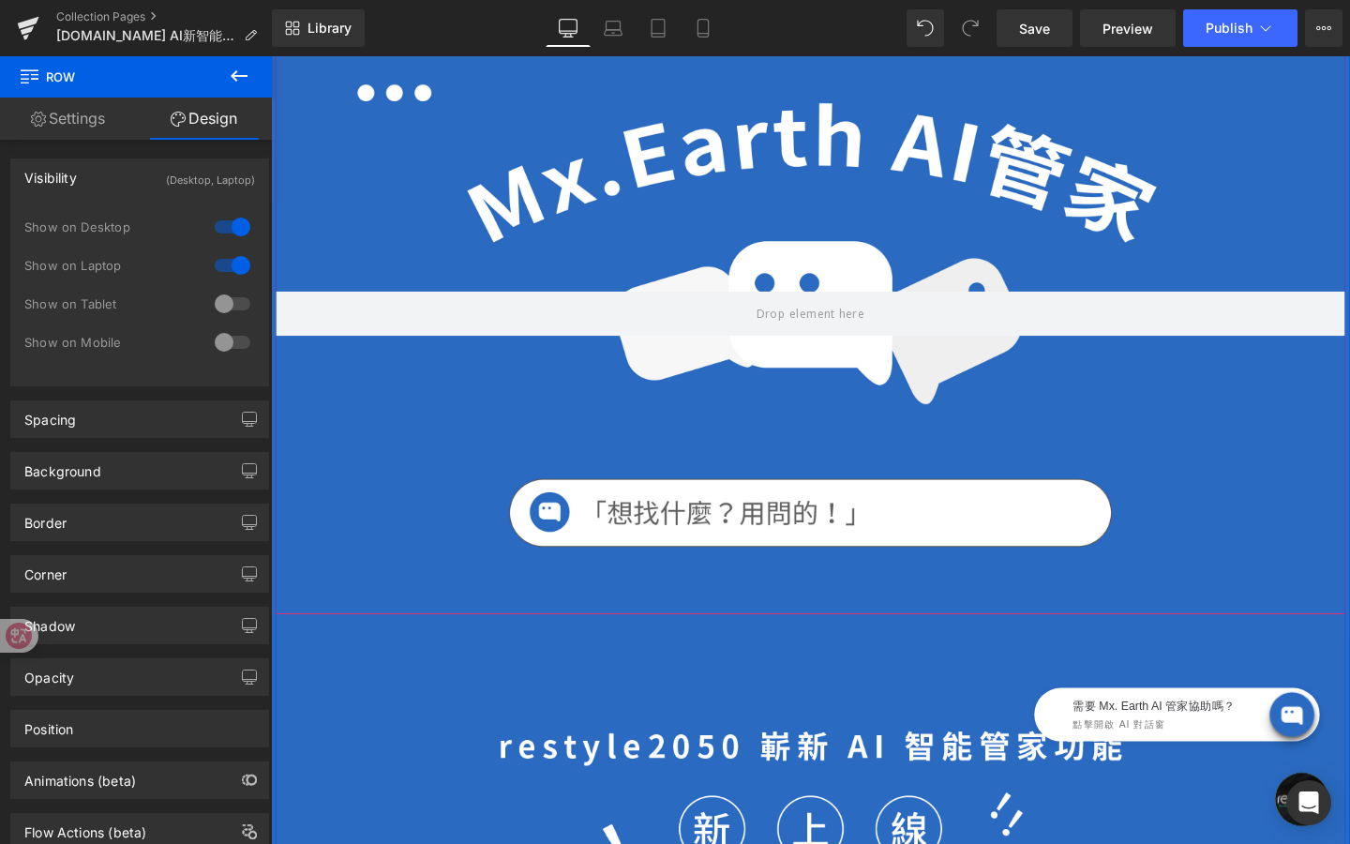
click at [385, 427] on div at bounding box center [838, 326] width 1125 height 633
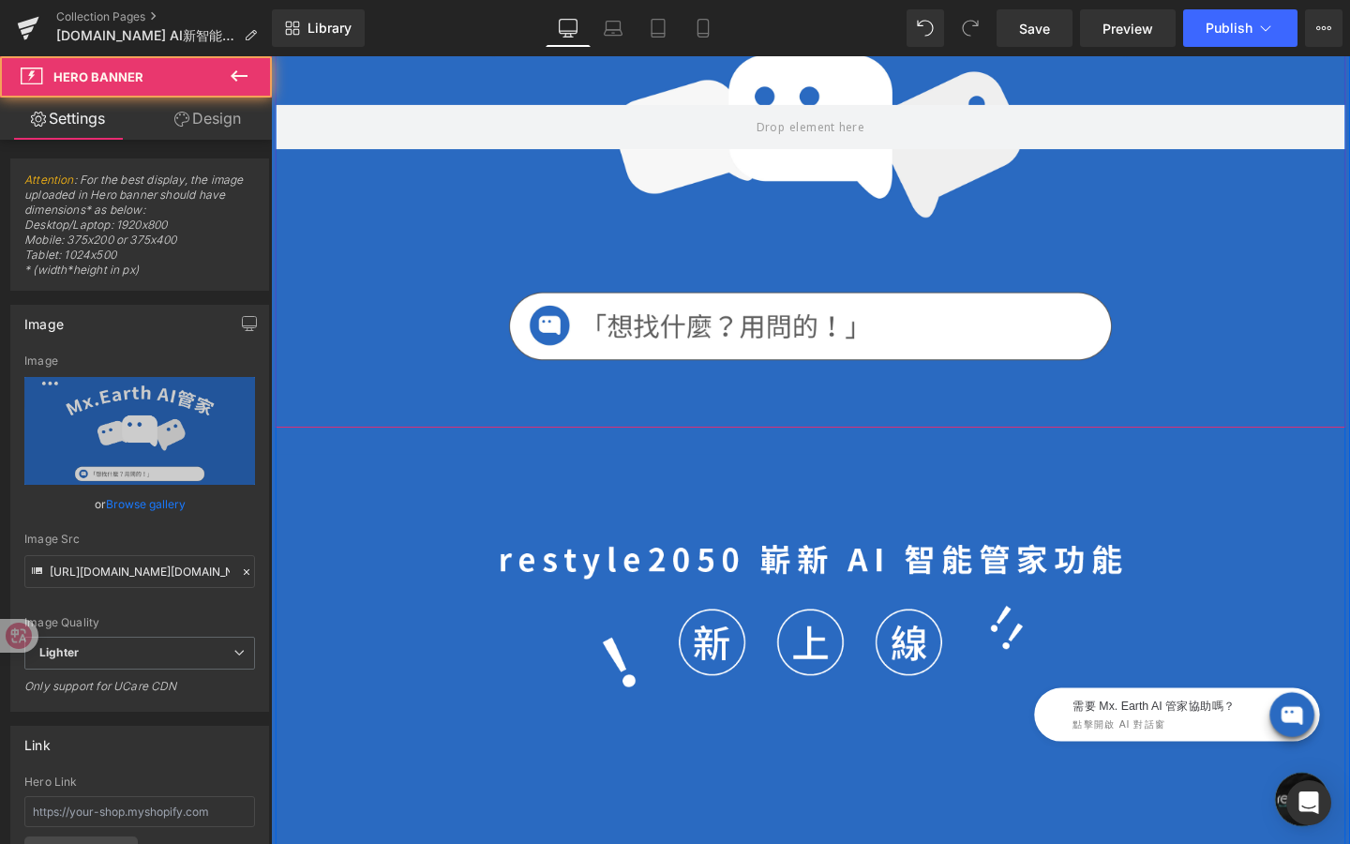
scroll to position [365, 0]
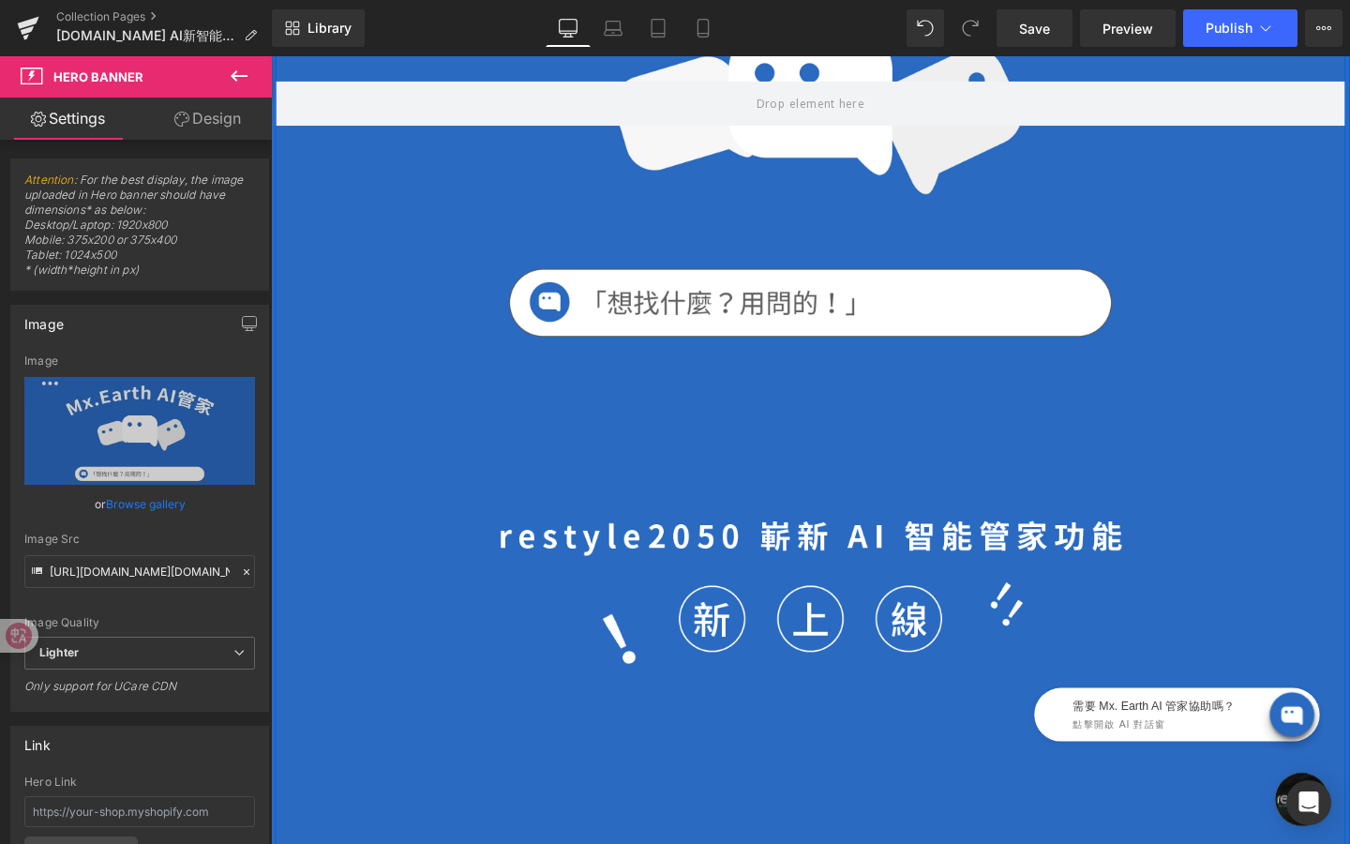
click at [395, 431] on div "Hero Banner Image Row Image Row Image Row Image Row Image Row 結帳輸入專屬折扣碼「mxearth…" at bounding box center [838, 685] width 1125 height 1792
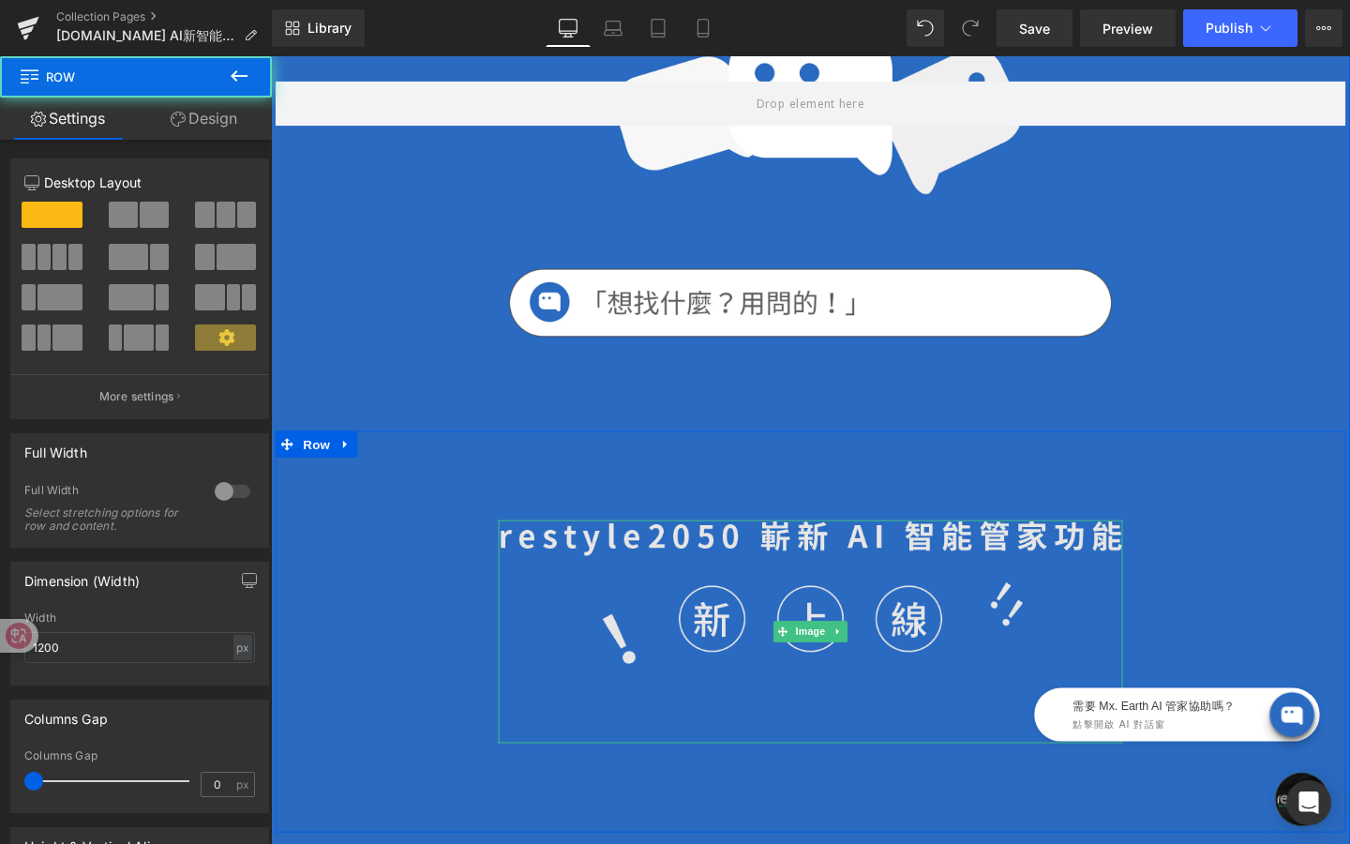
click at [519, 584] on img at bounding box center [838, 661] width 656 height 234
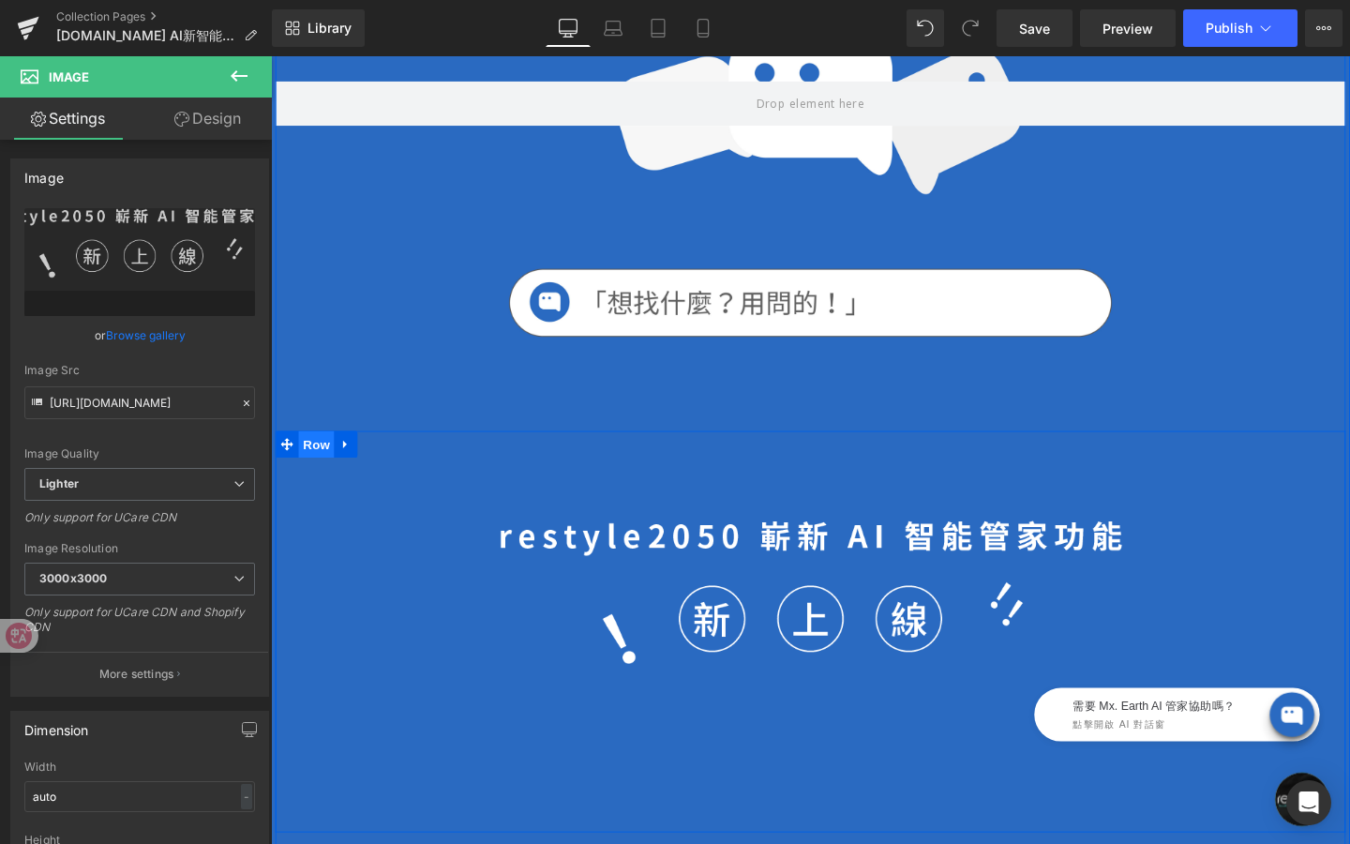
click at [322, 472] on span "Row" at bounding box center [319, 464] width 38 height 28
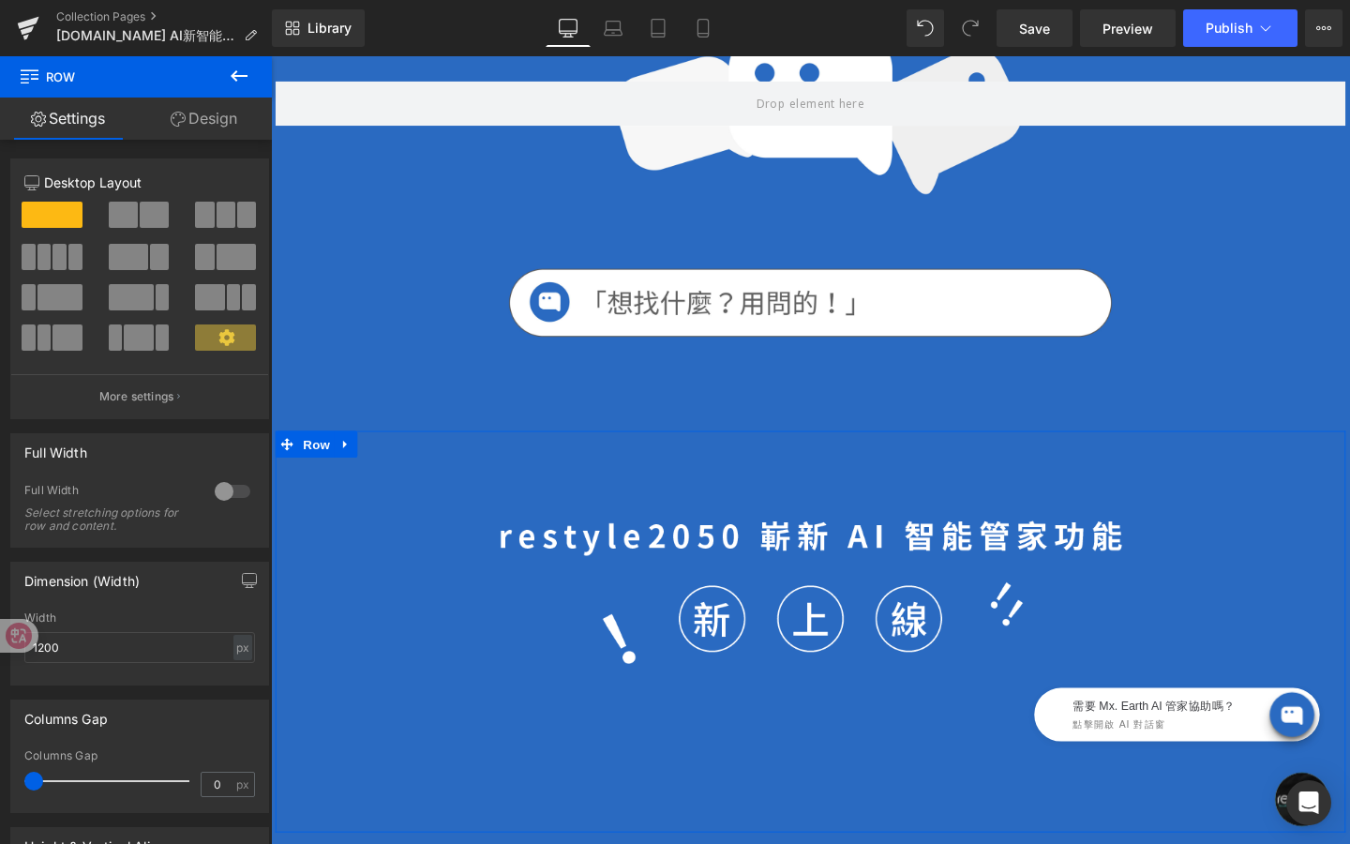
click at [230, 117] on link "Design" at bounding box center [204, 119] width 136 height 42
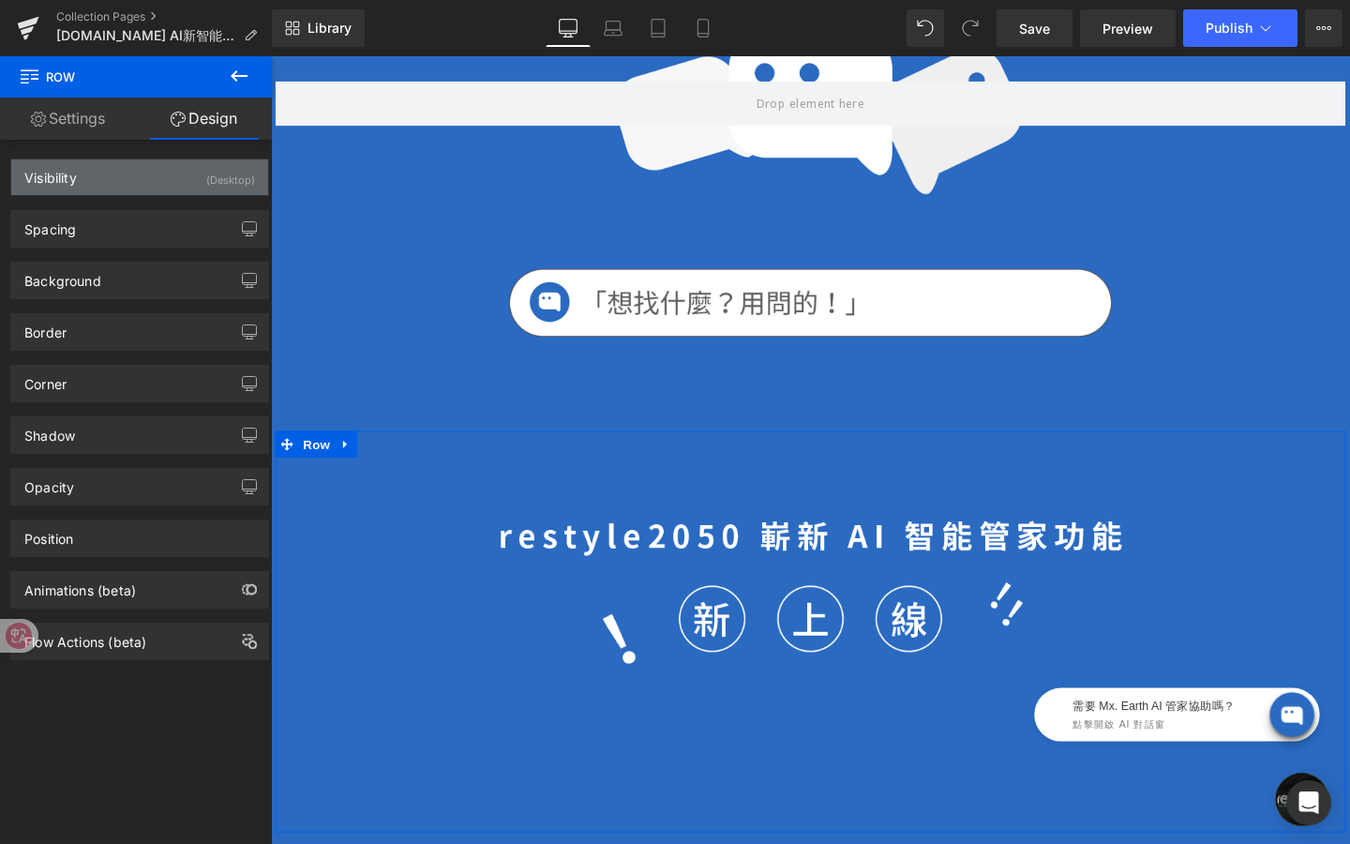
click at [206, 169] on div "(Desktop)" at bounding box center [230, 174] width 49 height 31
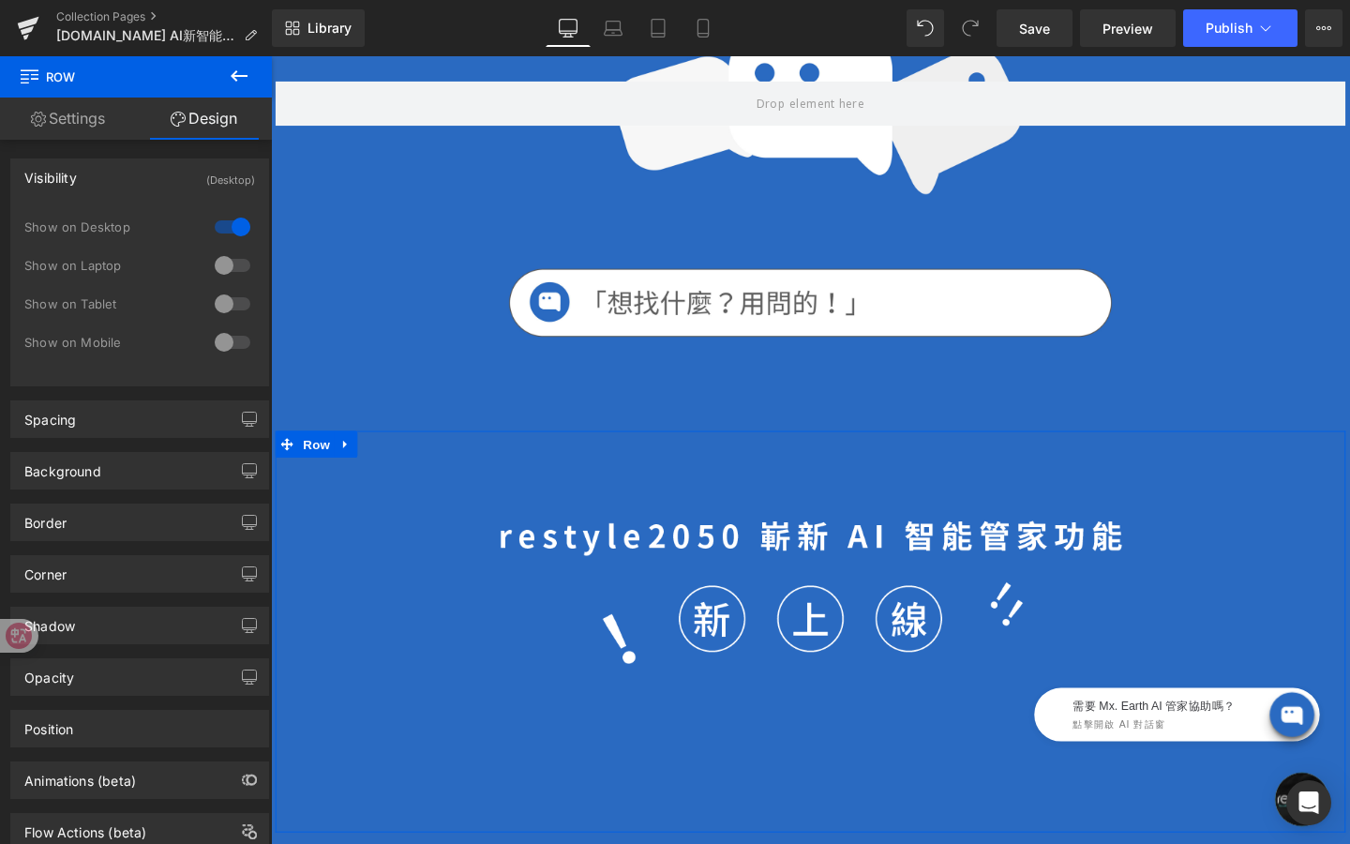
click at [231, 264] on div at bounding box center [232, 265] width 45 height 30
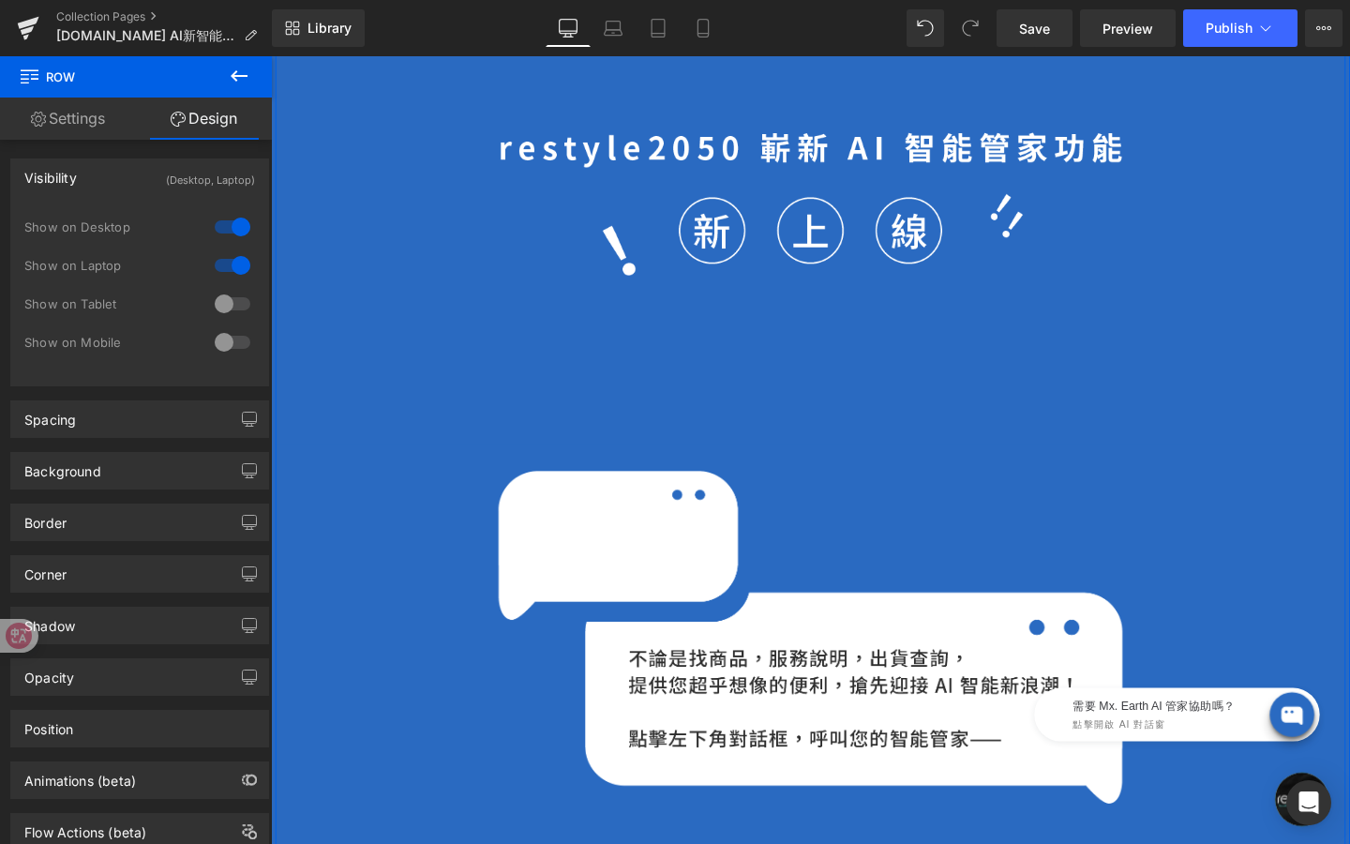
scroll to position [941, 0]
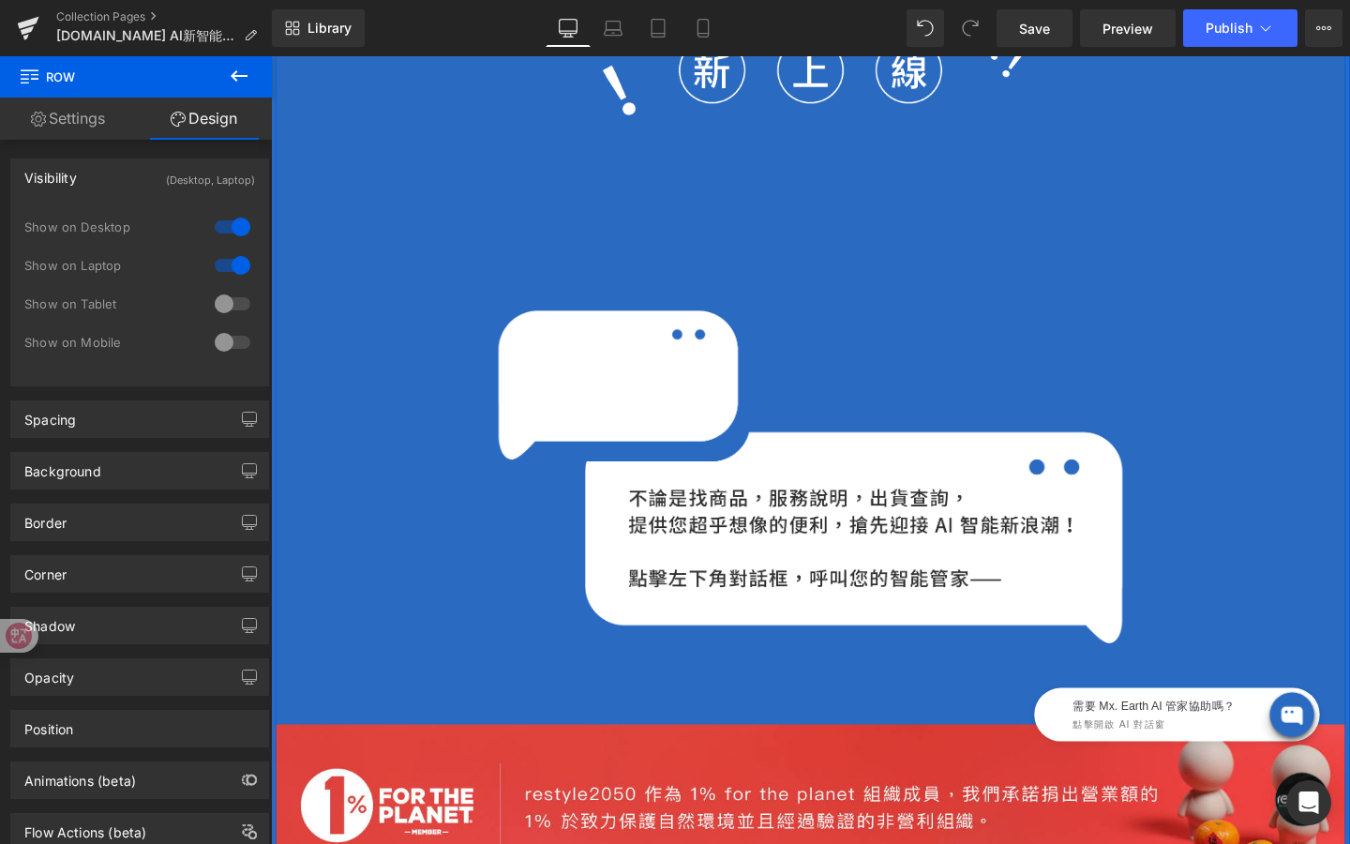
click at [403, 528] on div "Image" at bounding box center [838, 498] width 1125 height 350
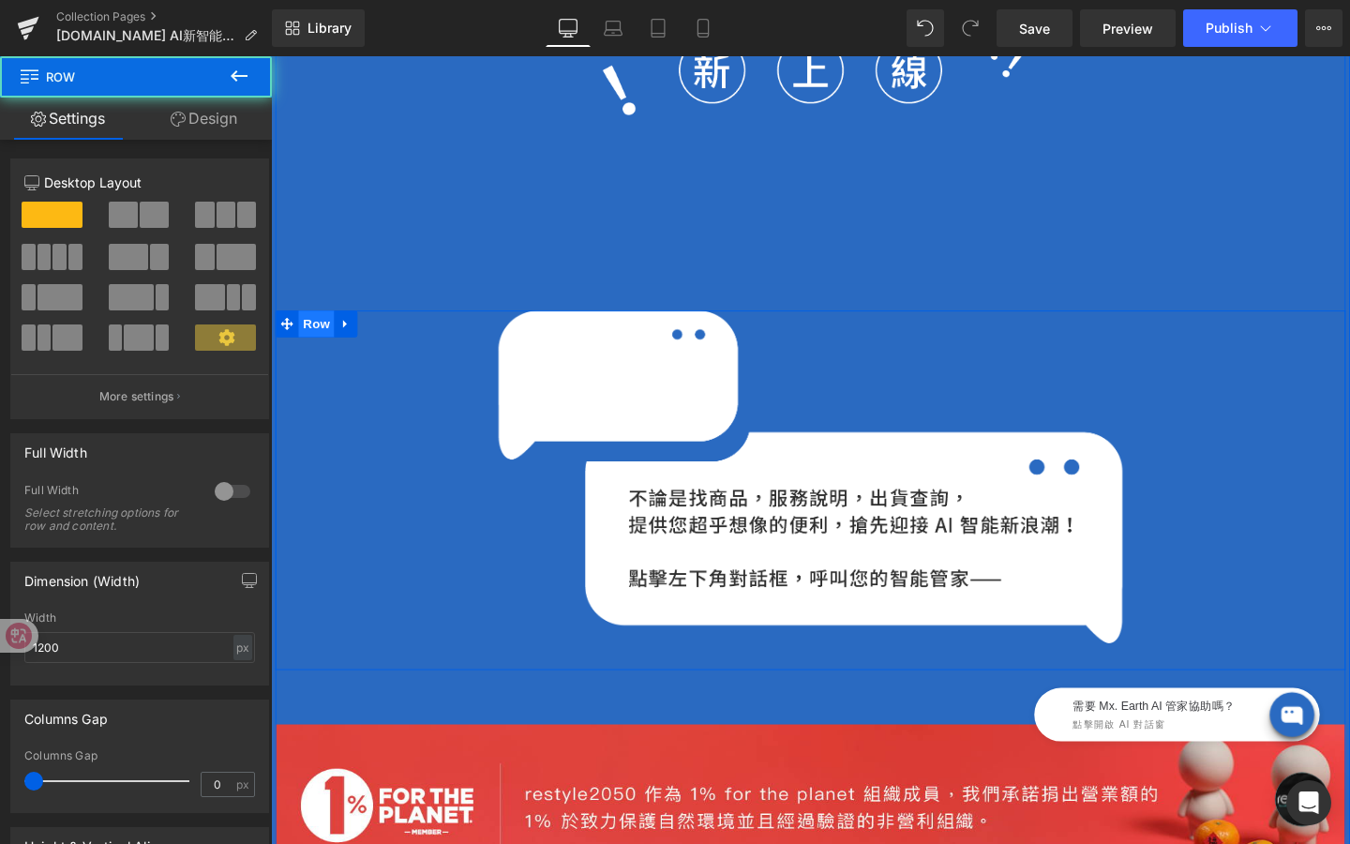
click at [315, 341] on span "Row" at bounding box center [319, 337] width 38 height 28
click at [237, 119] on link "Design" at bounding box center [204, 119] width 136 height 42
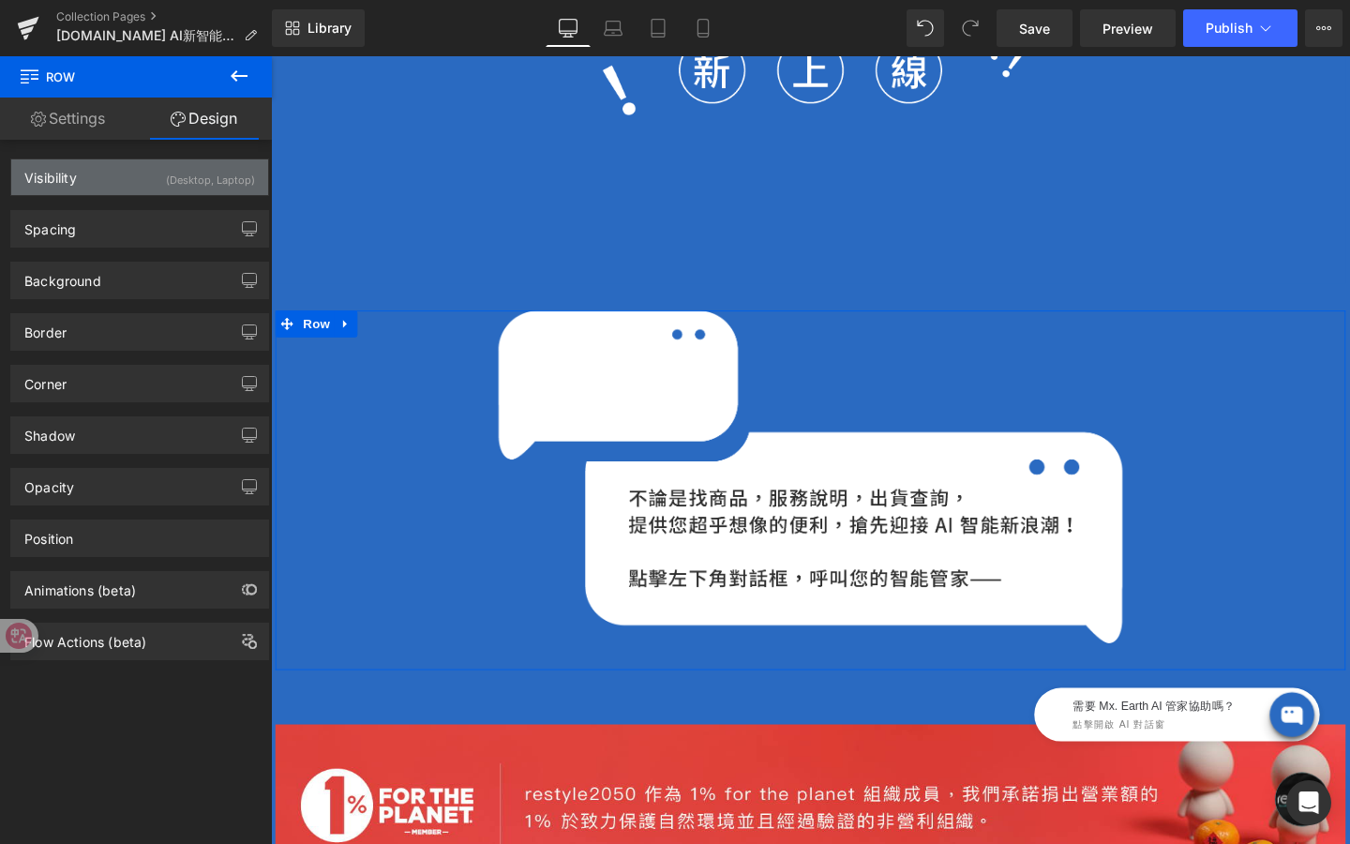
click at [191, 177] on div "(Desktop, Laptop)" at bounding box center [210, 174] width 89 height 31
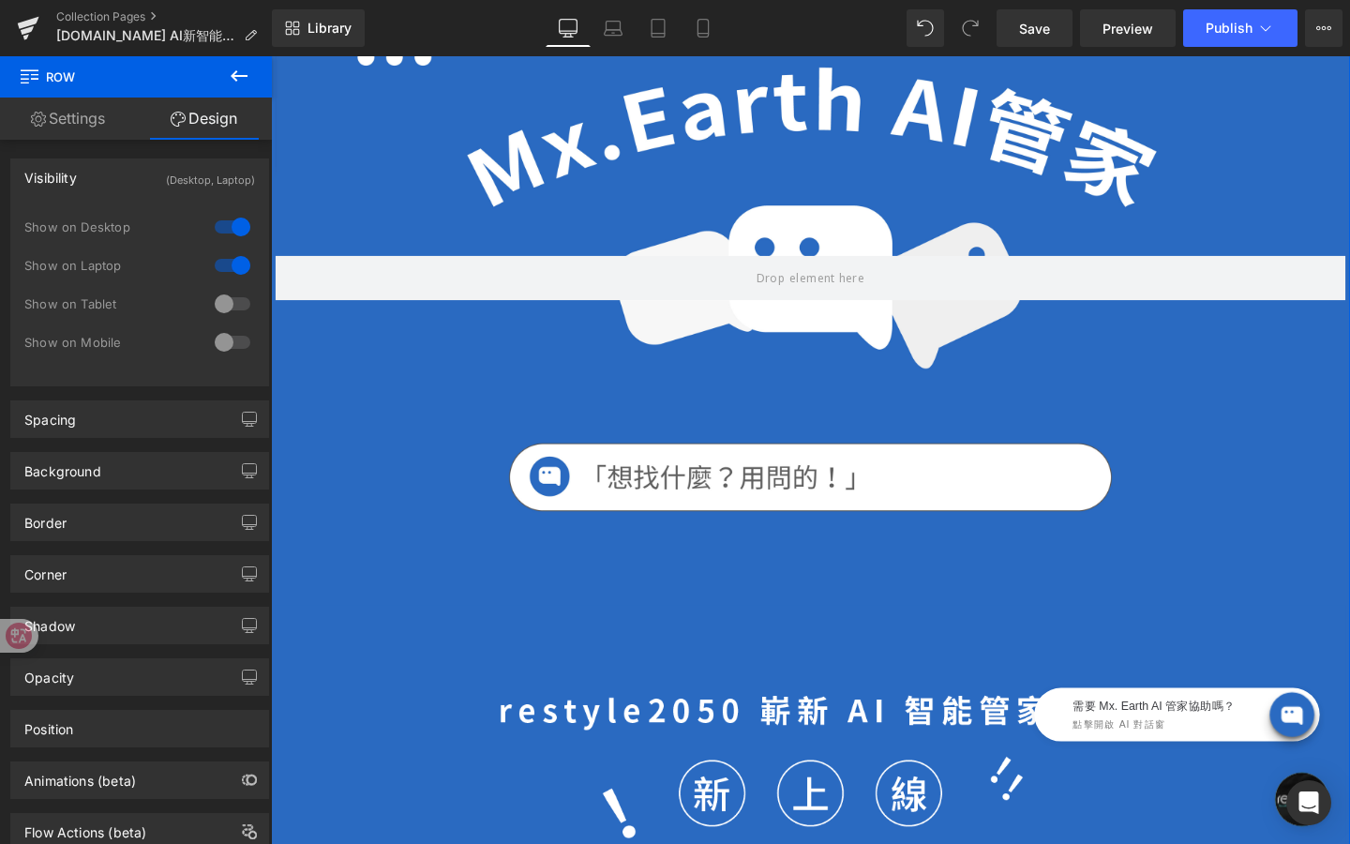
scroll to position [0, 0]
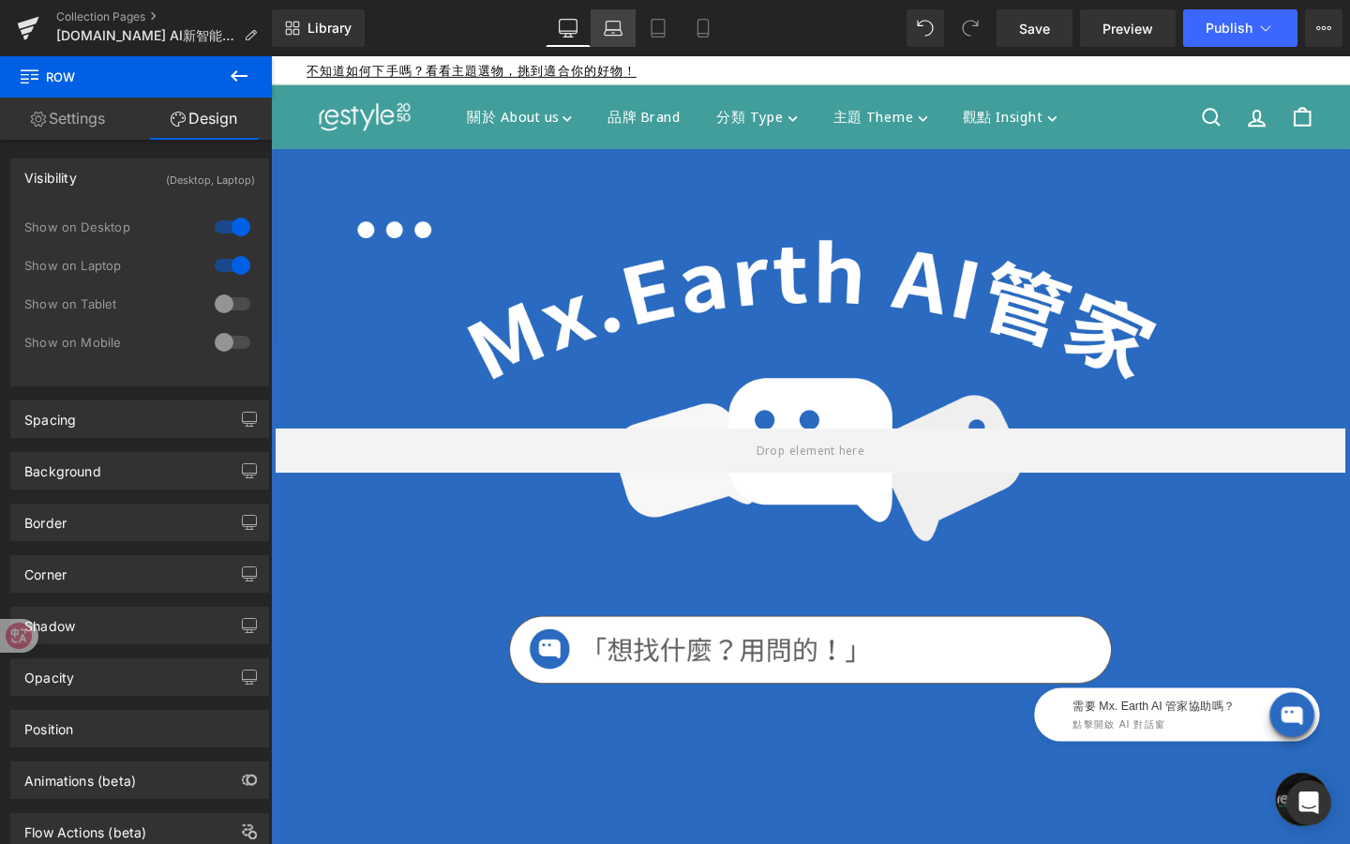
click at [616, 28] on icon at bounding box center [613, 28] width 19 height 19
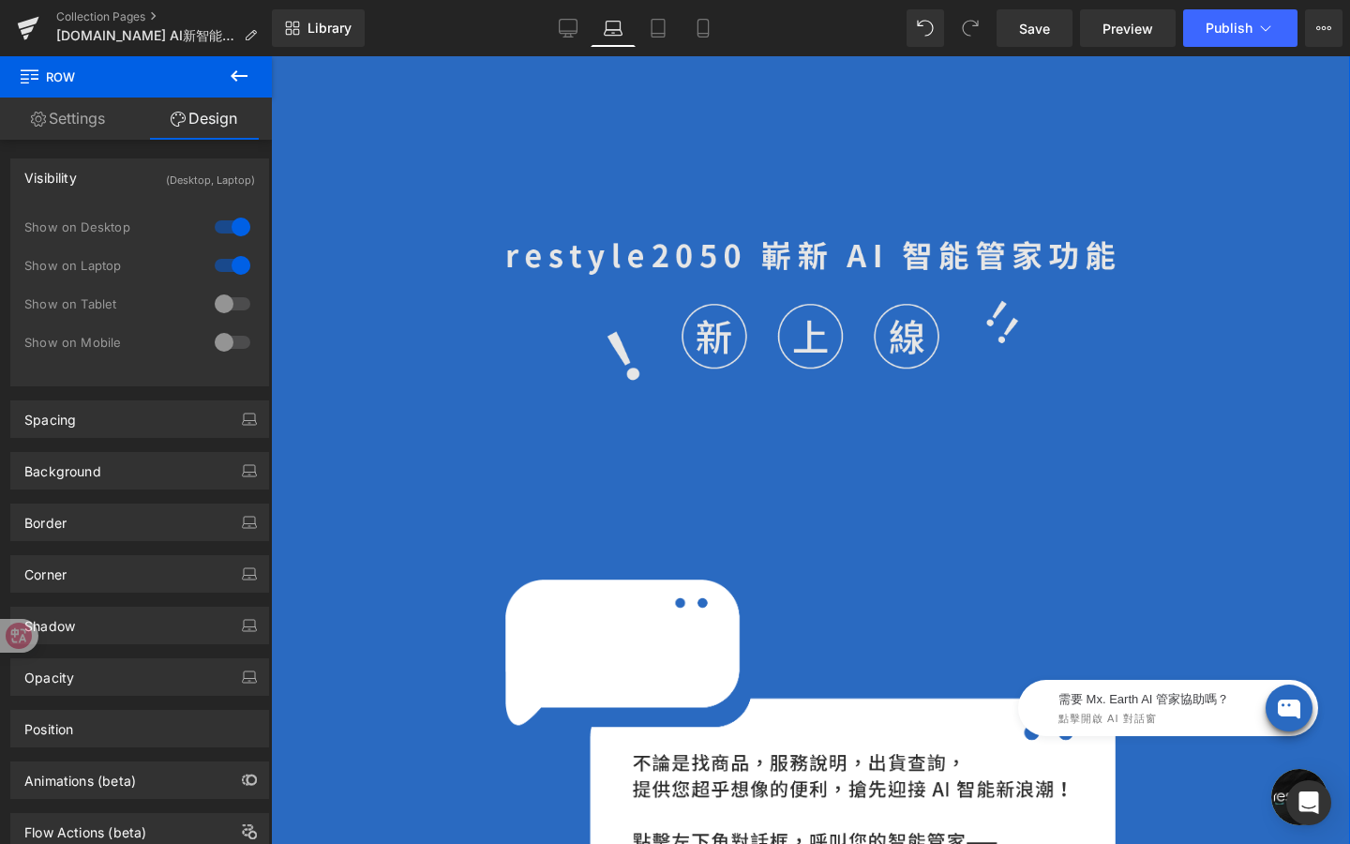
scroll to position [585, 0]
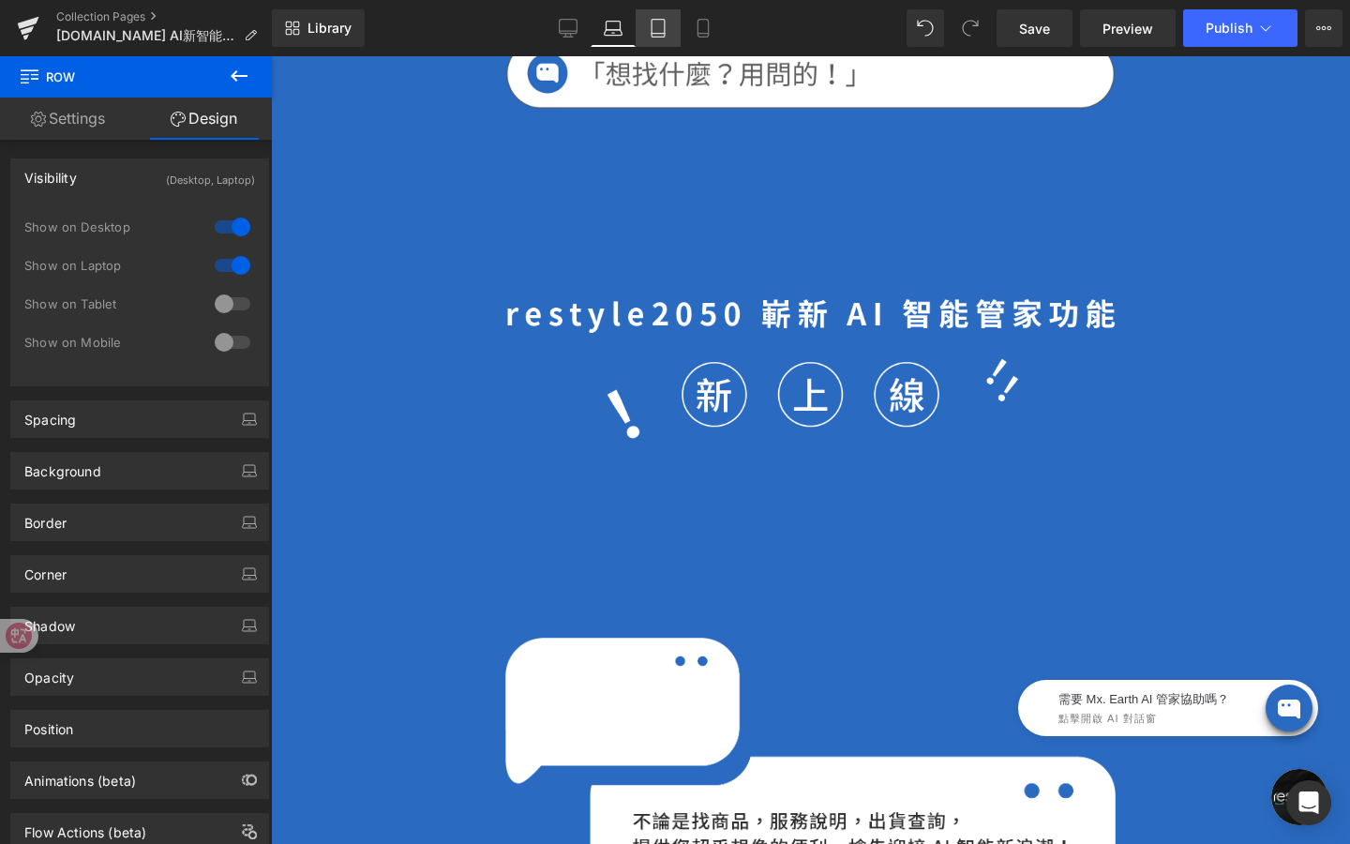
click at [657, 37] on icon at bounding box center [658, 29] width 13 height 18
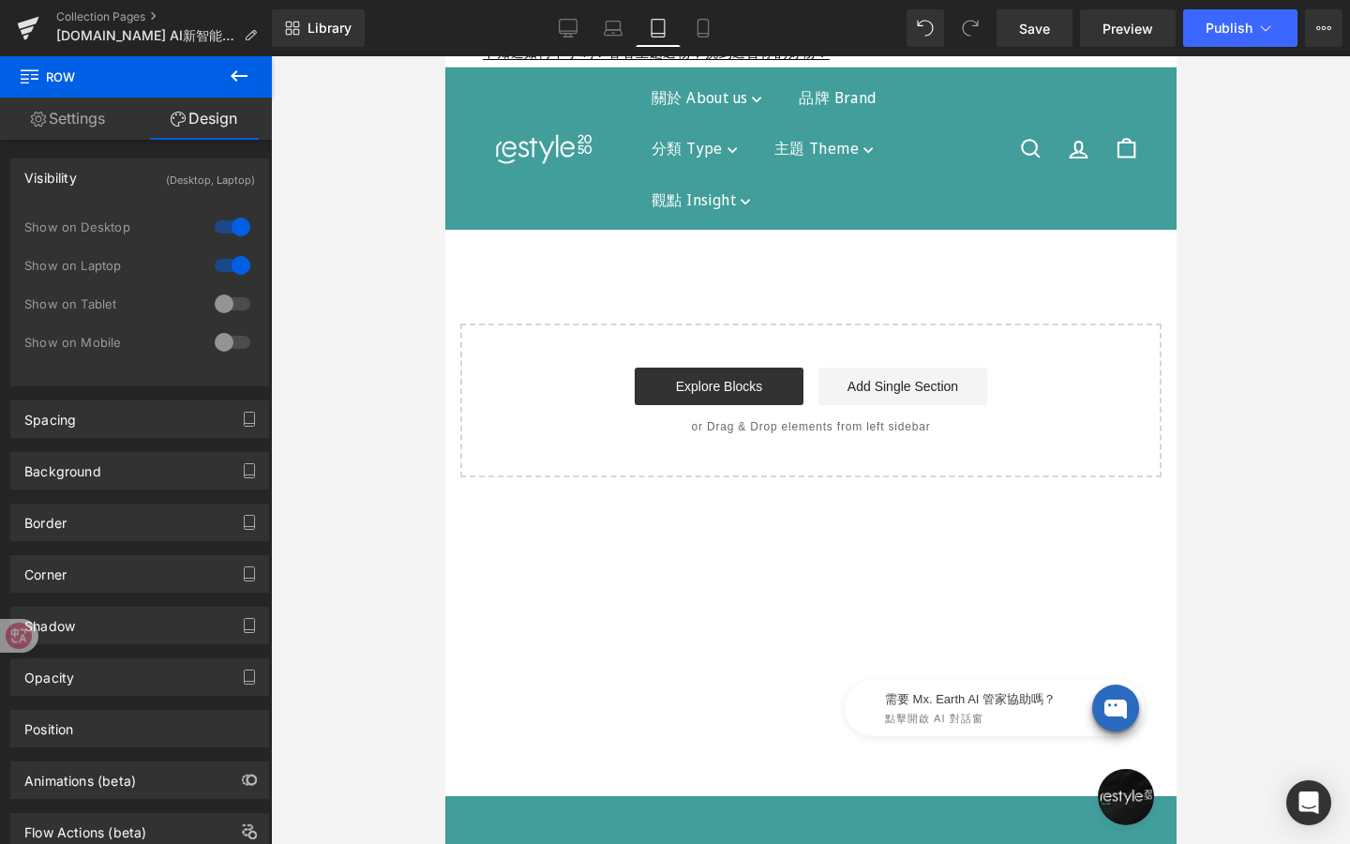
scroll to position [0, 0]
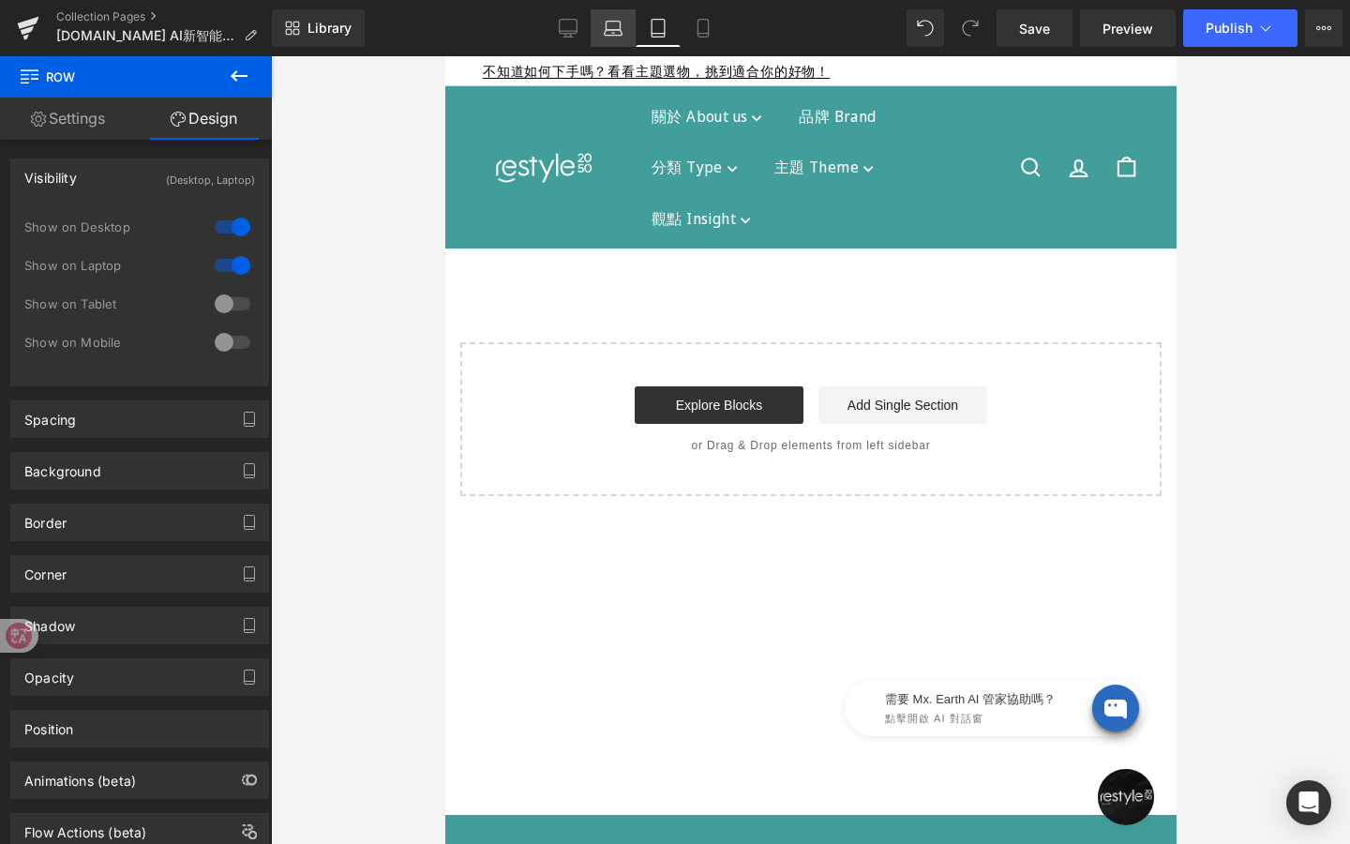
click at [623, 23] on icon at bounding box center [613, 28] width 19 height 19
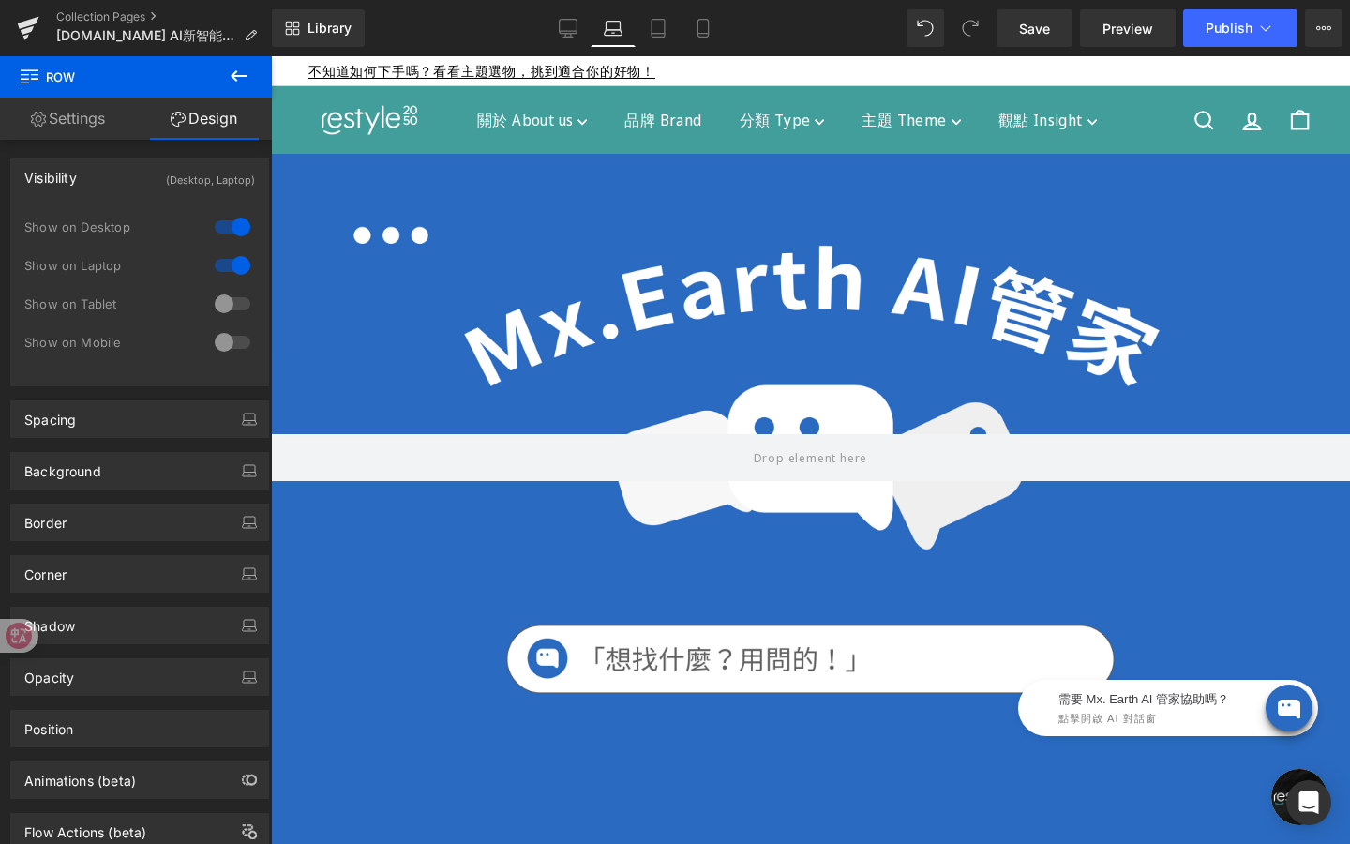
click at [515, 233] on div at bounding box center [810, 458] width 1079 height 608
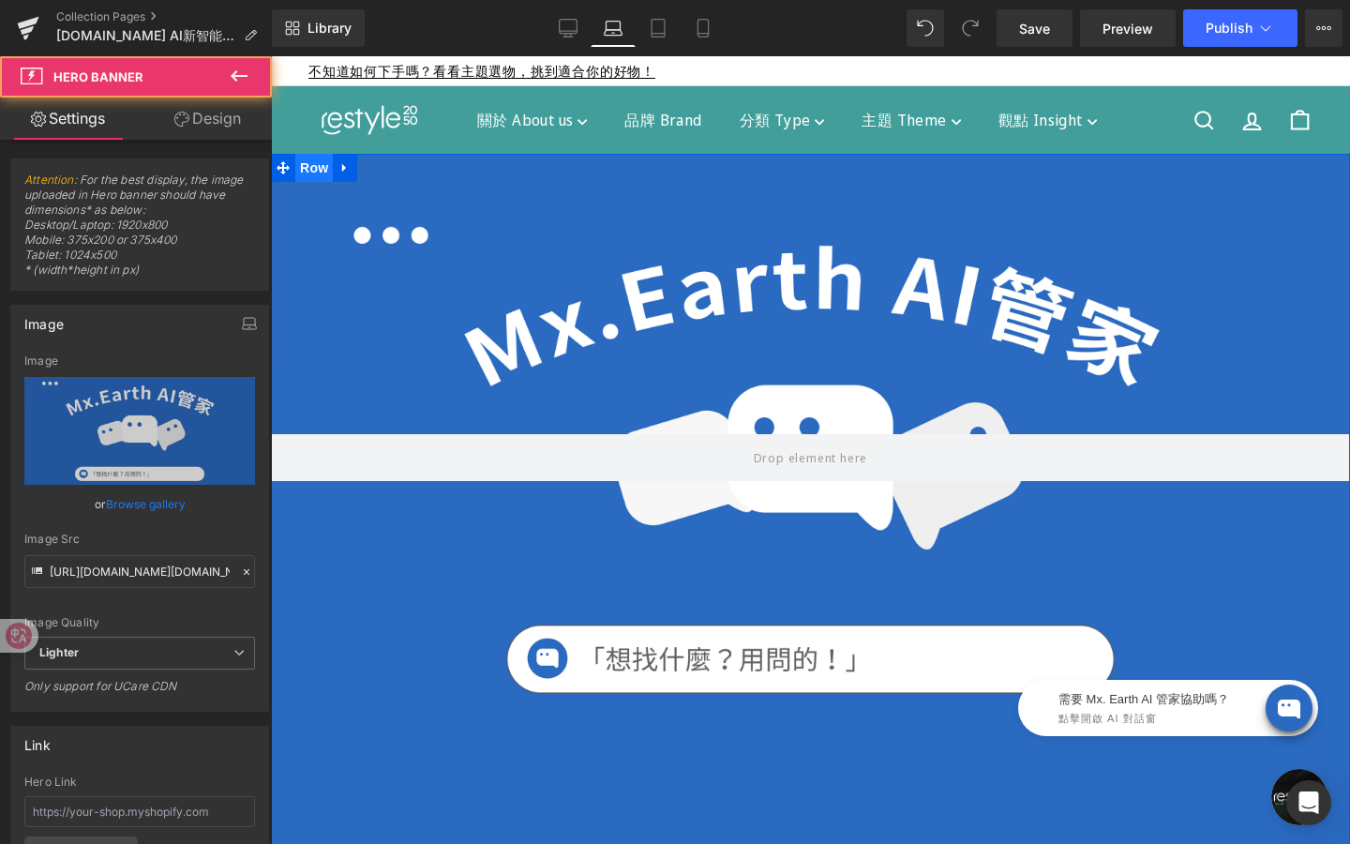
click at [315, 172] on span "Row" at bounding box center [314, 168] width 38 height 28
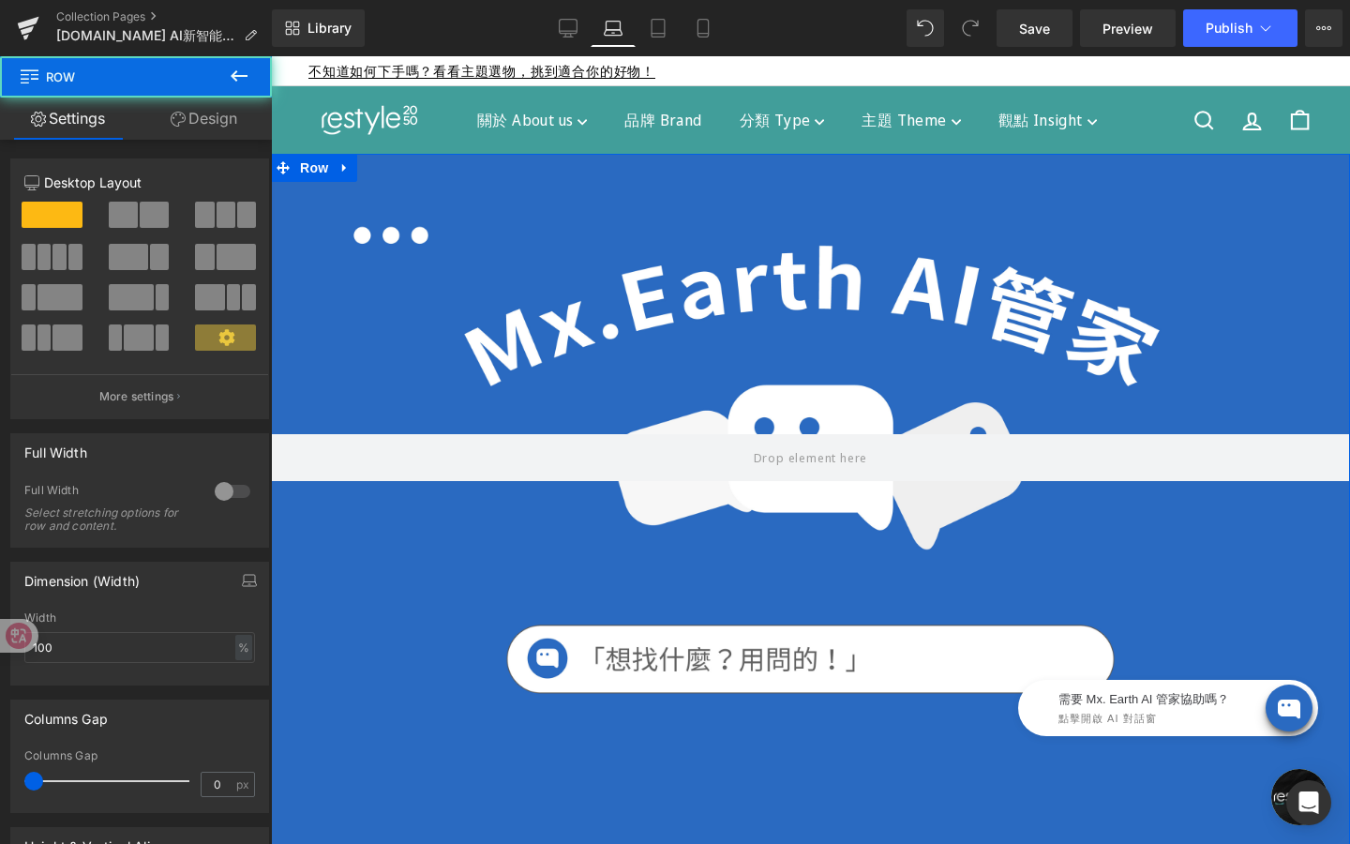
click at [236, 128] on link "Design" at bounding box center [204, 119] width 136 height 42
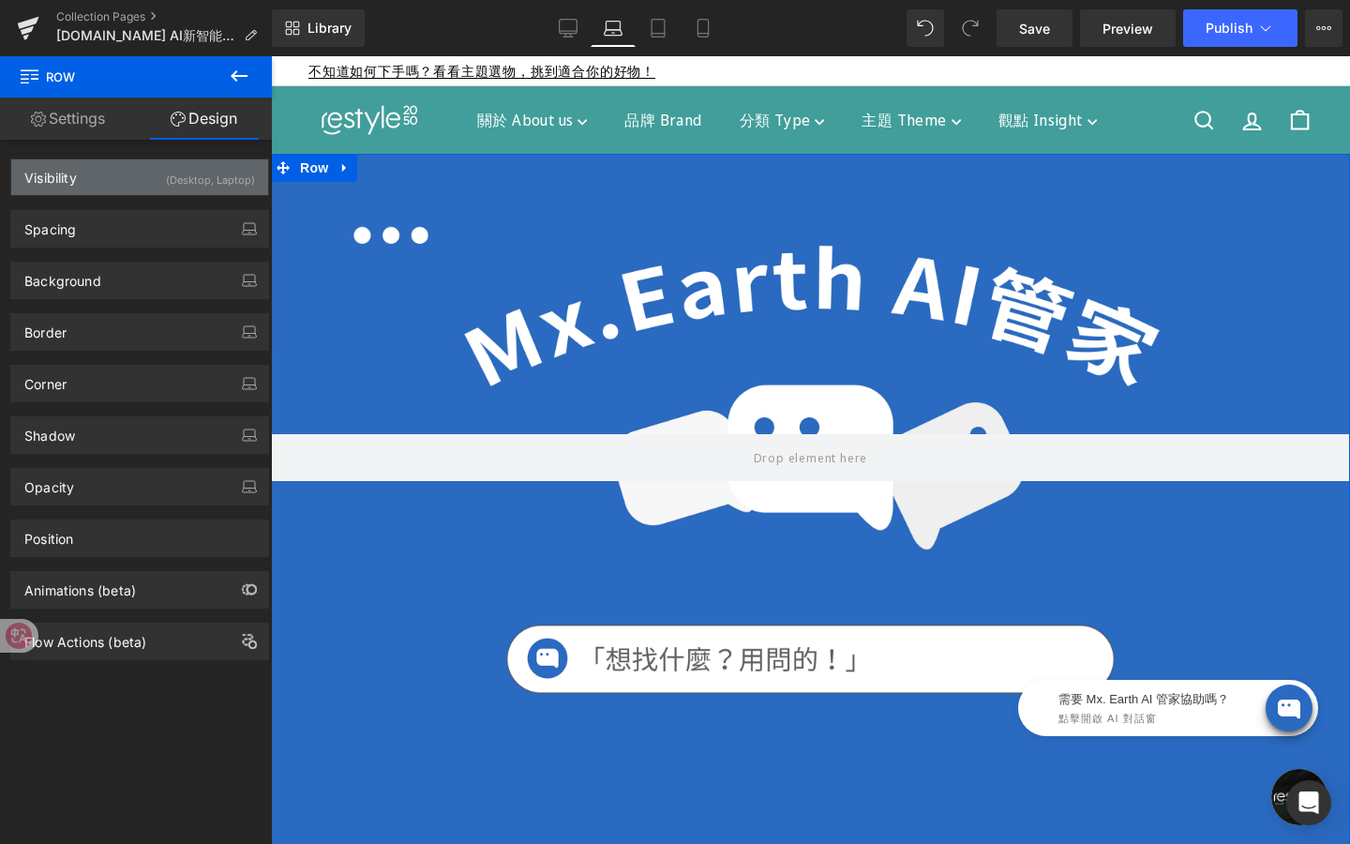
click at [214, 176] on div "(Desktop, Laptop)" at bounding box center [210, 174] width 89 height 31
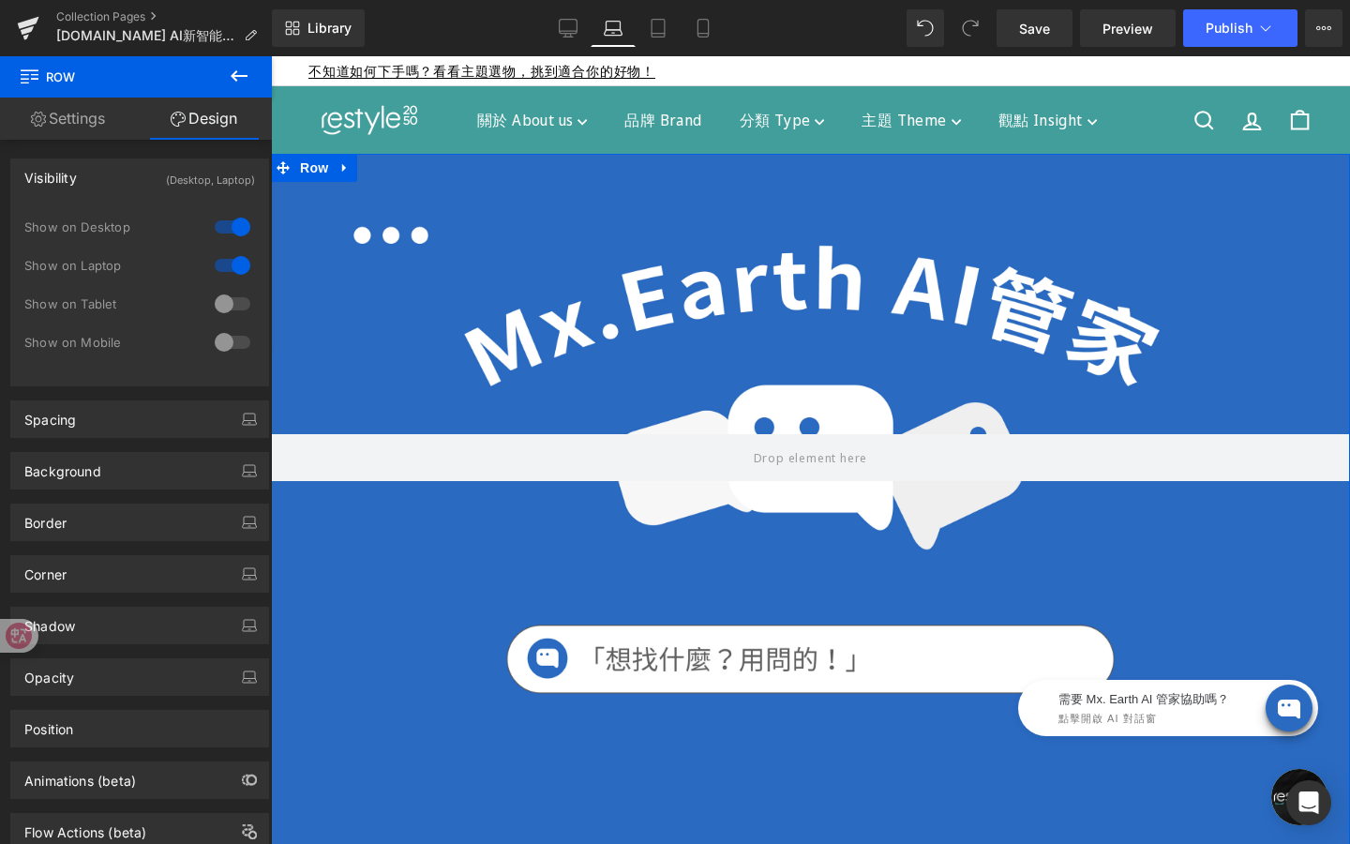
click at [233, 303] on div at bounding box center [232, 304] width 45 height 30
click at [668, 31] on link "Tablet" at bounding box center [658, 28] width 45 height 38
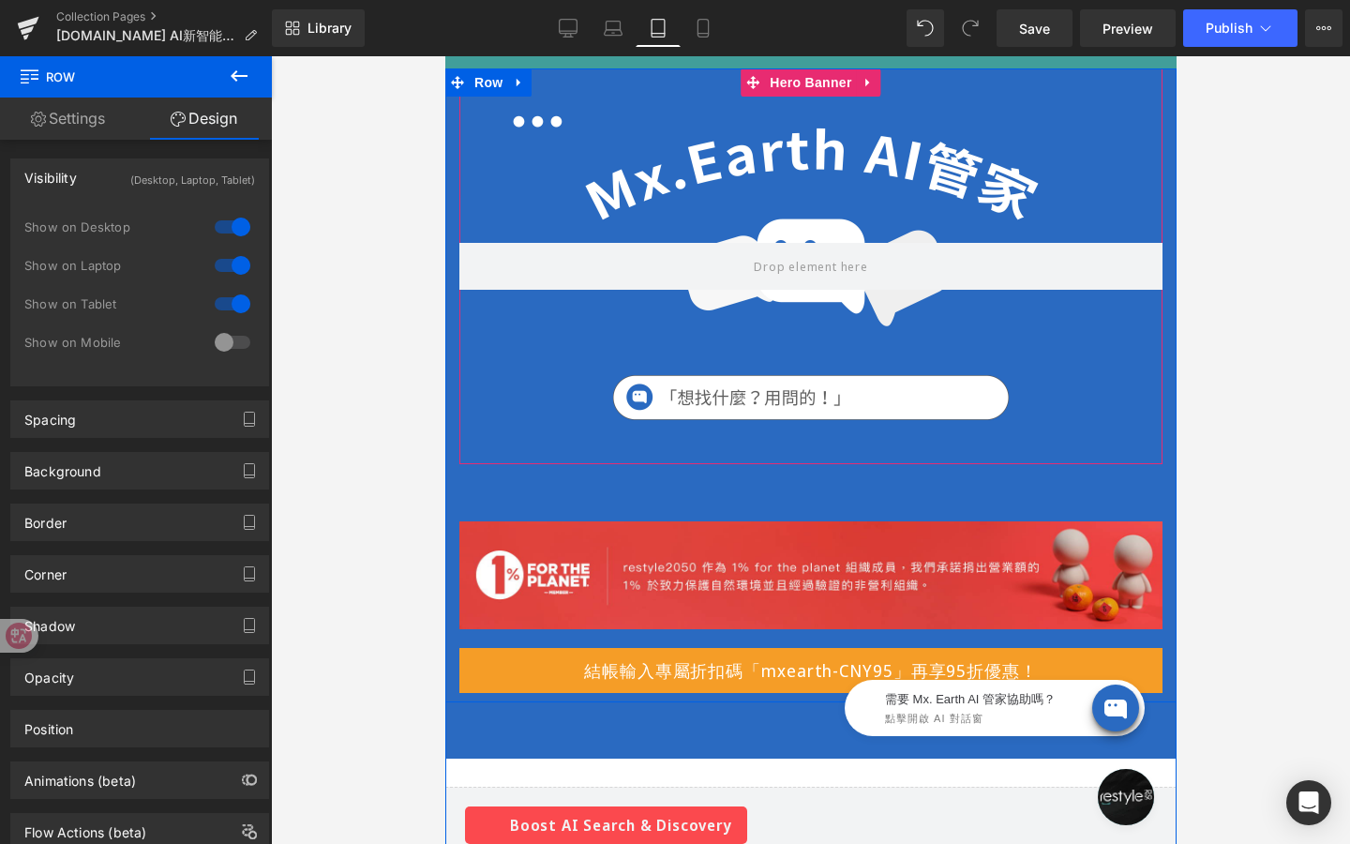
scroll to position [184, 0]
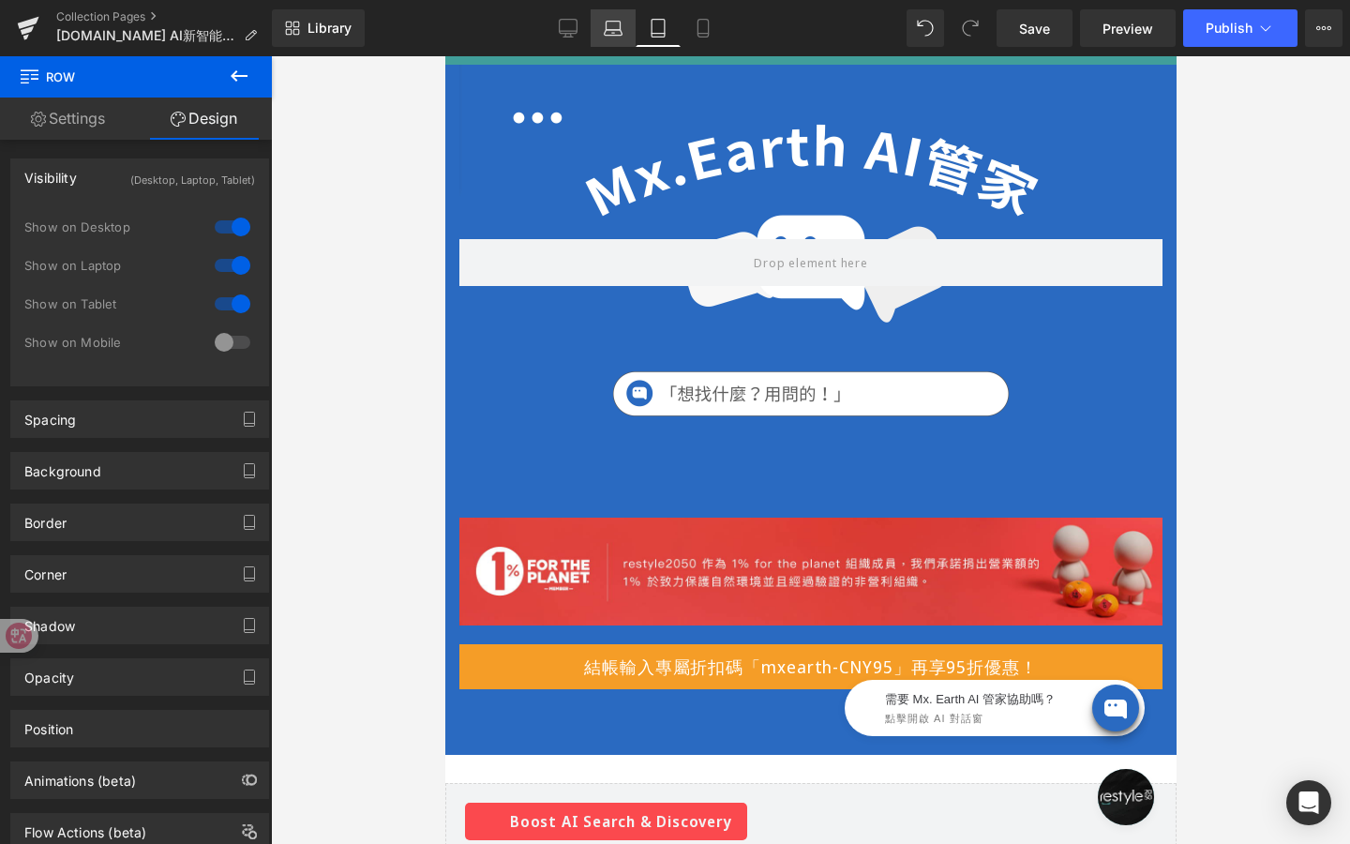
click at [598, 35] on link "Laptop" at bounding box center [613, 28] width 45 height 38
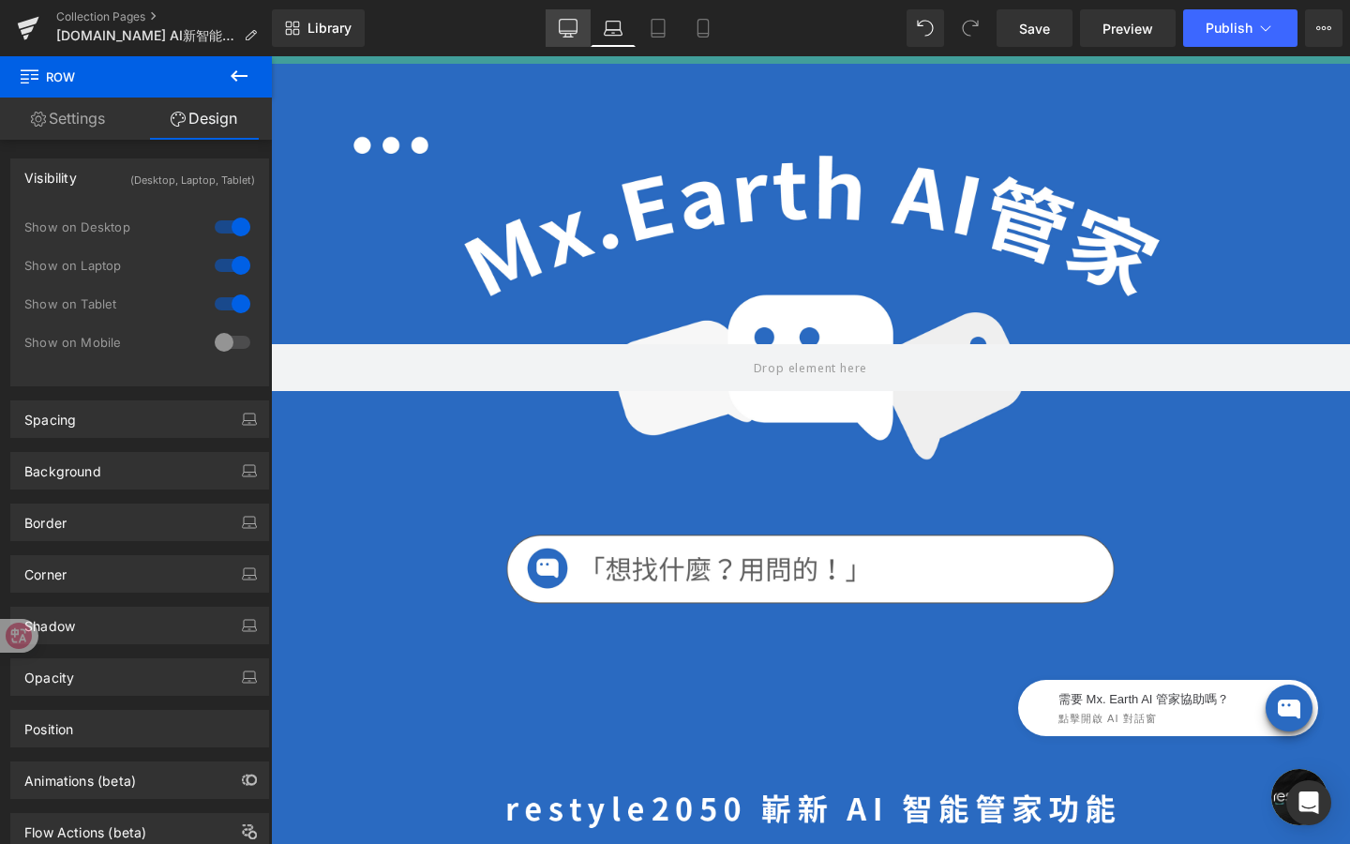
click at [572, 25] on icon at bounding box center [568, 28] width 19 height 19
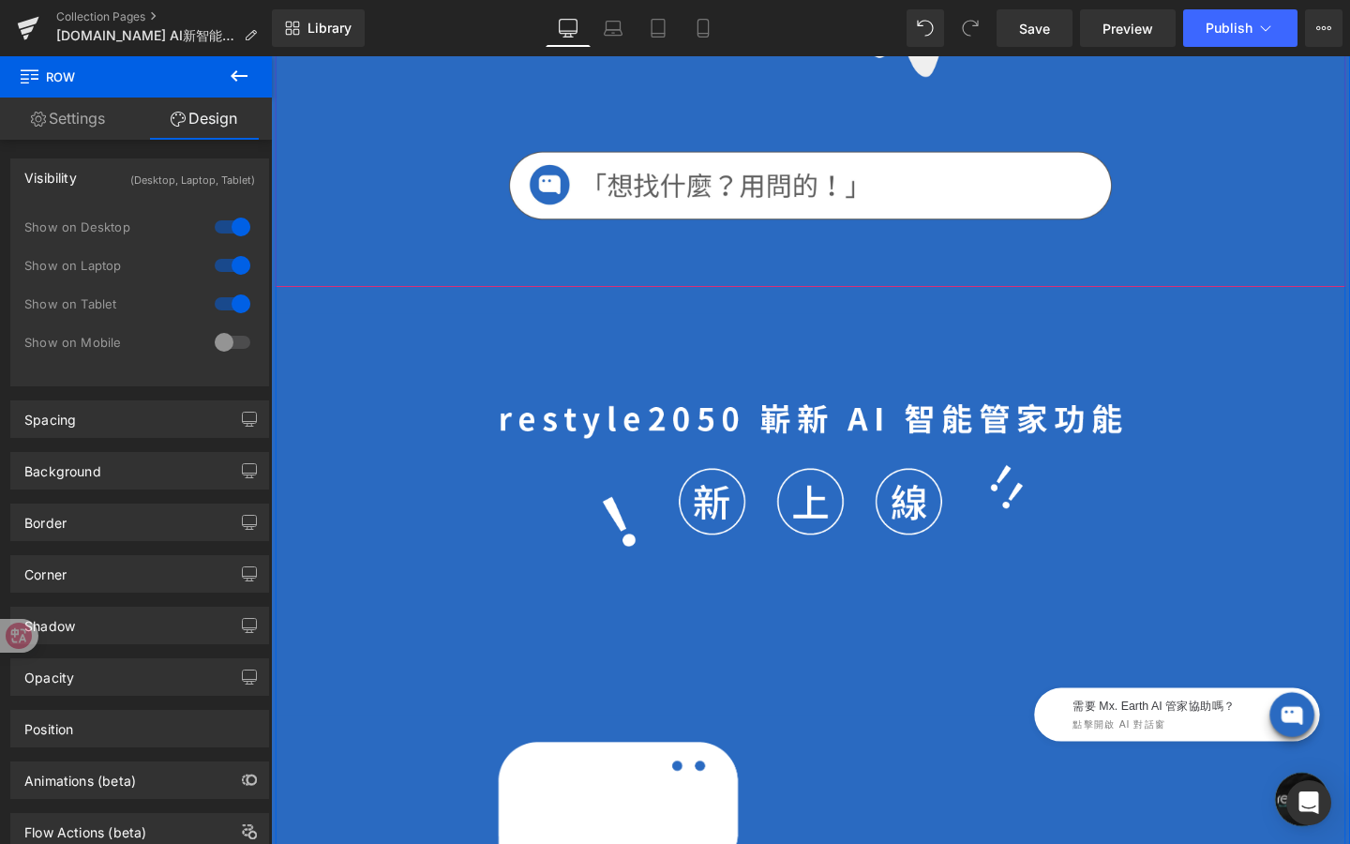
scroll to position [644, 0]
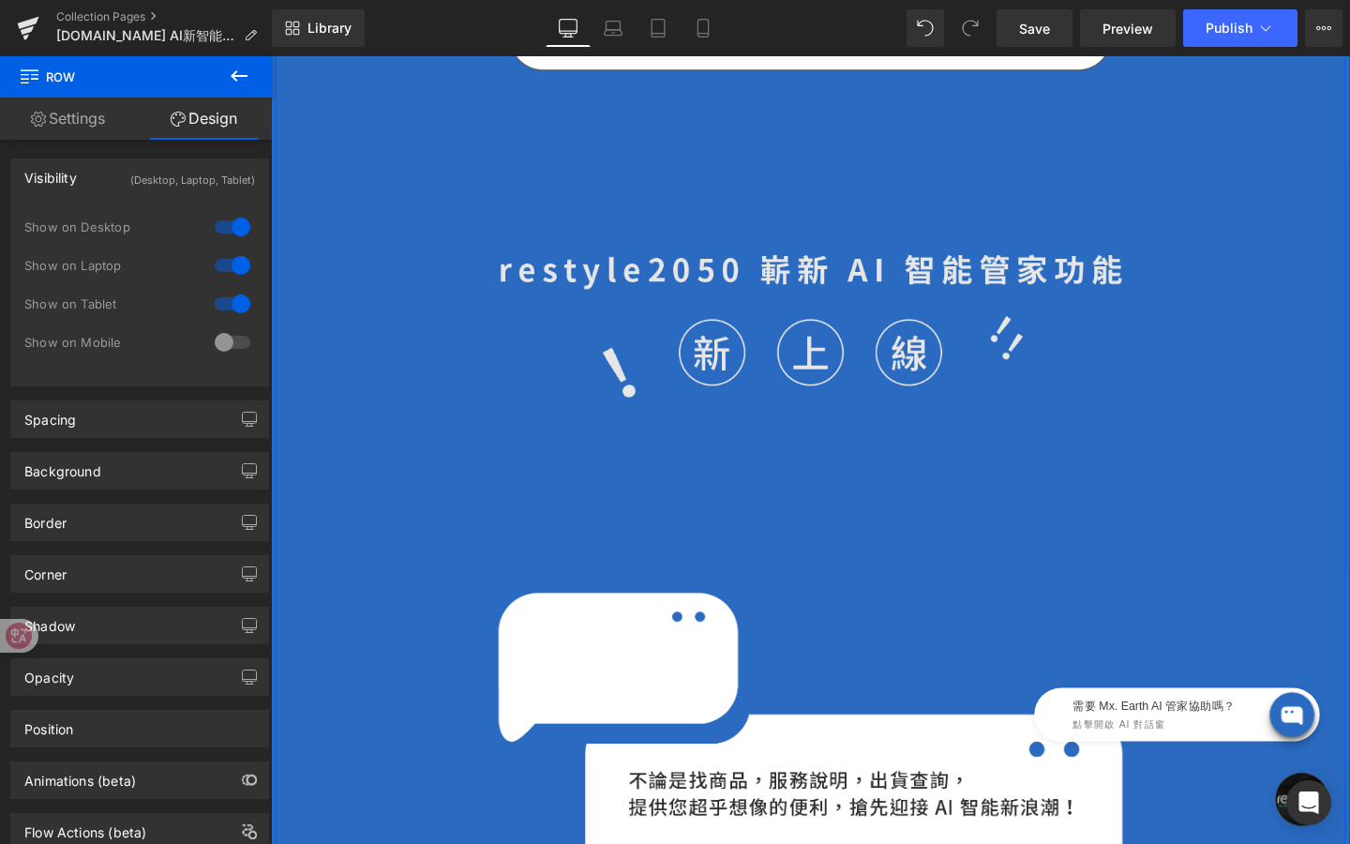
click at [618, 375] on img at bounding box center [838, 381] width 656 height 234
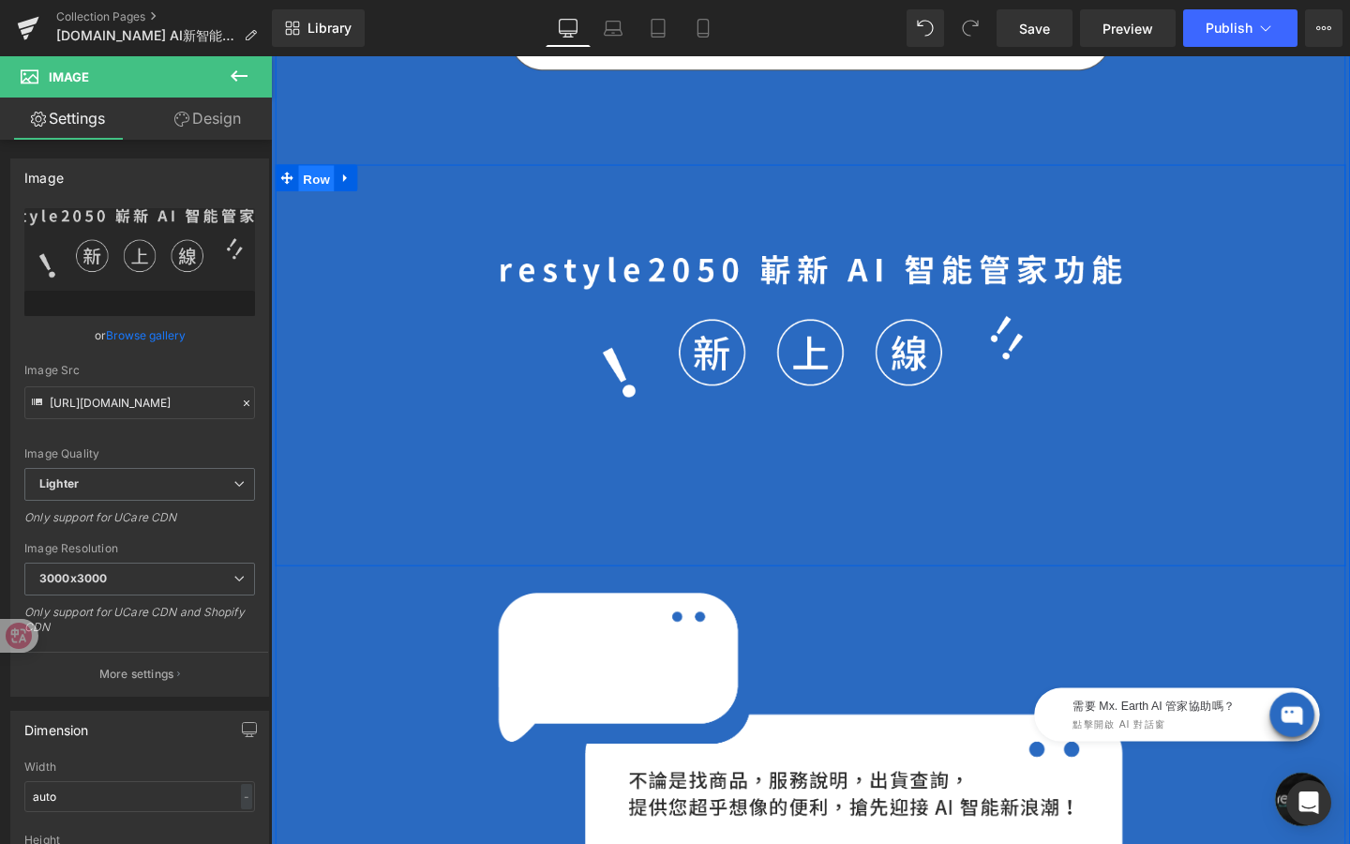
click at [323, 190] on span "Row" at bounding box center [319, 186] width 38 height 28
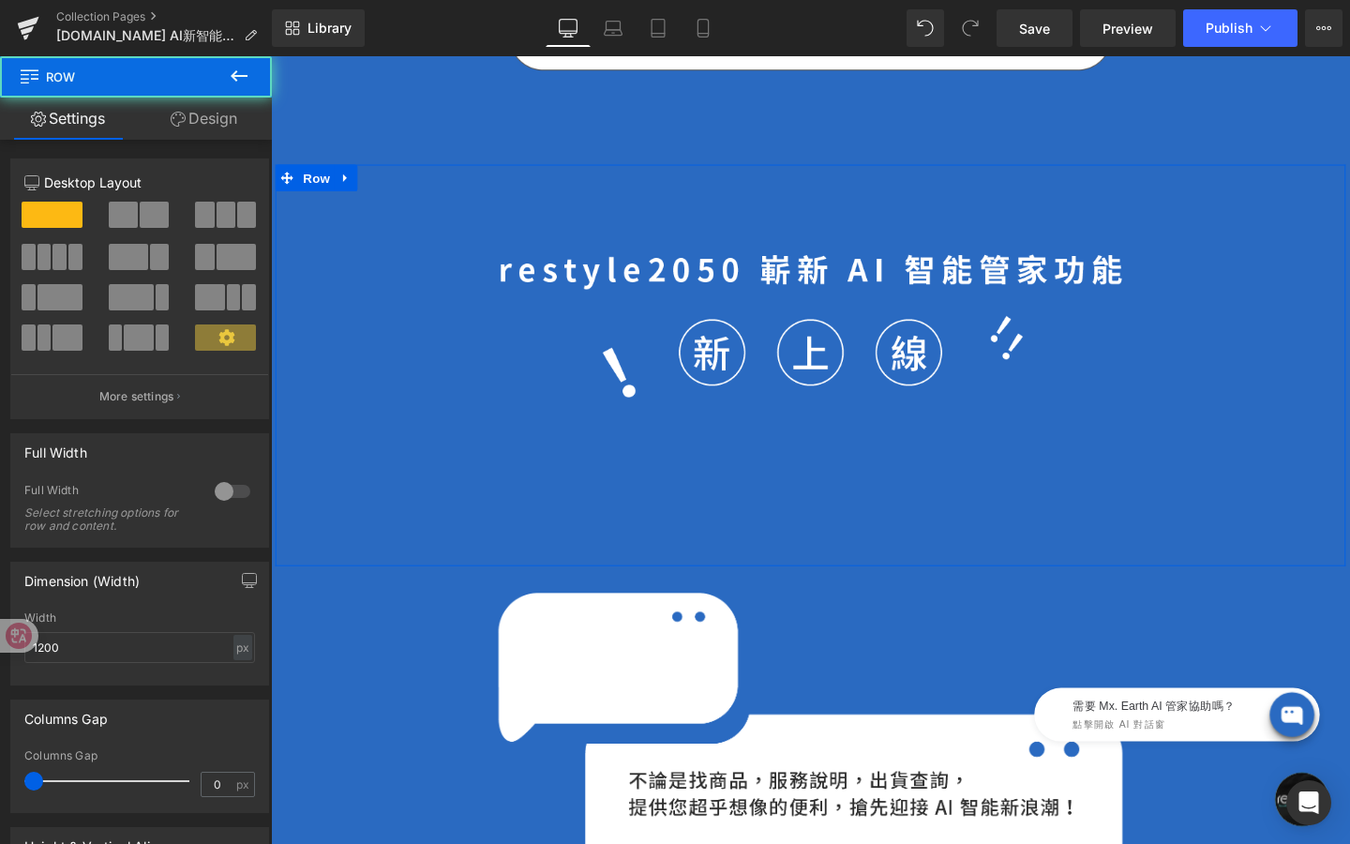
click at [242, 125] on link "Design" at bounding box center [204, 119] width 136 height 42
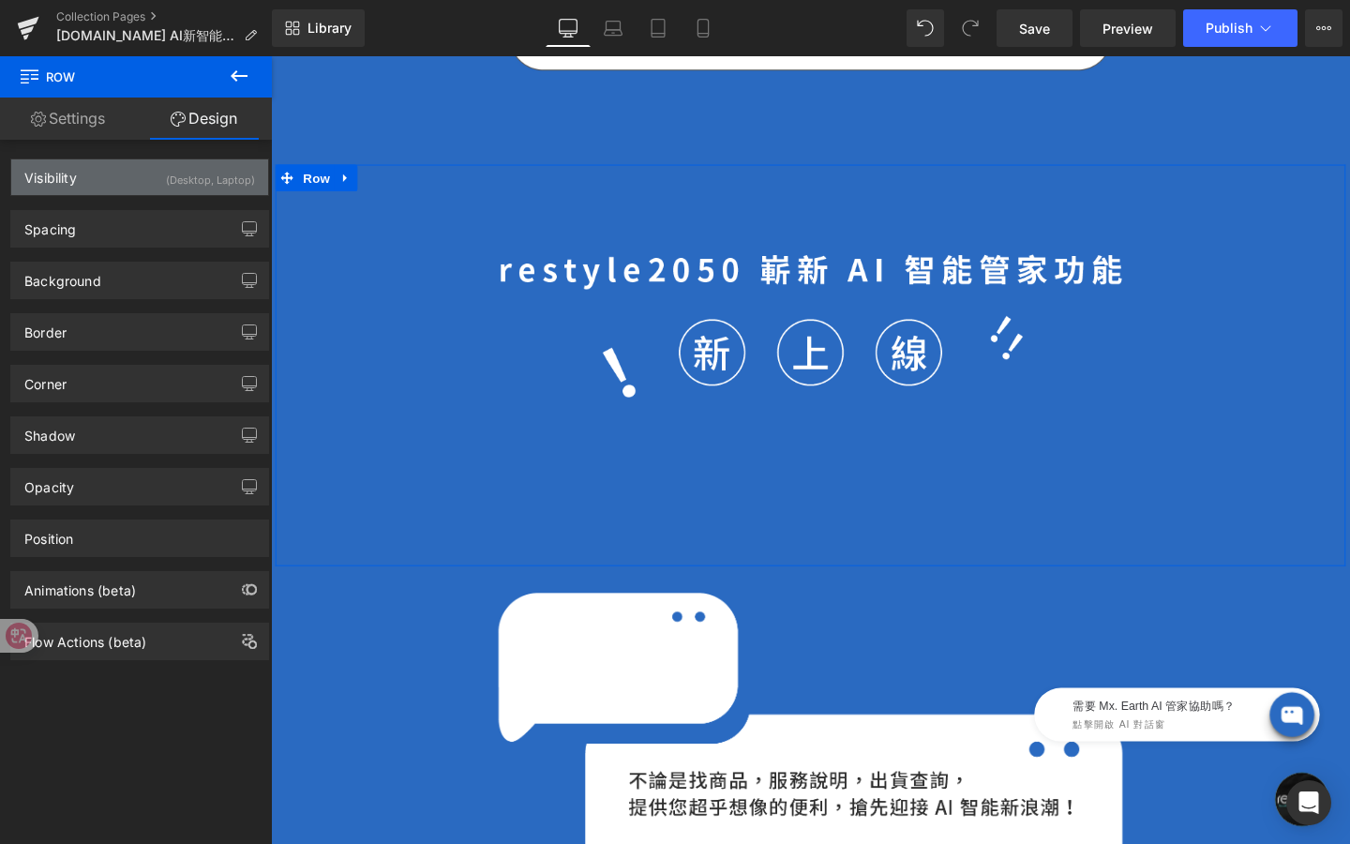
click at [228, 179] on div "(Desktop, Laptop)" at bounding box center [210, 174] width 89 height 31
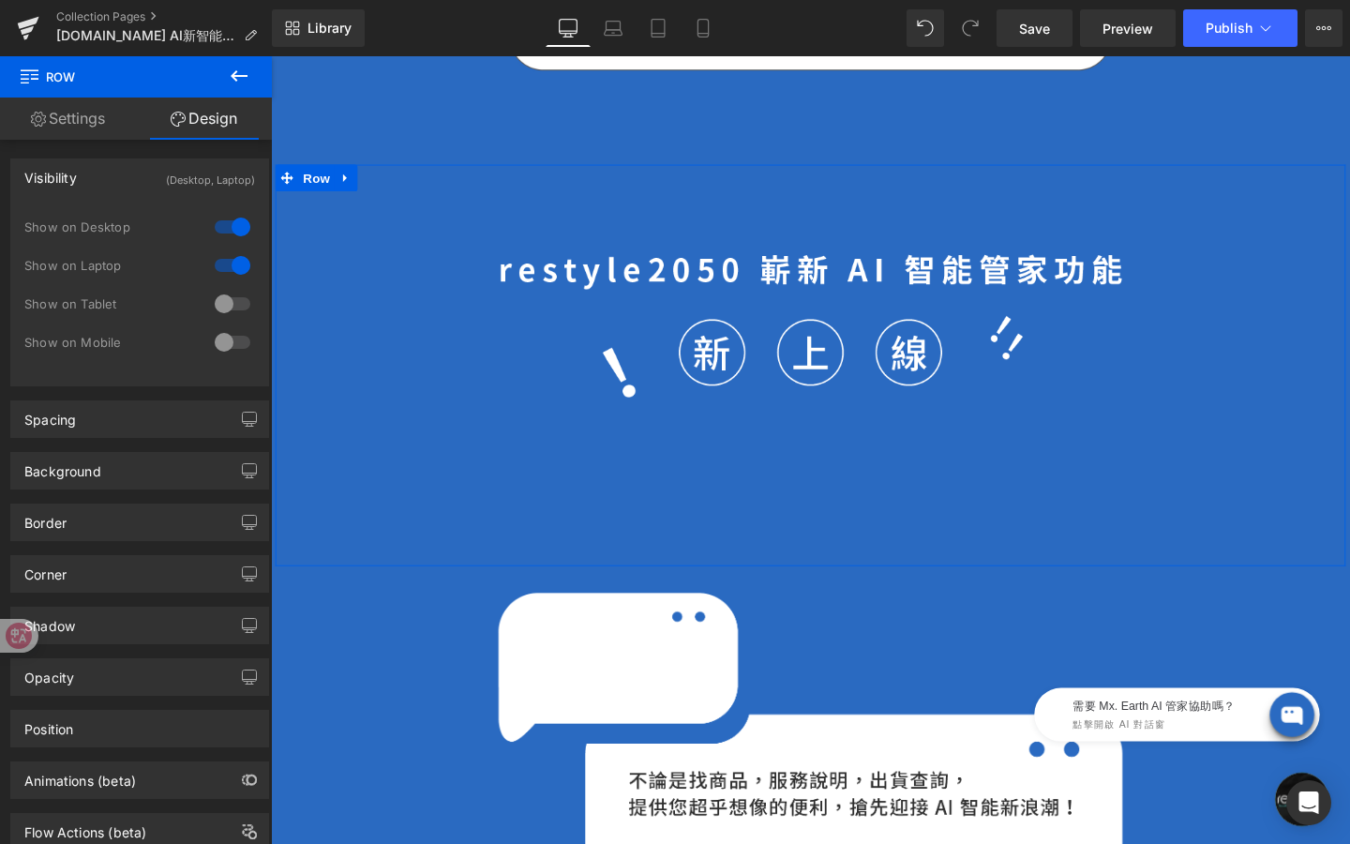
click at [234, 302] on div at bounding box center [232, 304] width 45 height 30
click at [653, 20] on icon at bounding box center [658, 29] width 13 height 18
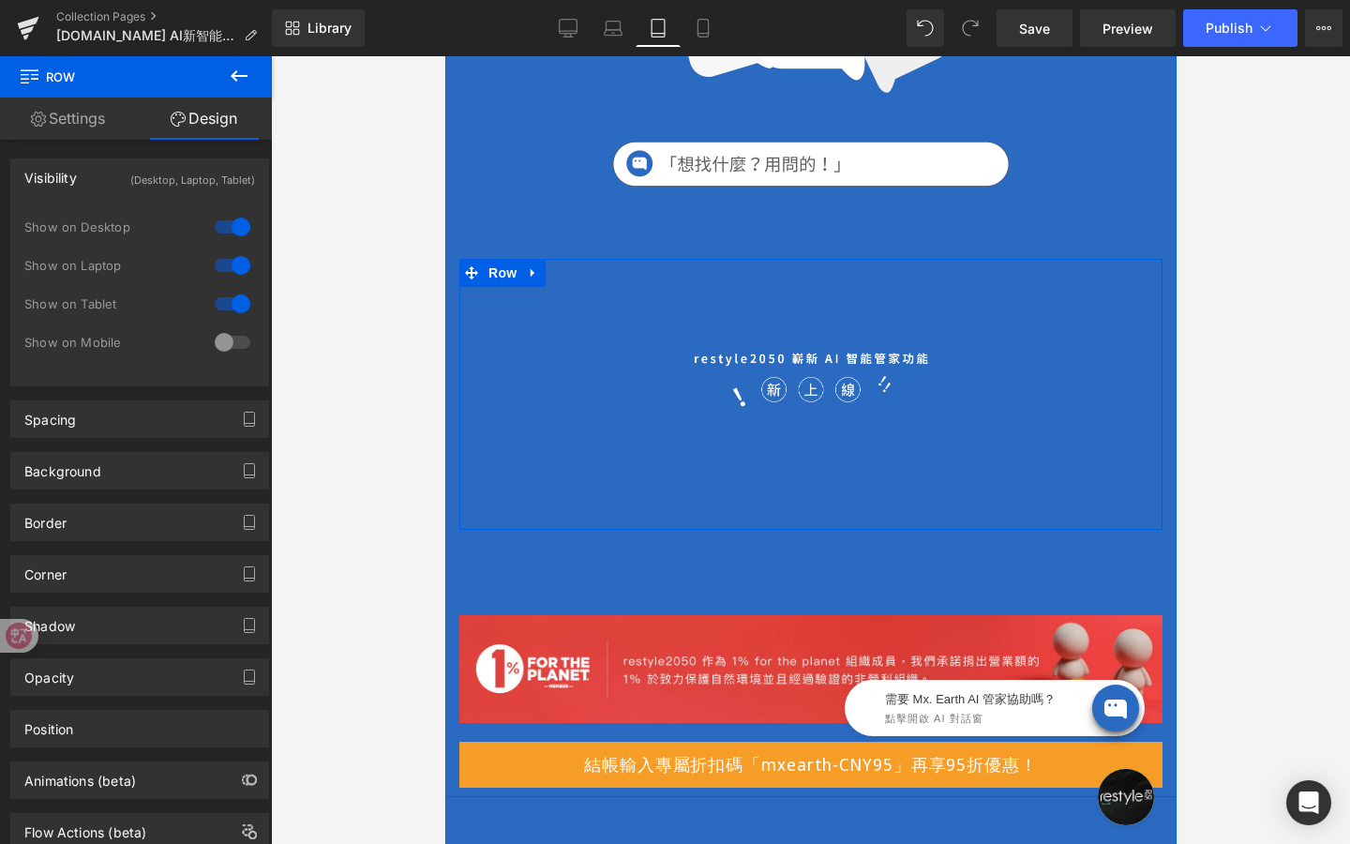
scroll to position [373, 0]
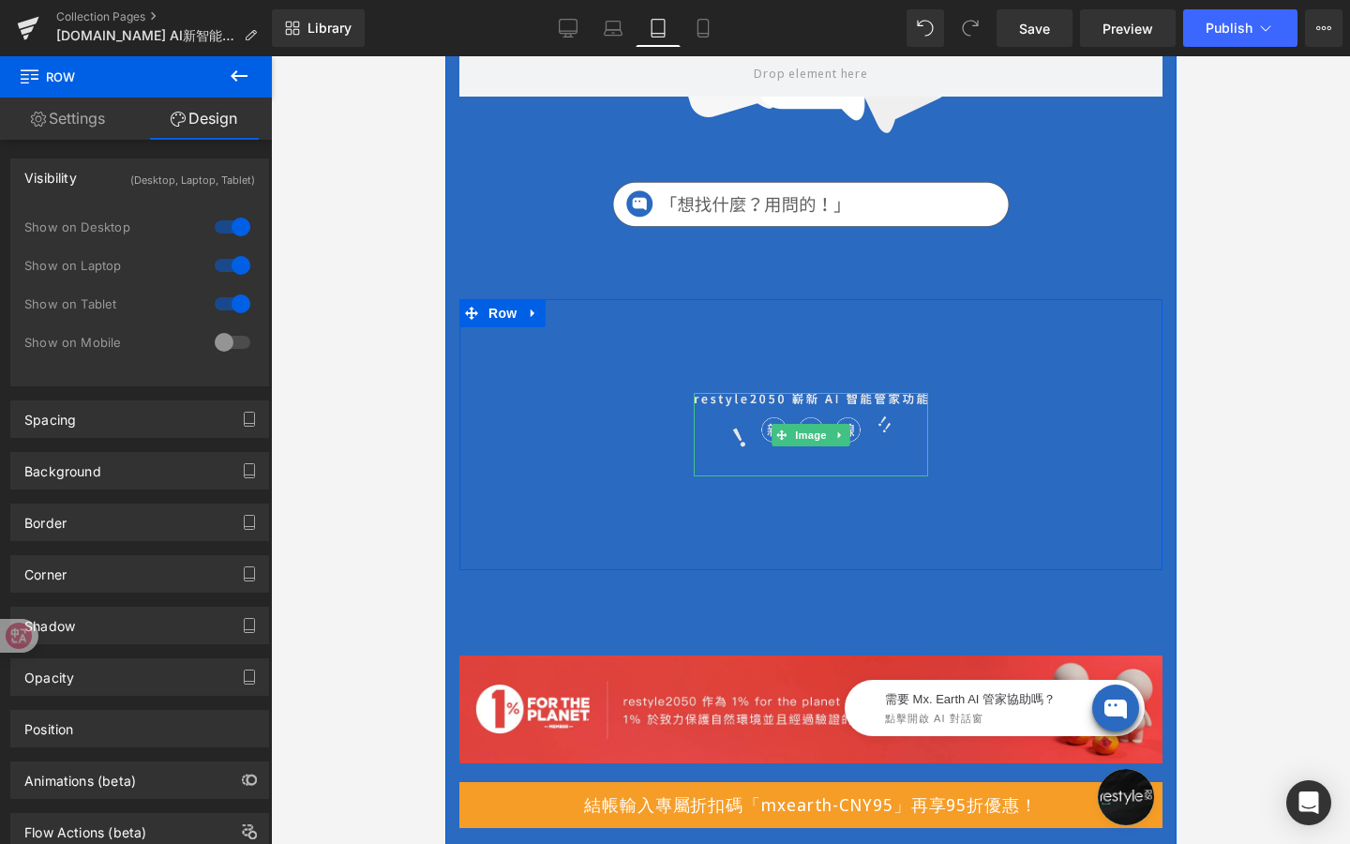
click at [818, 414] on img at bounding box center [810, 434] width 234 height 83
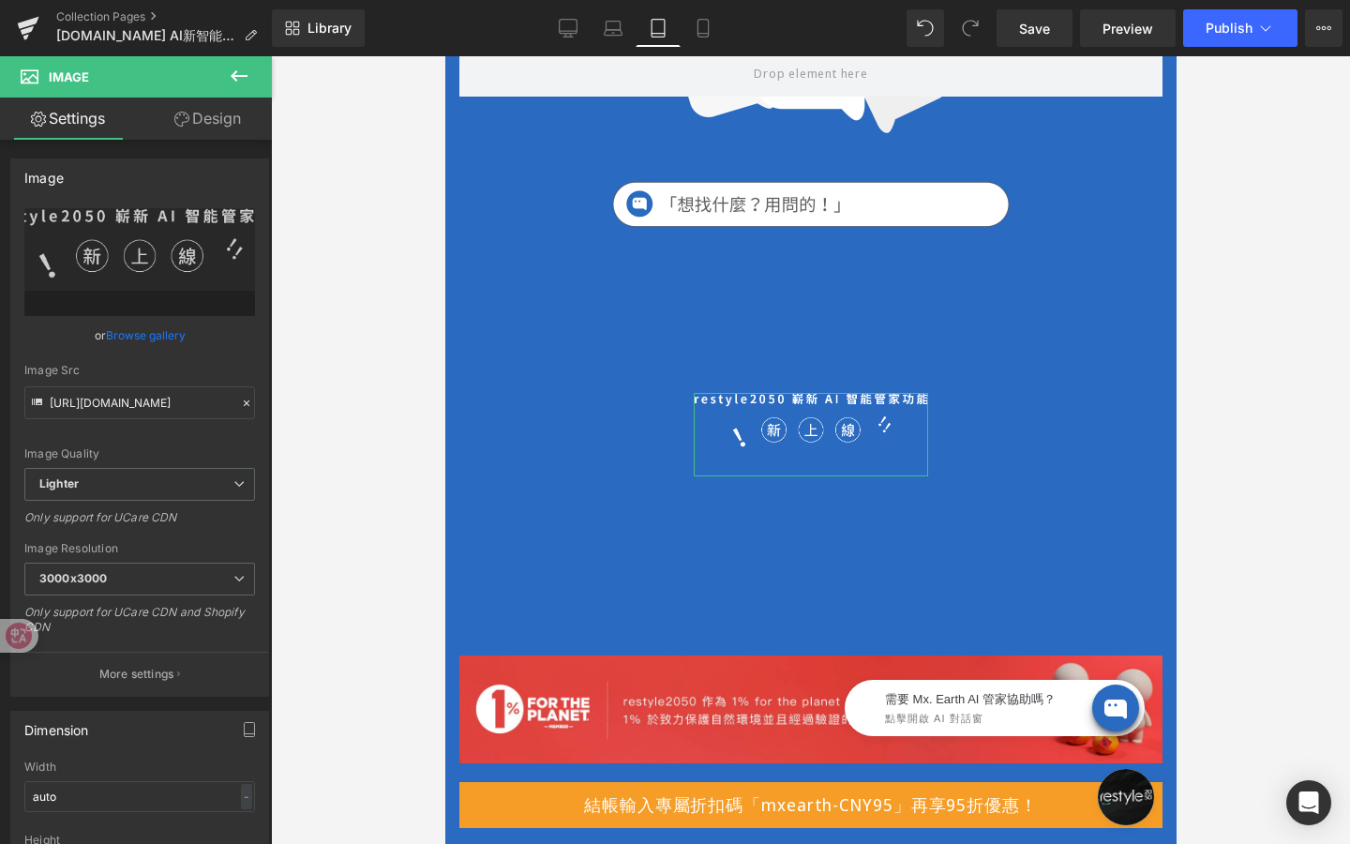
drag, startPoint x: 234, startPoint y: 131, endPoint x: 235, endPoint y: 143, distance: 11.3
click at [234, 131] on link "Design" at bounding box center [208, 119] width 136 height 42
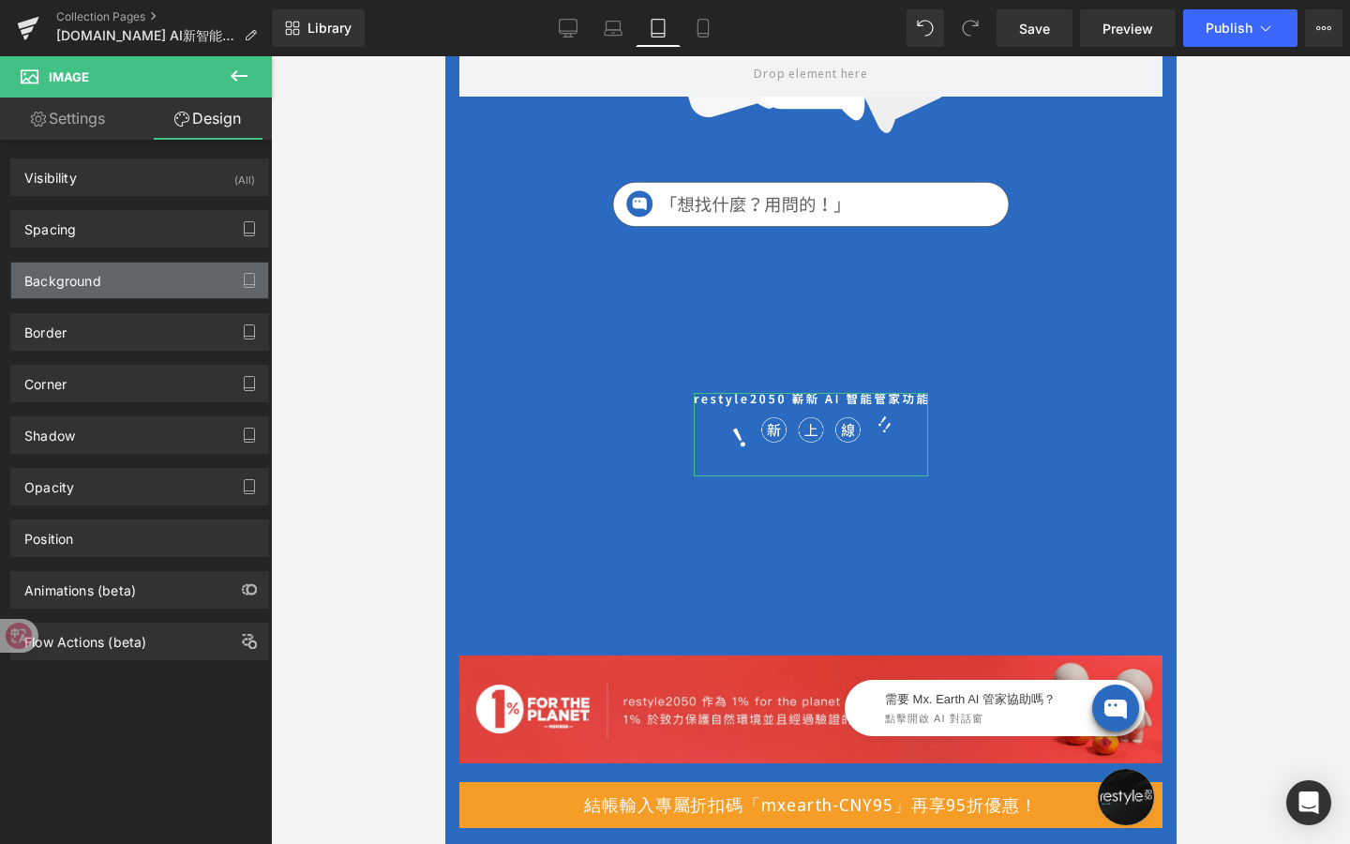
click at [150, 275] on div "Background" at bounding box center [139, 281] width 257 height 36
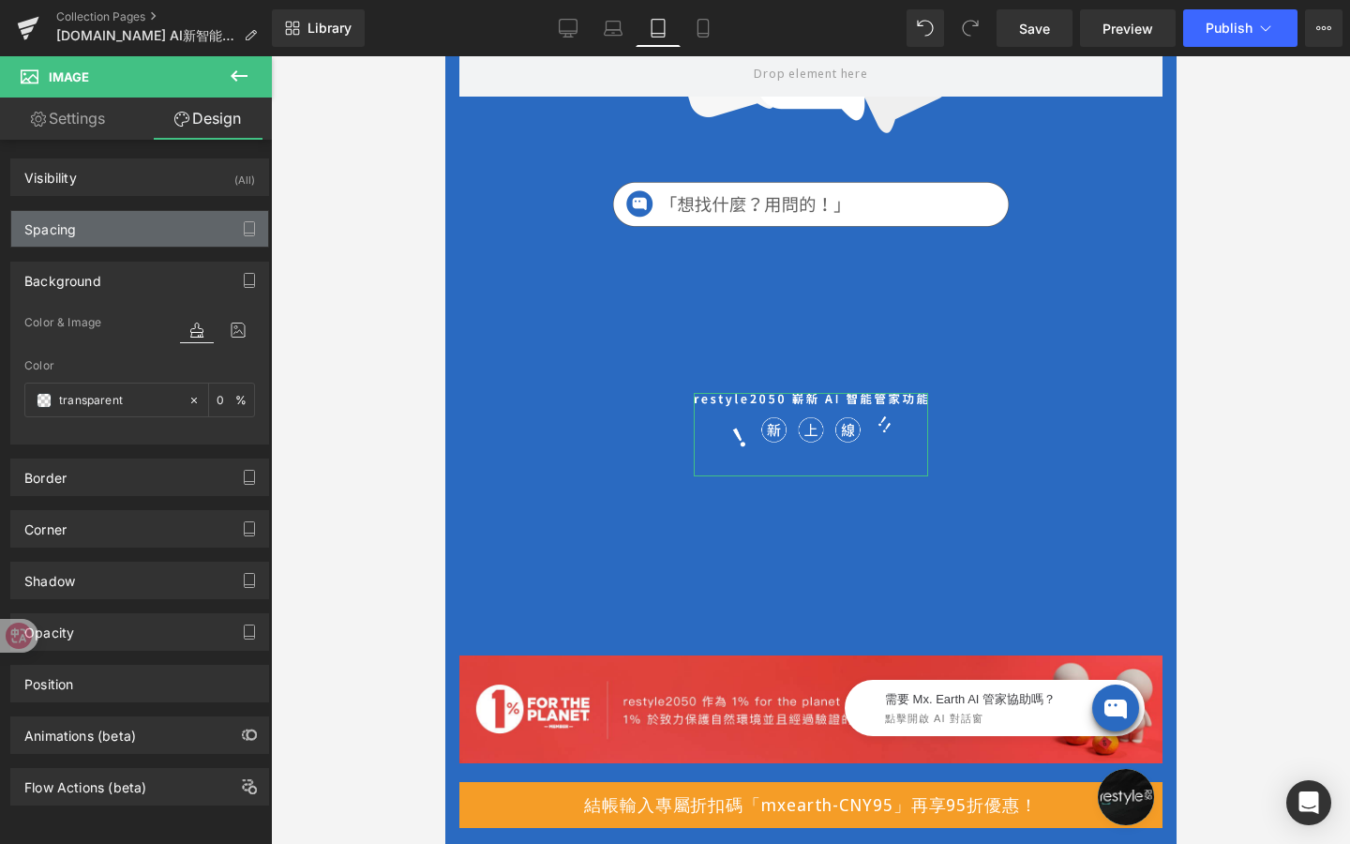
click at [186, 244] on div "Spacing" at bounding box center [139, 229] width 257 height 36
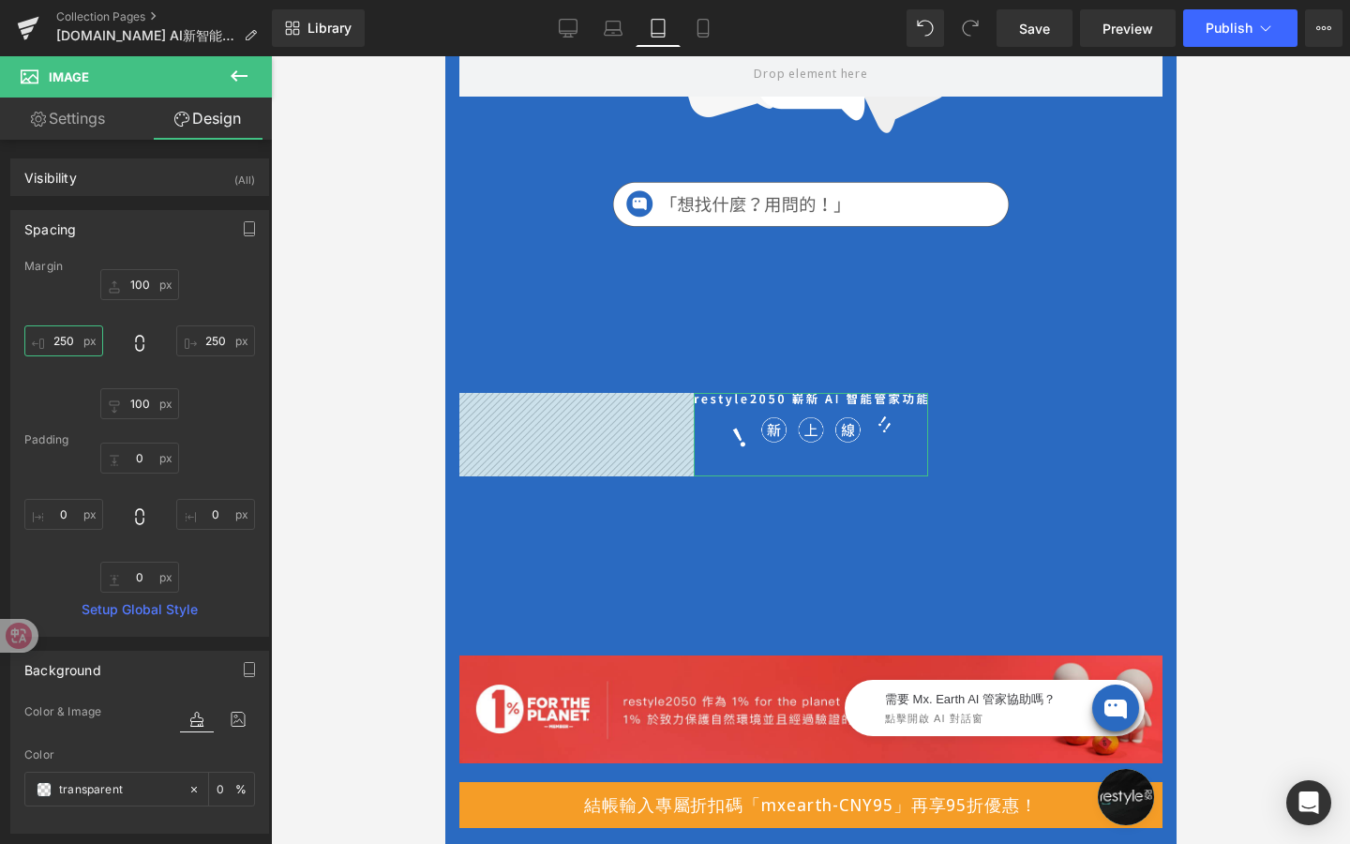
click at [69, 343] on input "250" at bounding box center [63, 340] width 79 height 31
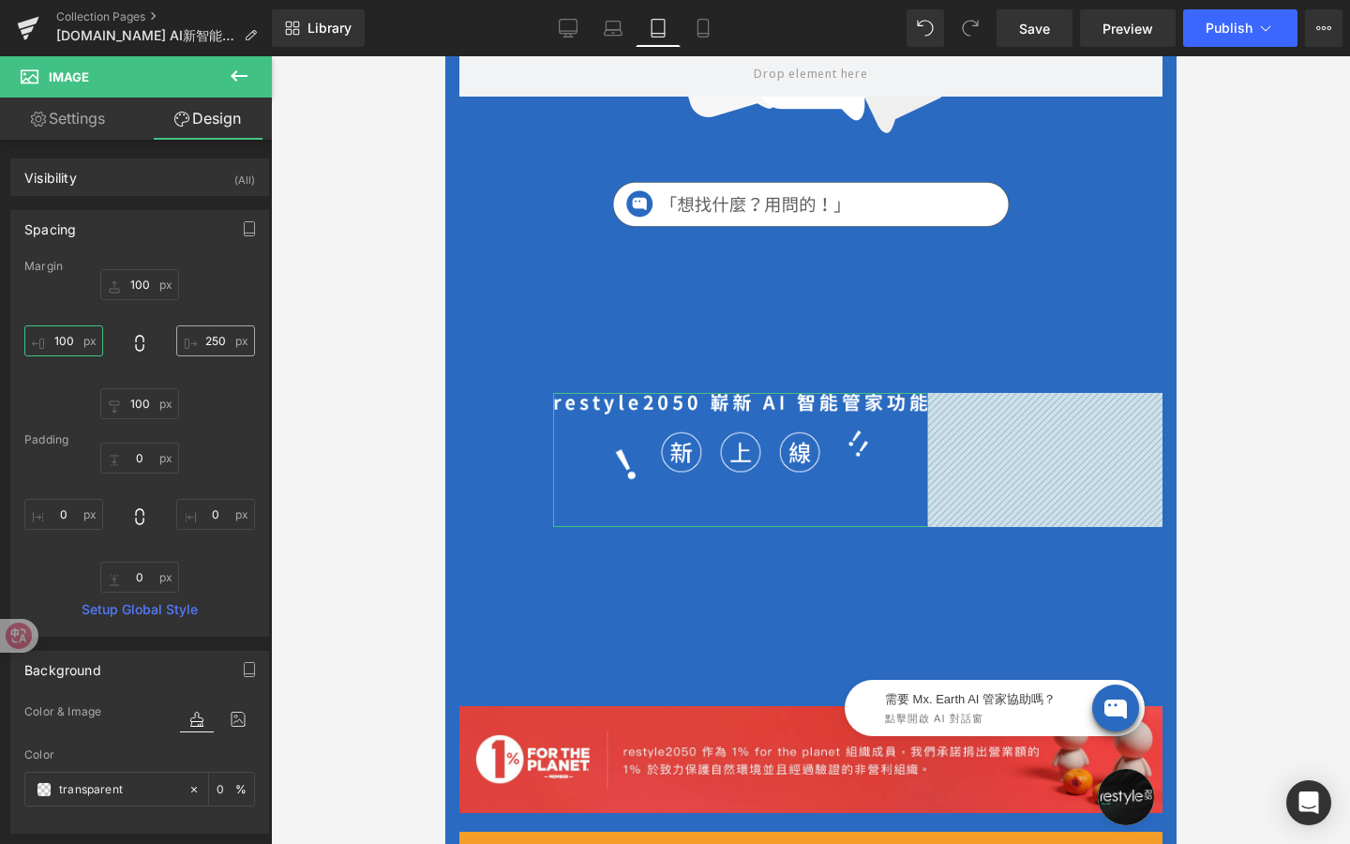
type input "100"
click at [212, 334] on input "250" at bounding box center [215, 340] width 79 height 31
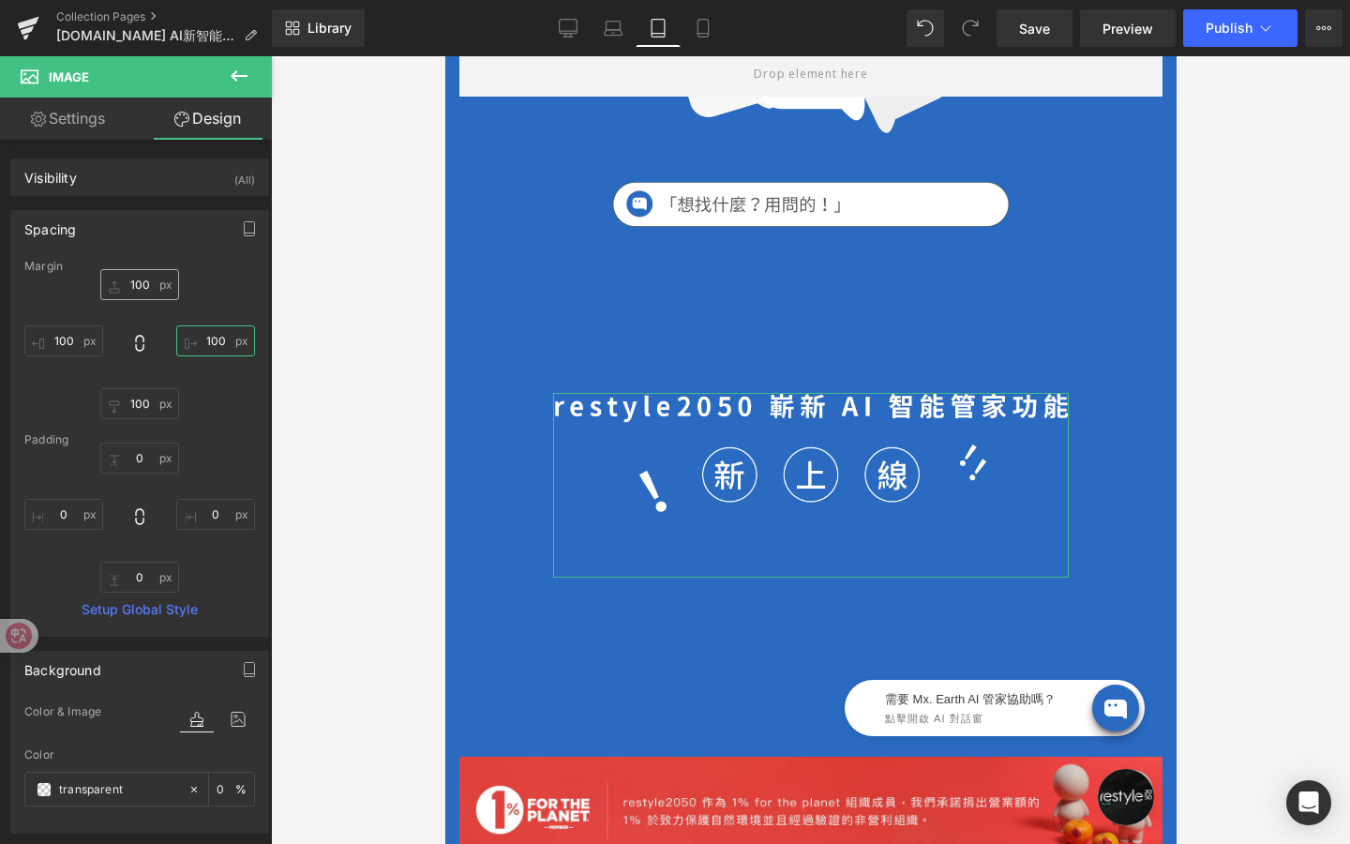
type input "100"
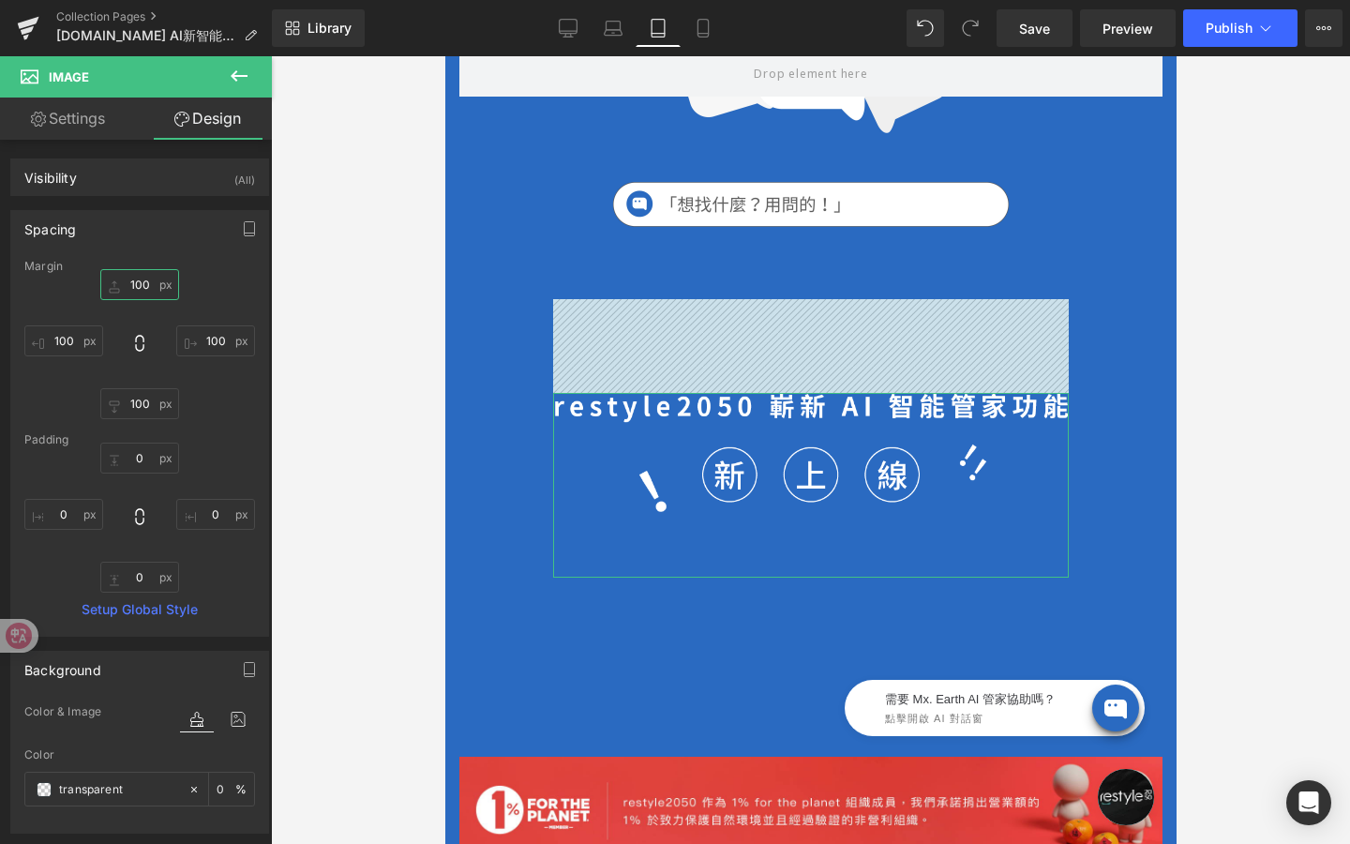
click at [139, 283] on input "100" at bounding box center [139, 284] width 79 height 31
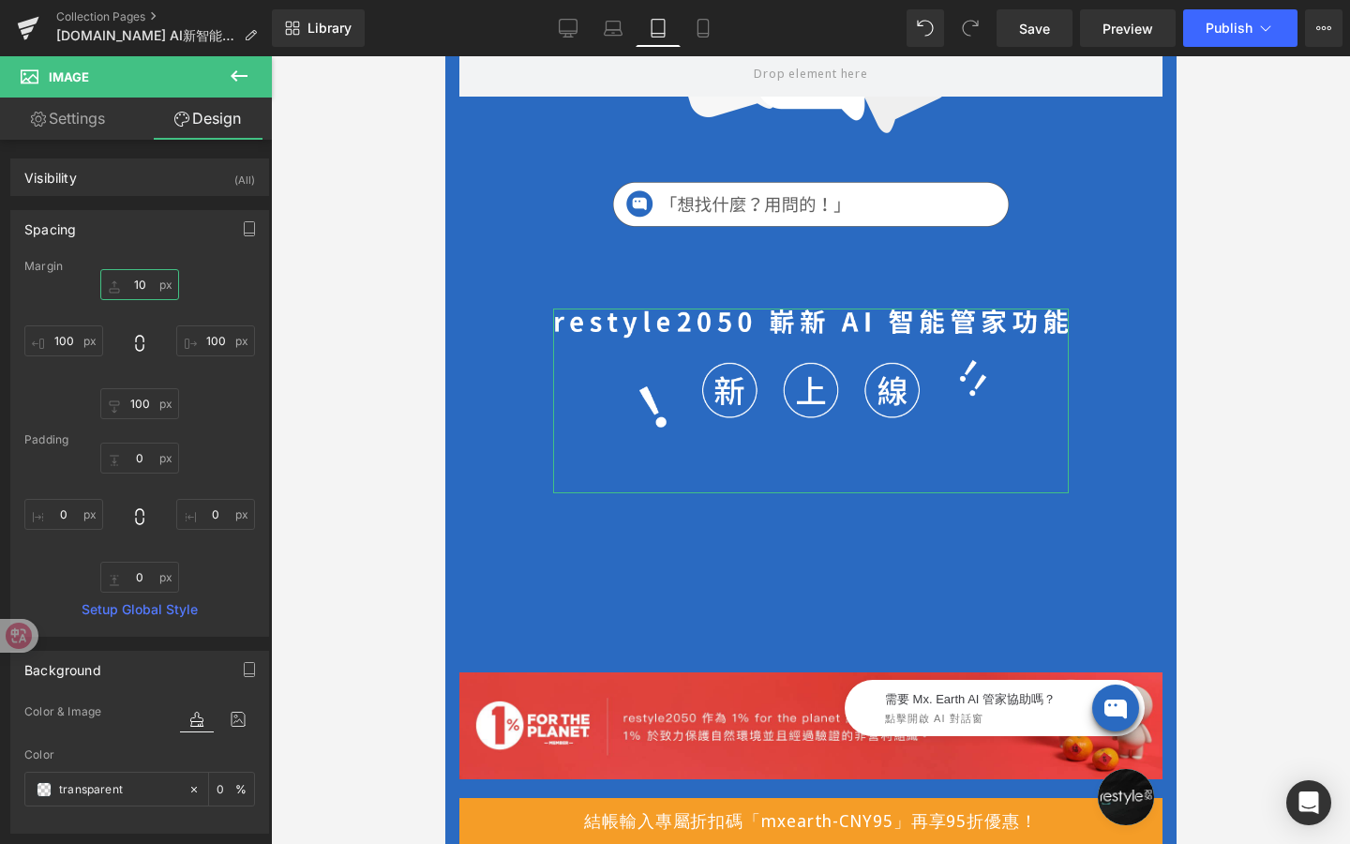
drag, startPoint x: 147, startPoint y: 283, endPoint x: 127, endPoint y: 283, distance: 20.6
click at [128, 283] on input "10" at bounding box center [139, 284] width 79 height 31
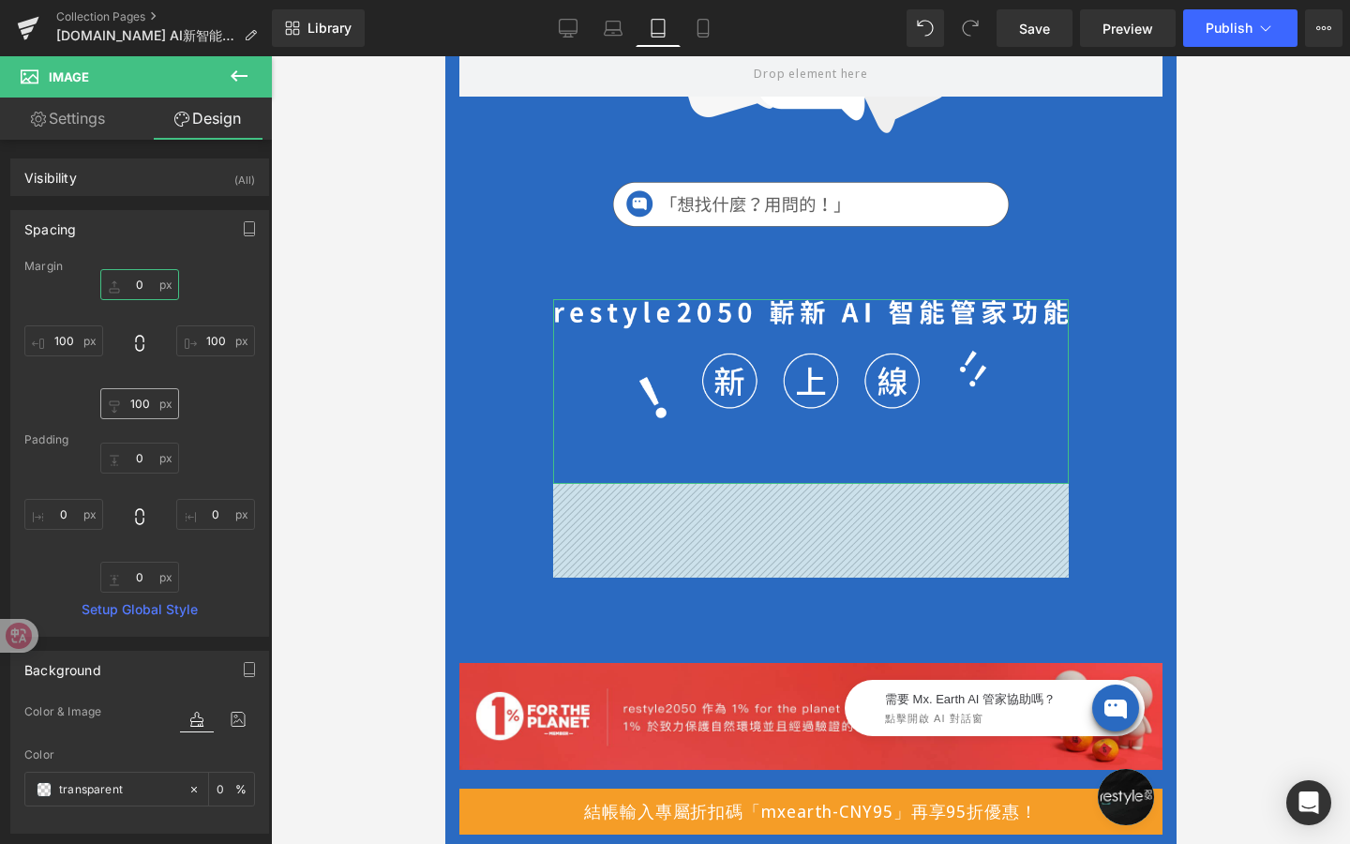
type input "0"
click at [140, 406] on input "100" at bounding box center [139, 403] width 79 height 31
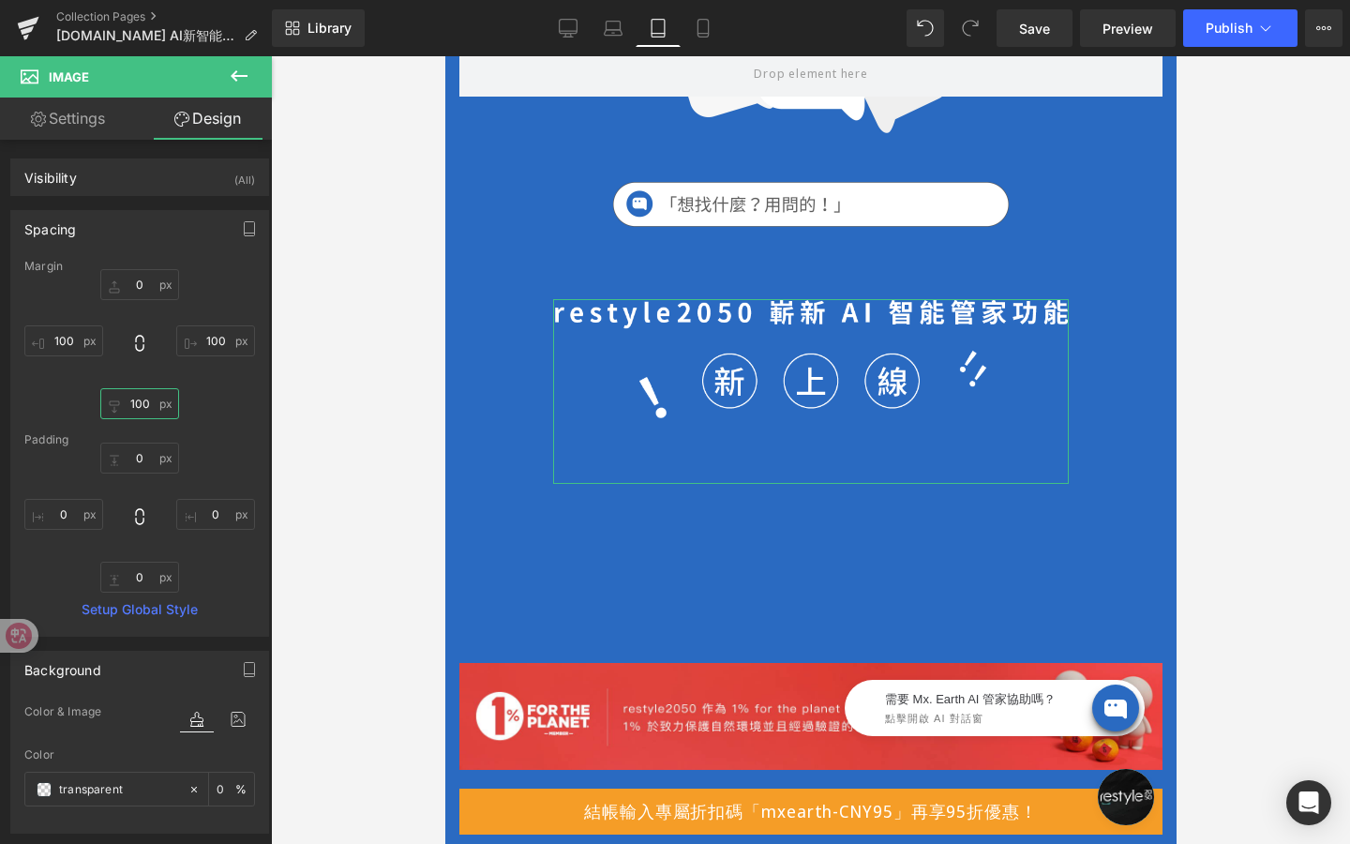
type input "0"
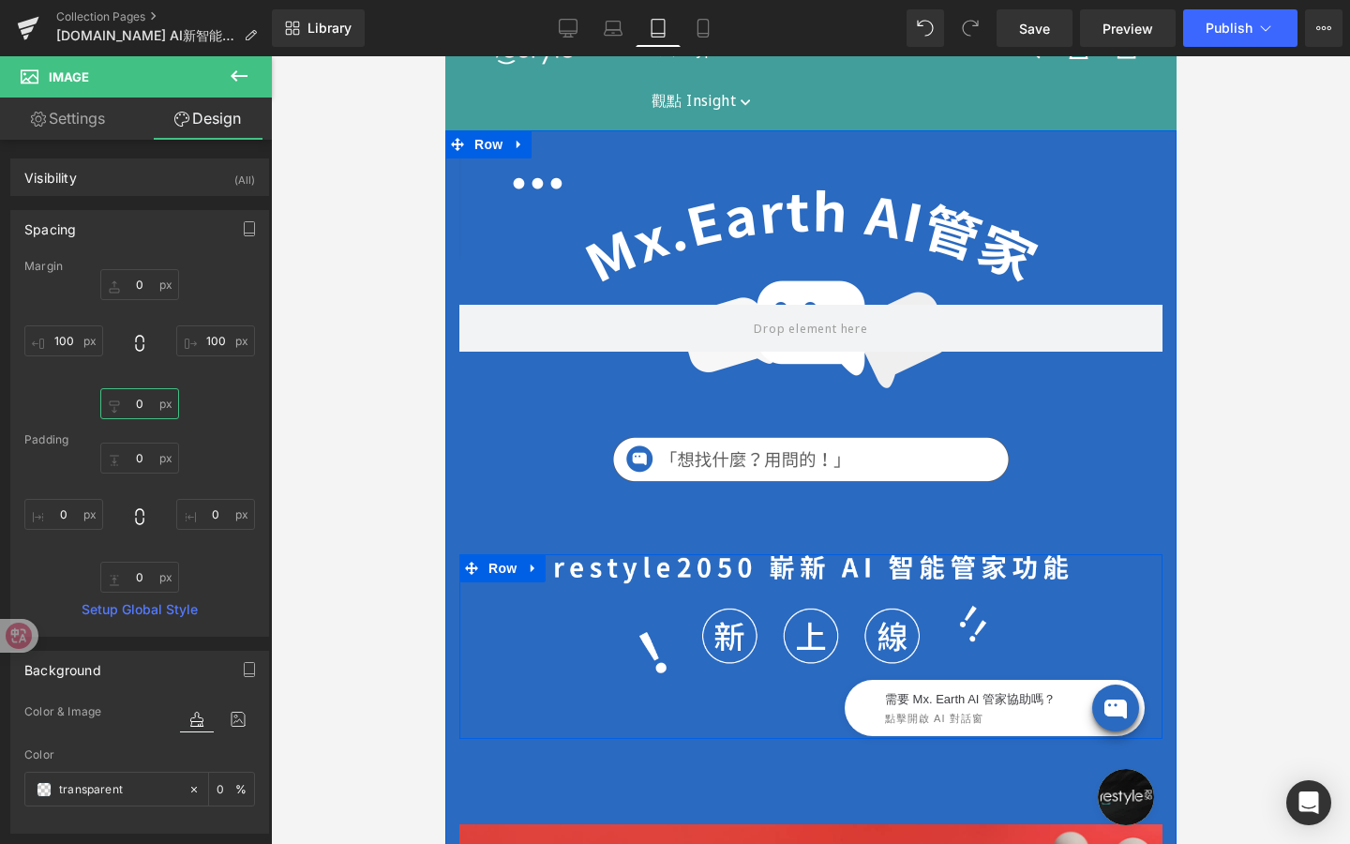
scroll to position [114, 0]
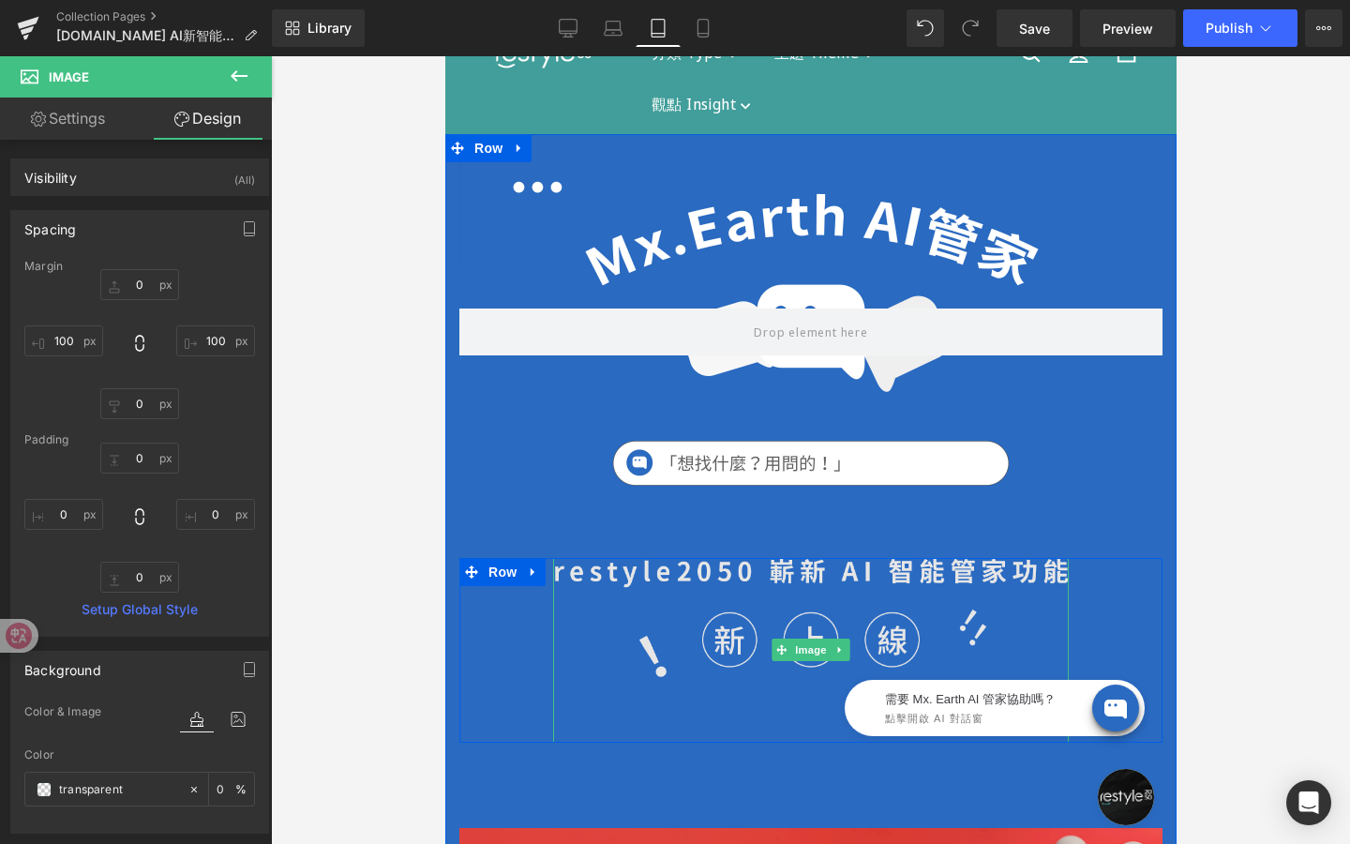
click at [764, 606] on img at bounding box center [810, 650] width 516 height 184
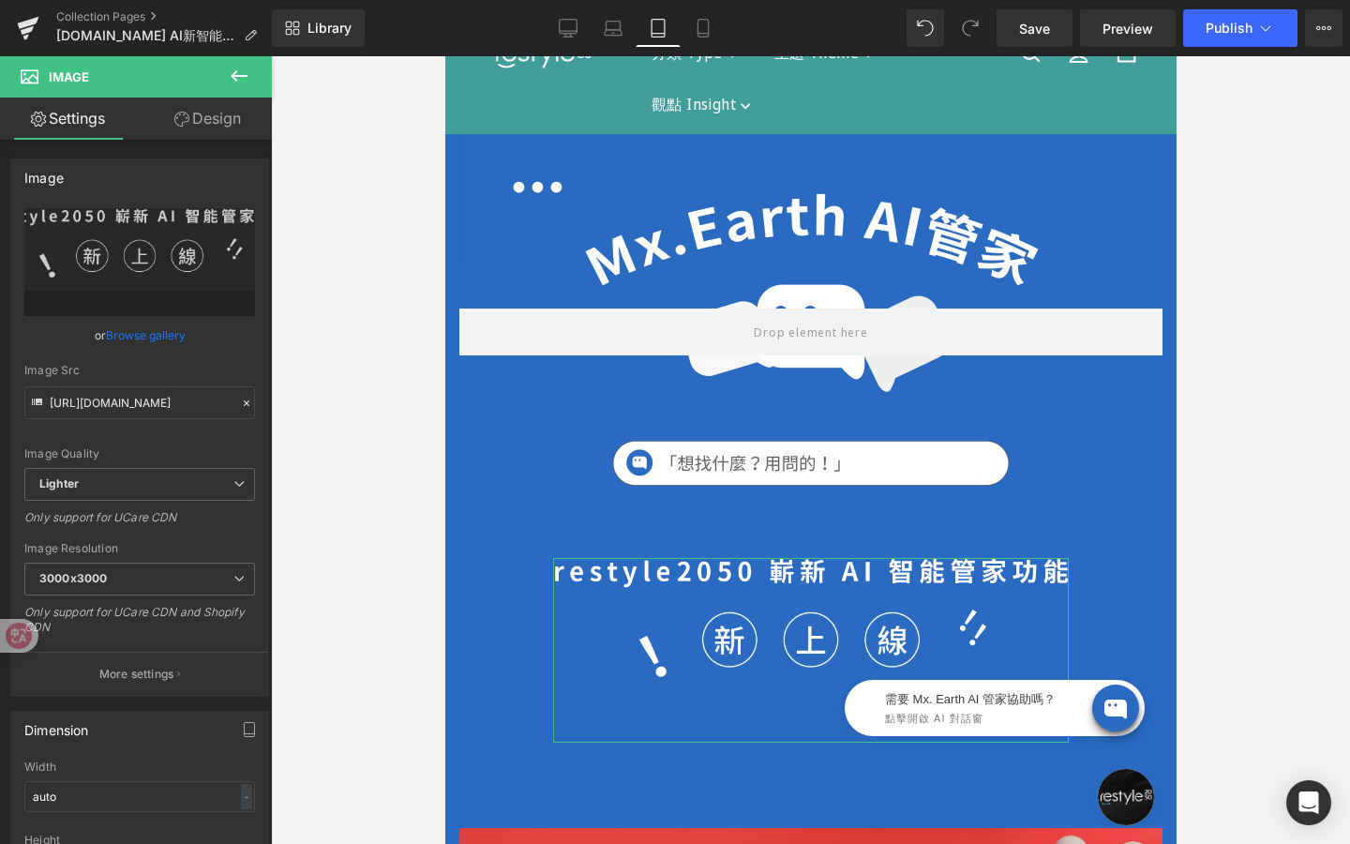
click at [215, 127] on link "Design" at bounding box center [208, 119] width 136 height 42
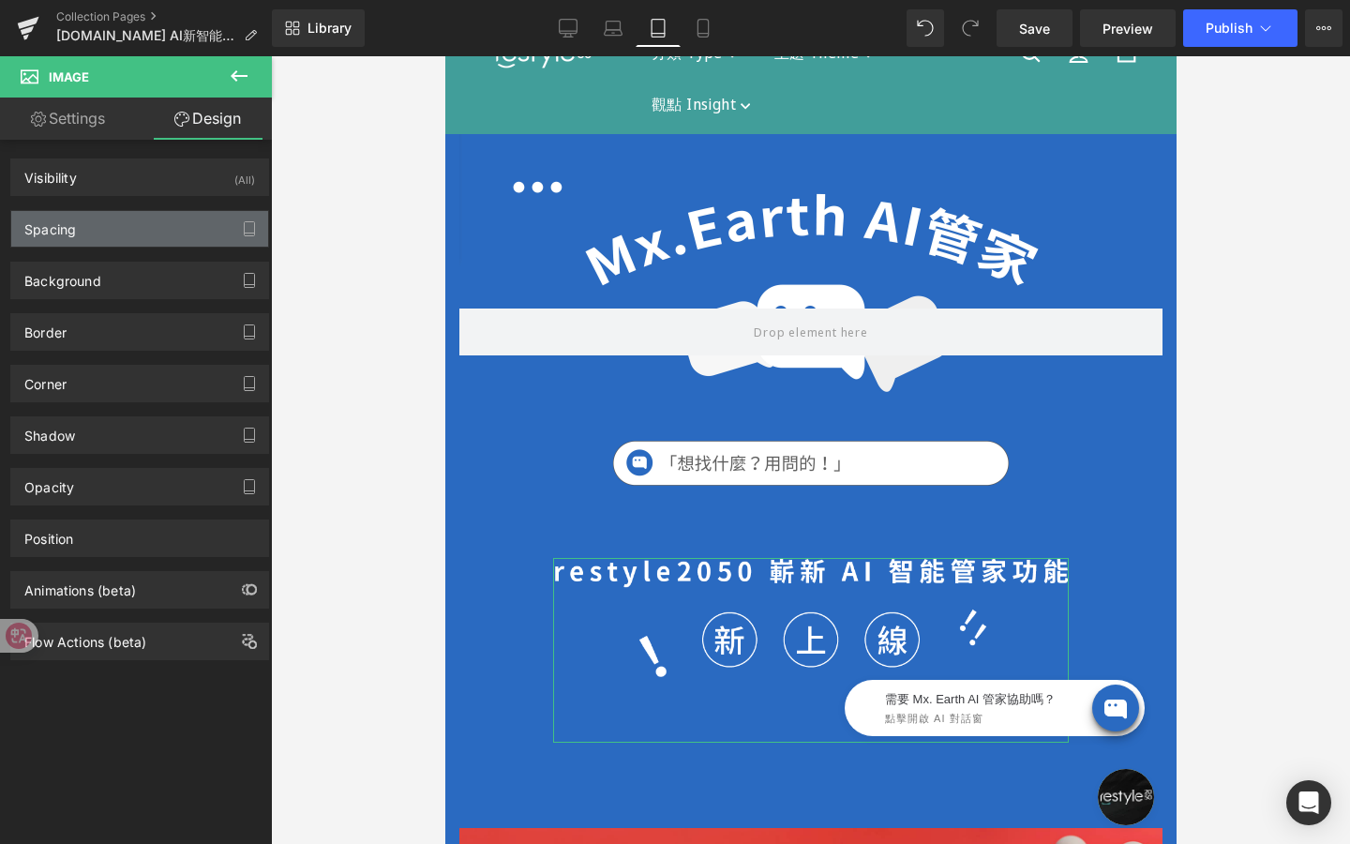
type input "0"
type input "100"
type input "0"
type input "100"
type input "0"
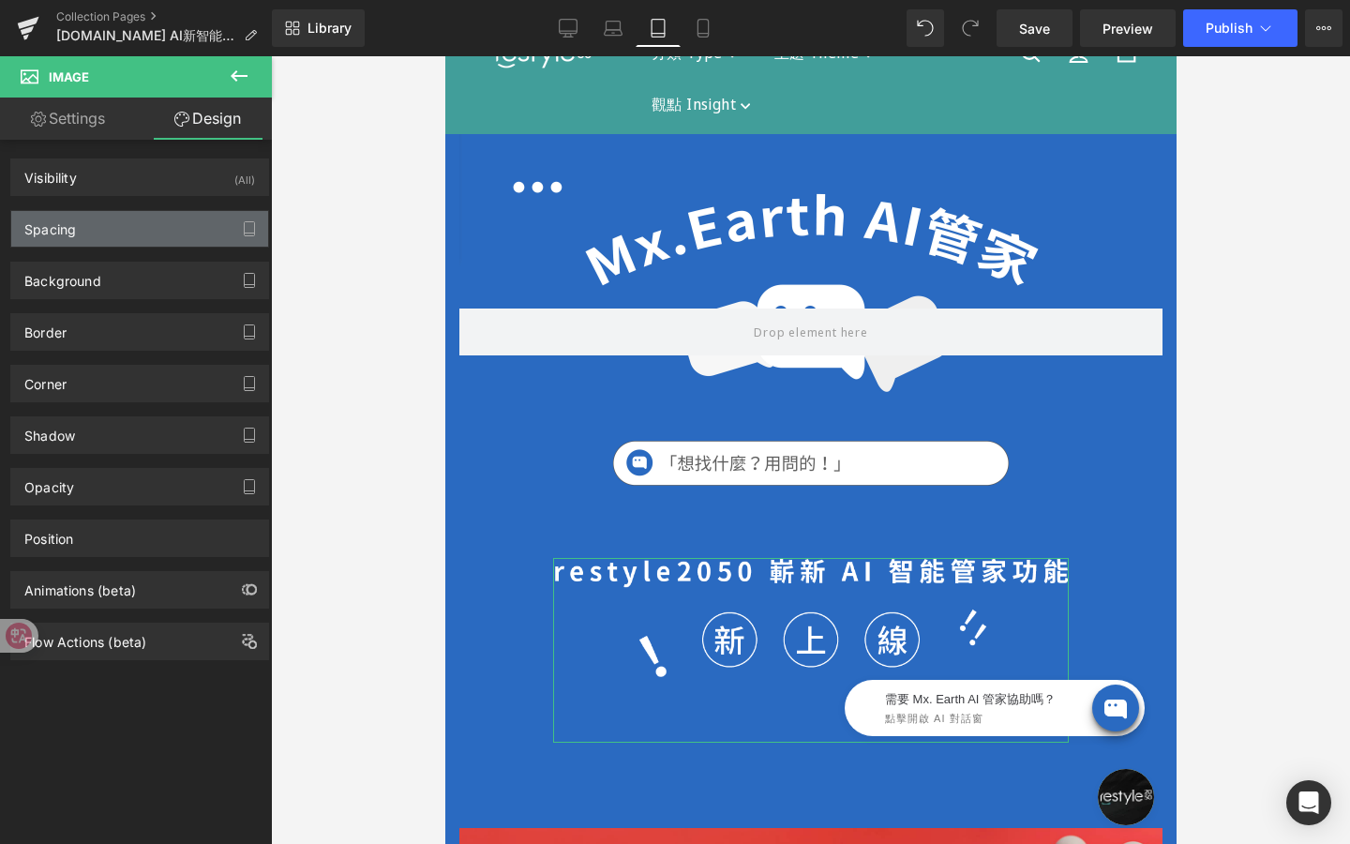
type input "0"
click at [87, 229] on div "Spacing" at bounding box center [139, 229] width 257 height 36
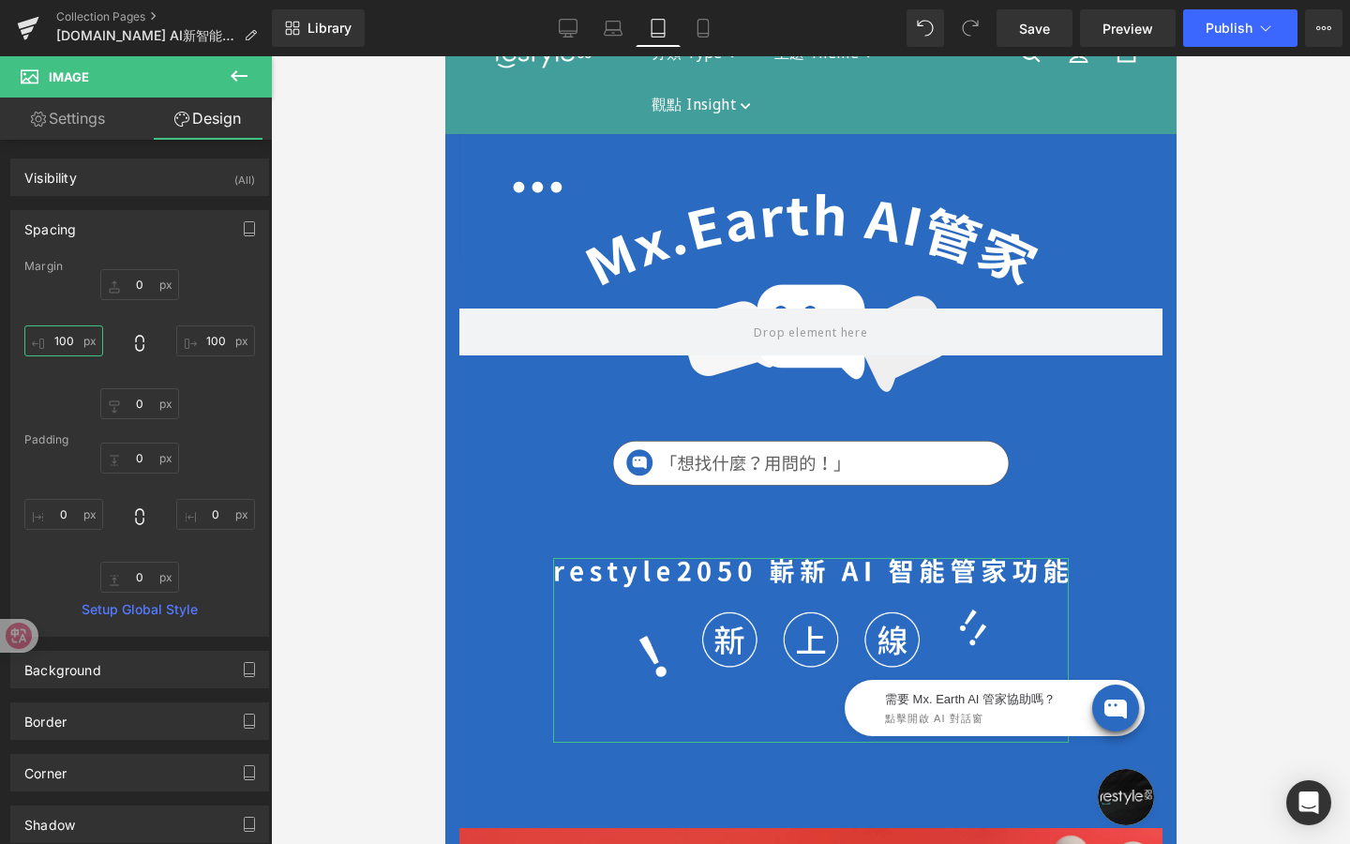
click at [68, 353] on input "100" at bounding box center [63, 340] width 79 height 31
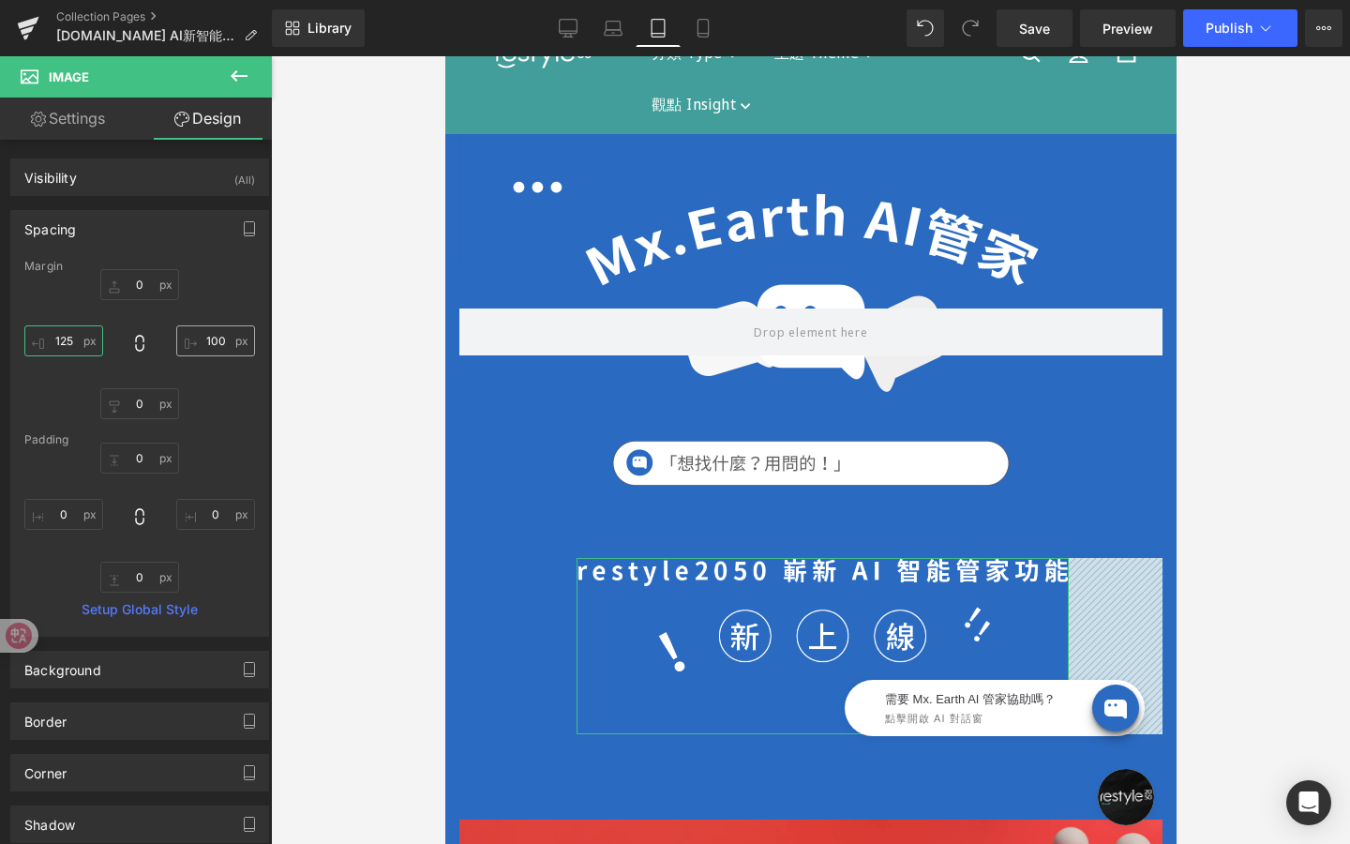
type input "125"
click at [212, 346] on input "100" at bounding box center [215, 340] width 79 height 31
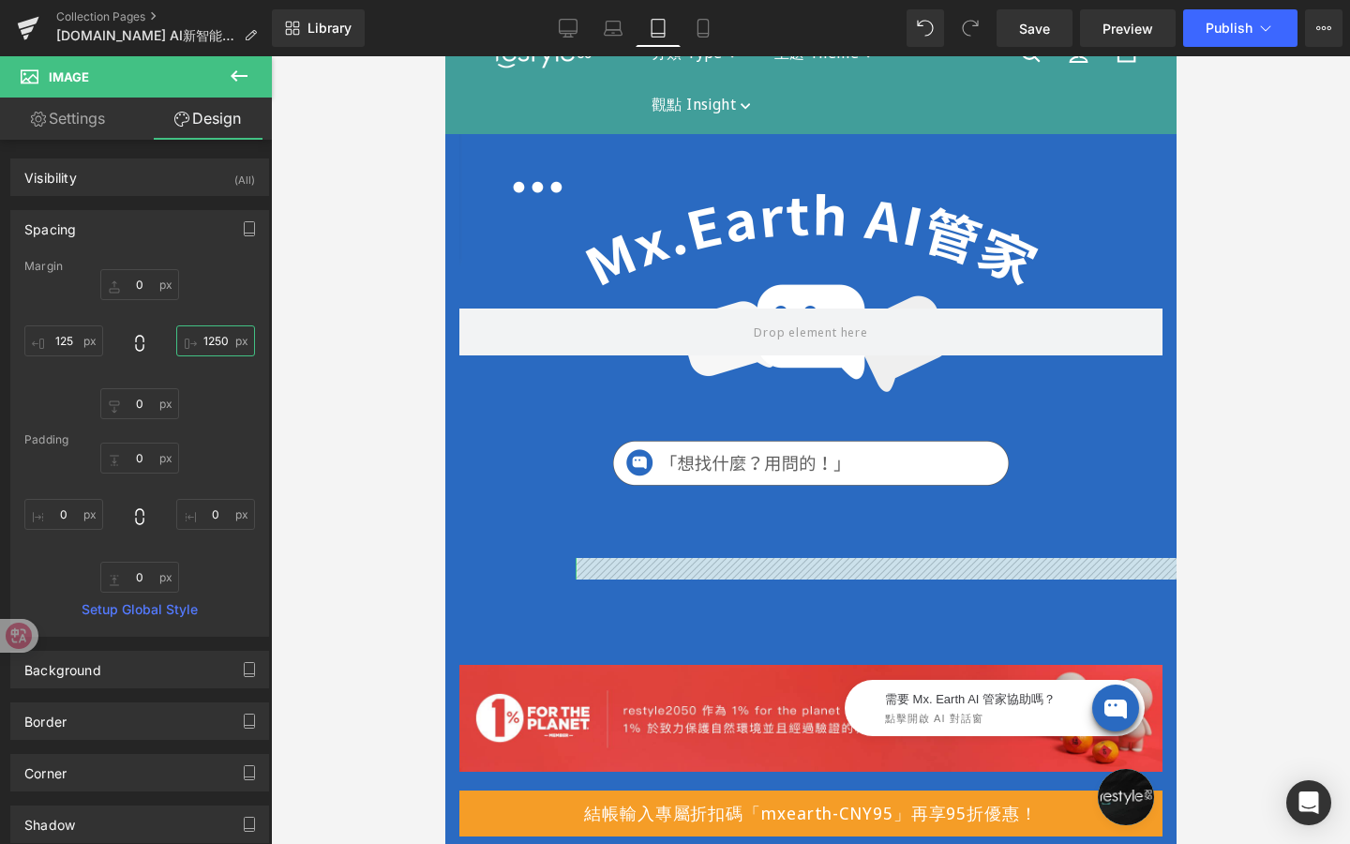
click at [225, 341] on input "1250" at bounding box center [215, 340] width 79 height 31
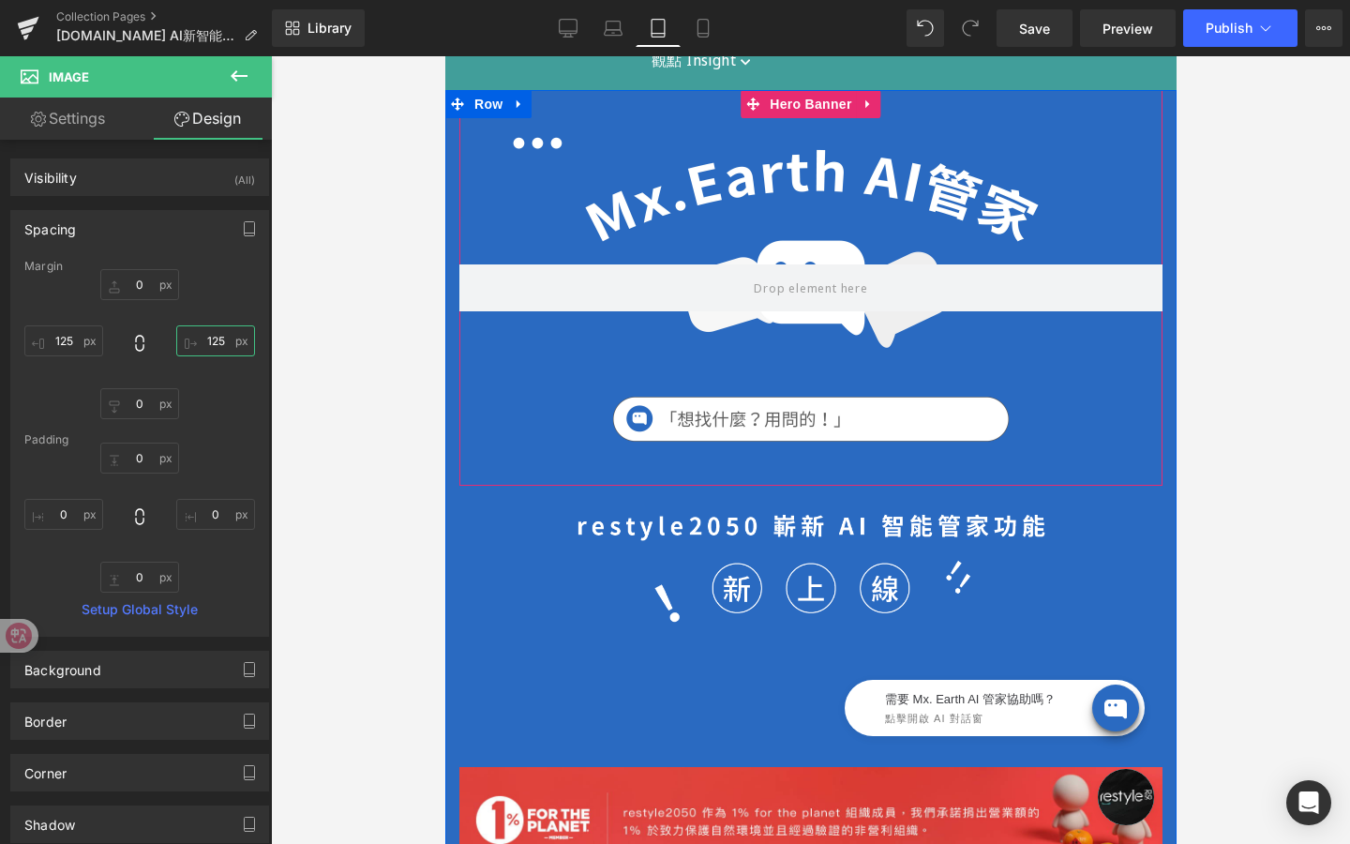
scroll to position [0, 0]
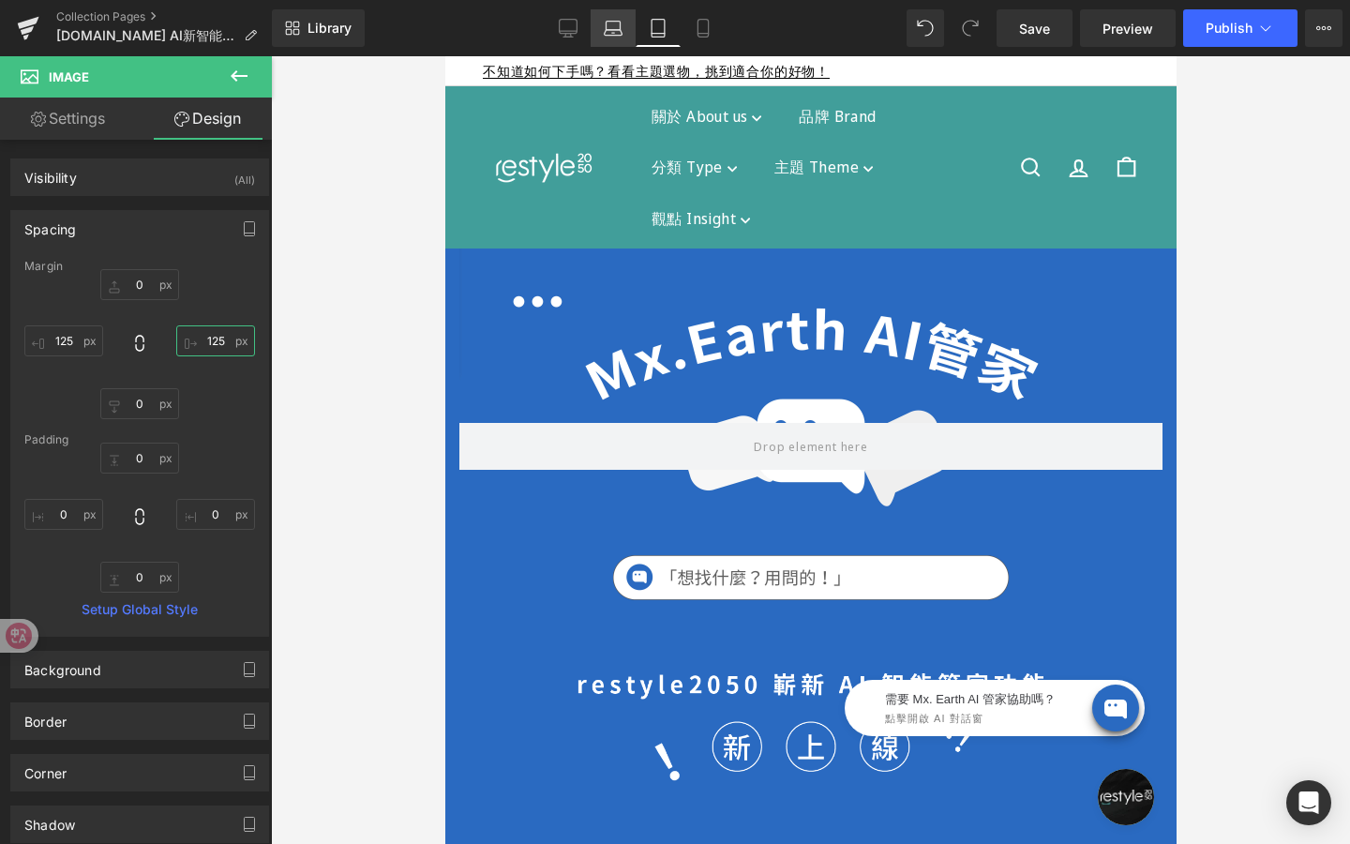
type input "125"
click at [610, 25] on icon at bounding box center [613, 28] width 19 height 19
type input "100"
type input "250"
type input "100"
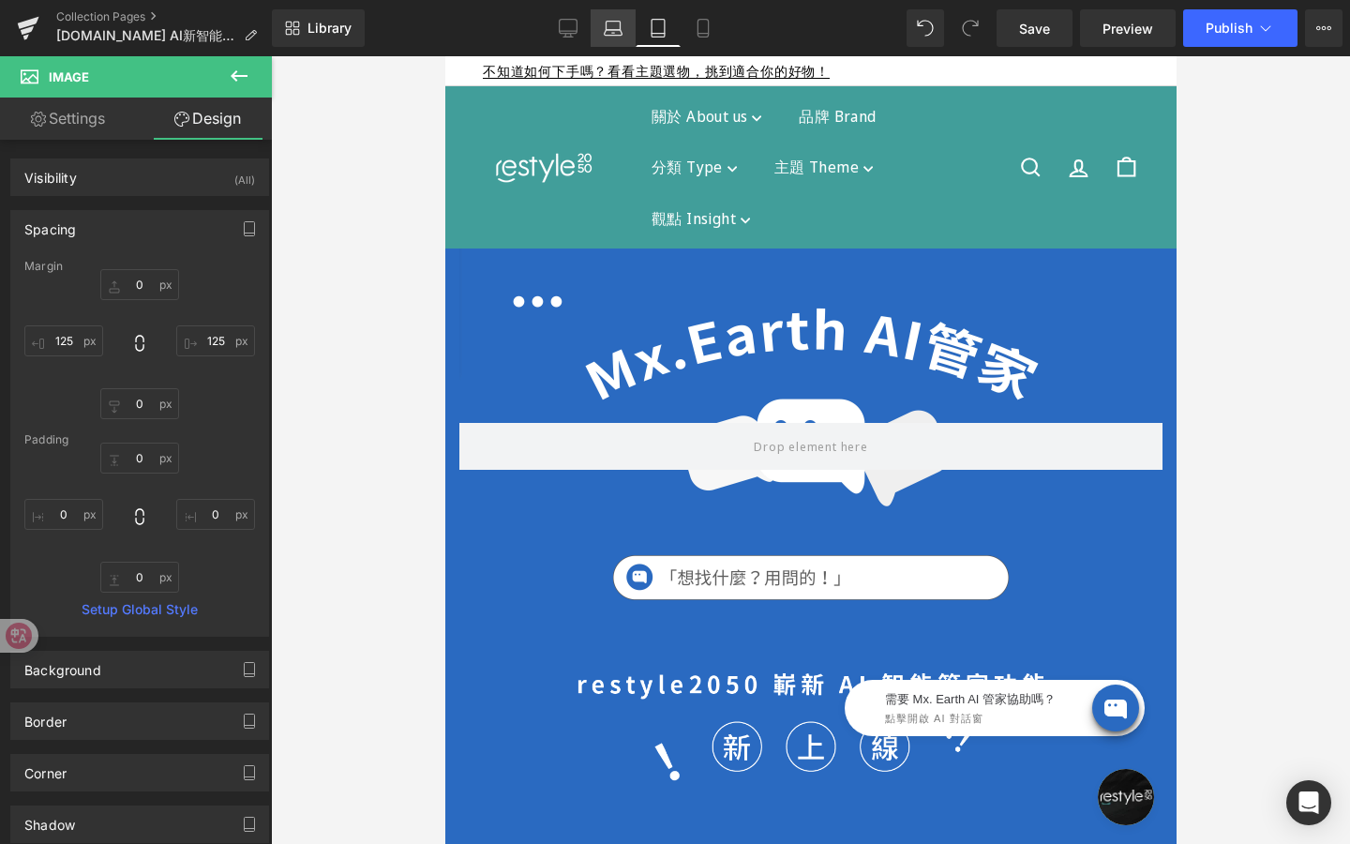
type input "250"
type input "0"
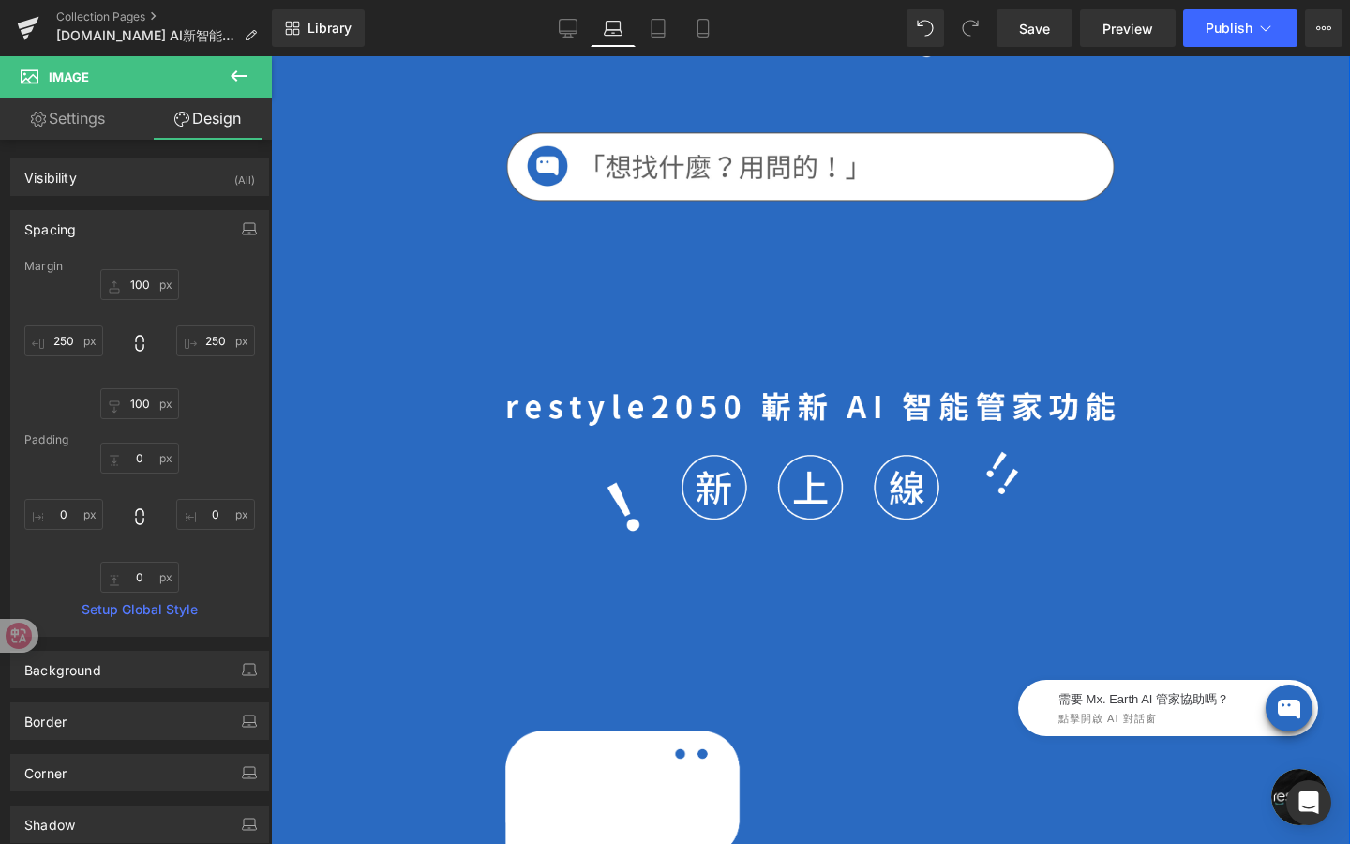
scroll to position [512, 0]
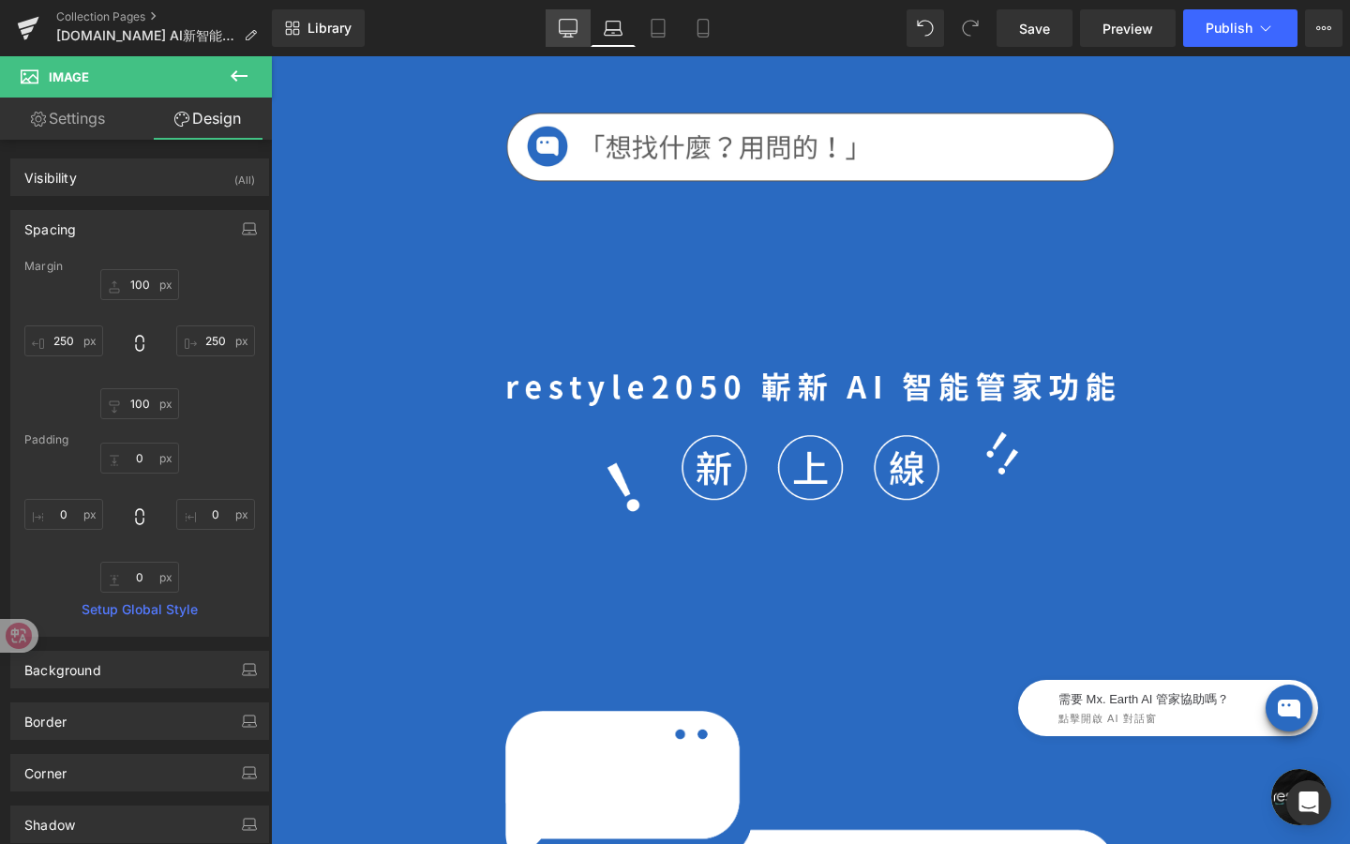
click at [566, 41] on link "Desktop" at bounding box center [568, 28] width 45 height 38
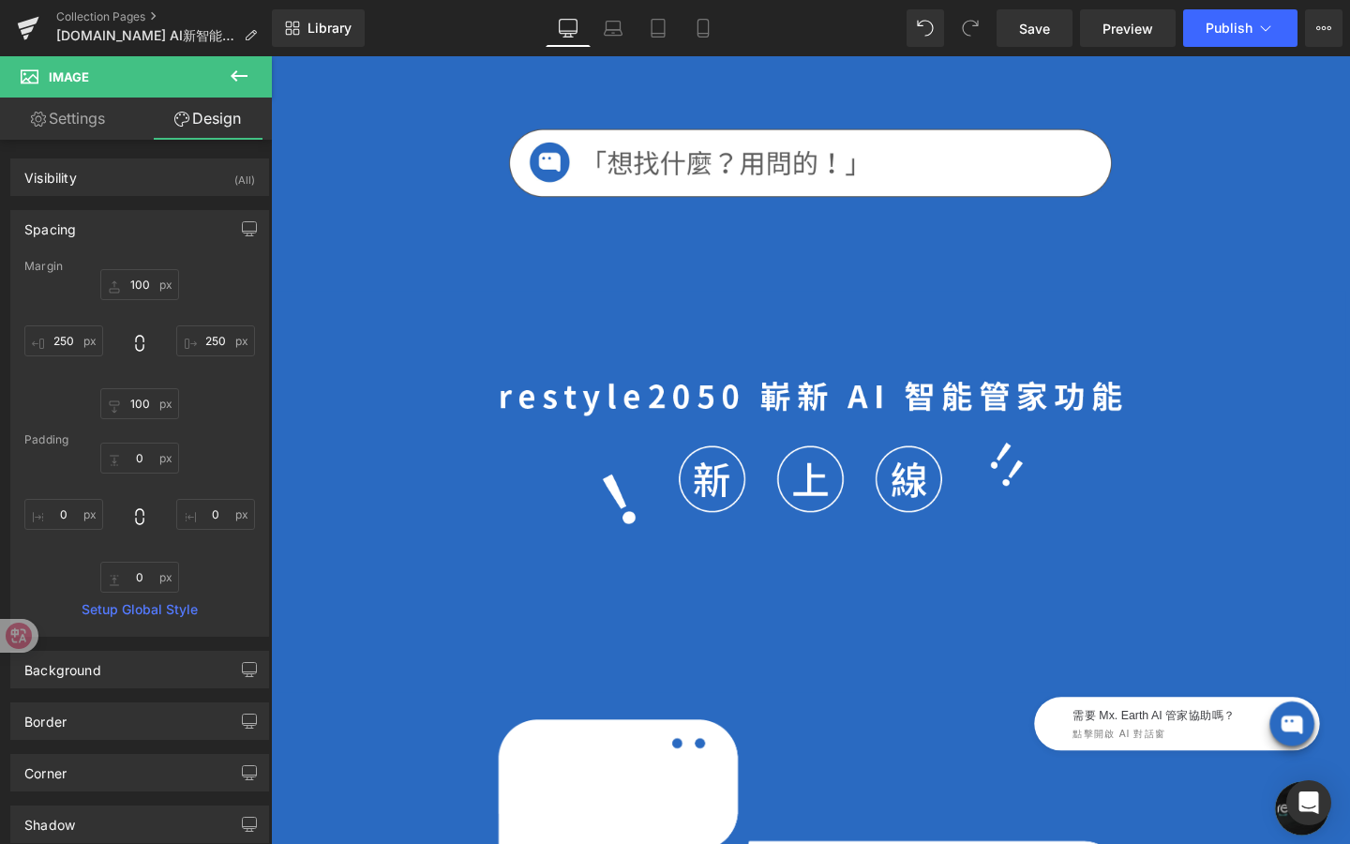
type input "100"
type input "250"
type input "100"
type input "250"
type input "0"
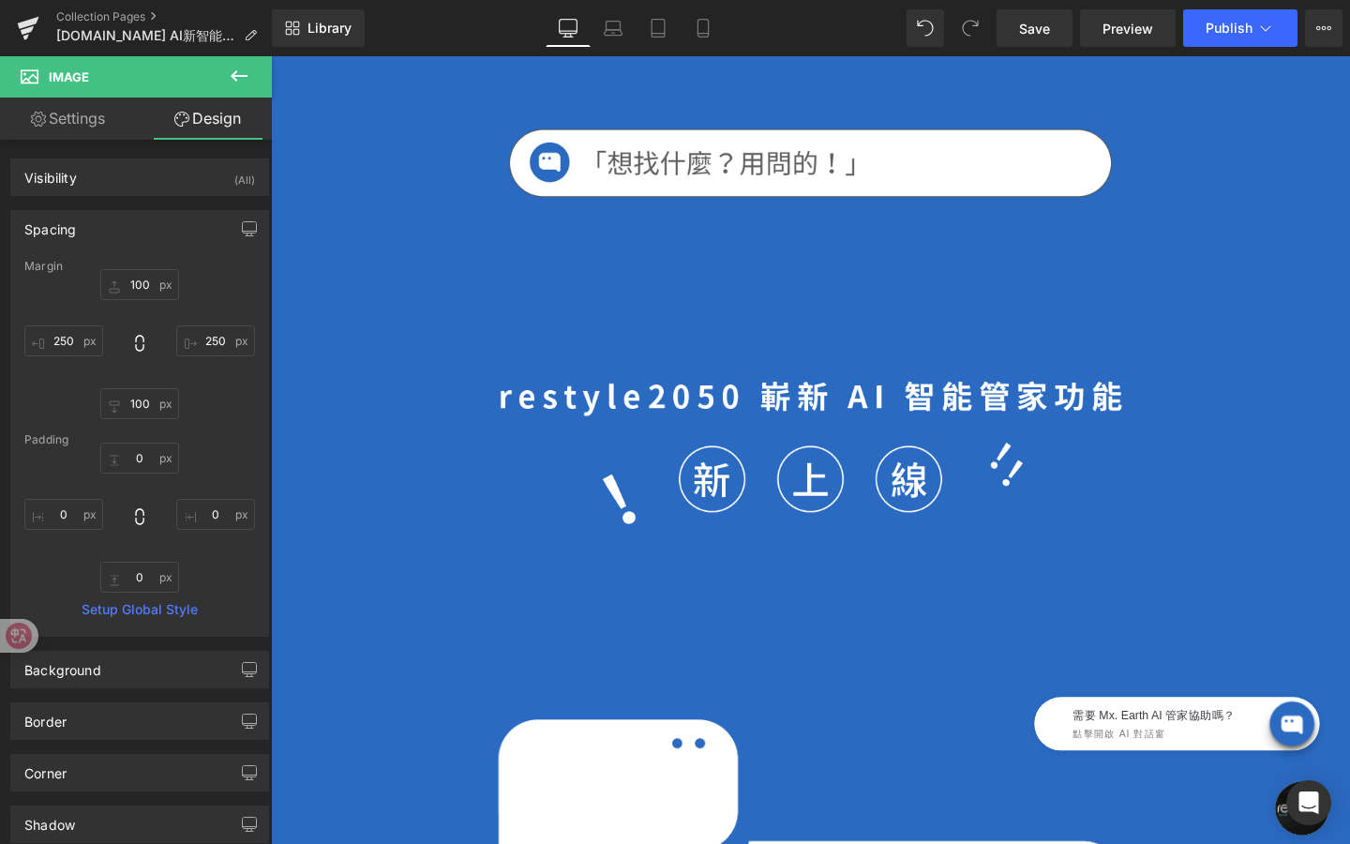
type input "0"
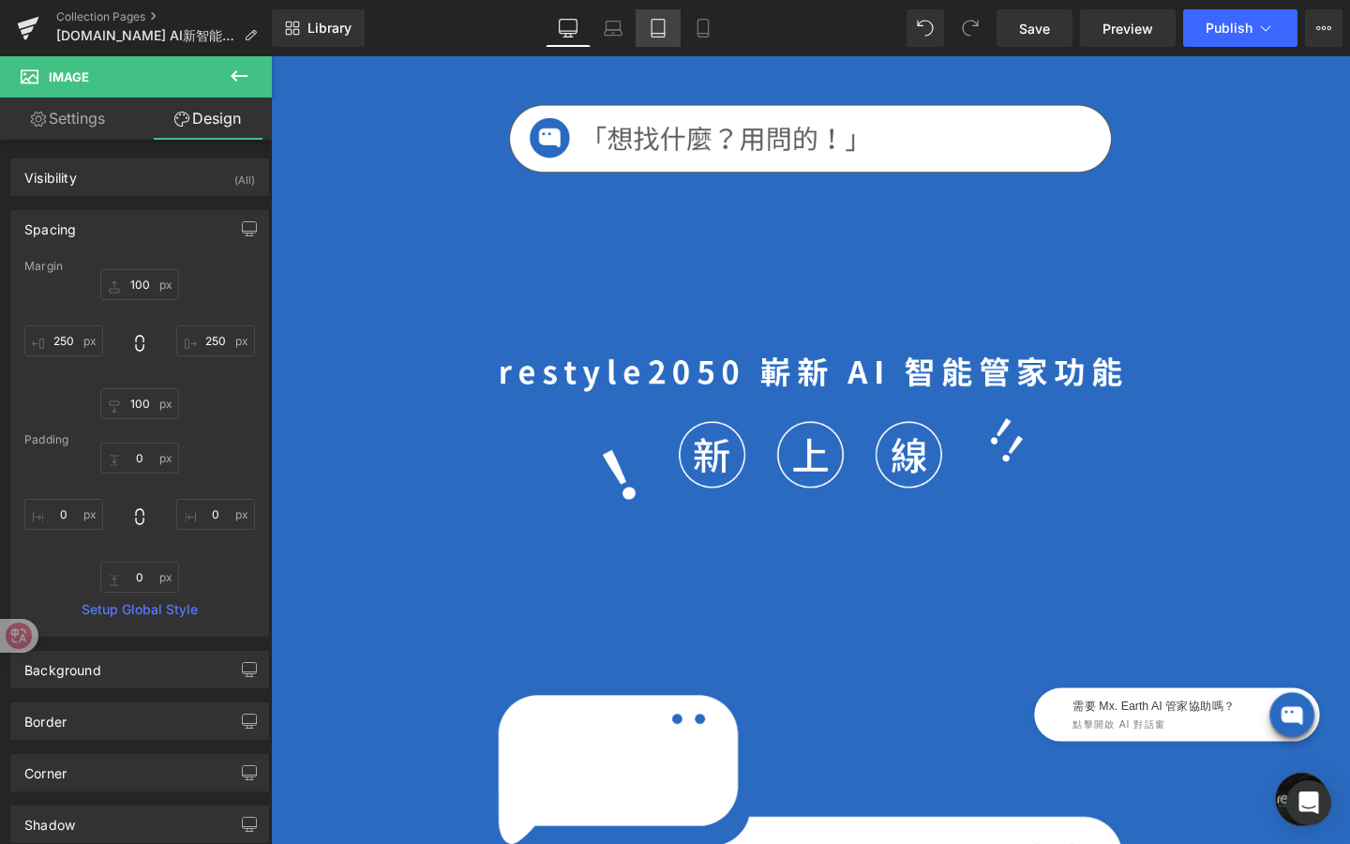
click at [665, 33] on icon at bounding box center [658, 29] width 13 height 18
type input "0"
type input "125"
type input "0"
type input "125"
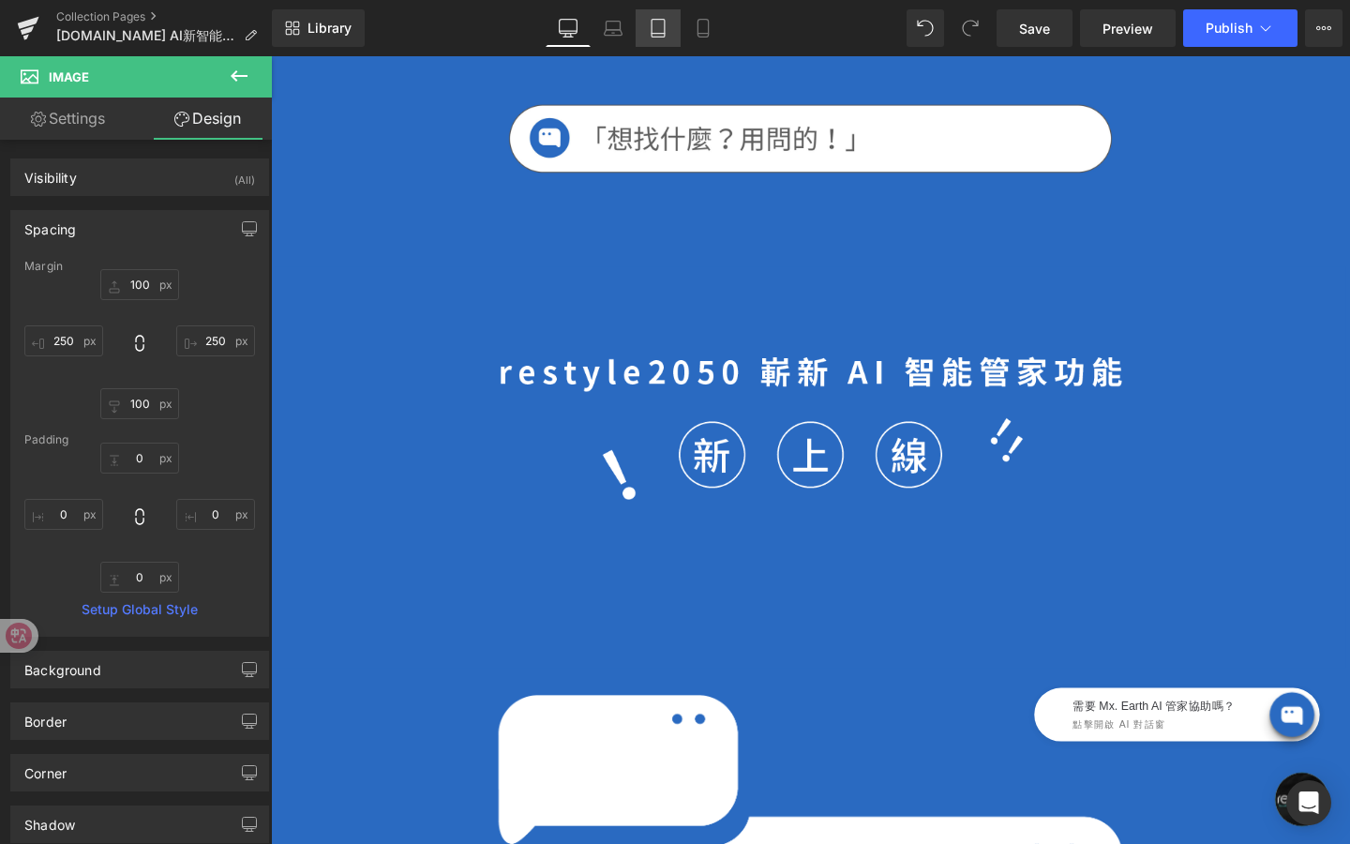
type input "0"
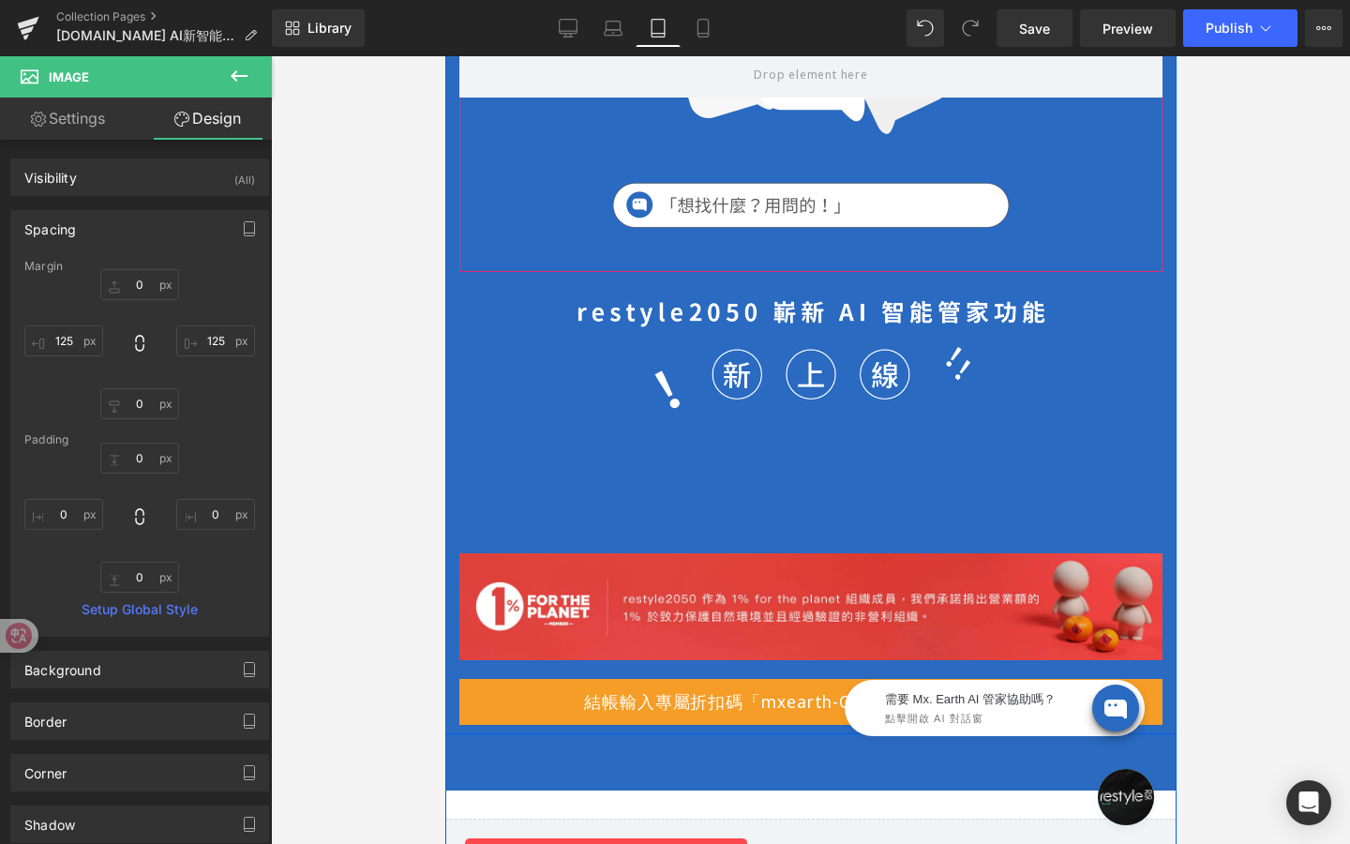
scroll to position [381, 0]
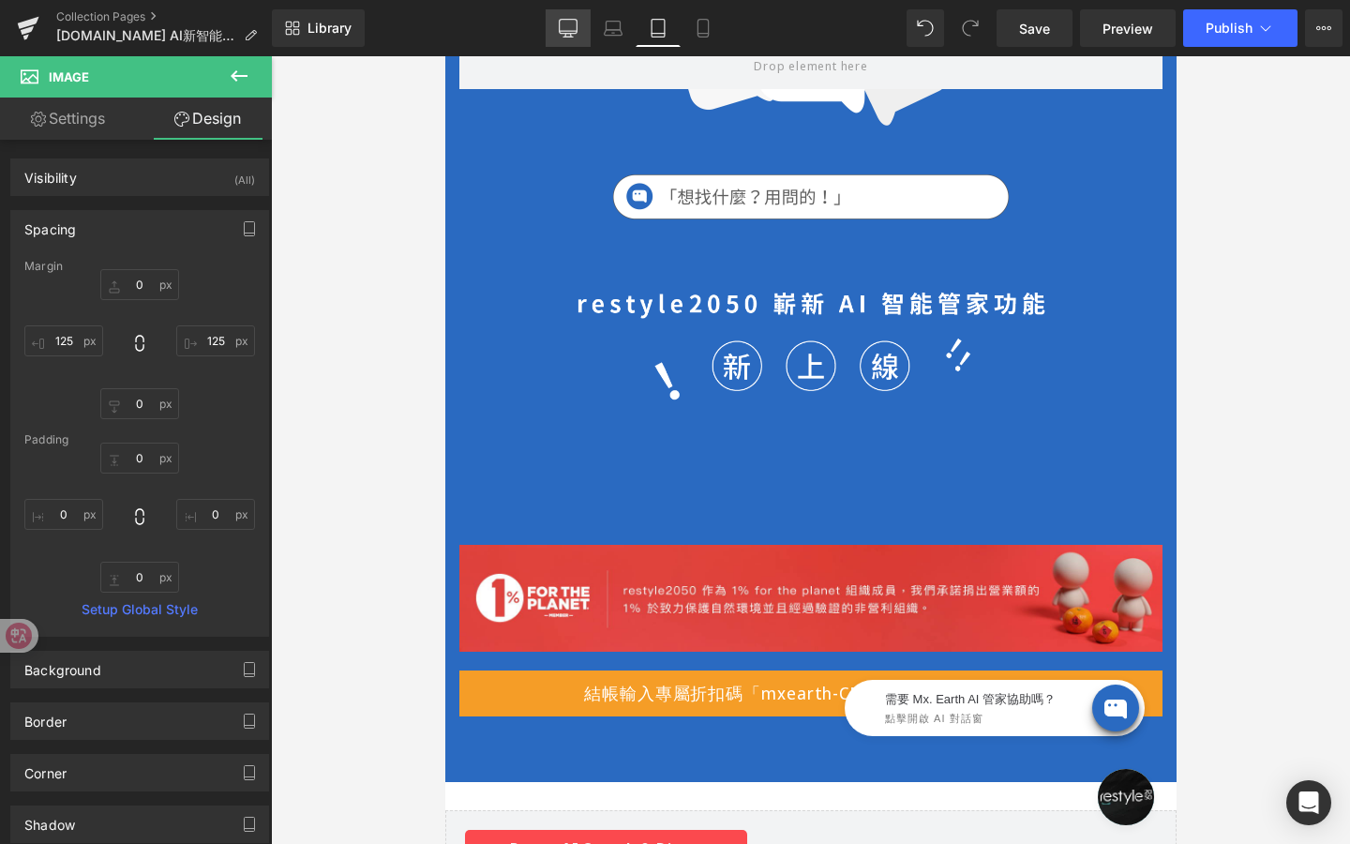
click at [574, 34] on icon at bounding box center [568, 28] width 19 height 19
type input "100"
type input "250"
type input "100"
type input "250"
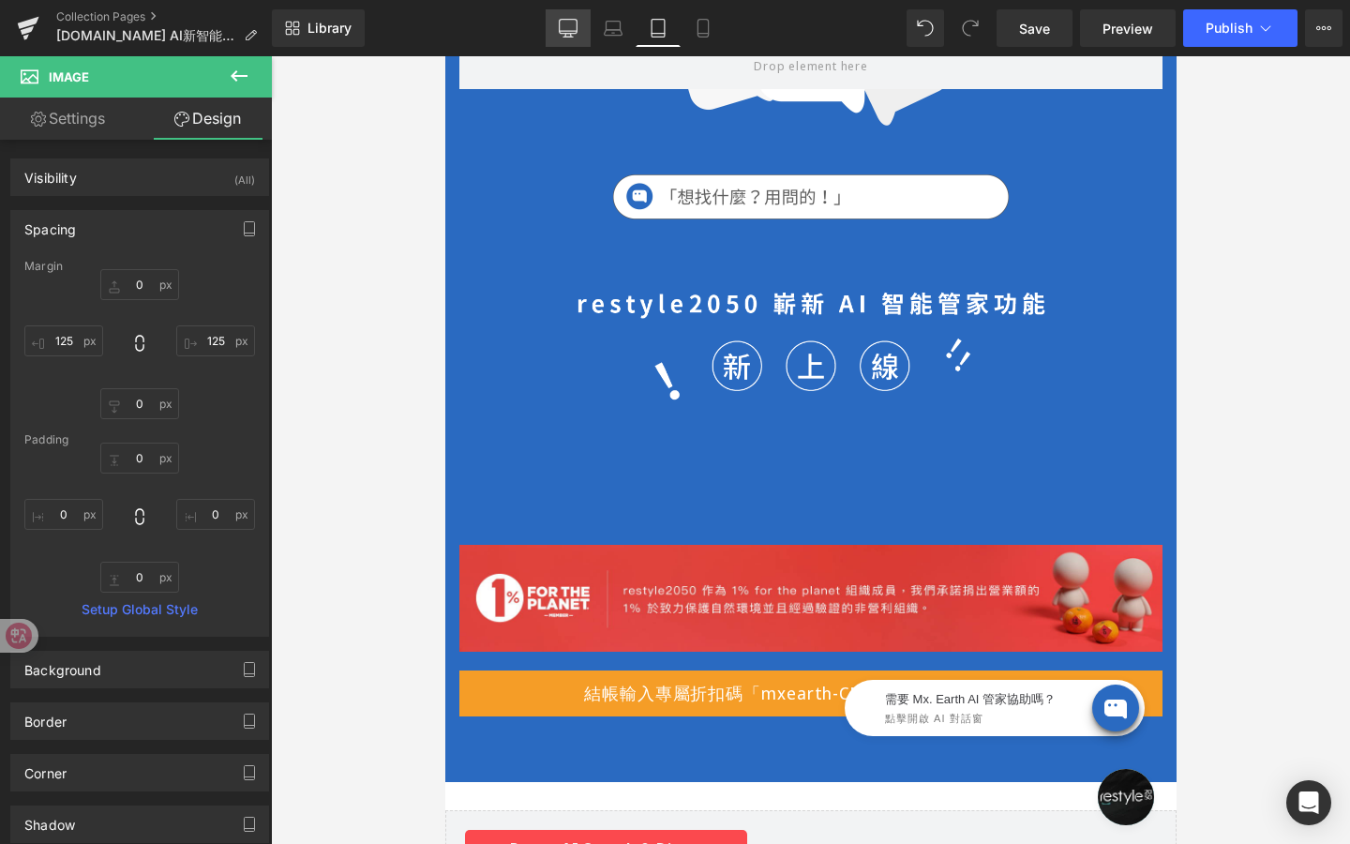
type input "0"
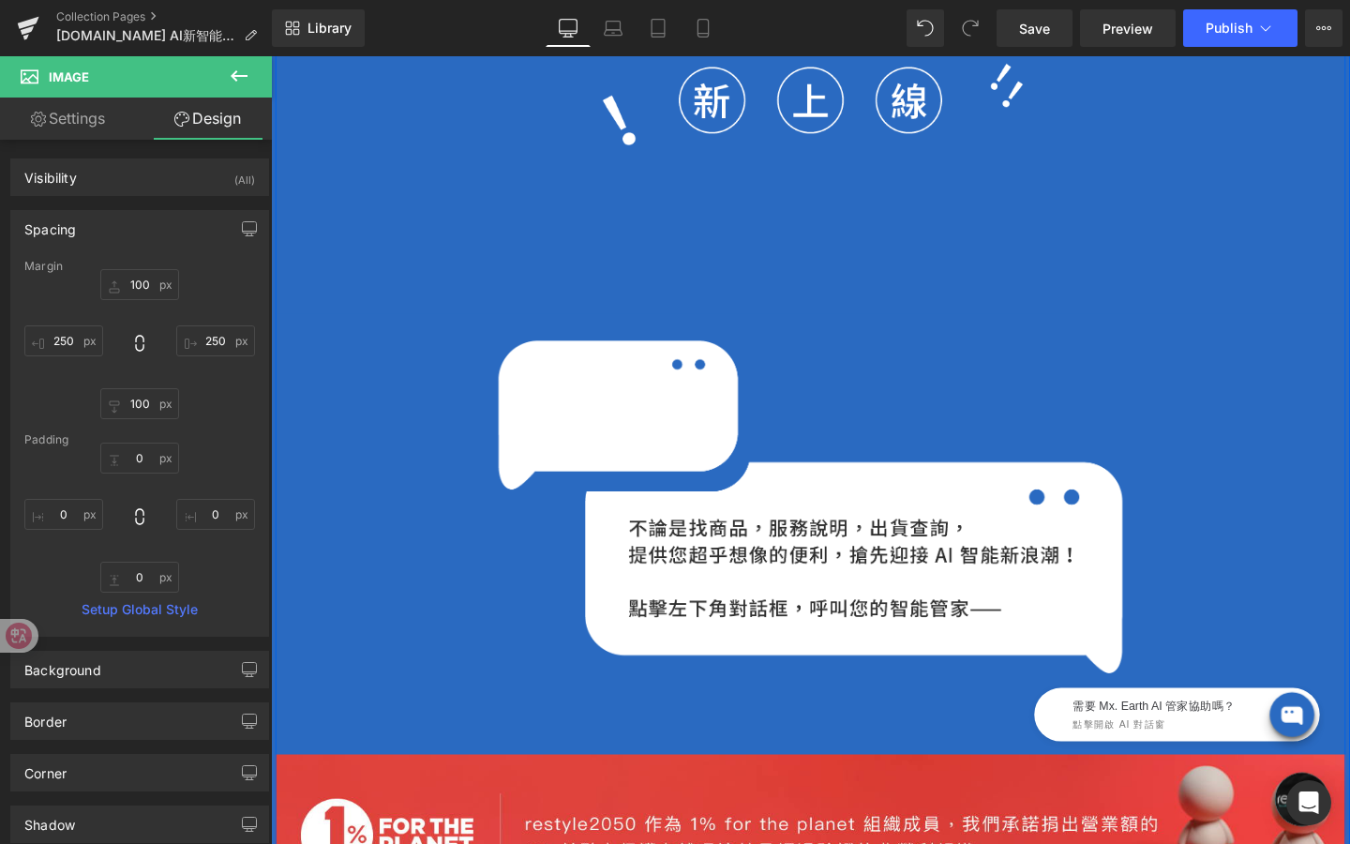
scroll to position [939, 0]
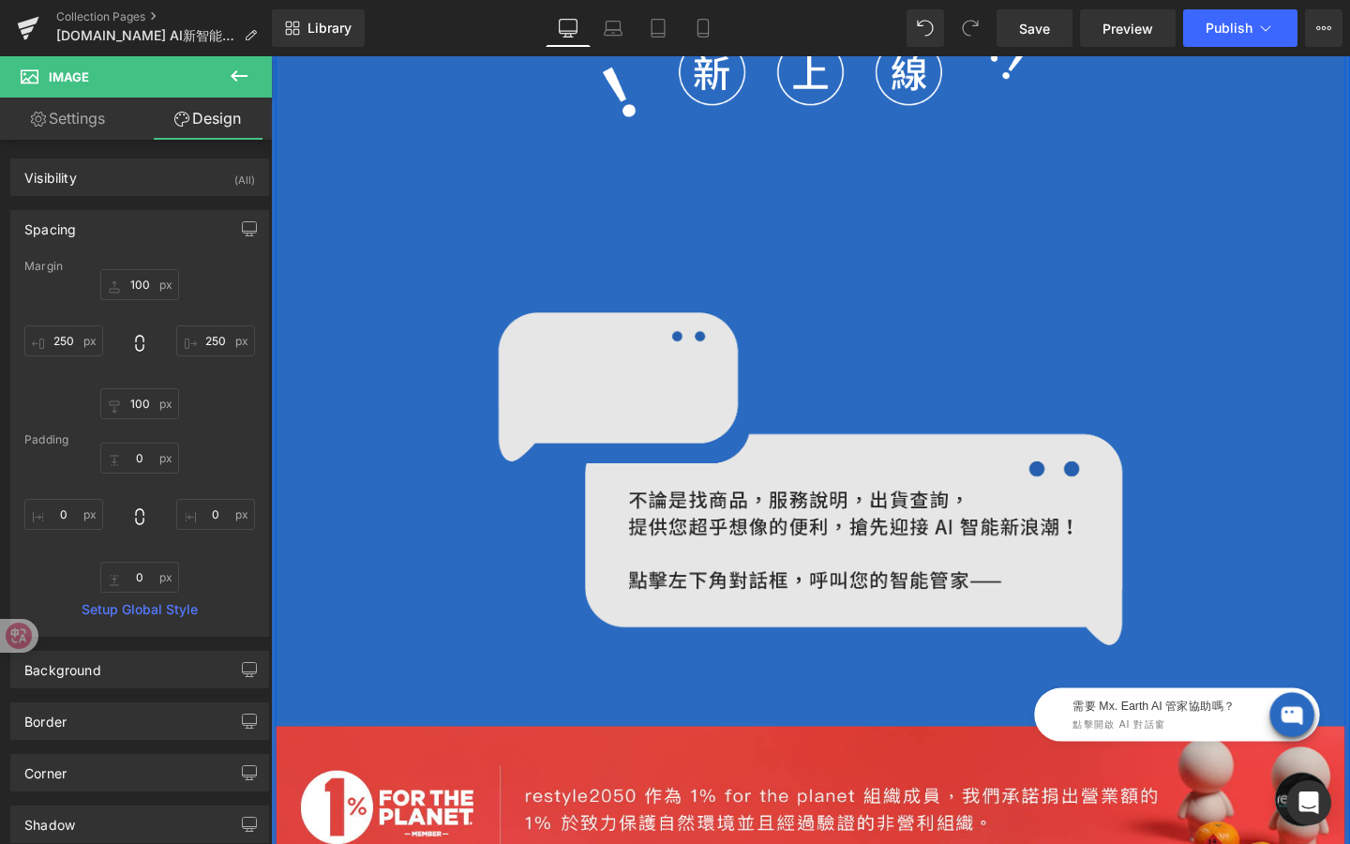
click at [632, 545] on img at bounding box center [838, 500] width 656 height 350
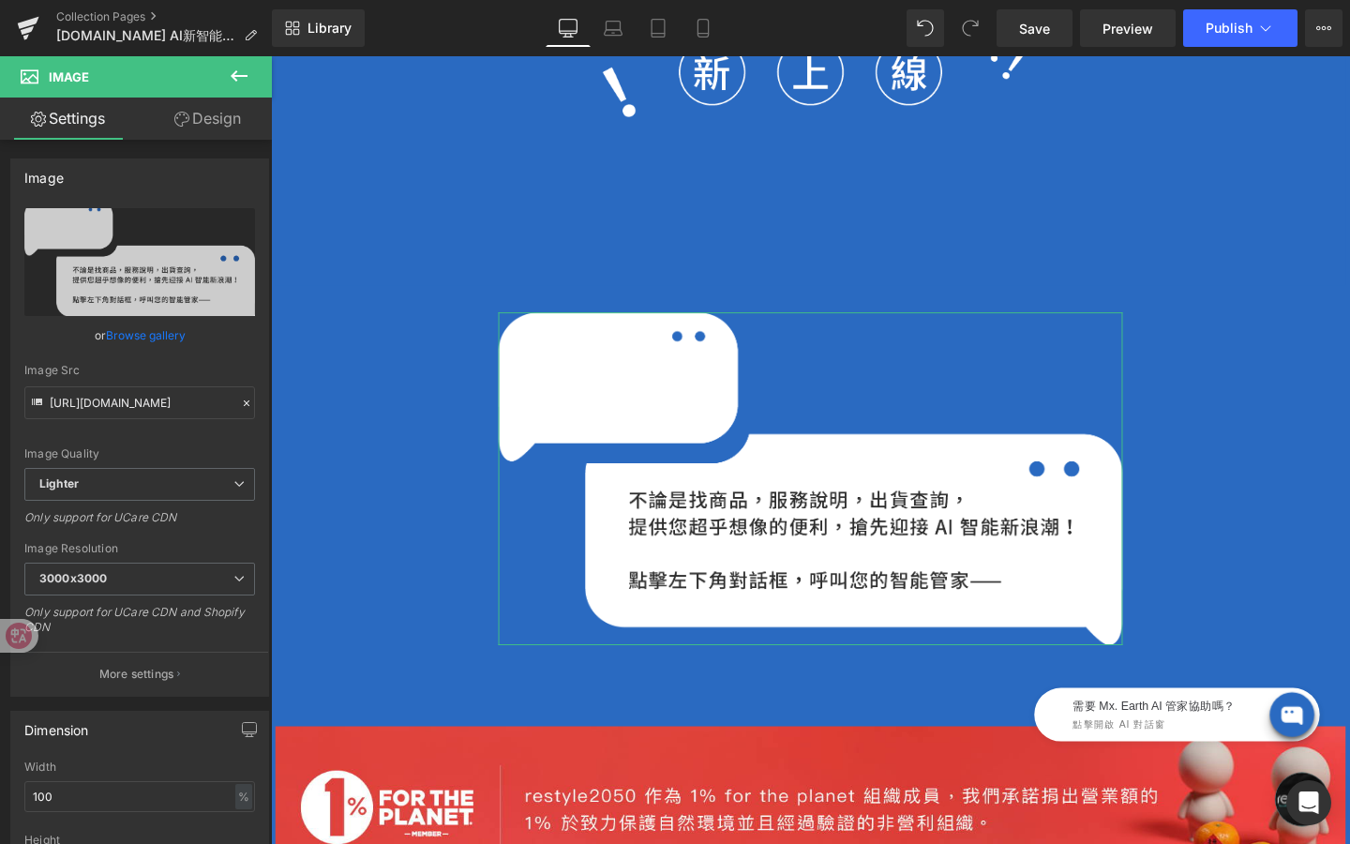
drag, startPoint x: 201, startPoint y: 126, endPoint x: 193, endPoint y: 240, distance: 114.6
click at [201, 126] on link "Design" at bounding box center [208, 119] width 136 height 42
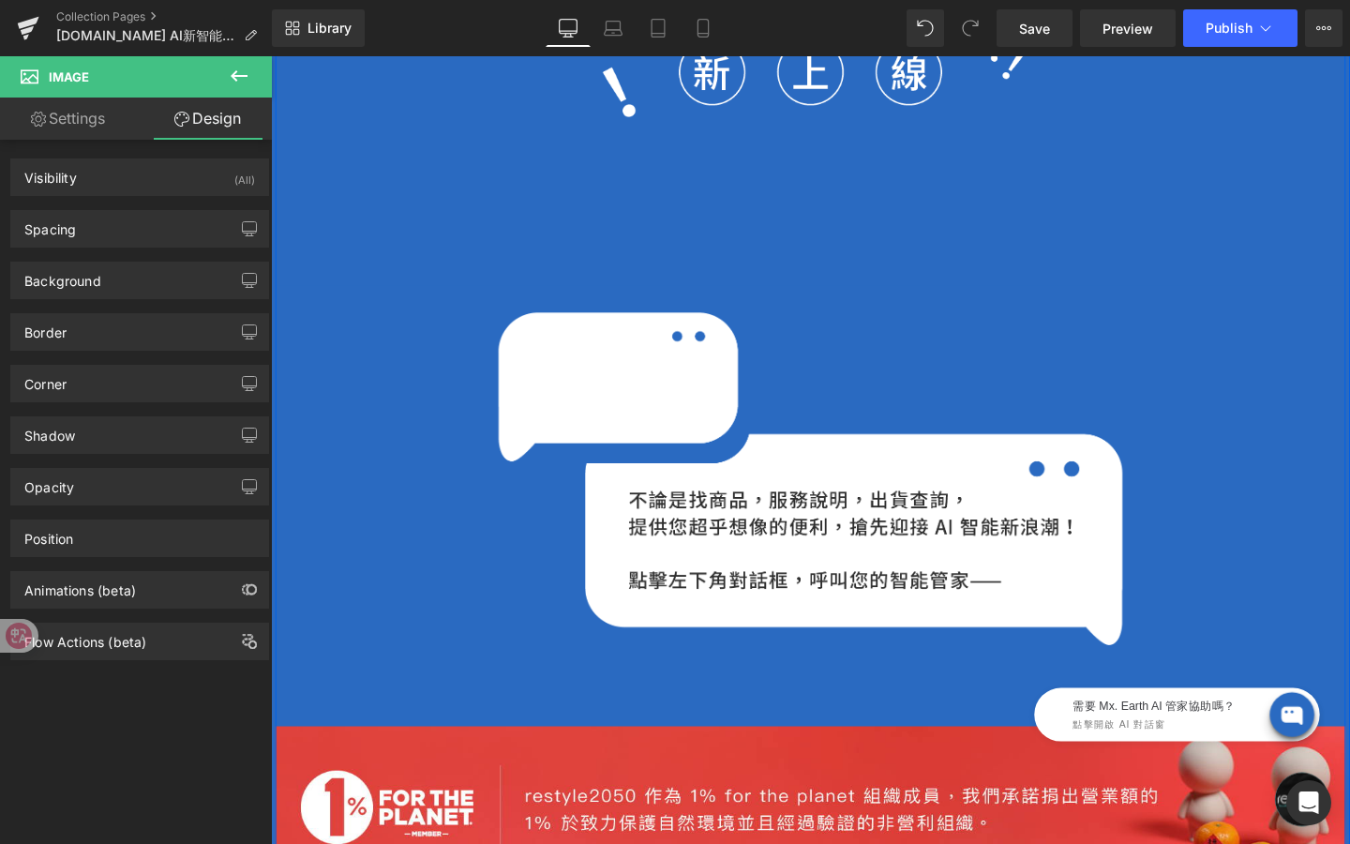
click at [345, 275] on div "Image" at bounding box center [838, 86] width 1125 height 422
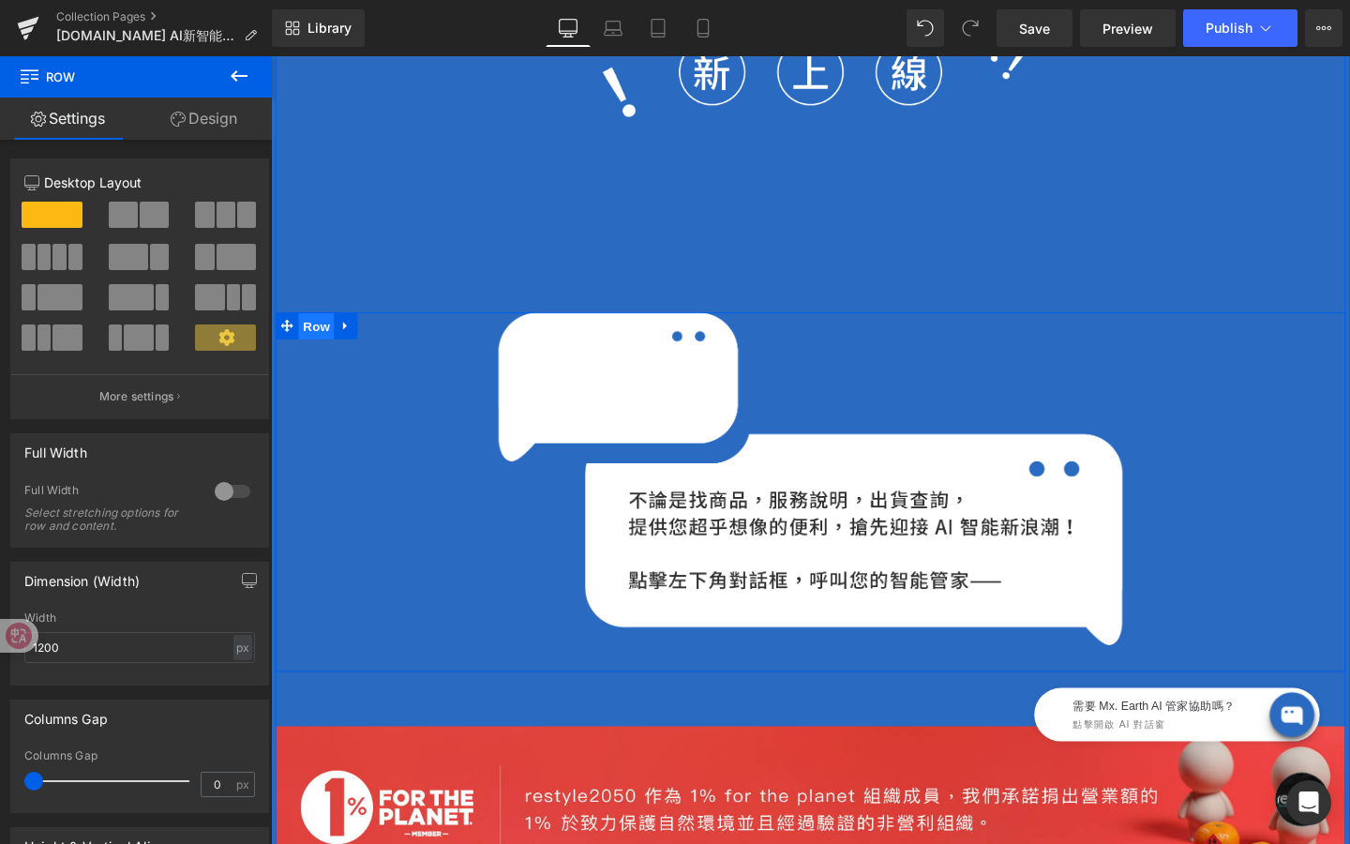
click at [319, 338] on span "Row" at bounding box center [319, 340] width 38 height 28
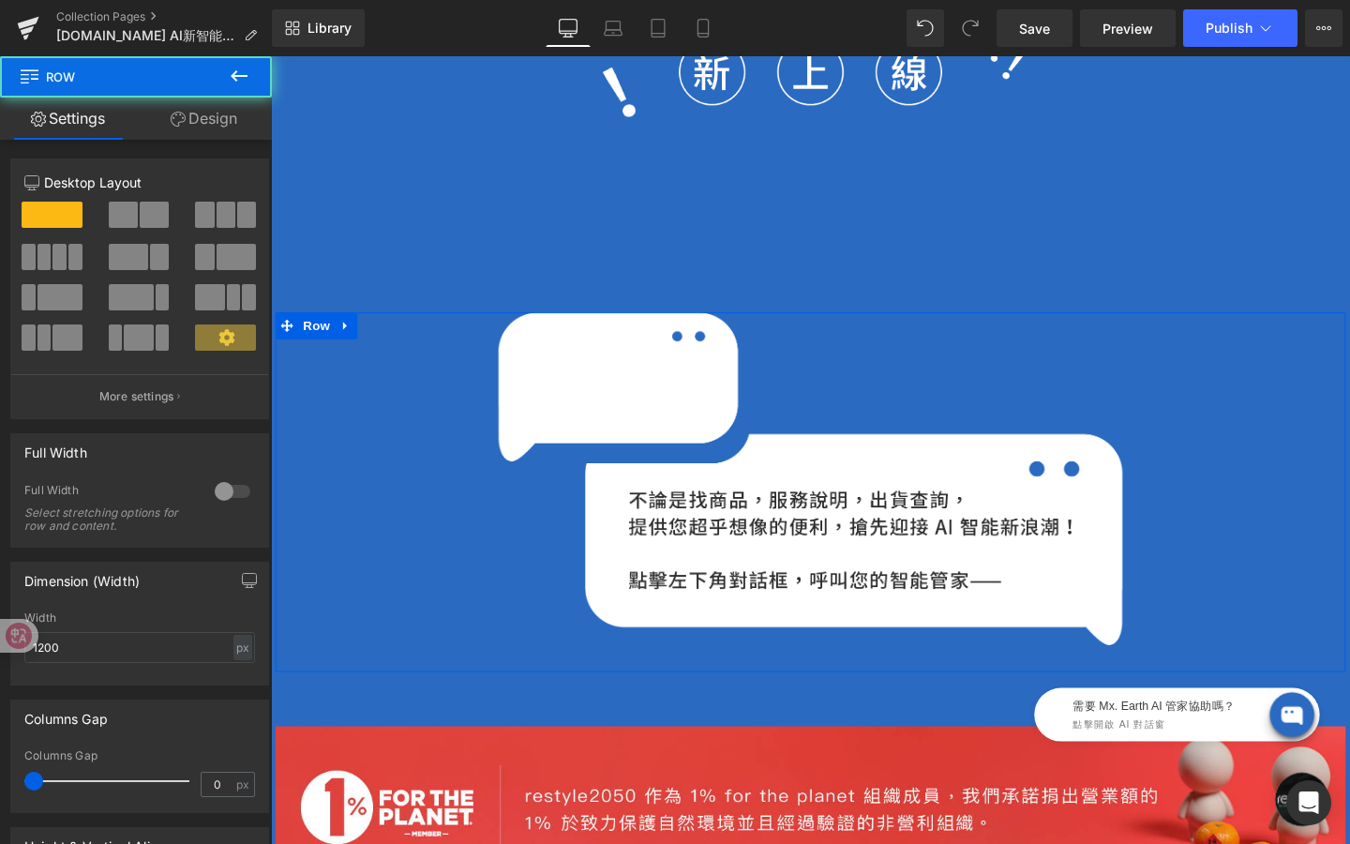
click at [226, 122] on link "Design" at bounding box center [204, 119] width 136 height 42
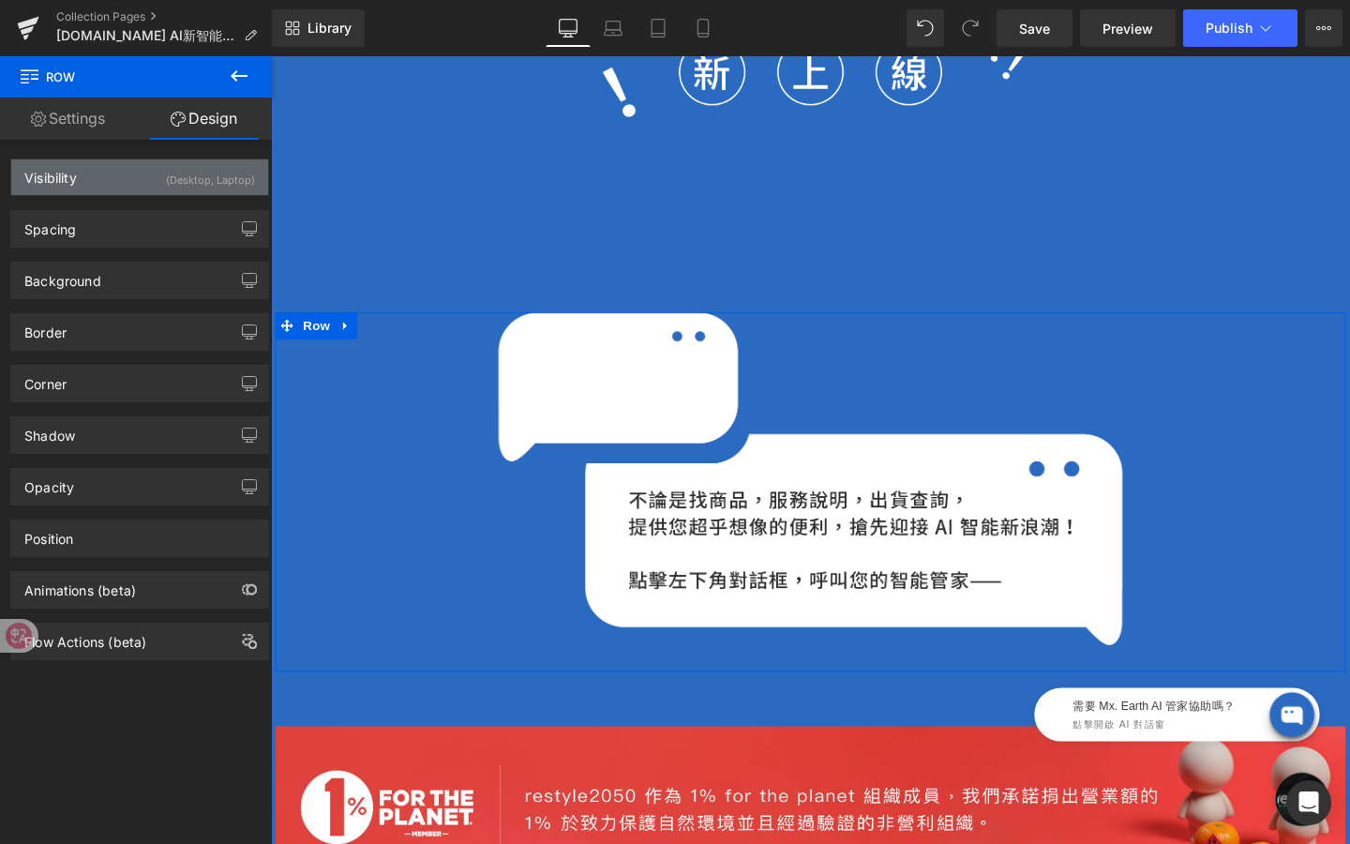
click at [228, 188] on div "(Desktop, Laptop)" at bounding box center [210, 174] width 89 height 31
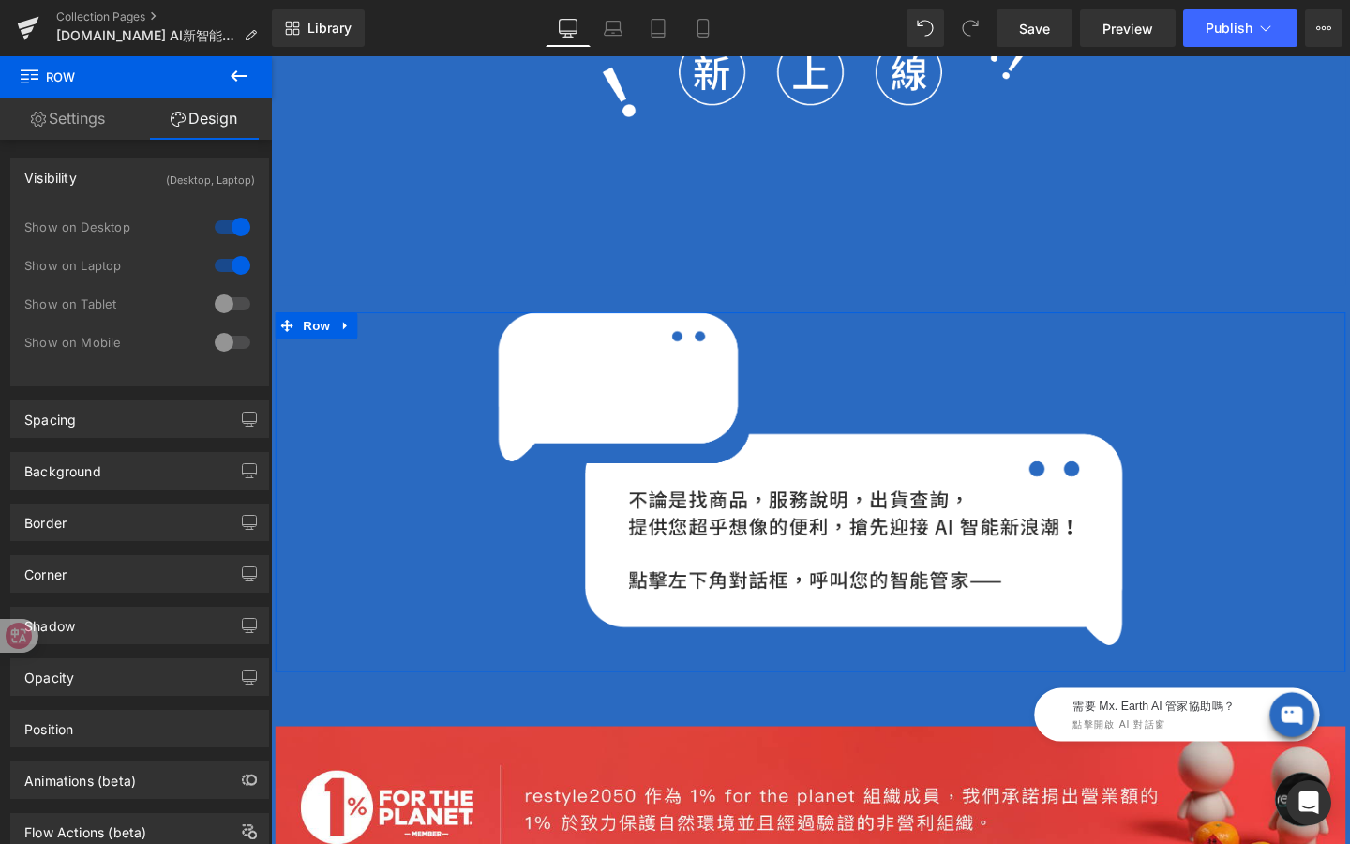
click at [234, 306] on div at bounding box center [232, 304] width 45 height 30
click at [664, 30] on icon at bounding box center [658, 28] width 19 height 19
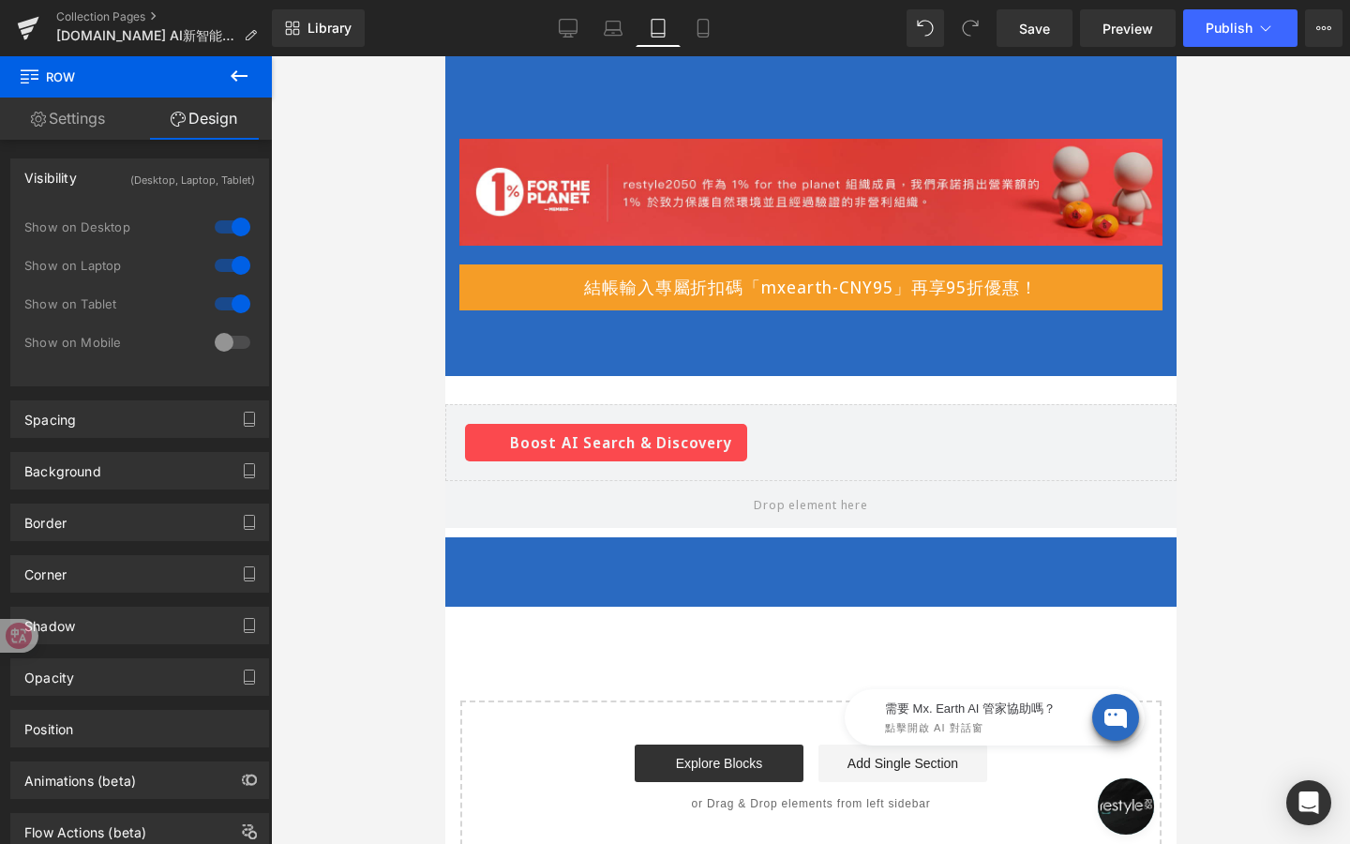
scroll to position [542, 0]
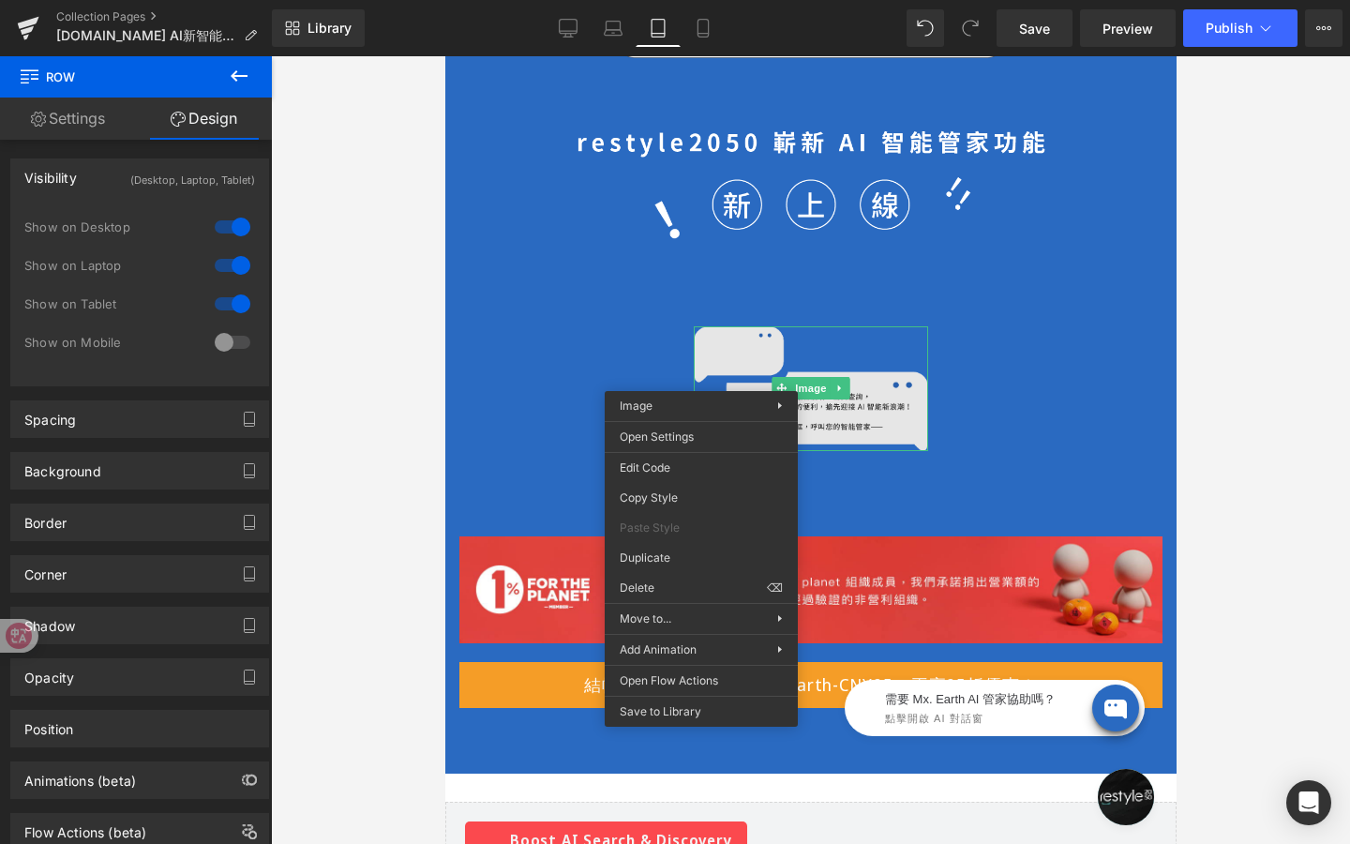
click at [802, 355] on img at bounding box center [810, 388] width 234 height 125
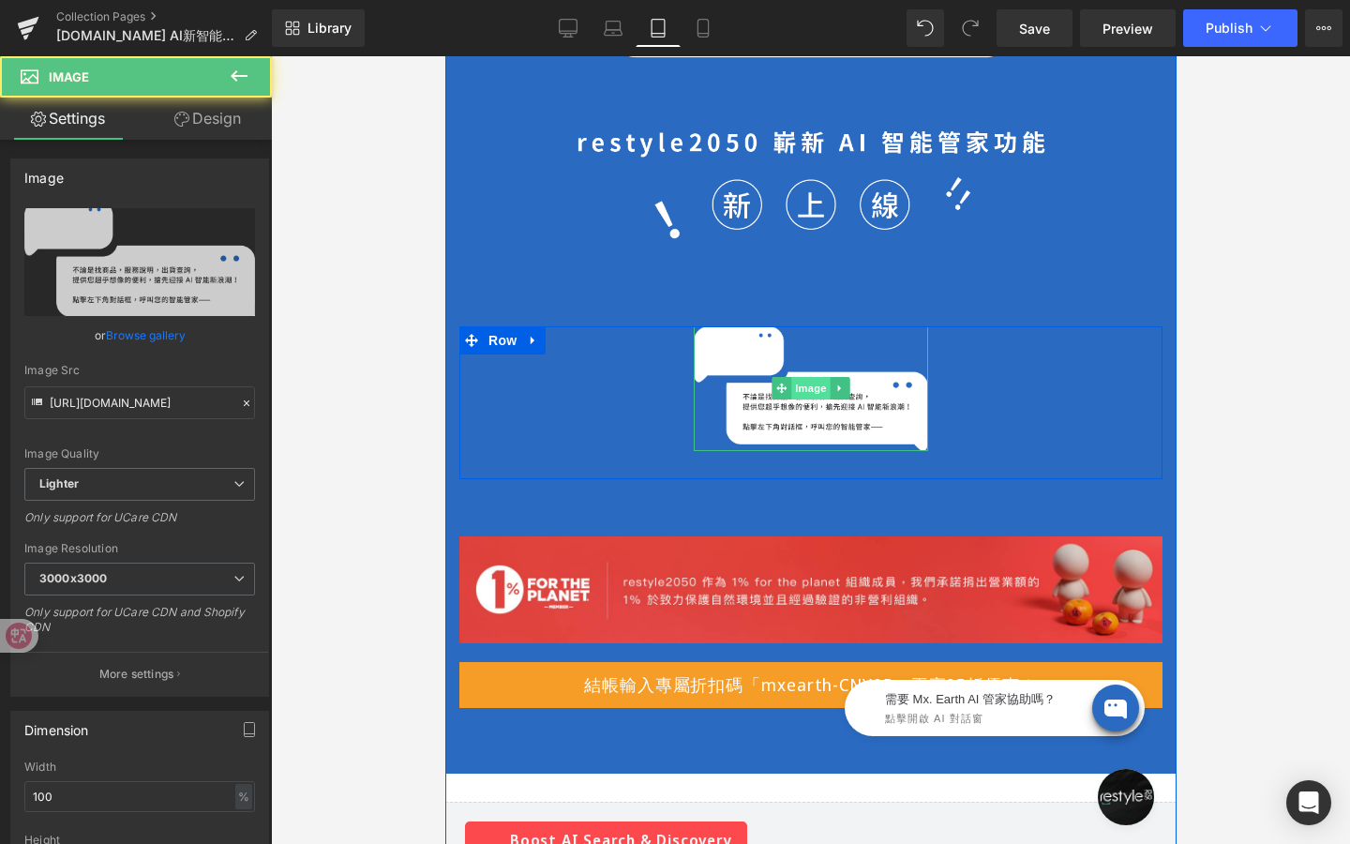
click at [809, 383] on div "Image" at bounding box center [810, 388] width 234 height 125
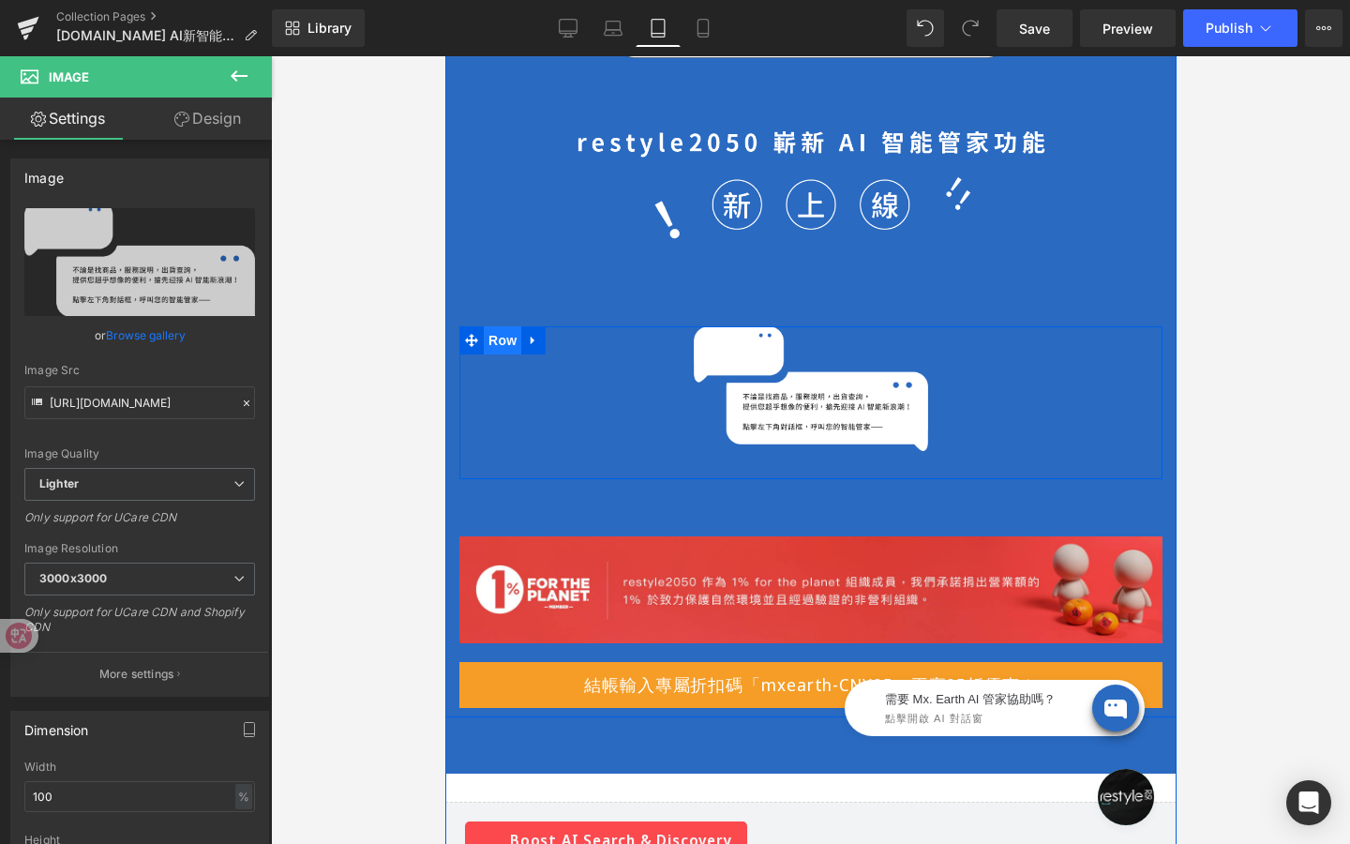
click at [501, 341] on span "Row" at bounding box center [502, 340] width 38 height 28
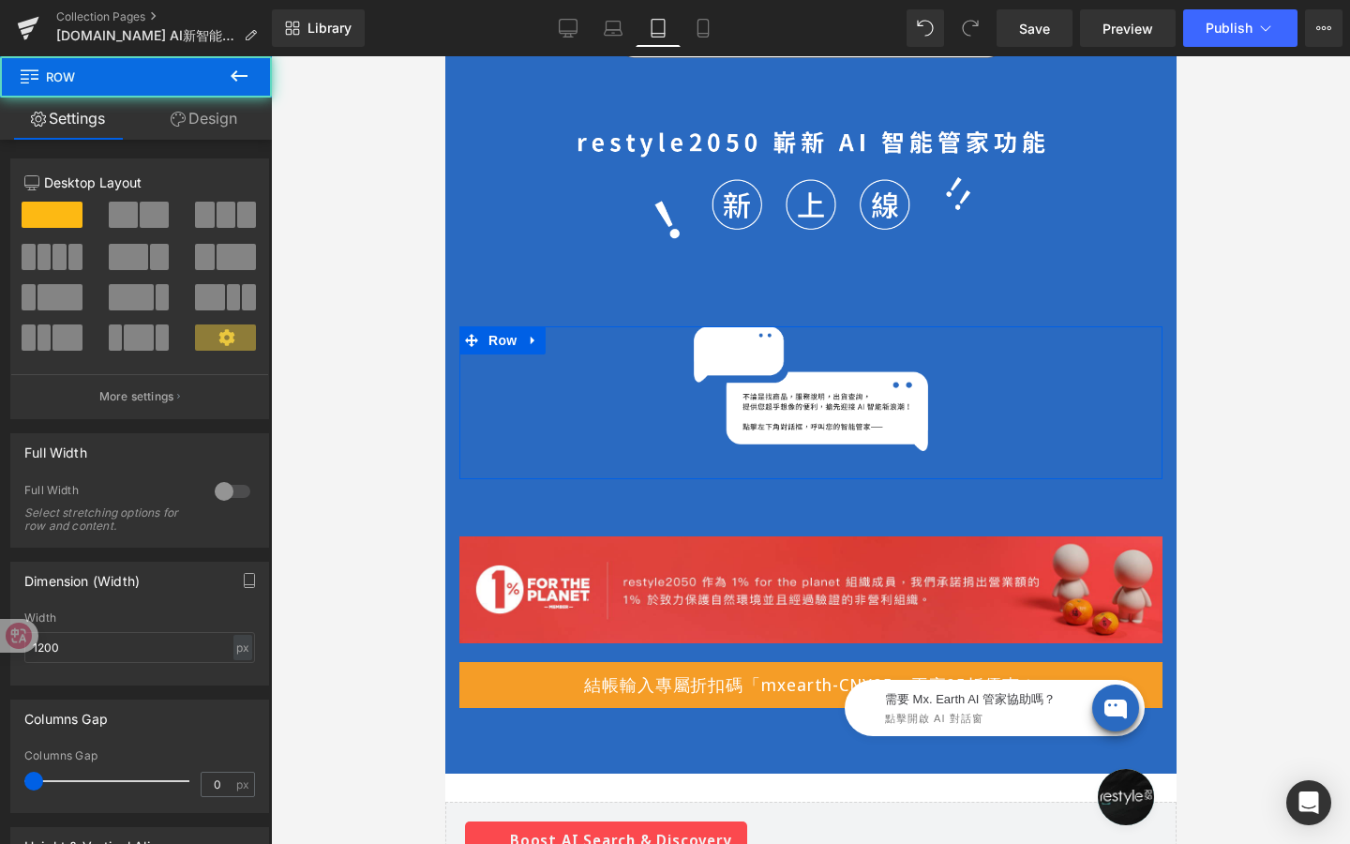
drag, startPoint x: 230, startPoint y: 132, endPoint x: 148, endPoint y: 271, distance: 161.0
click at [230, 132] on link "Design" at bounding box center [204, 119] width 136 height 42
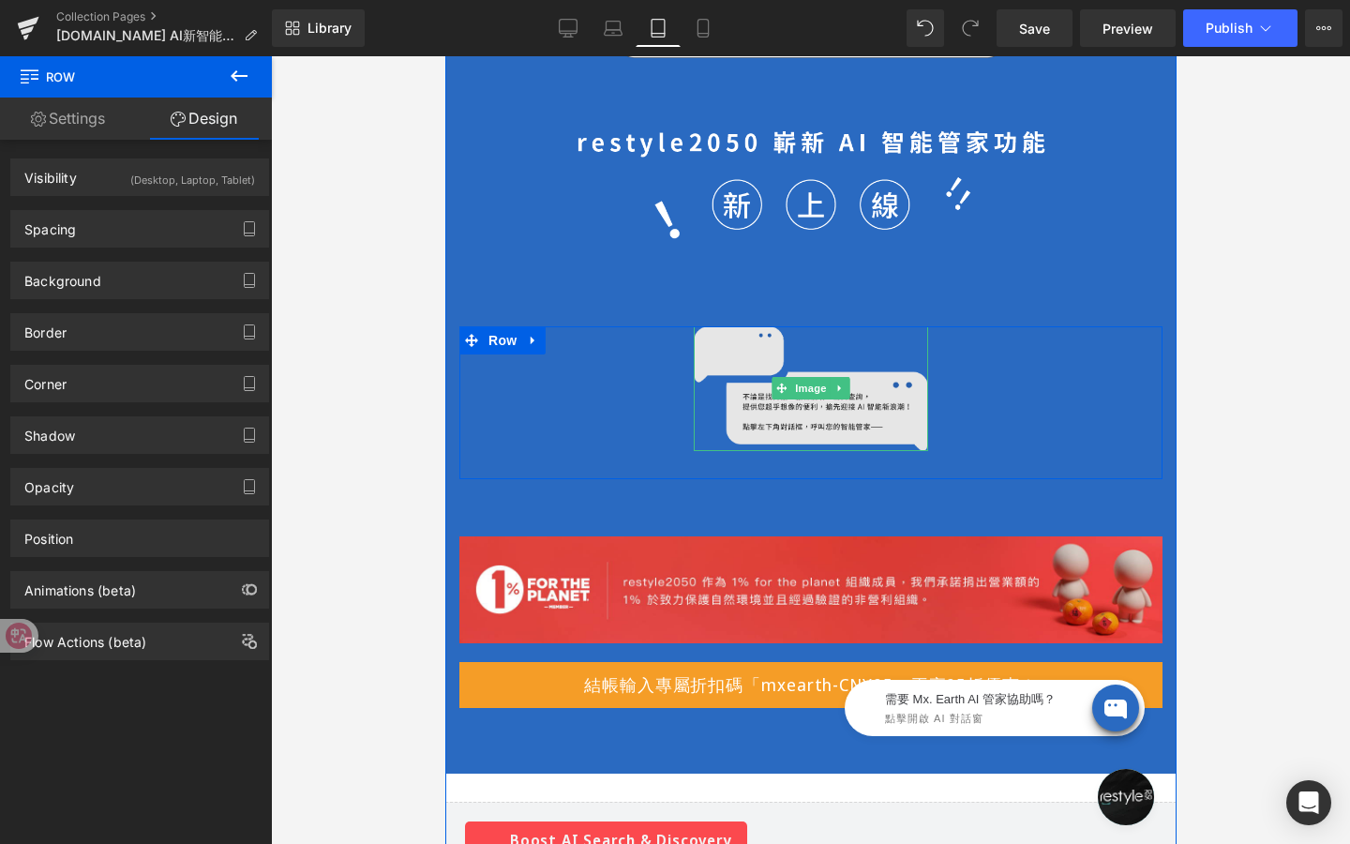
click at [810, 428] on img at bounding box center [810, 388] width 234 height 125
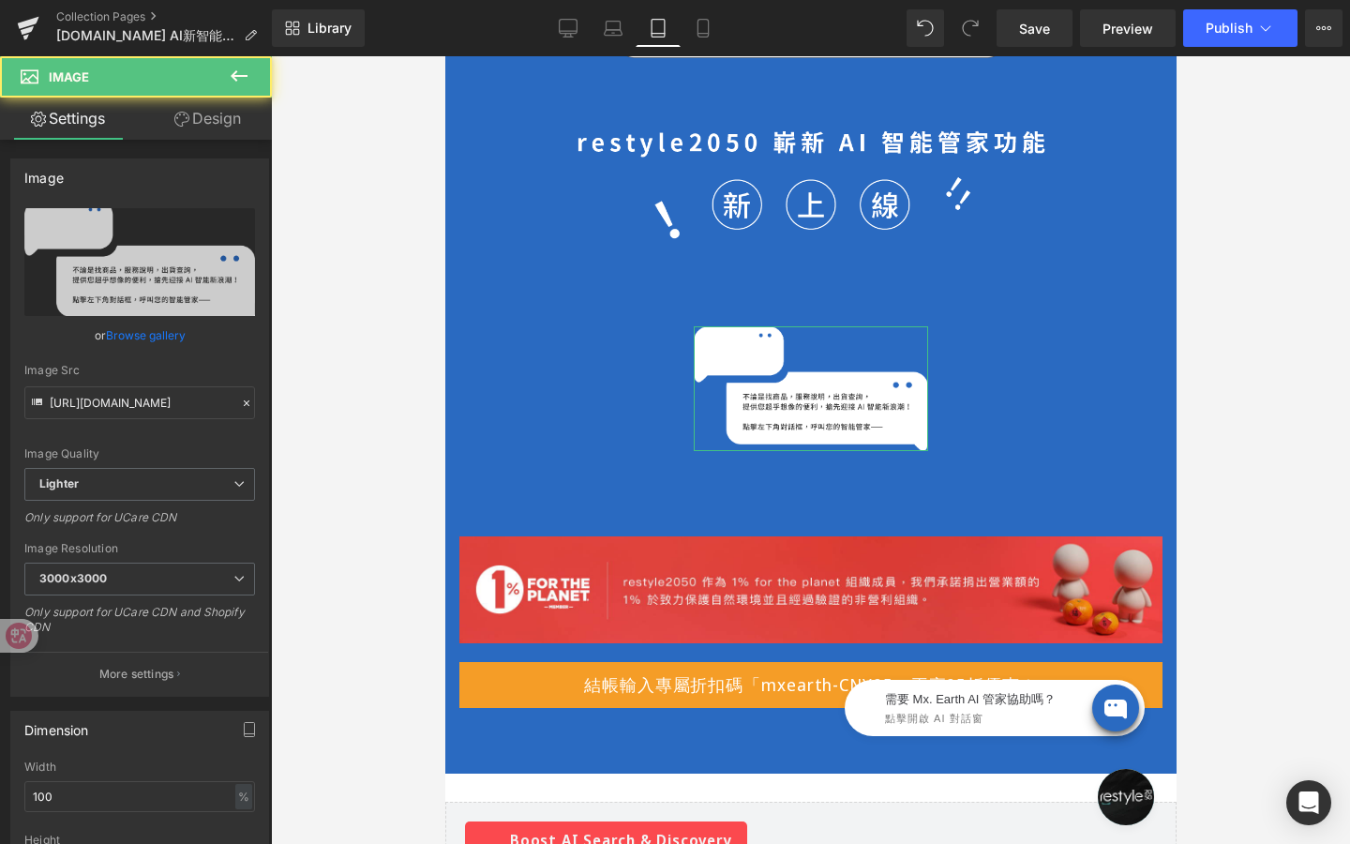
click at [213, 119] on link "Design" at bounding box center [208, 119] width 136 height 42
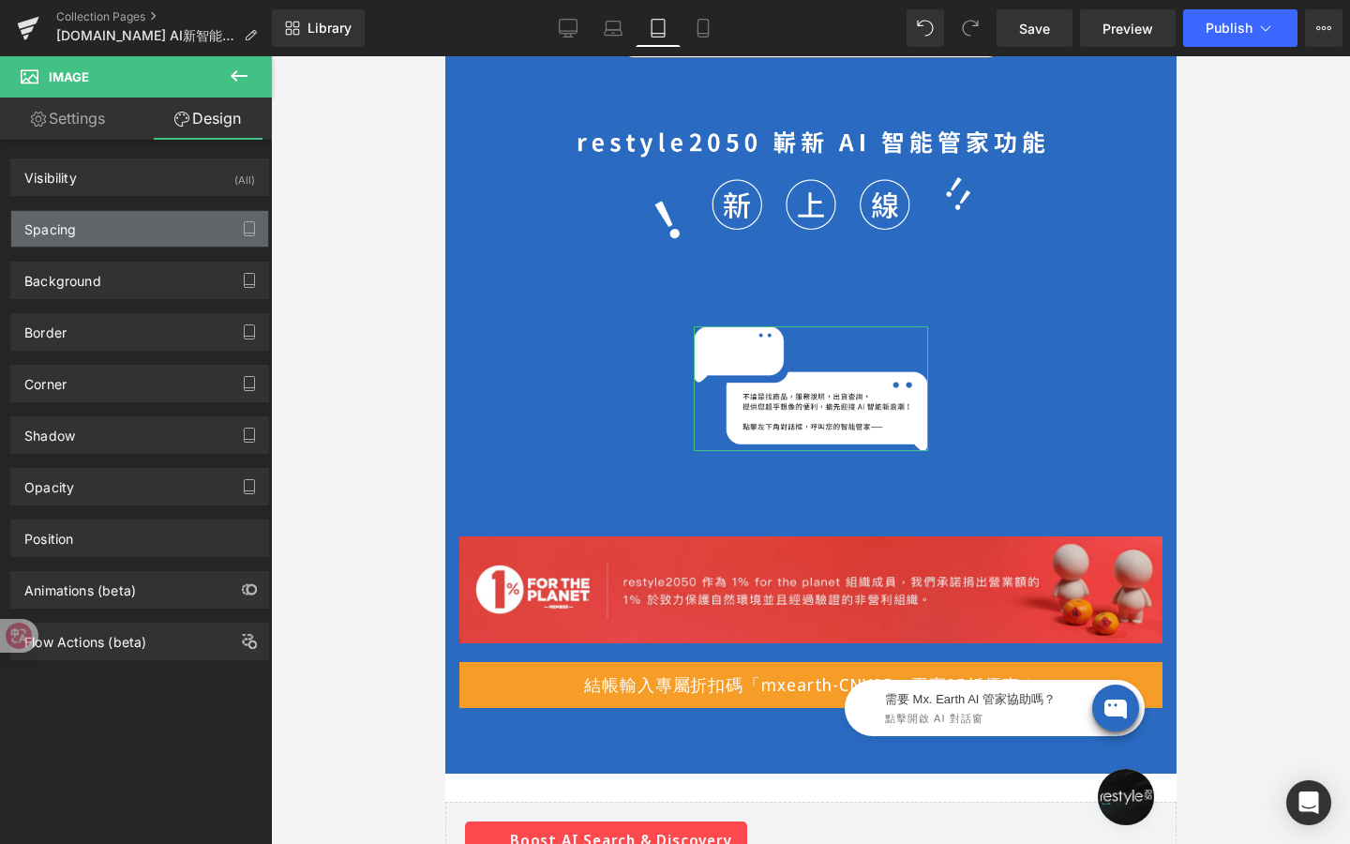
type input "0"
type input "250"
type input "0"
type input "250"
type input "0"
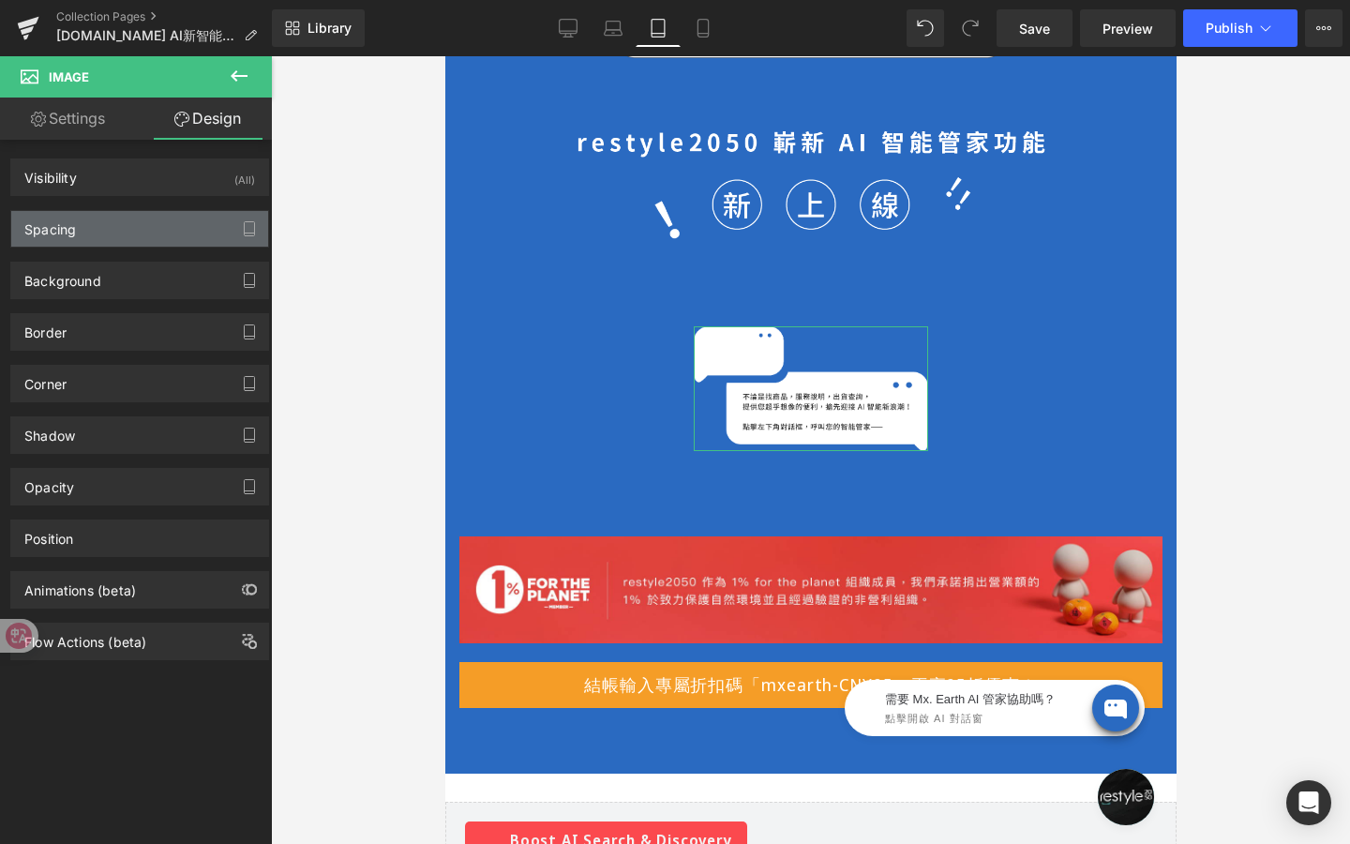
type input "0"
click at [173, 234] on div "Spacing" at bounding box center [139, 229] width 257 height 36
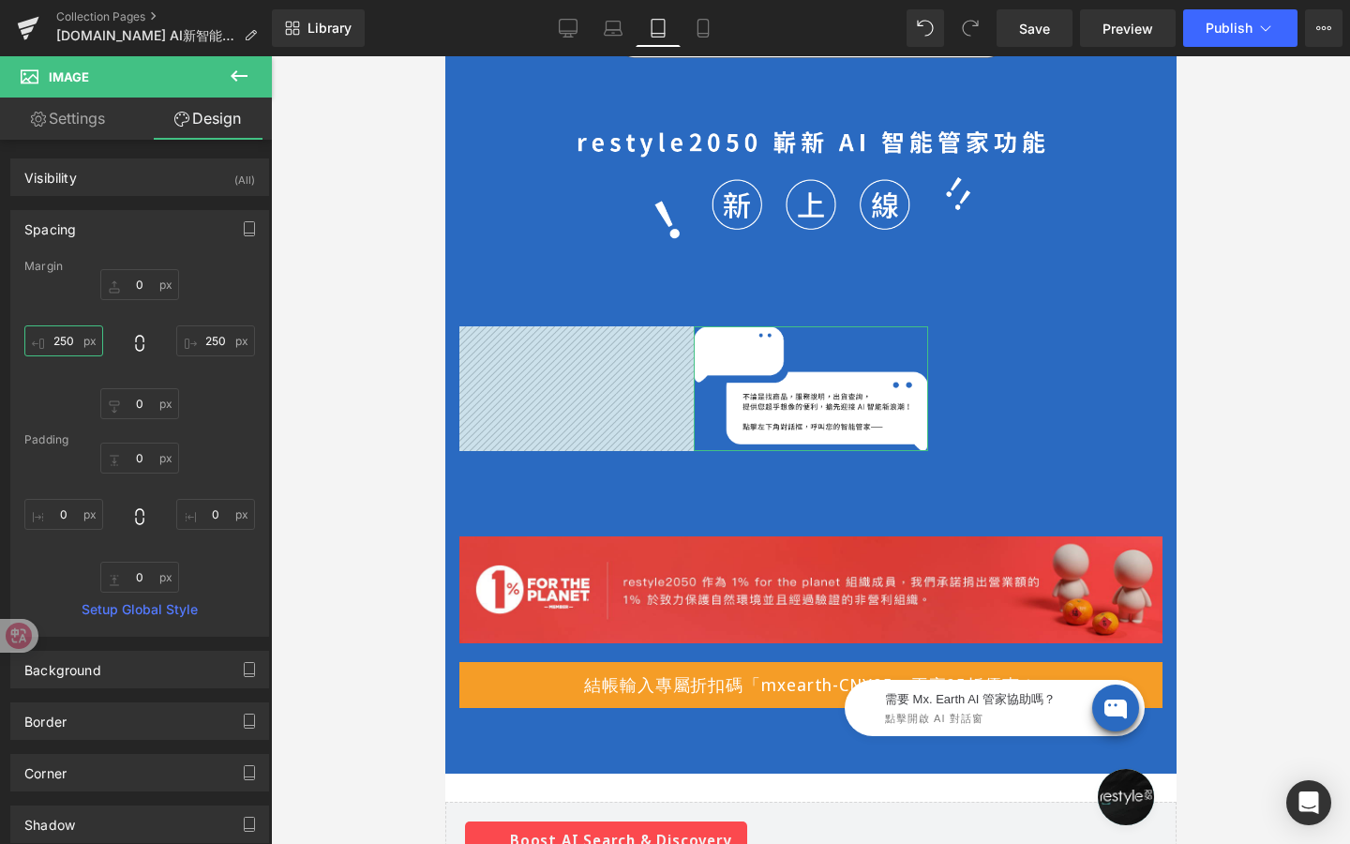
click at [72, 343] on input "250" at bounding box center [63, 340] width 79 height 31
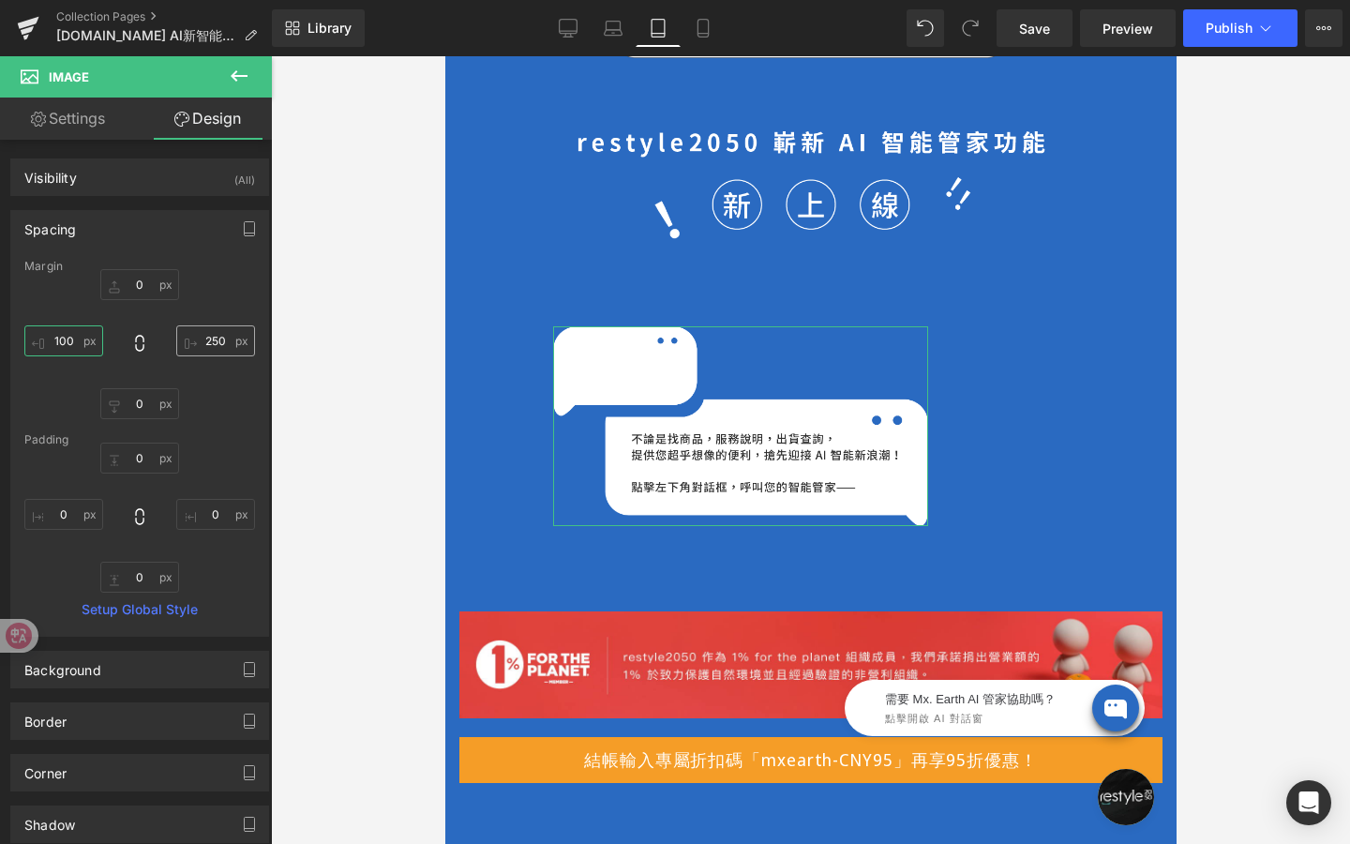
type input "100"
click at [213, 347] on input "250" at bounding box center [215, 340] width 79 height 31
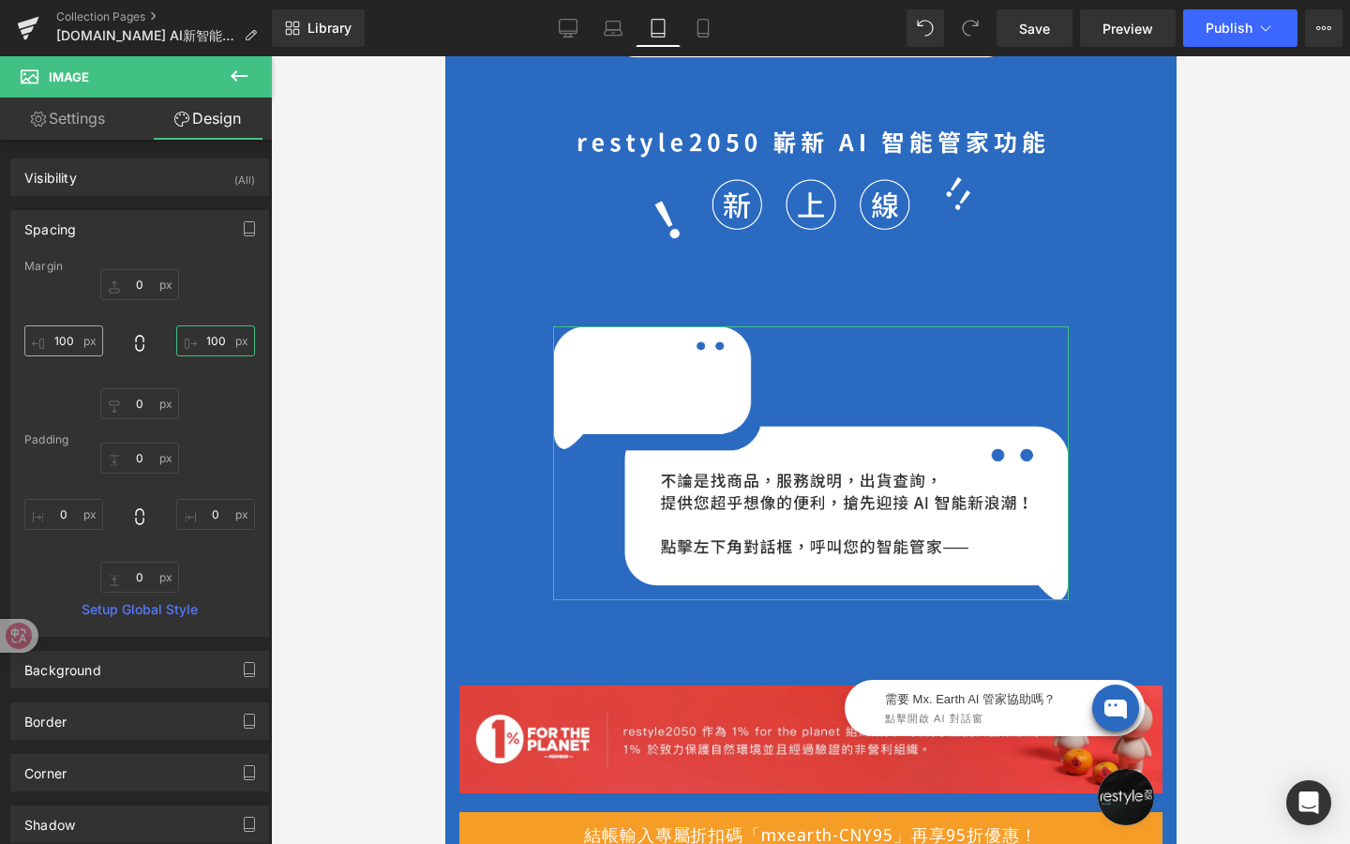
type input "100"
click at [58, 342] on input "100" at bounding box center [63, 340] width 79 height 31
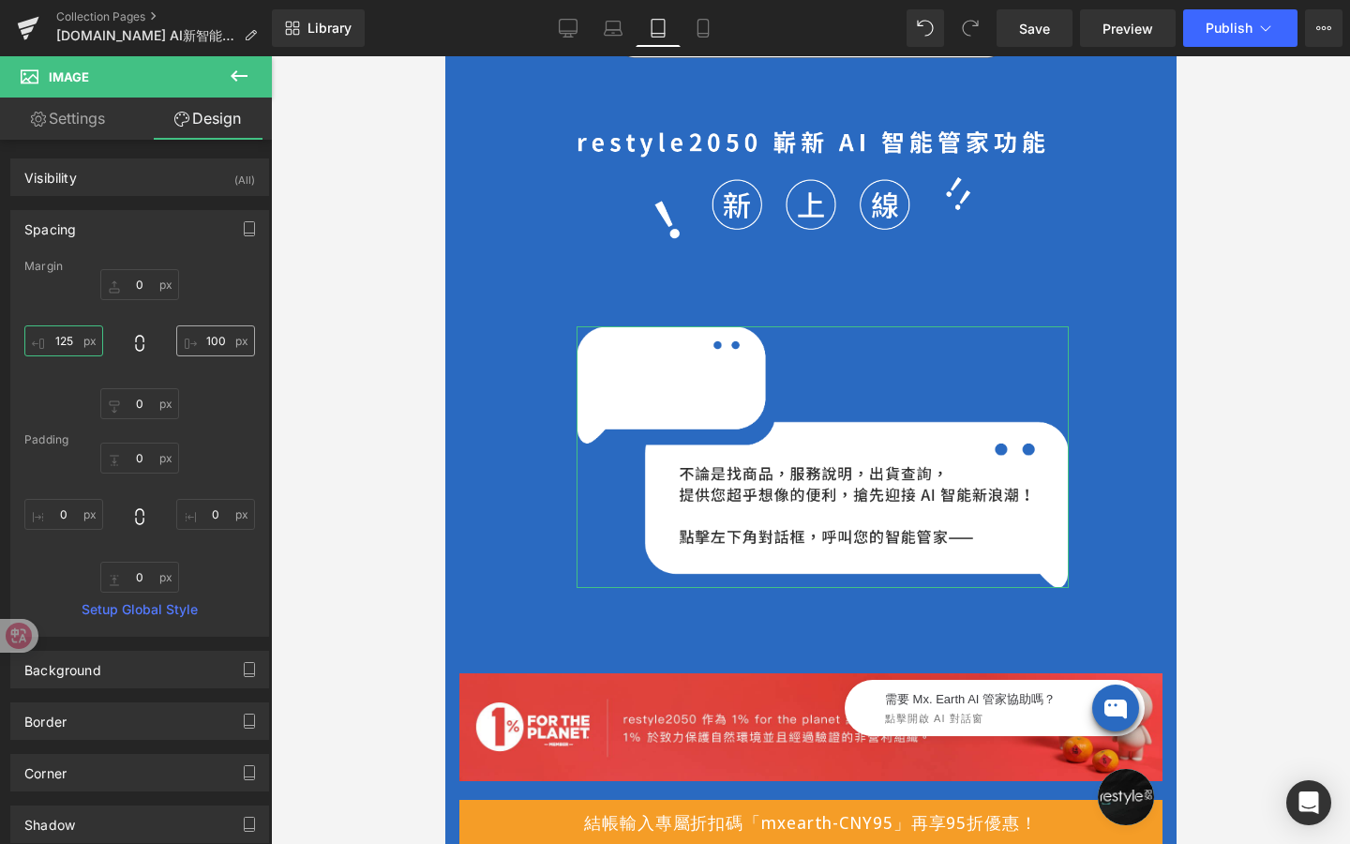
type input "125"
click at [211, 338] on input "100" at bounding box center [215, 340] width 79 height 31
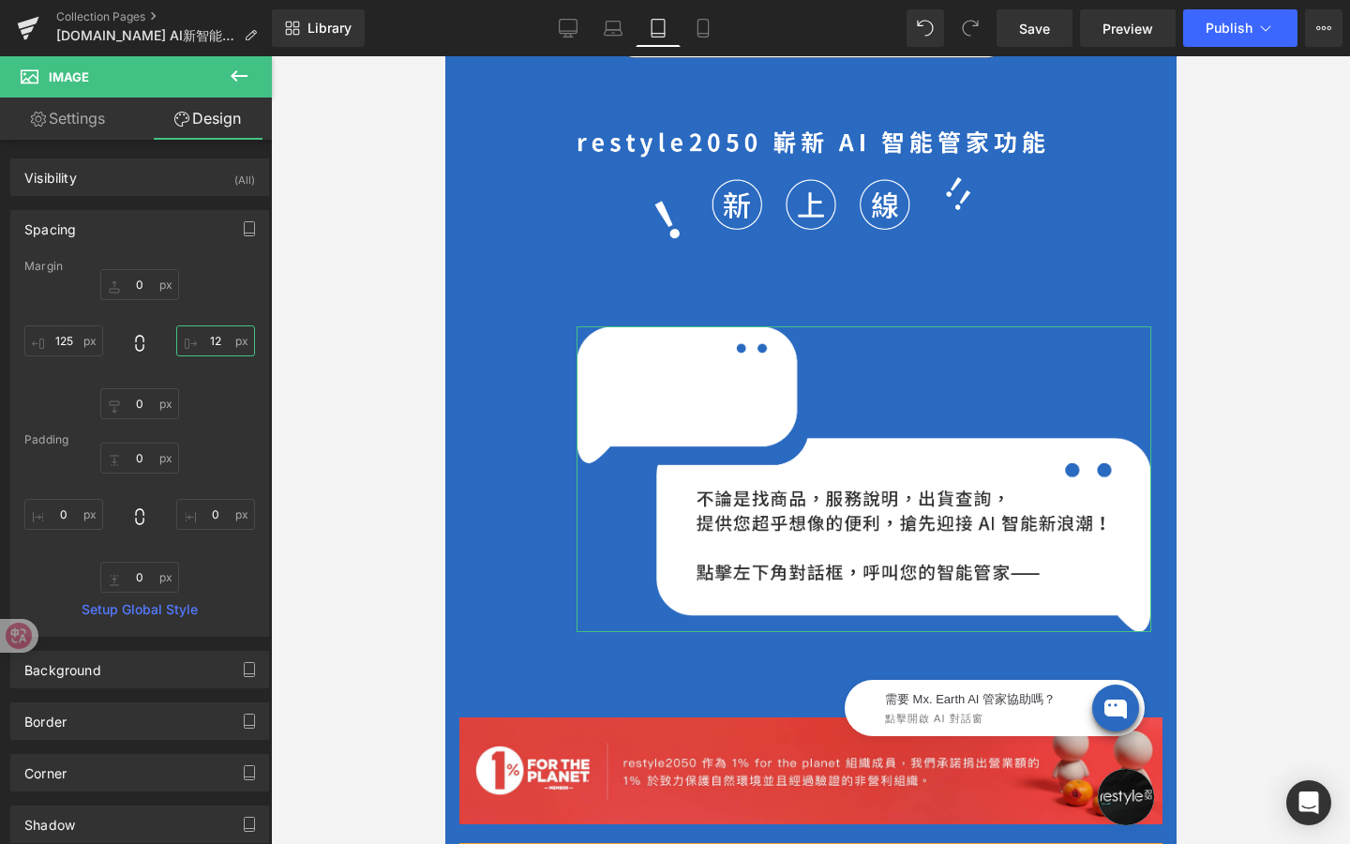
type input "125"
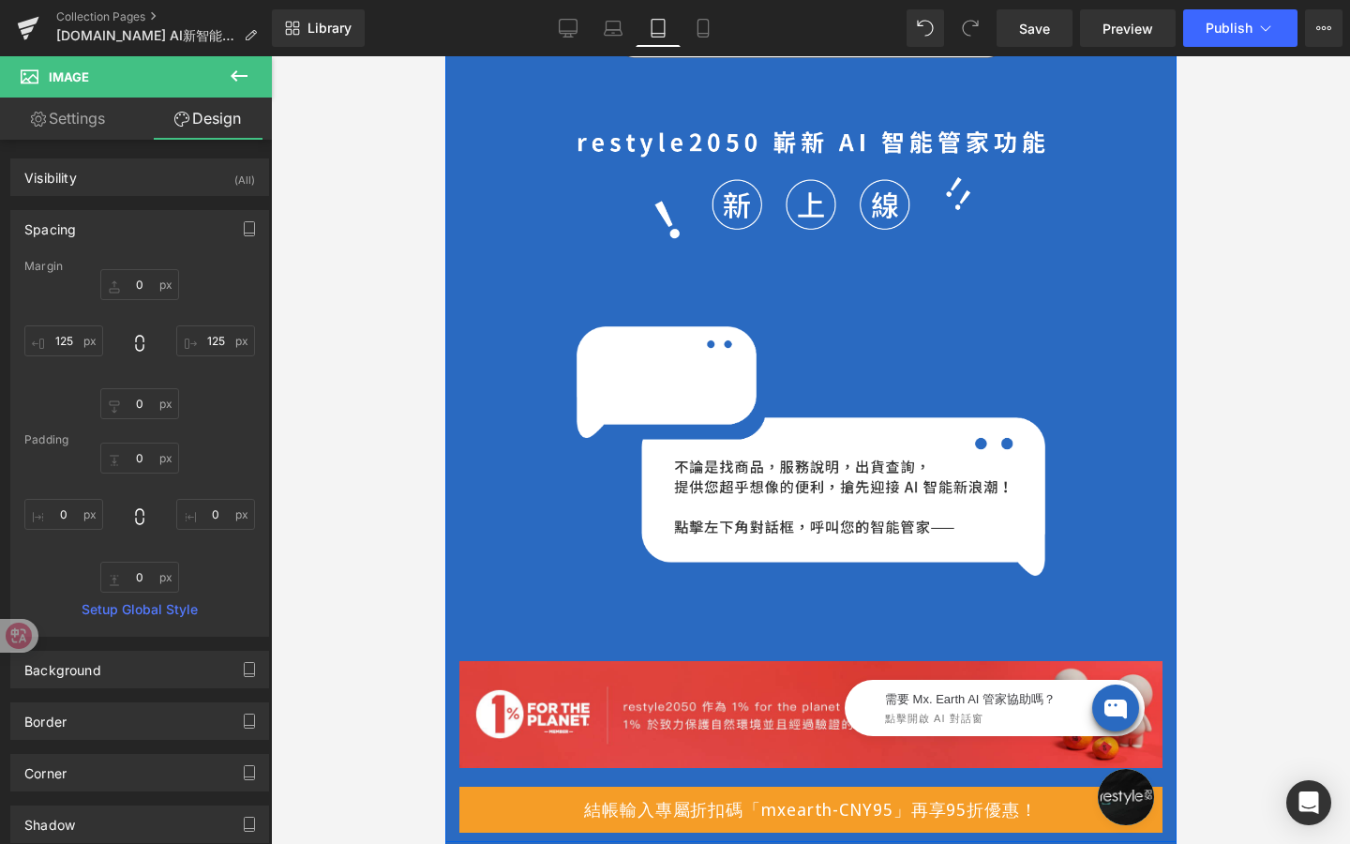
click at [527, 306] on div "Hero Banner Image Row Image Row Image Row Image Row Image Row 結帳輸入專屬折扣碼「mxearth…" at bounding box center [809, 274] width 703 height 1135
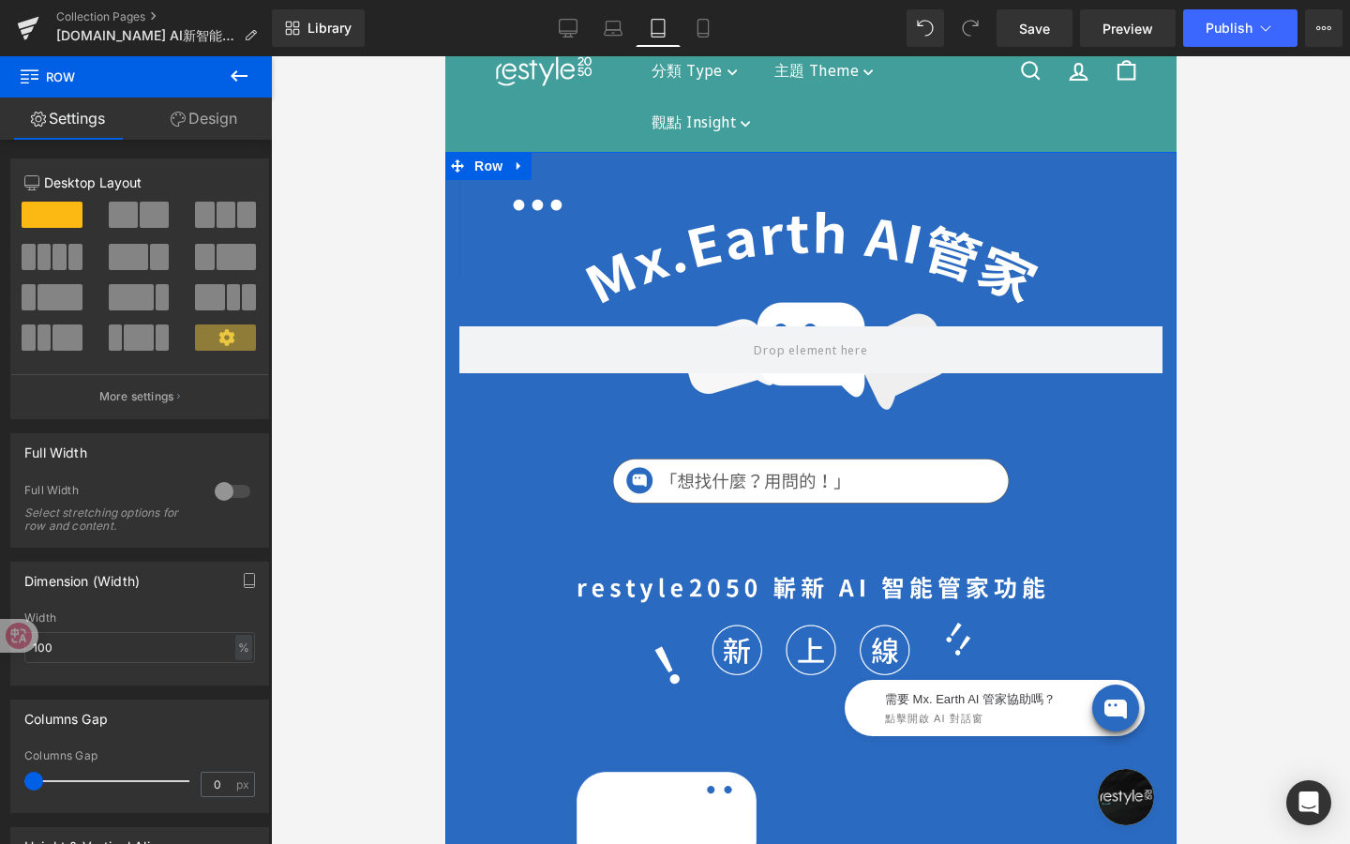
scroll to position [77, 0]
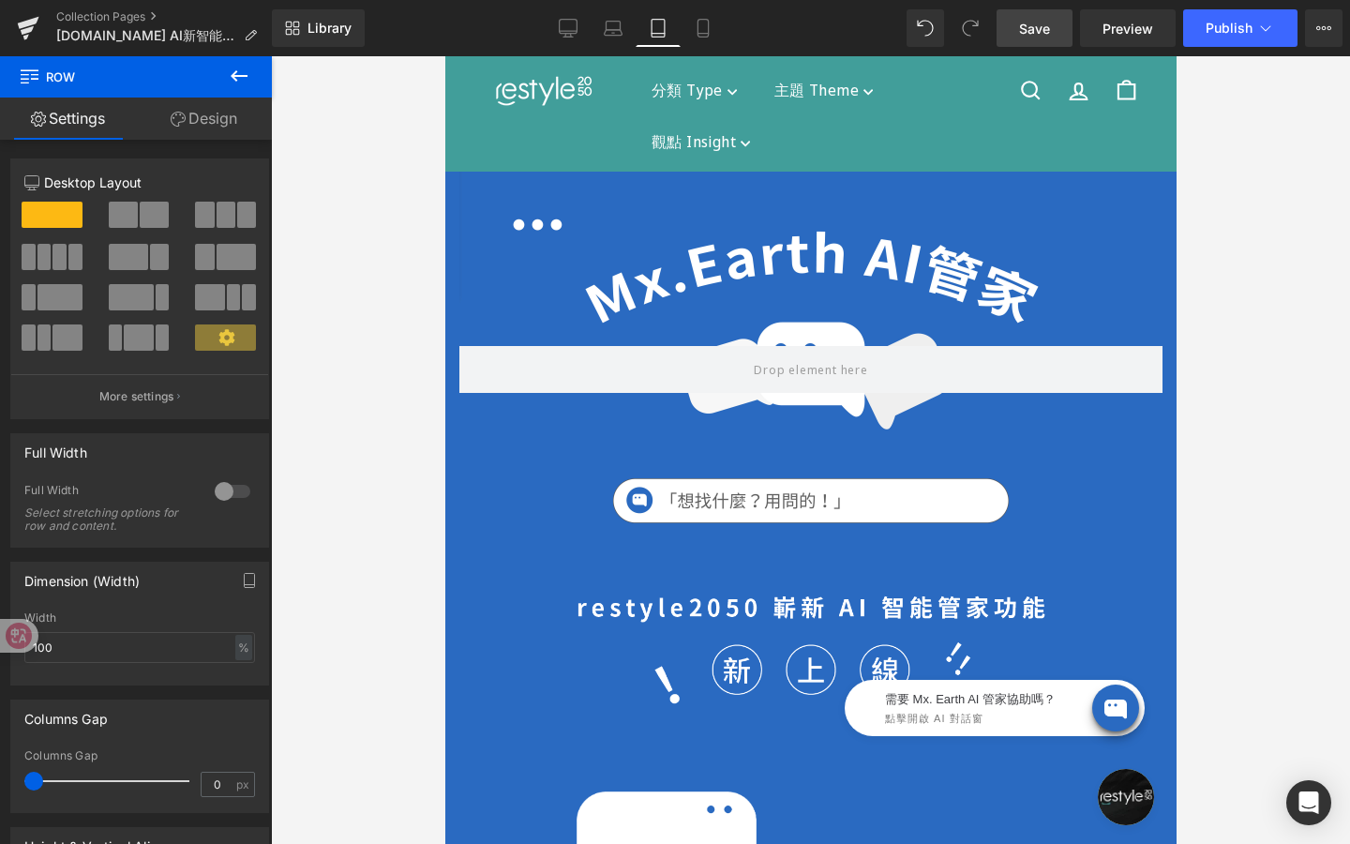
click at [1036, 32] on span "Save" at bounding box center [1034, 29] width 31 height 20
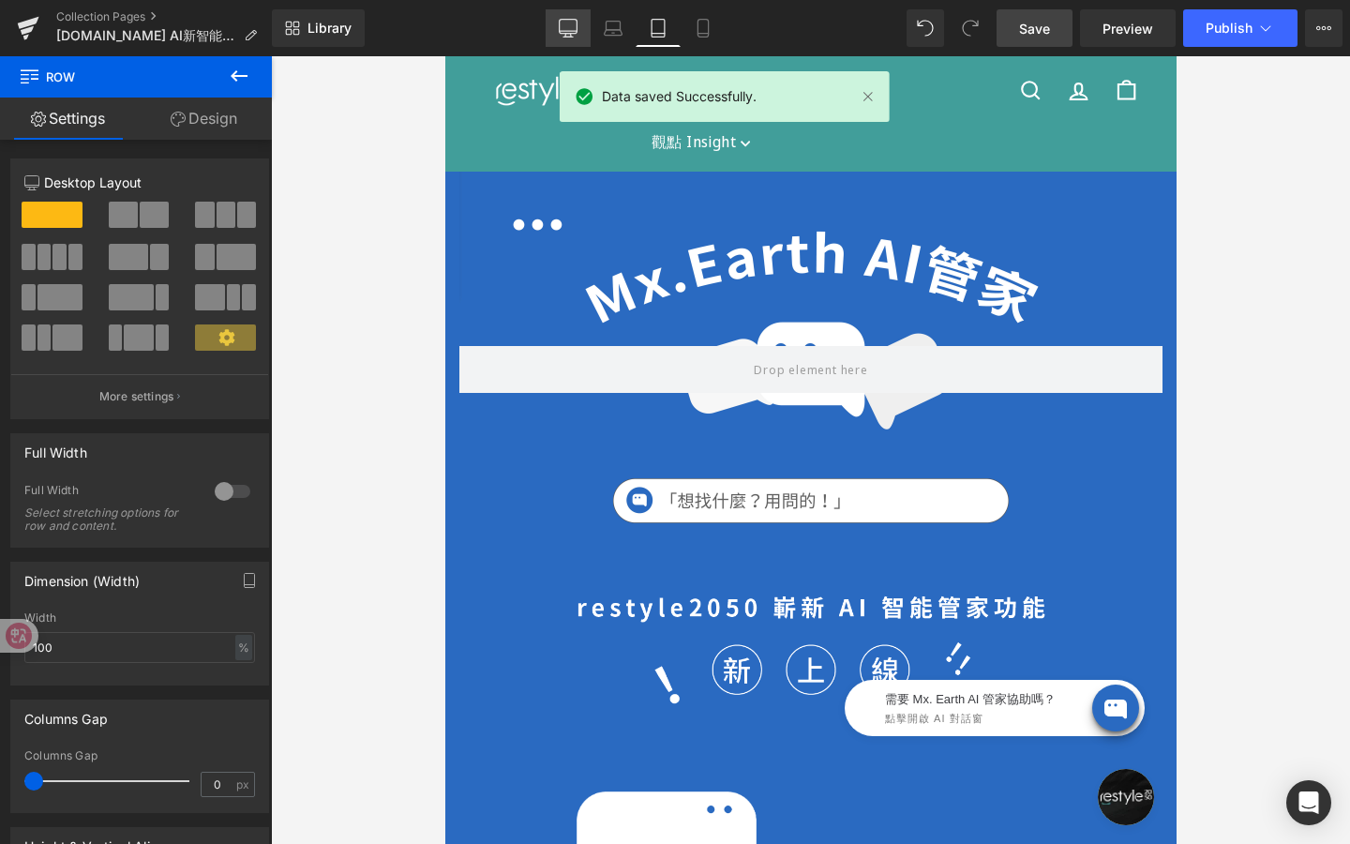
click at [575, 27] on icon at bounding box center [568, 28] width 19 height 19
type input "1200"
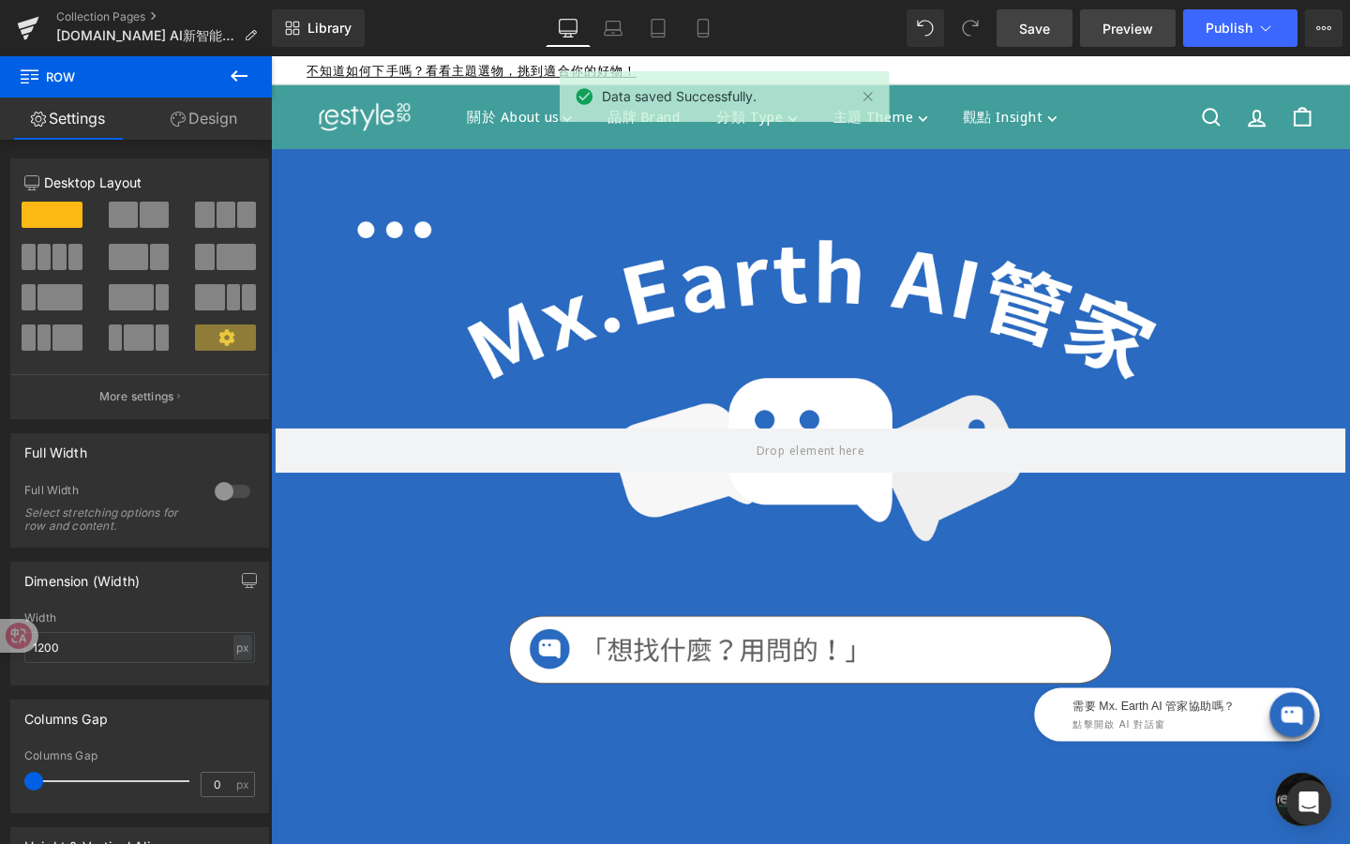
click at [1139, 26] on span "Preview" at bounding box center [1128, 29] width 51 height 20
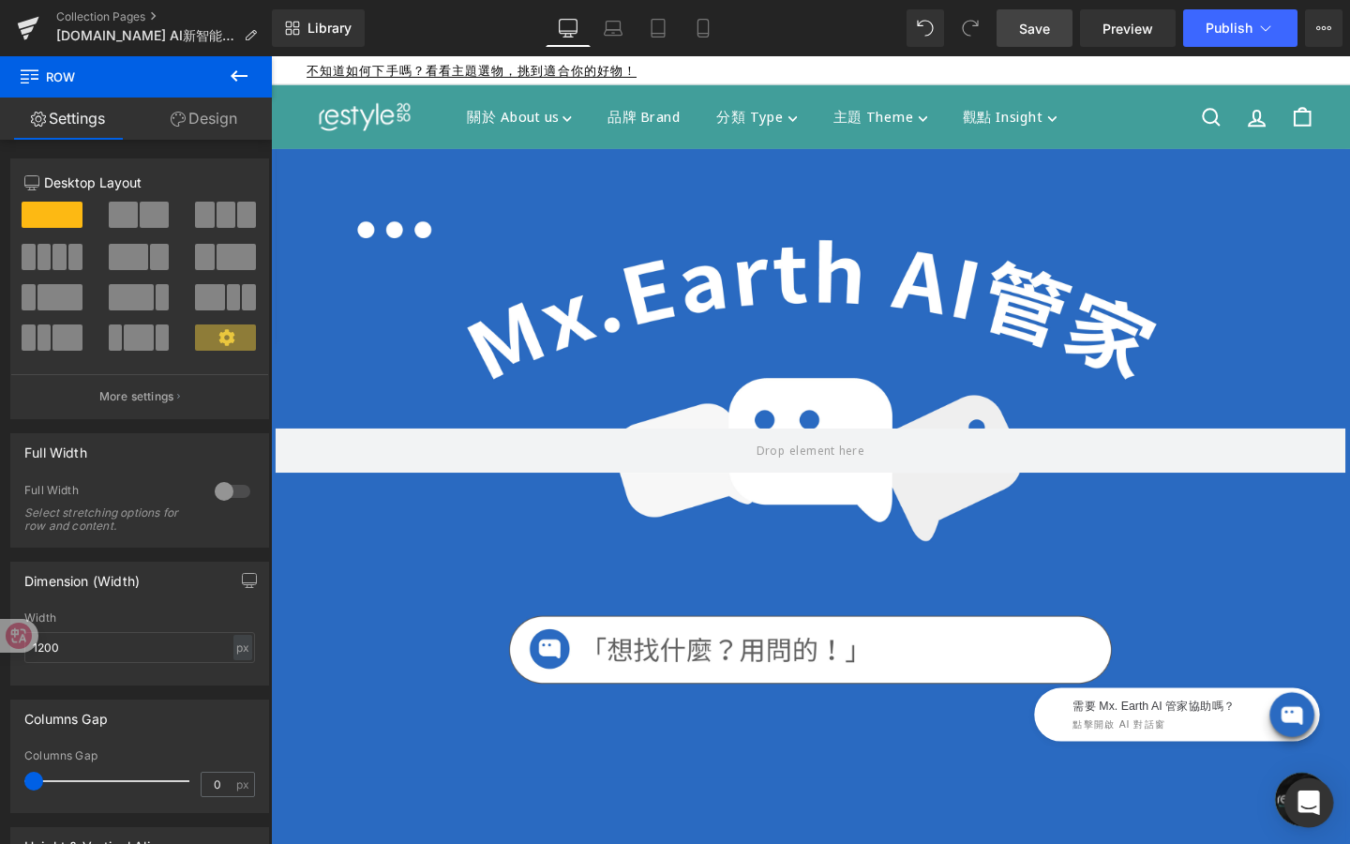
click at [0, 0] on div "Open Intercom Messenger" at bounding box center [0, 0] width 0 height 0
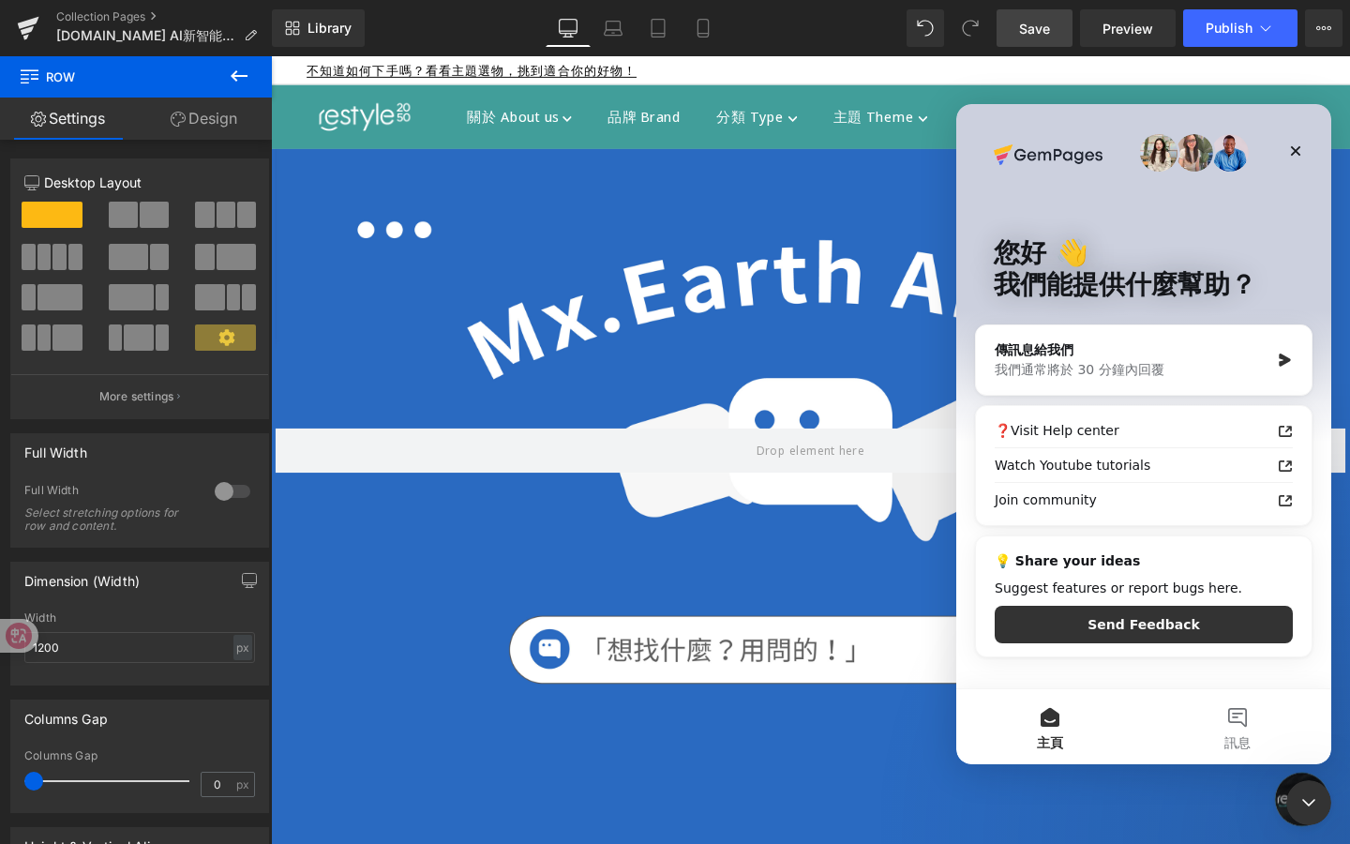
click at [1318, 793] on icon "關閉 Intercom Messenger" at bounding box center [1309, 802] width 23 height 23
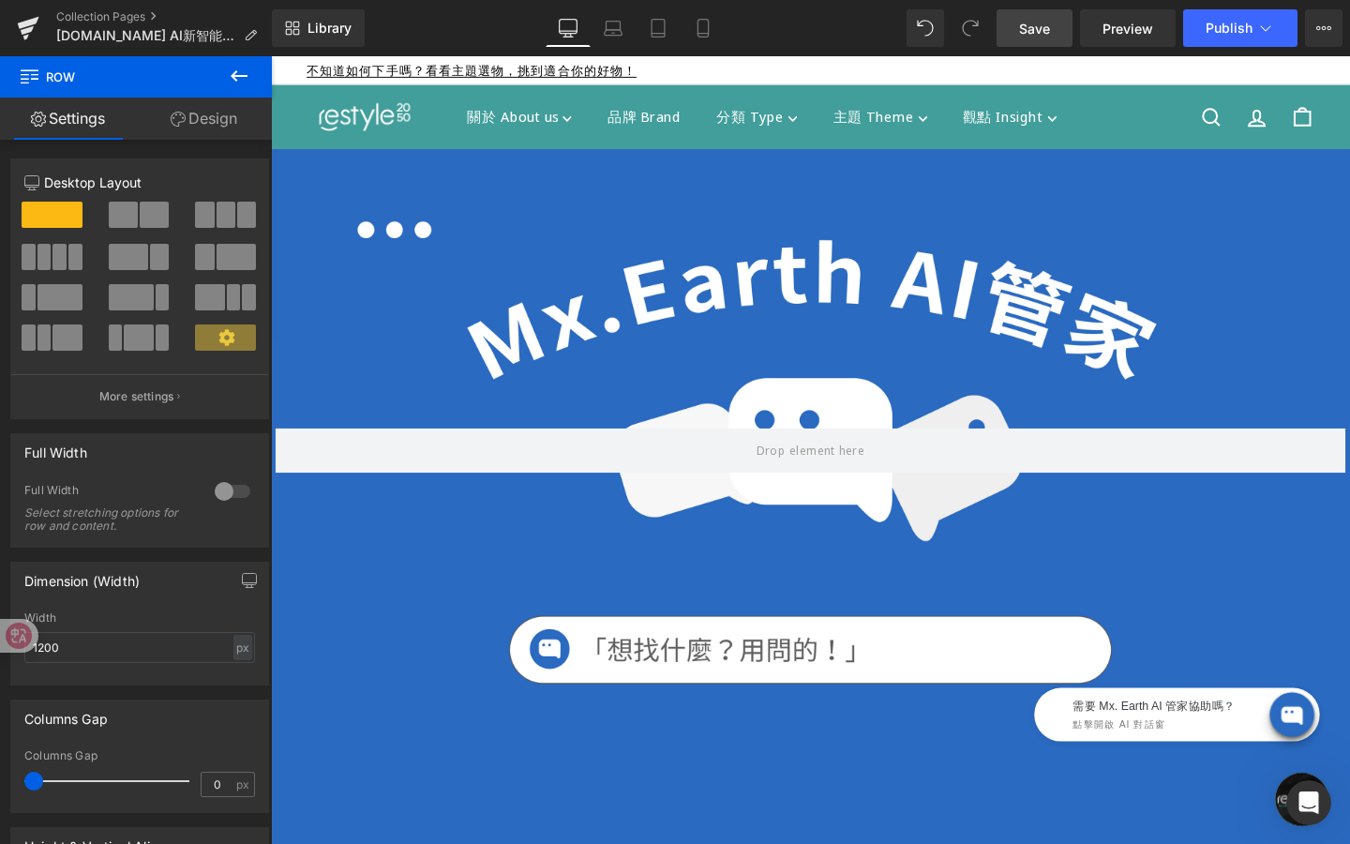
click at [1329, 838] on span "打開聊天" at bounding box center [1355, 837] width 56 height 56
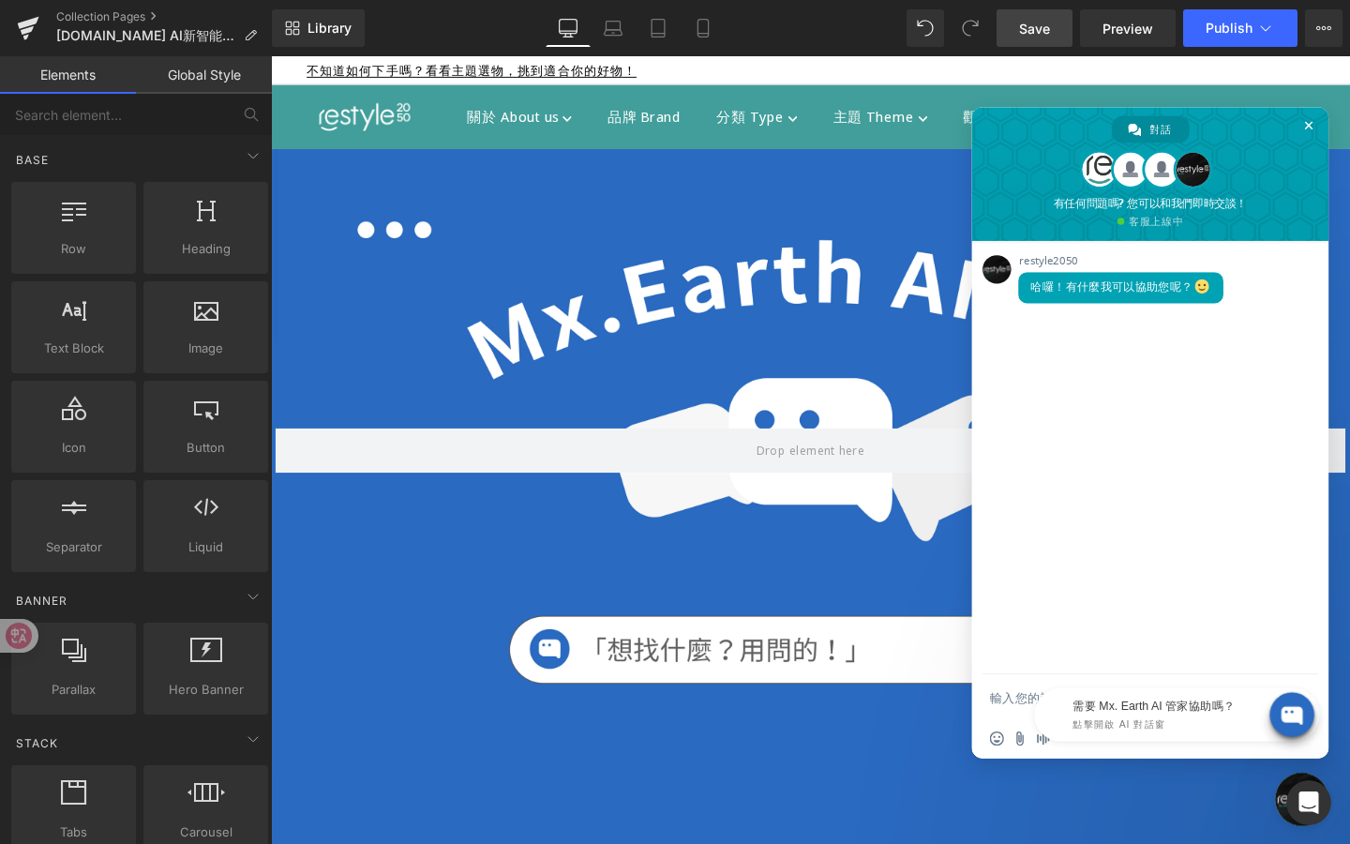
click at [1334, 839] on span "關閉聊天" at bounding box center [1355, 837] width 56 height 56
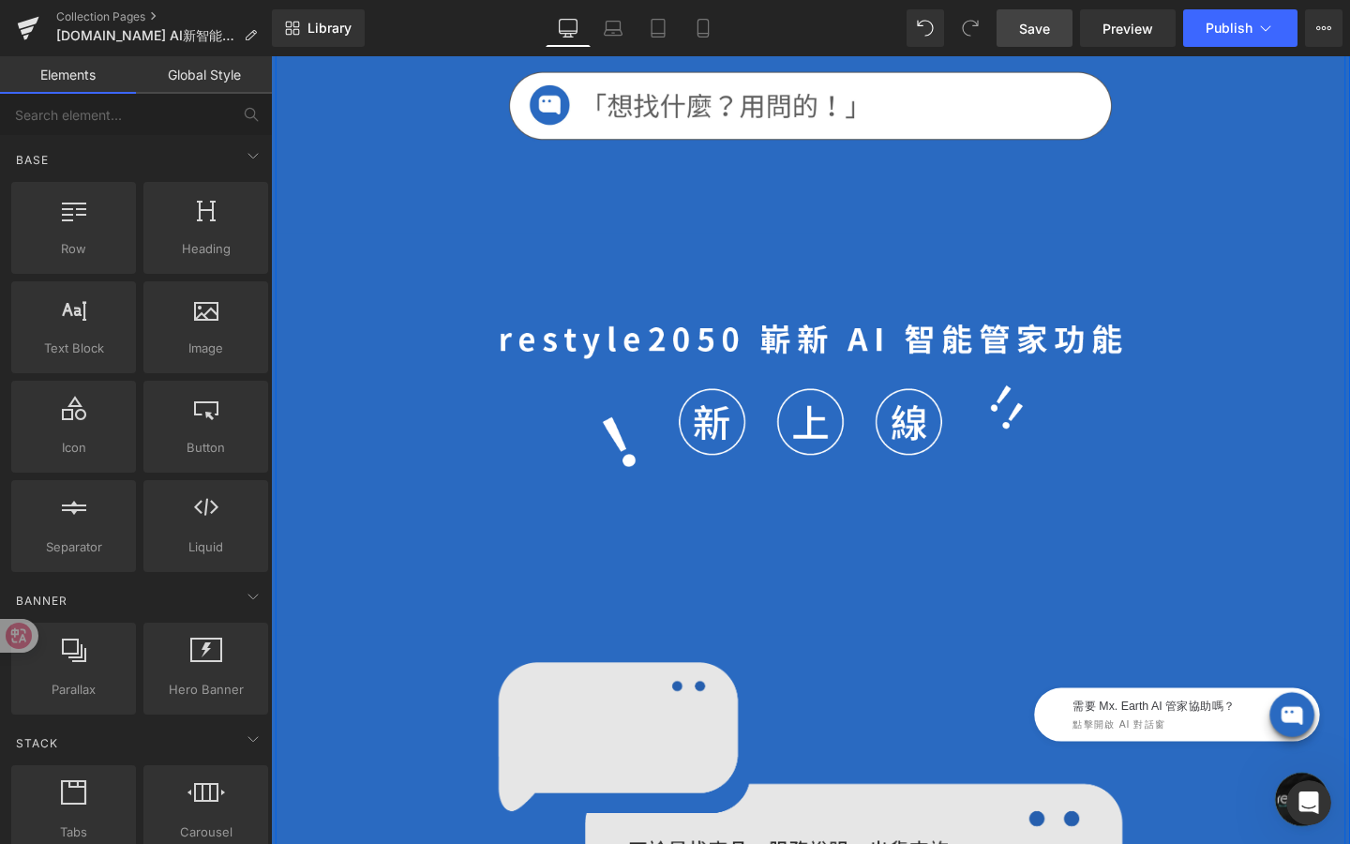
scroll to position [551, 0]
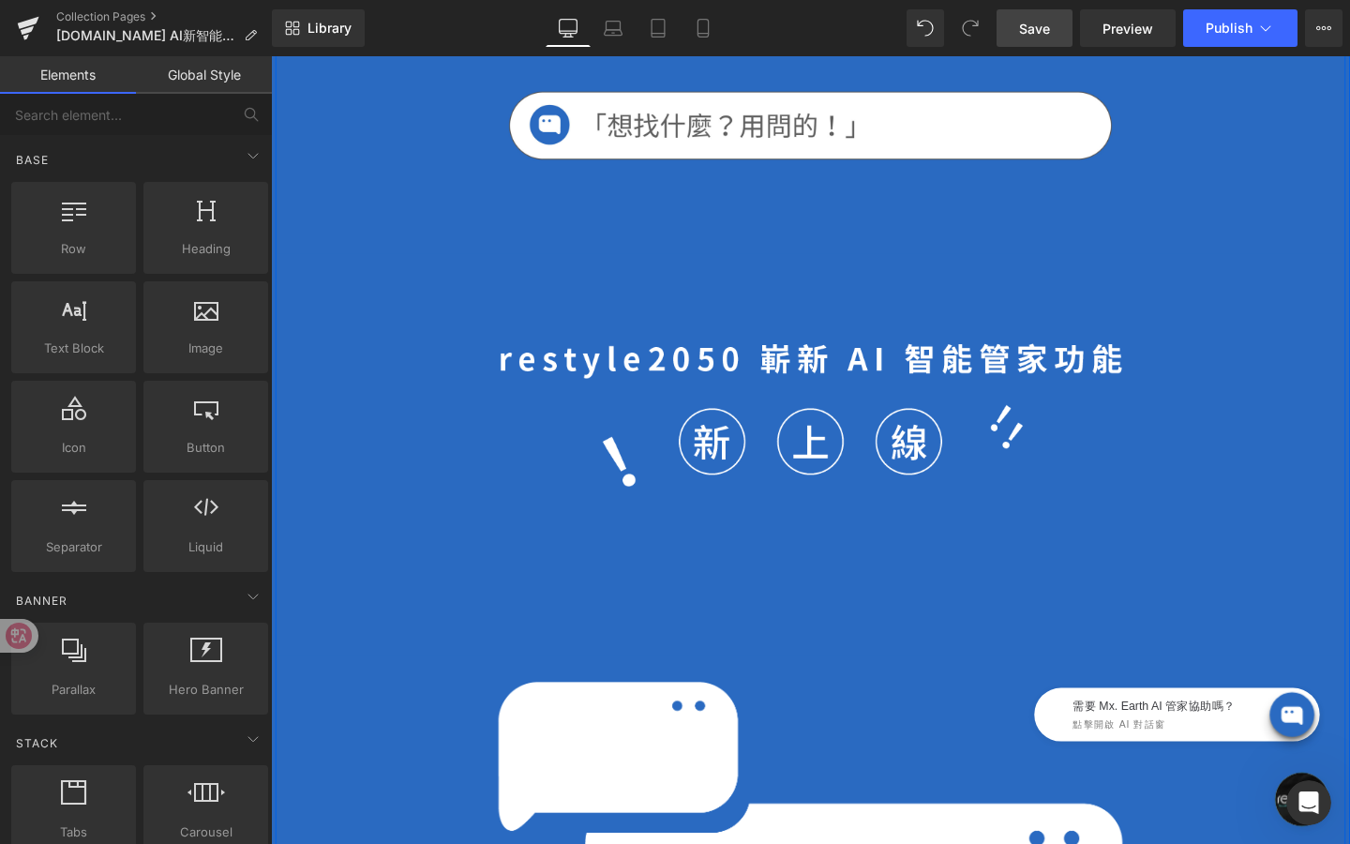
click at [848, 623] on div "Image" at bounding box center [838, 474] width 1125 height 422
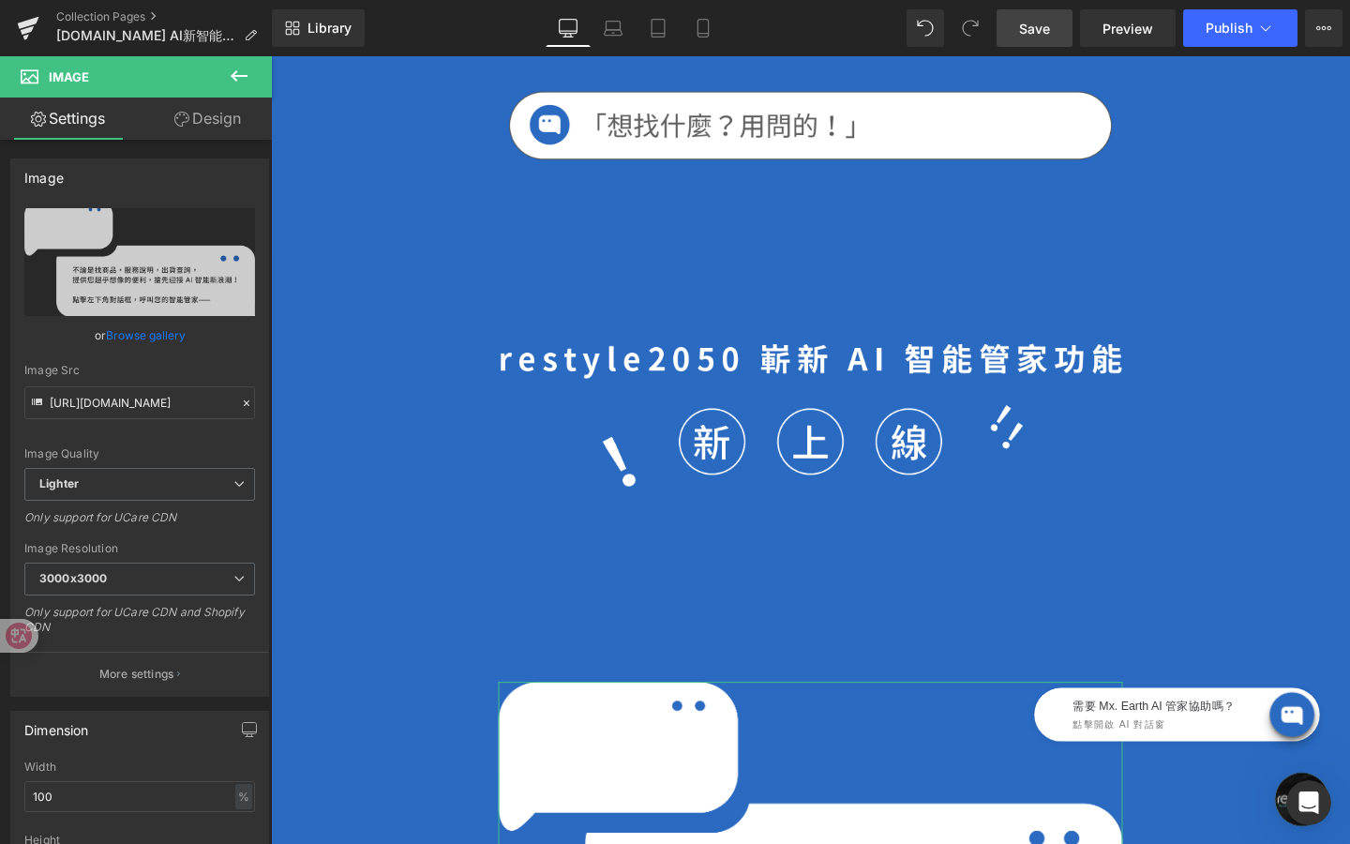
click at [247, 127] on link "Design" at bounding box center [208, 119] width 136 height 42
